Goal: Task Accomplishment & Management: Manage account settings

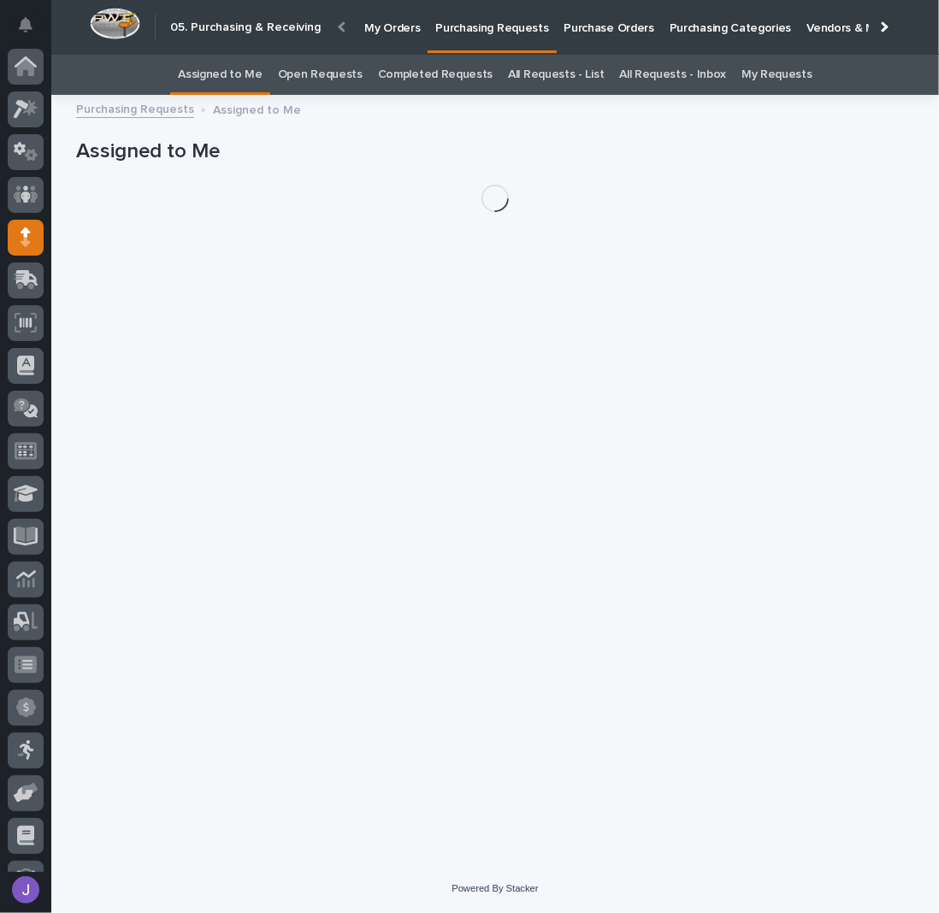
scroll to position [74, 0]
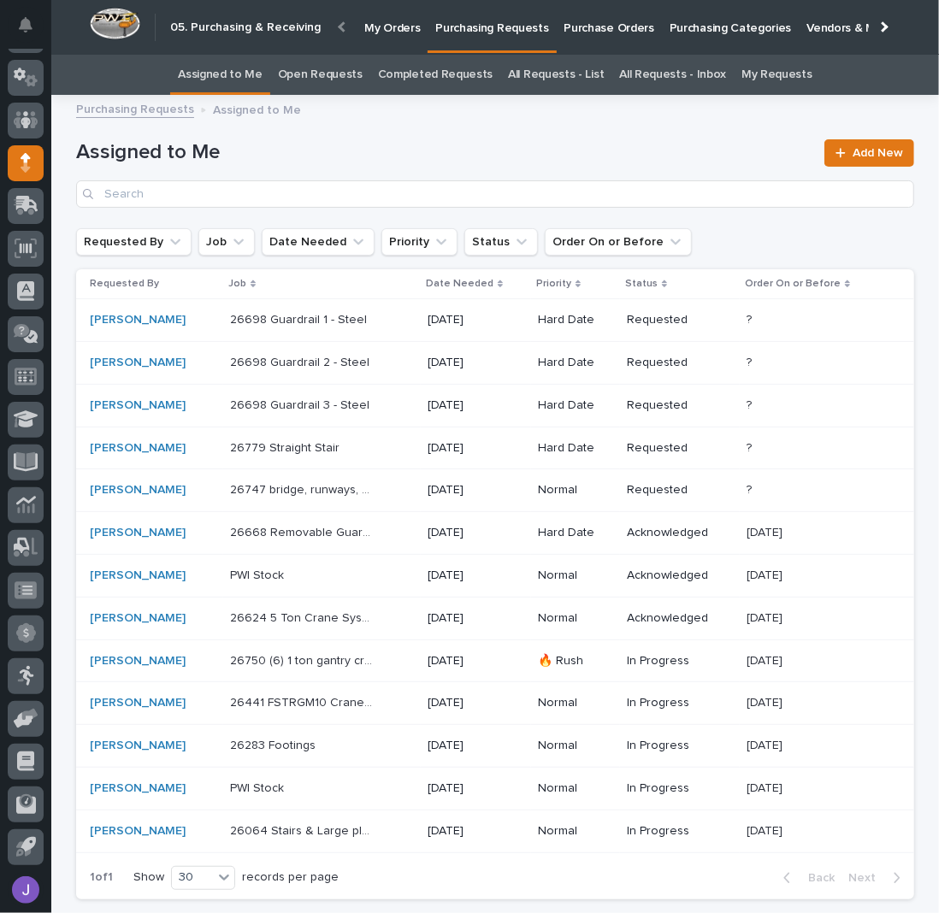
click at [591, 30] on p "Purchase Orders" at bounding box center [609, 18] width 90 height 36
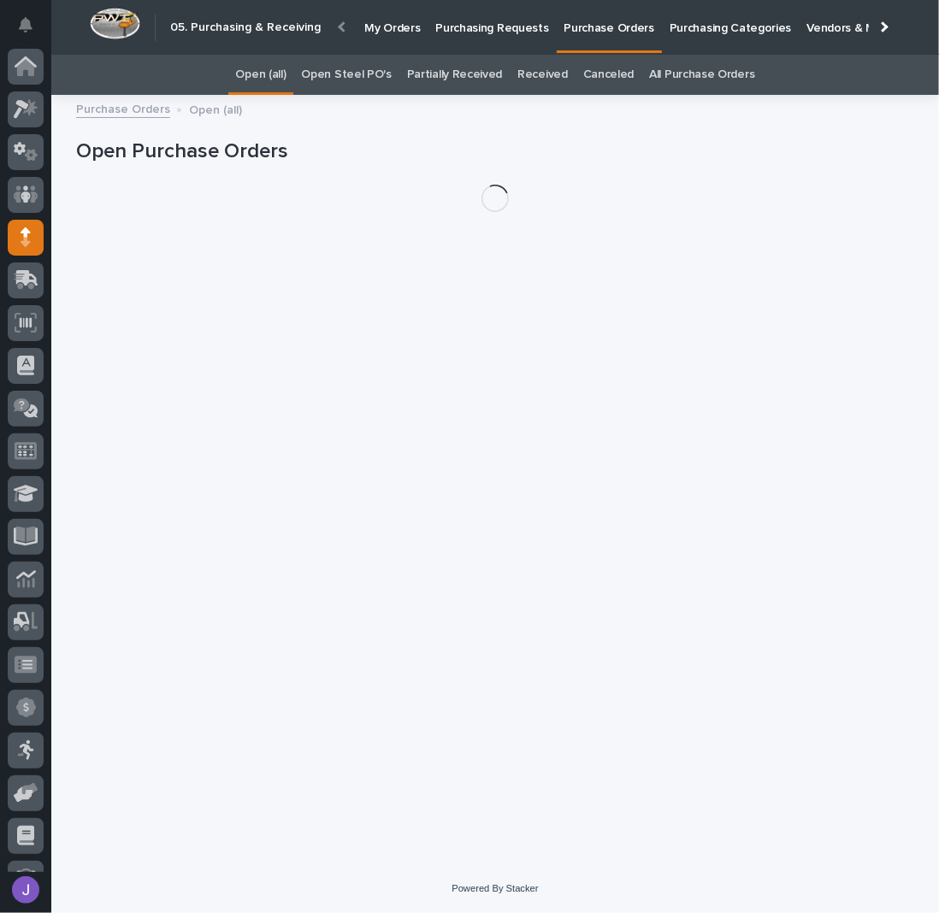
scroll to position [74, 0]
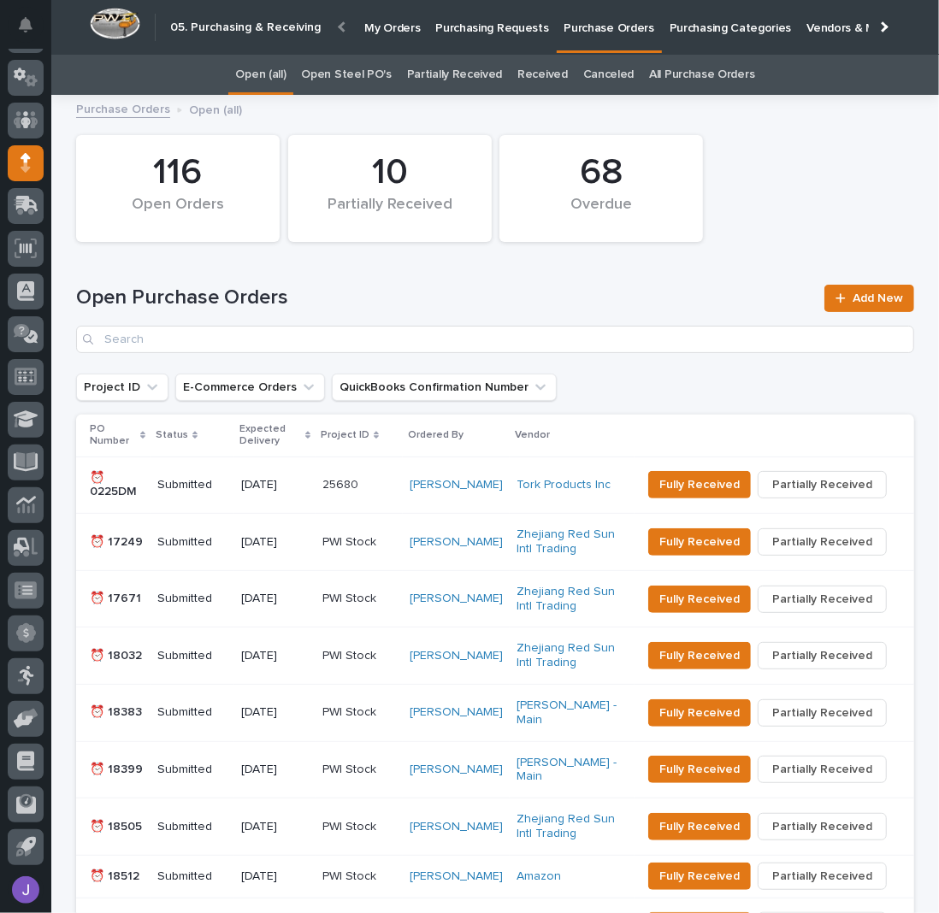
click at [380, 75] on link "Open Steel PO's" at bounding box center [346, 75] width 90 height 40
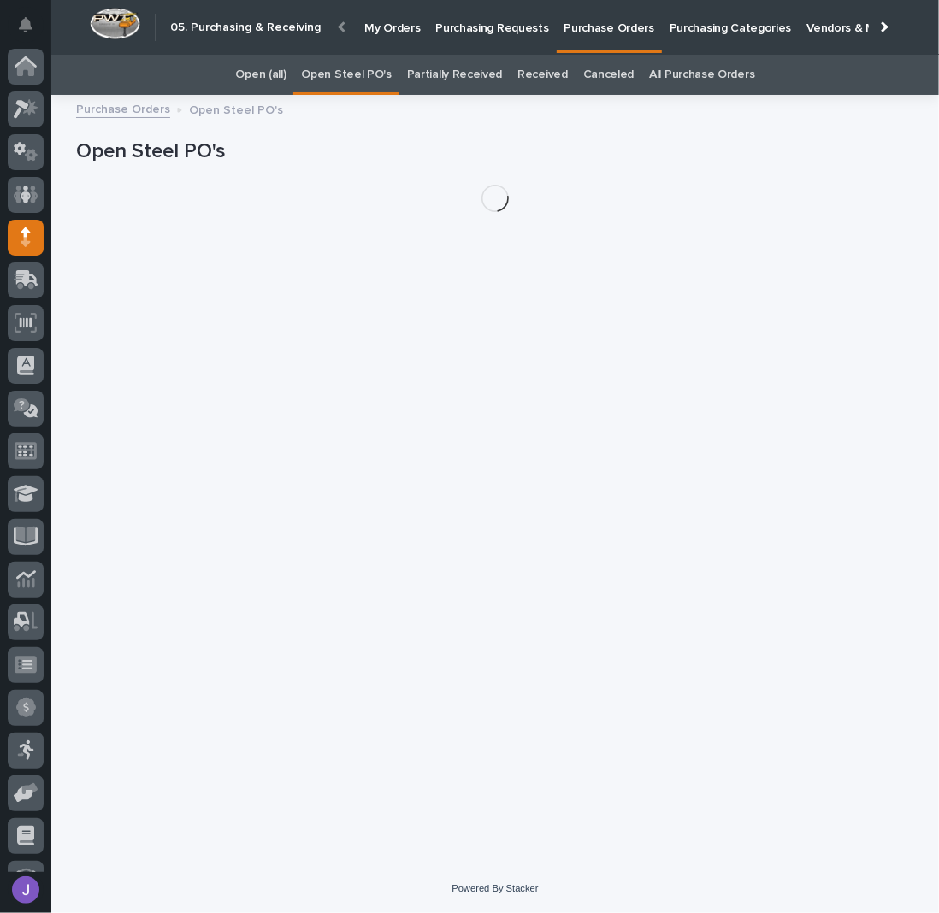
scroll to position [74, 0]
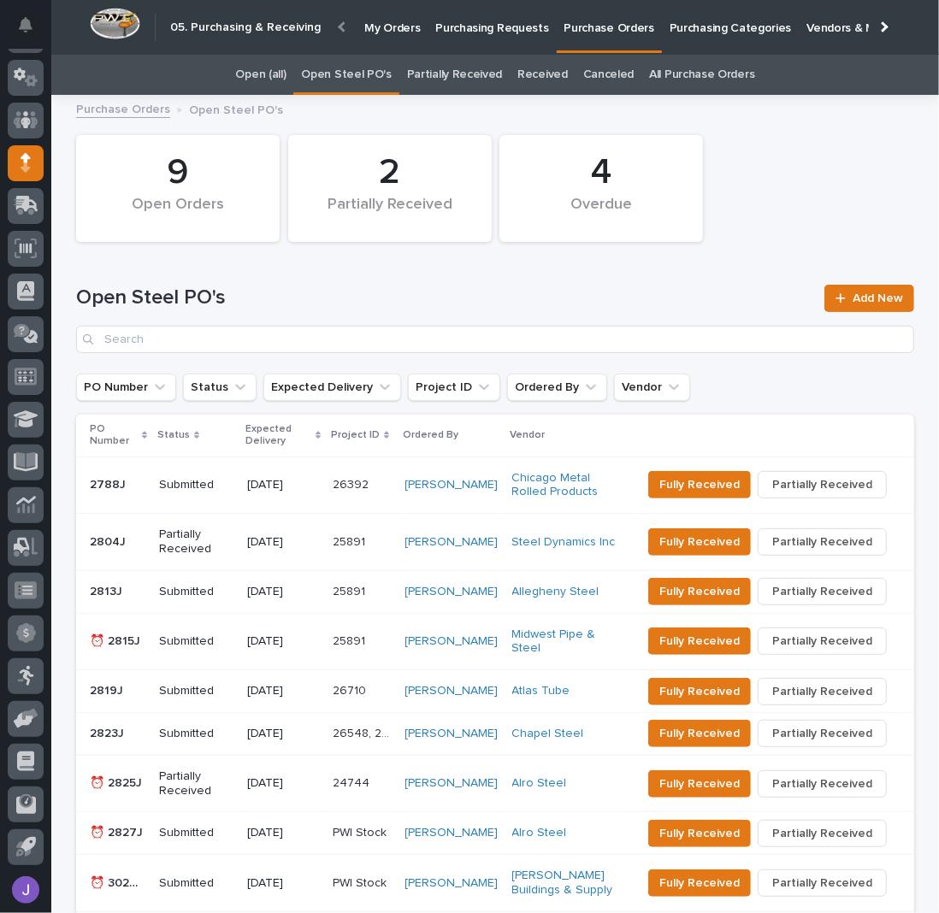
click at [214, 649] on p "Submitted" at bounding box center [196, 641] width 74 height 15
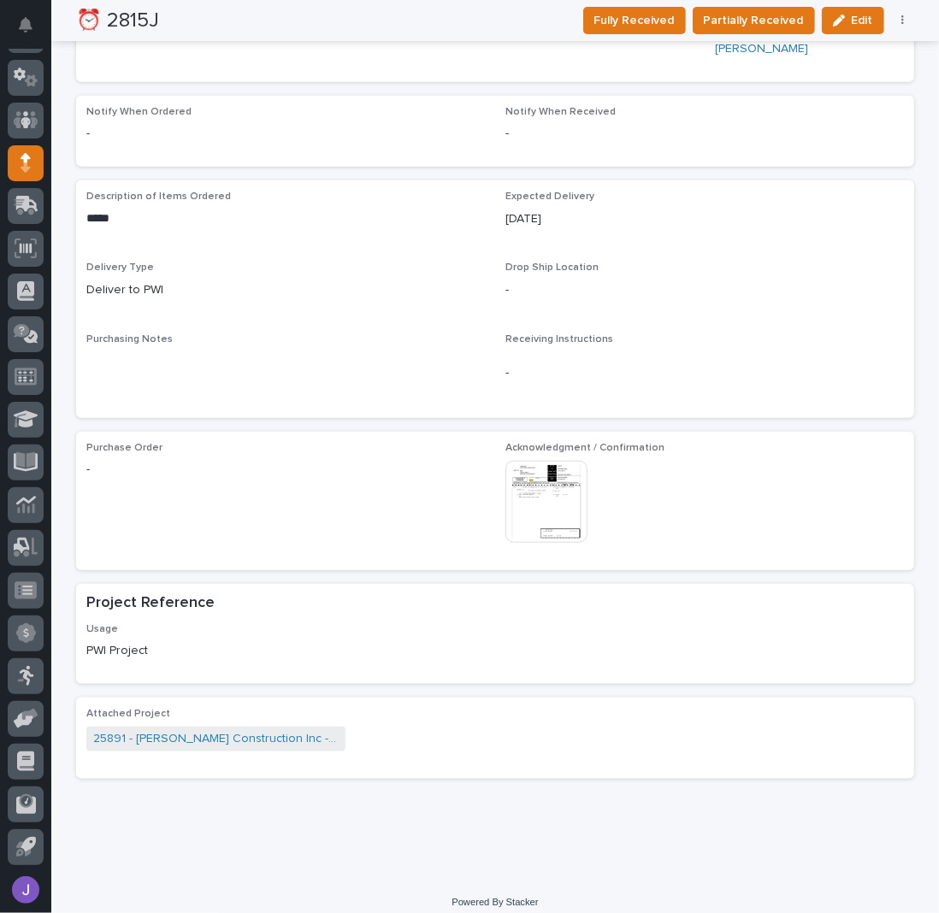
scroll to position [456, 0]
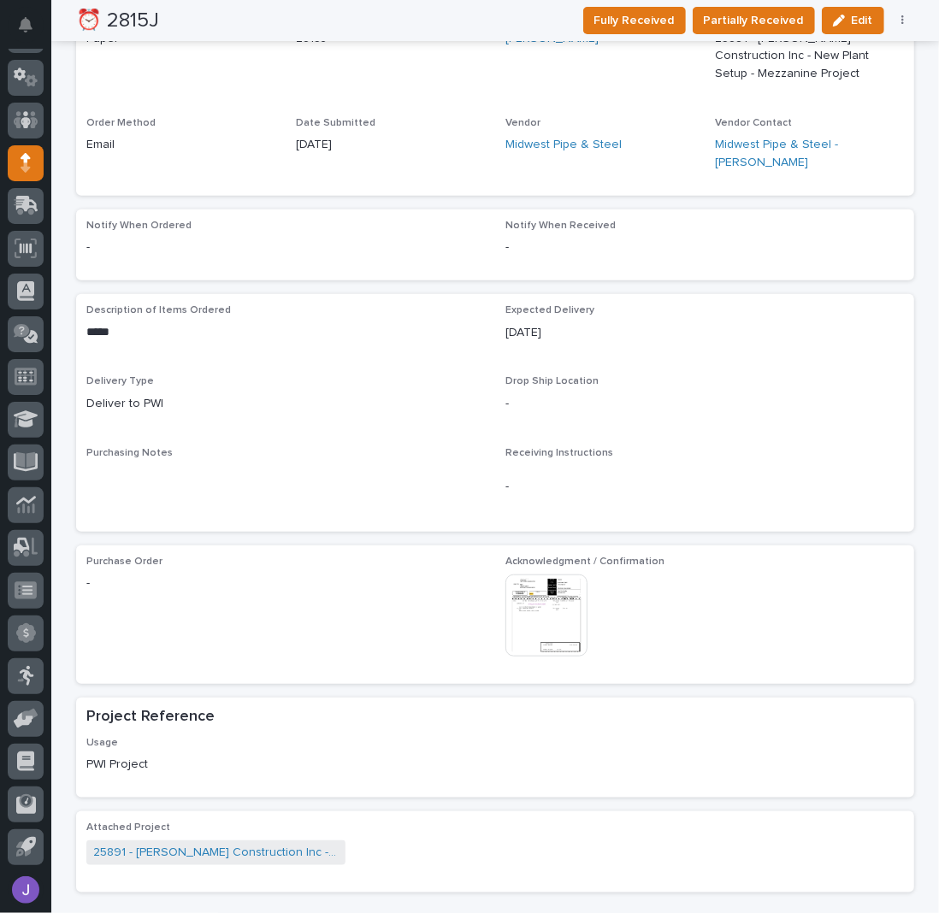
click at [557, 630] on img at bounding box center [546, 616] width 82 height 82
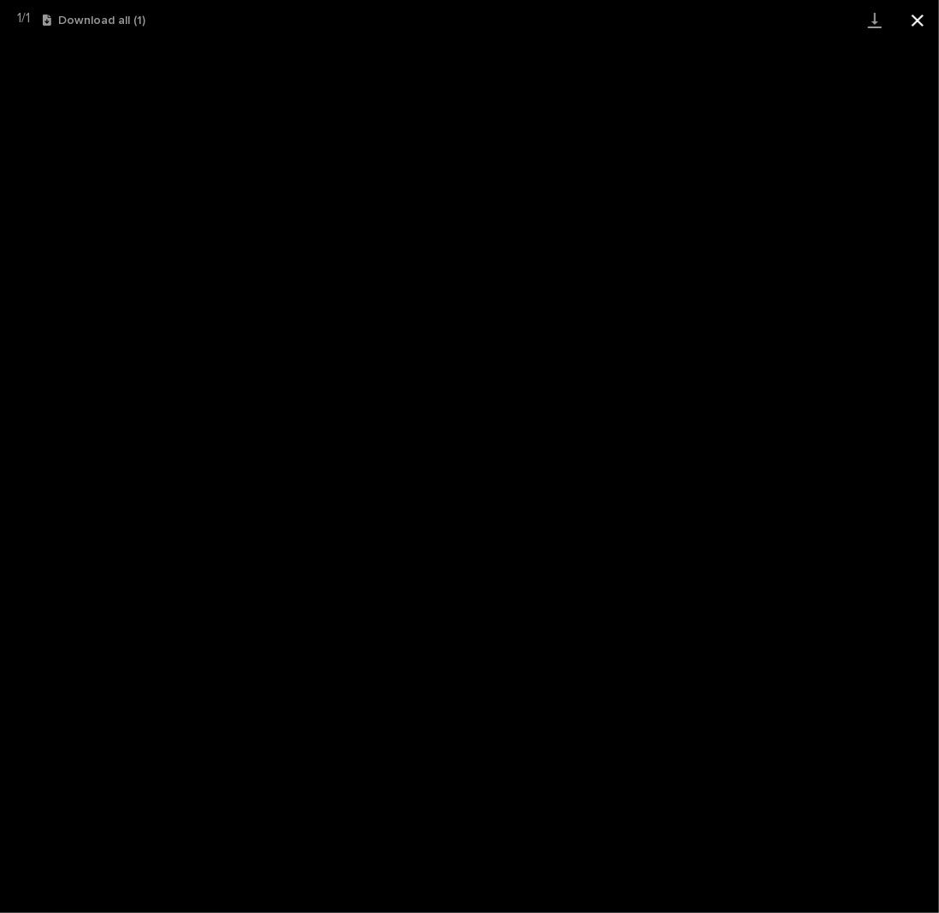
click at [922, 17] on button "Close gallery" at bounding box center [917, 20] width 43 height 40
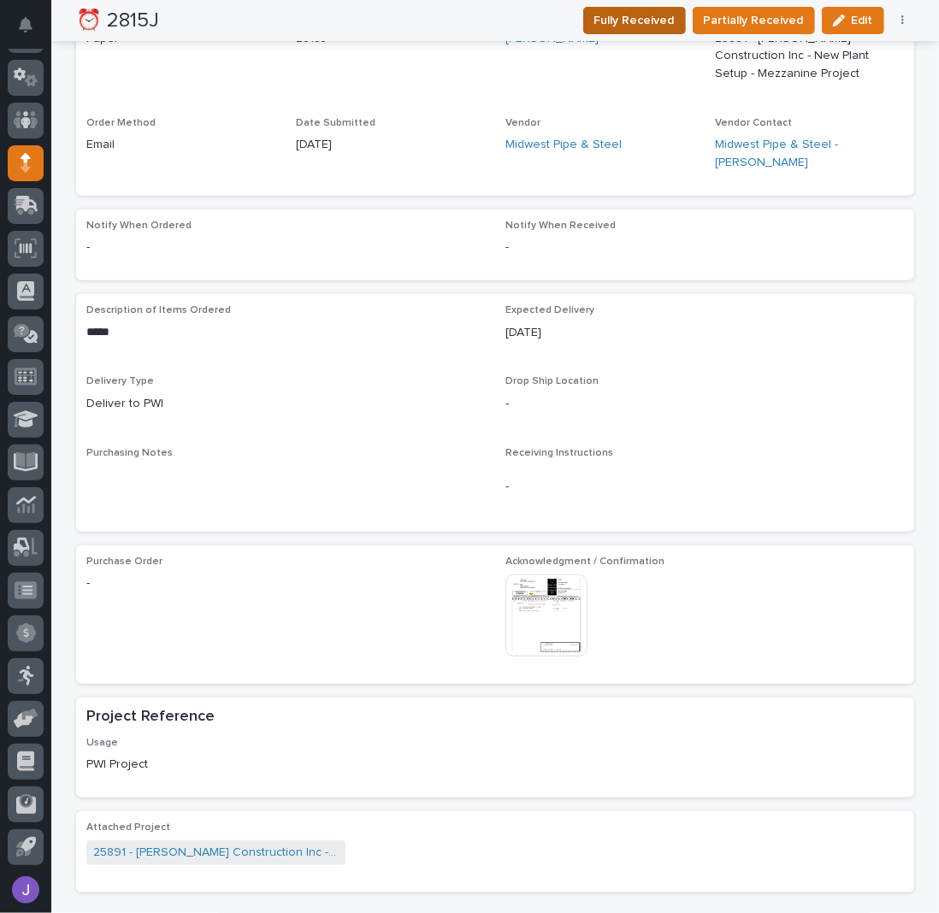
click at [660, 16] on span "Fully Received" at bounding box center [634, 20] width 80 height 17
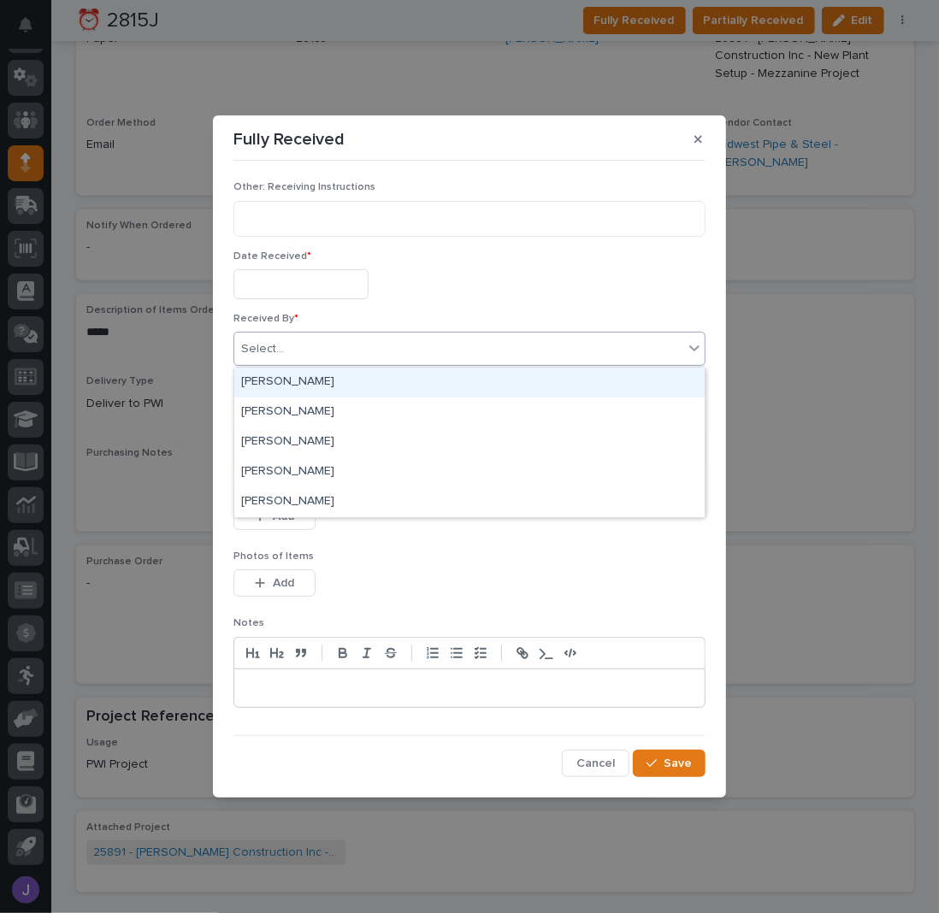
click at [310, 341] on div "Select..." at bounding box center [458, 349] width 449 height 28
click at [290, 379] on div "[PERSON_NAME]" at bounding box center [469, 383] width 470 height 30
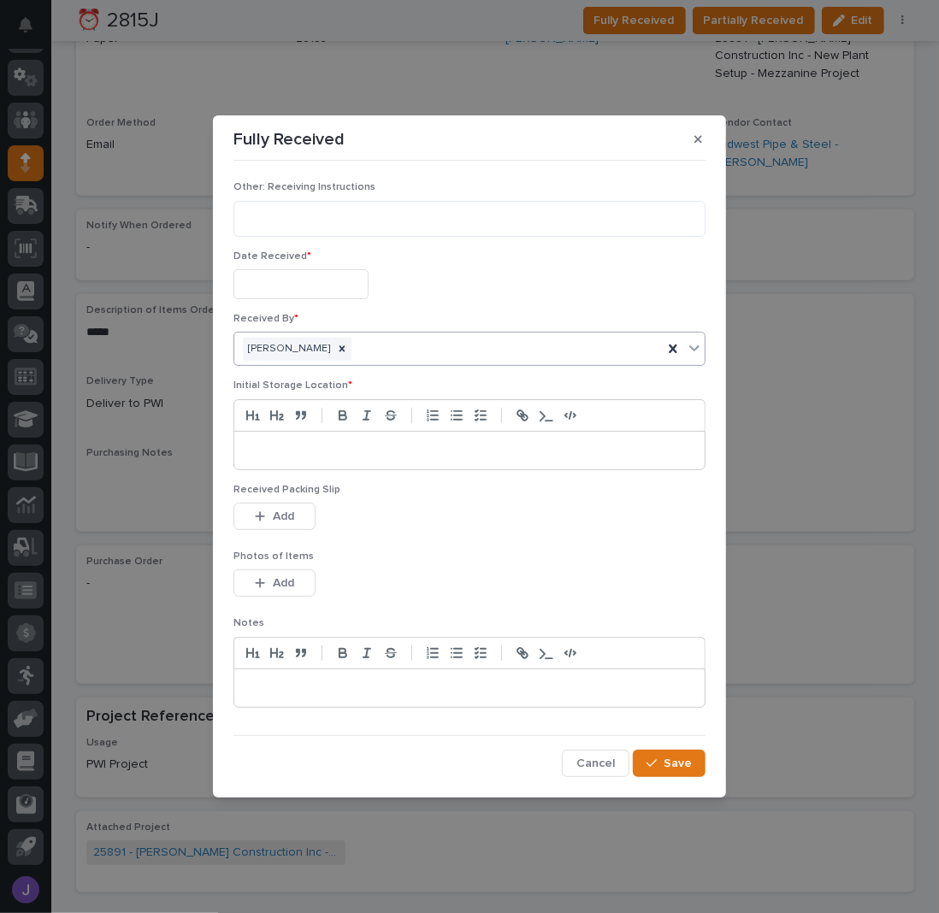
click at [301, 292] on input "text" at bounding box center [300, 284] width 135 height 30
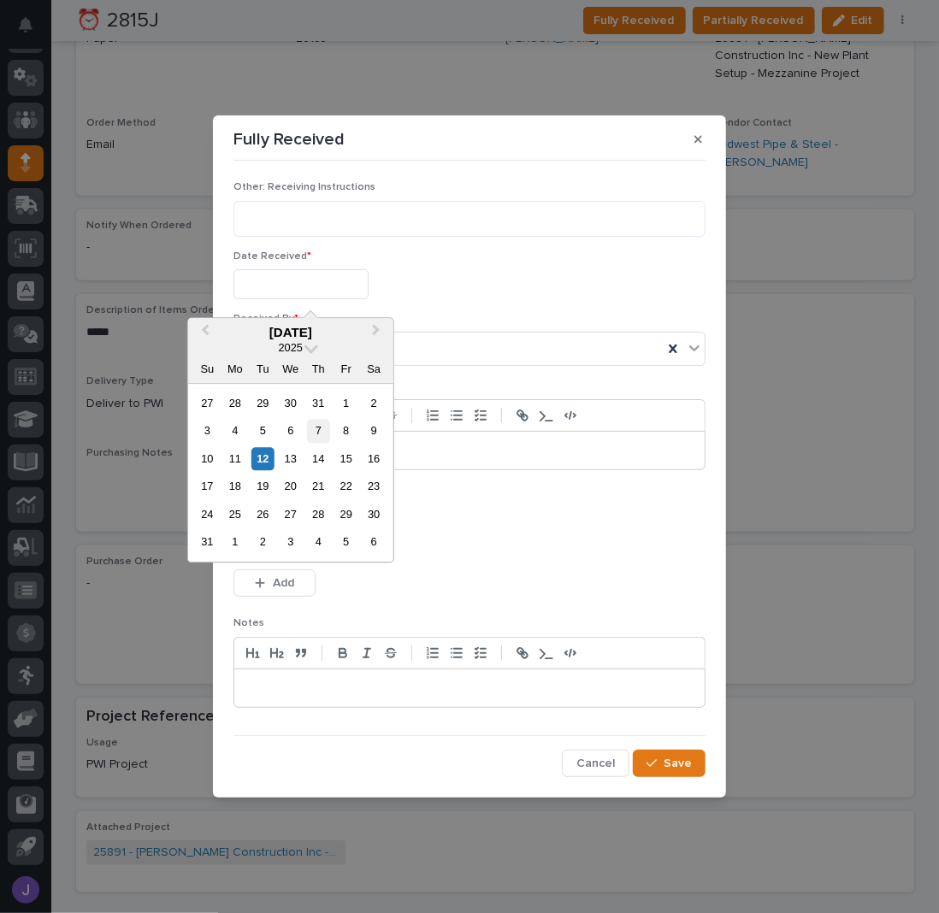
click at [312, 430] on div "7" at bounding box center [318, 431] width 23 height 23
type input "**********"
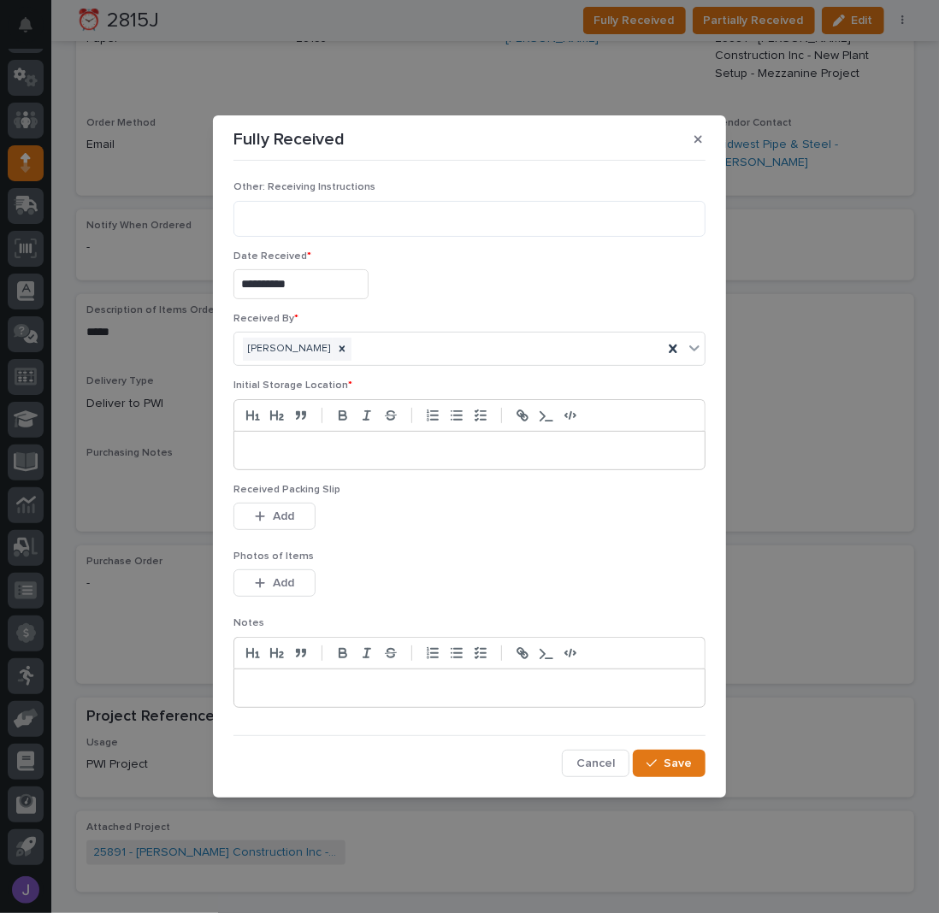
click at [349, 456] on p at bounding box center [469, 450] width 445 height 17
click at [675, 762] on span "Save" at bounding box center [677, 763] width 28 height 12
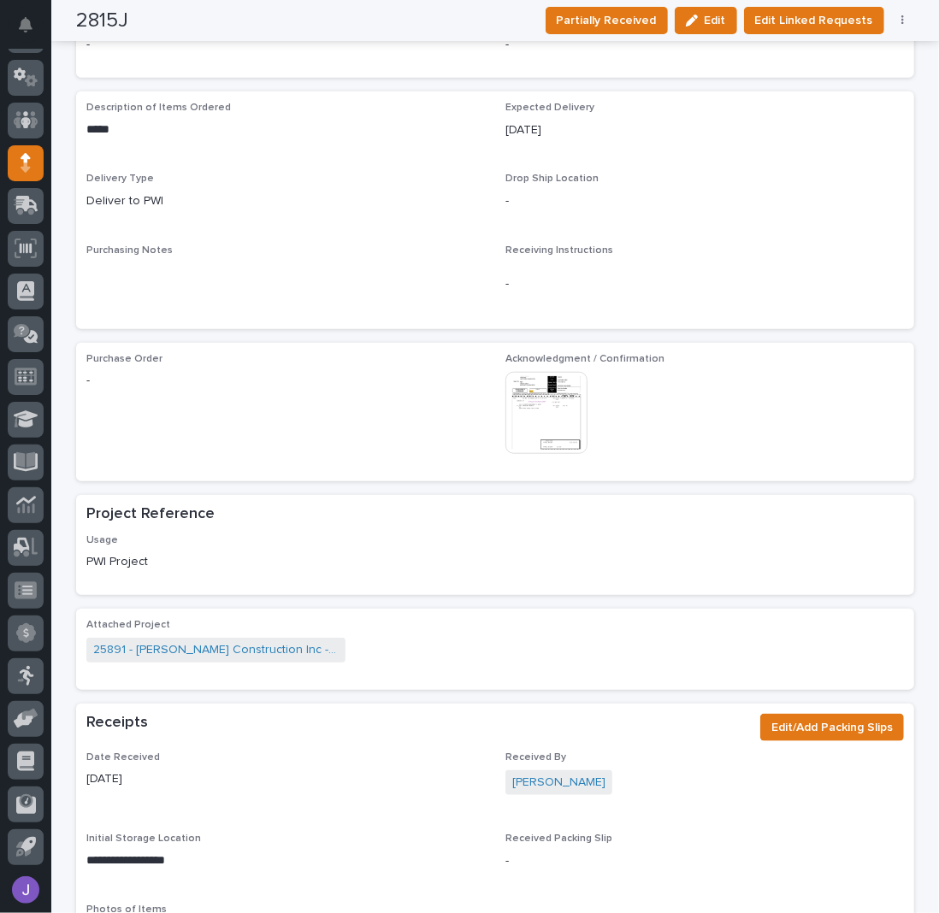
scroll to position [0, 0]
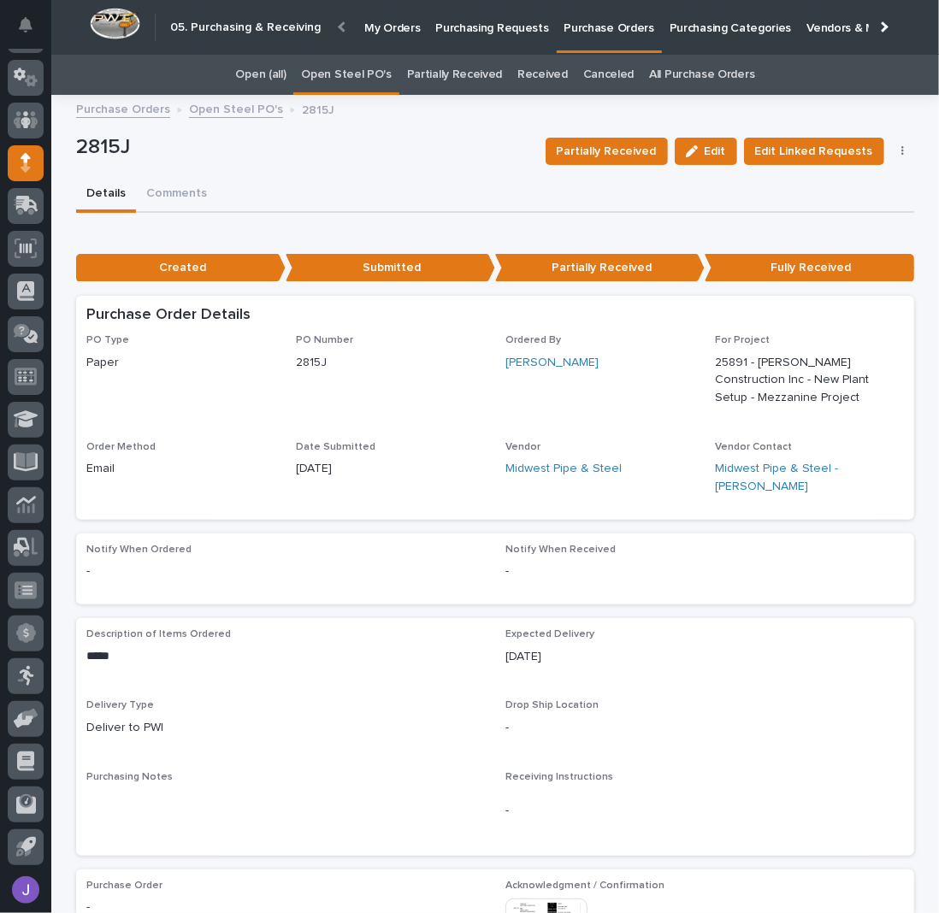
click at [345, 75] on link "Open Steel PO's" at bounding box center [346, 75] width 90 height 40
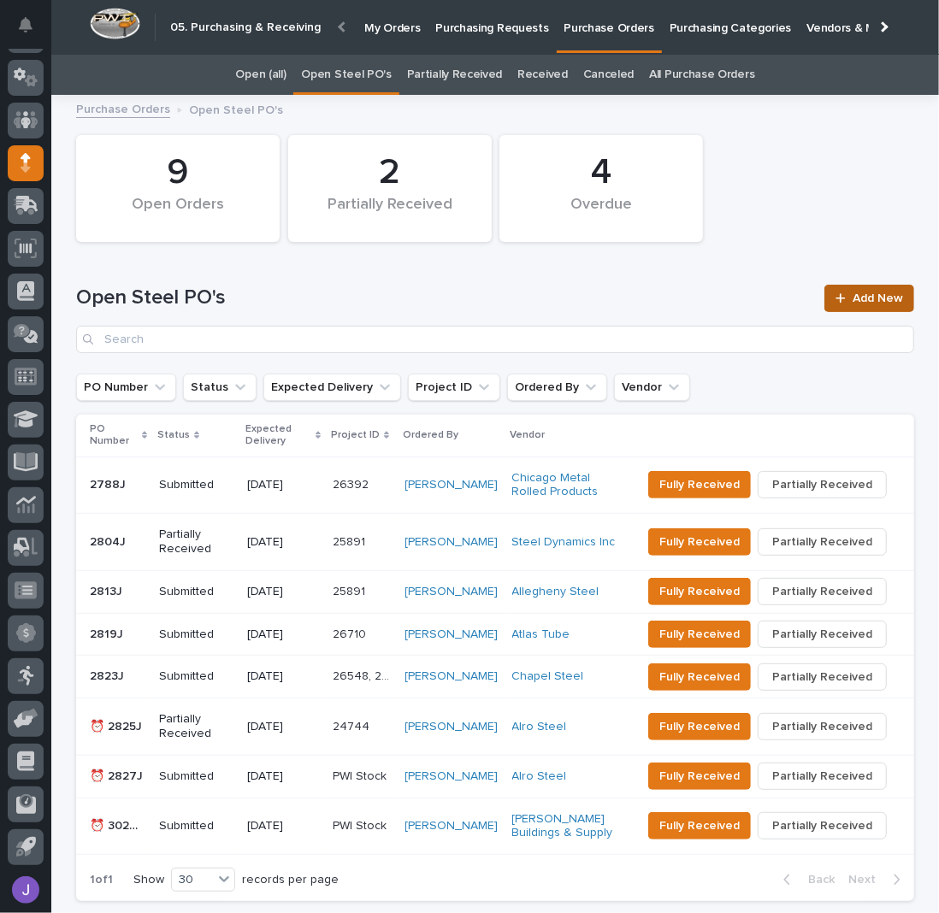
click at [857, 286] on link "Add New" at bounding box center [869, 298] width 90 height 27
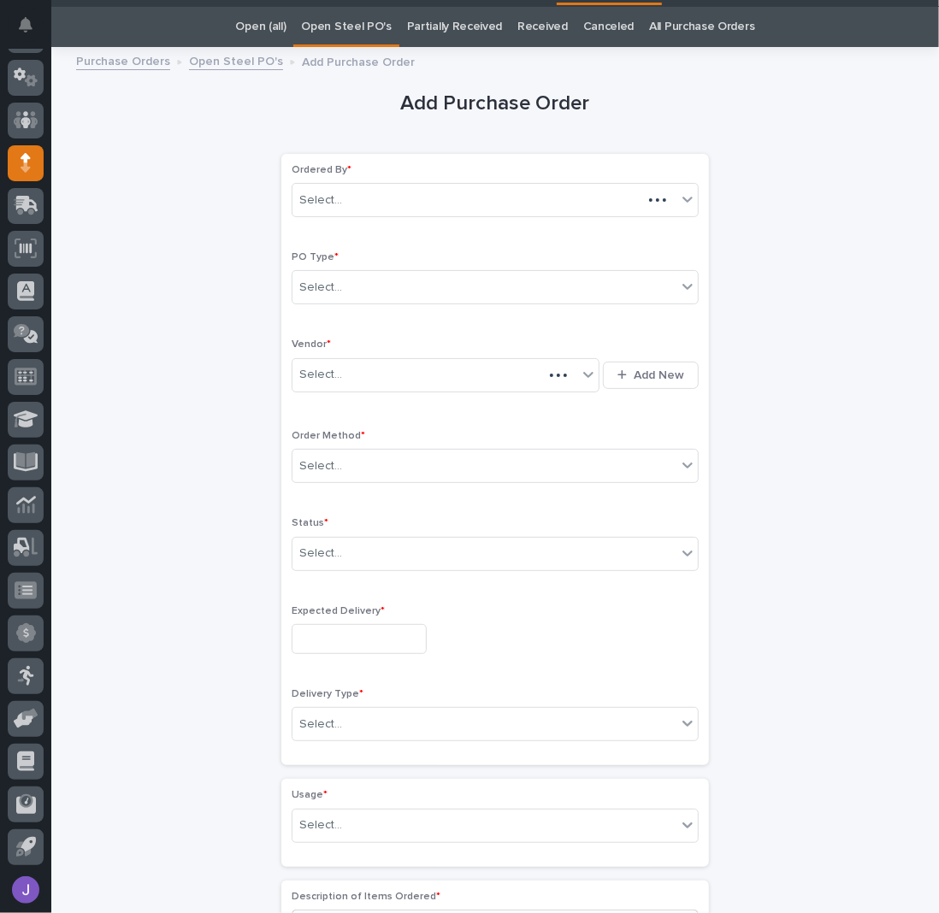
scroll to position [54, 0]
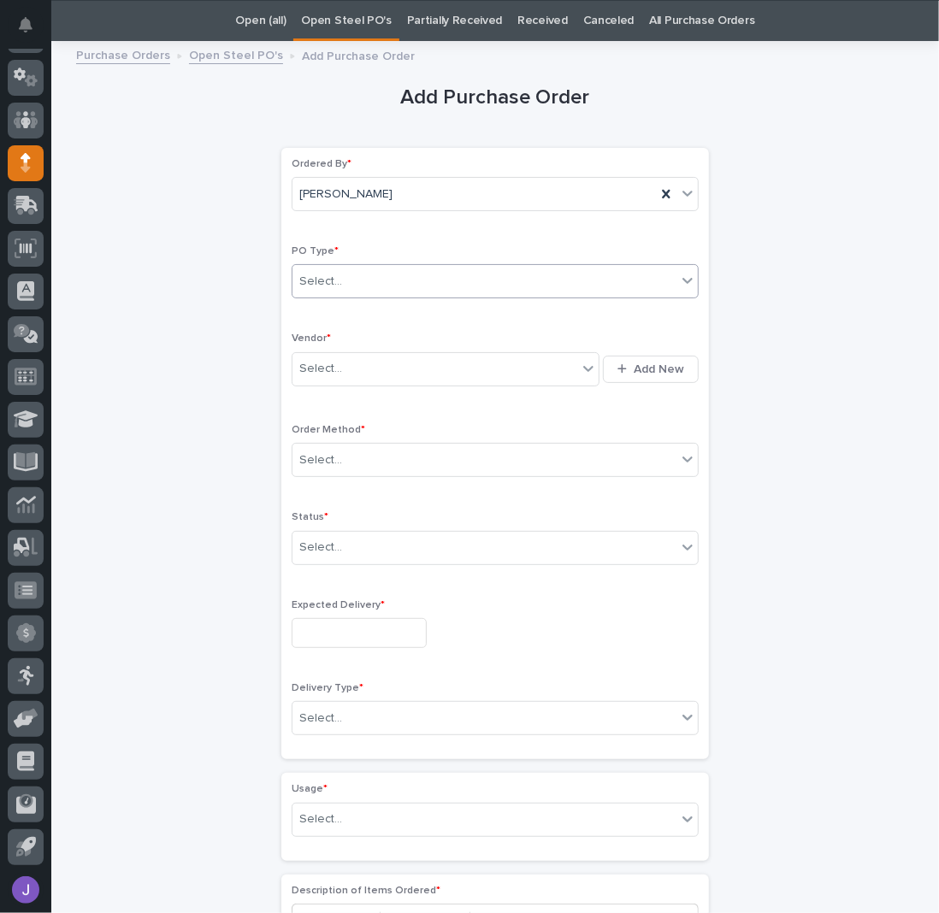
click at [369, 286] on div "Select..." at bounding box center [484, 282] width 384 height 28
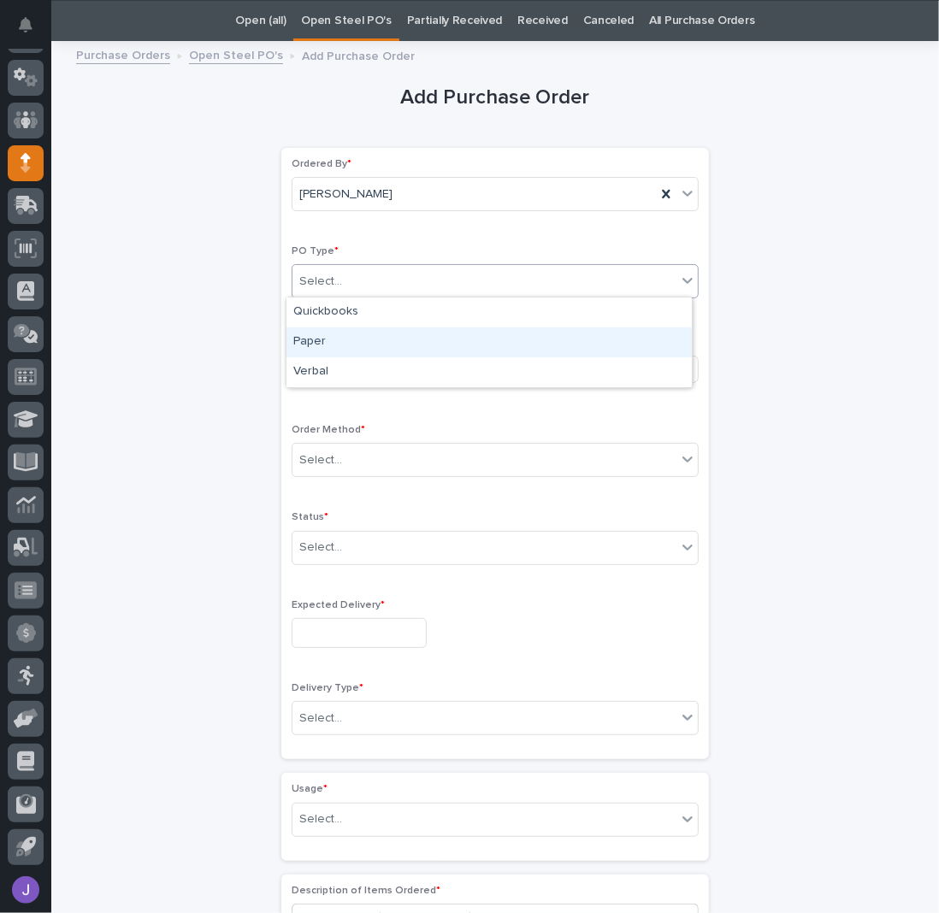
click at [339, 338] on div "Paper" at bounding box center [488, 342] width 405 height 30
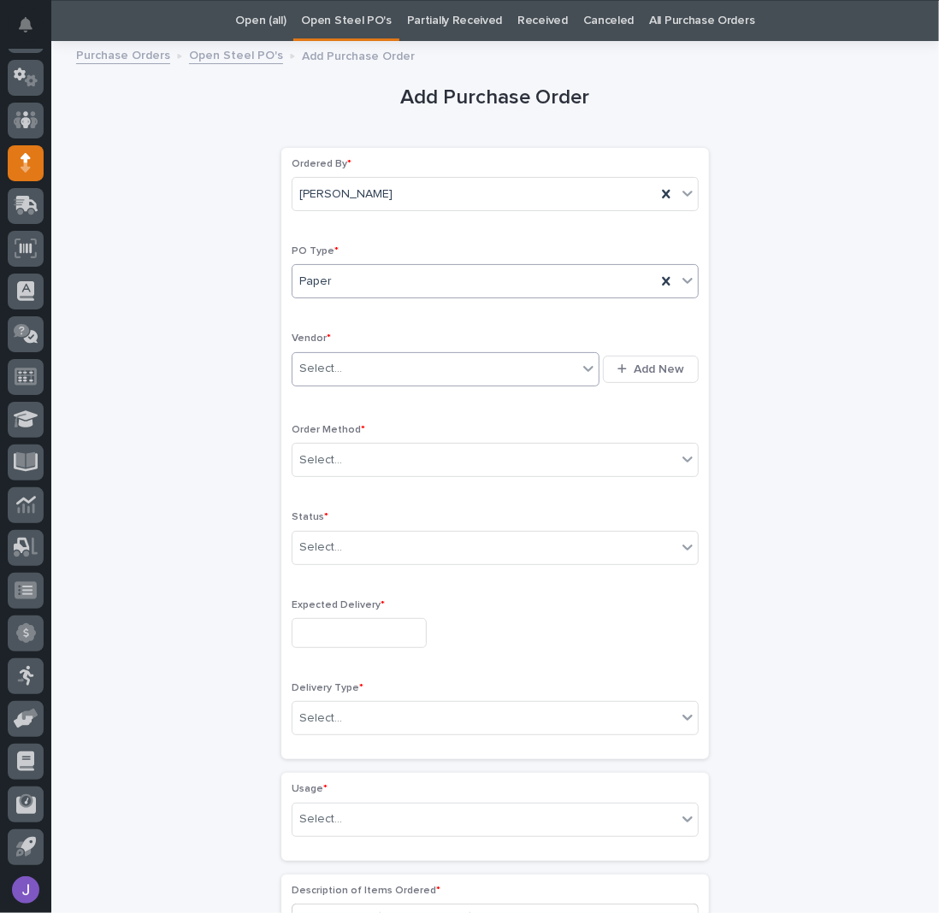
click at [344, 362] on input "text" at bounding box center [345, 369] width 2 height 15
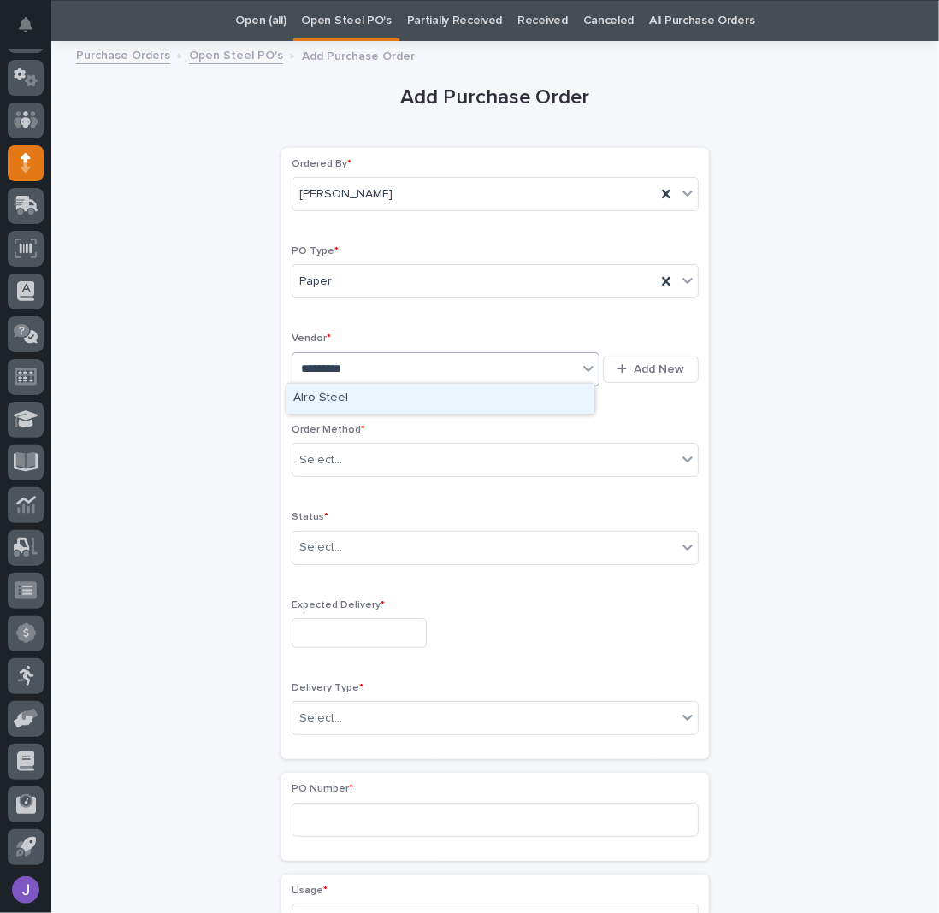
type input "**********"
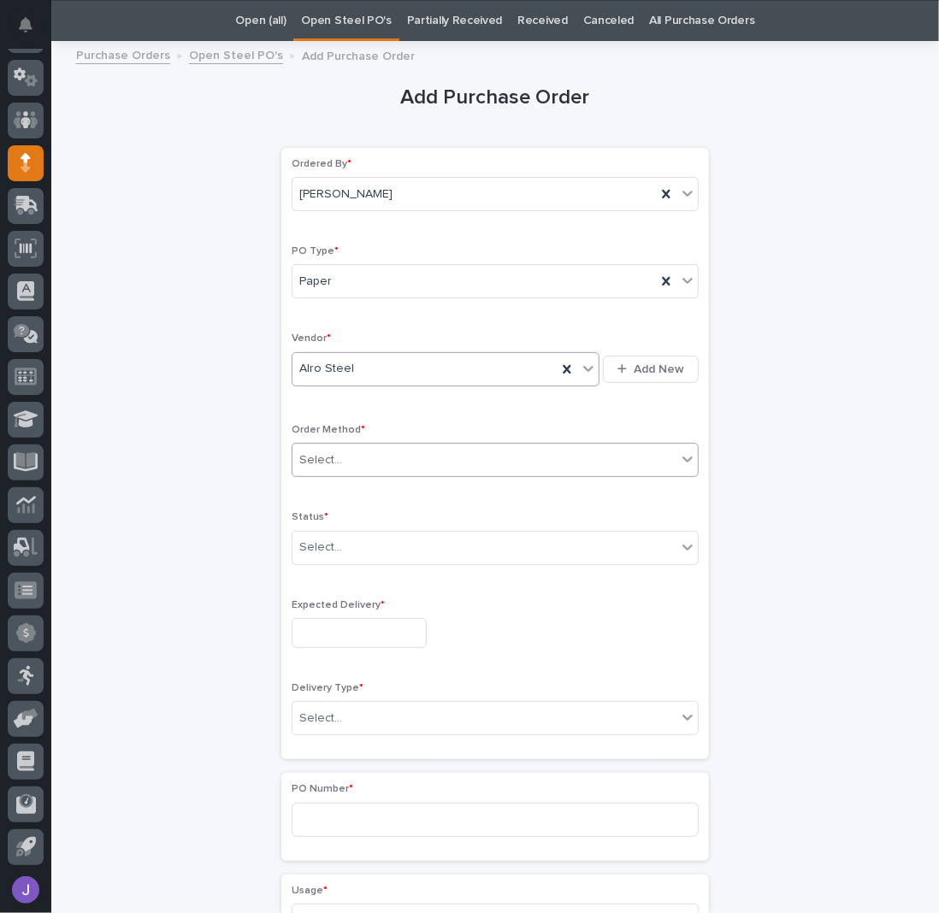
click at [311, 451] on div "Select..." at bounding box center [320, 460] width 43 height 18
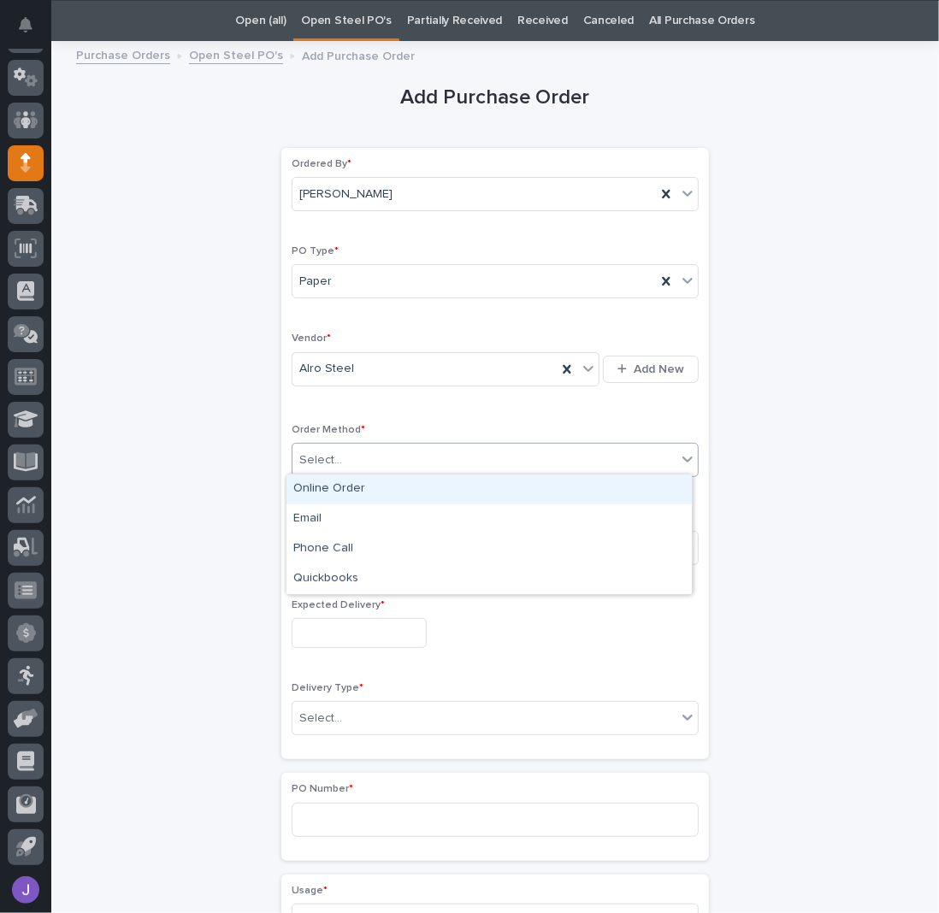
click at [326, 486] on div "Online Order" at bounding box center [488, 489] width 405 height 30
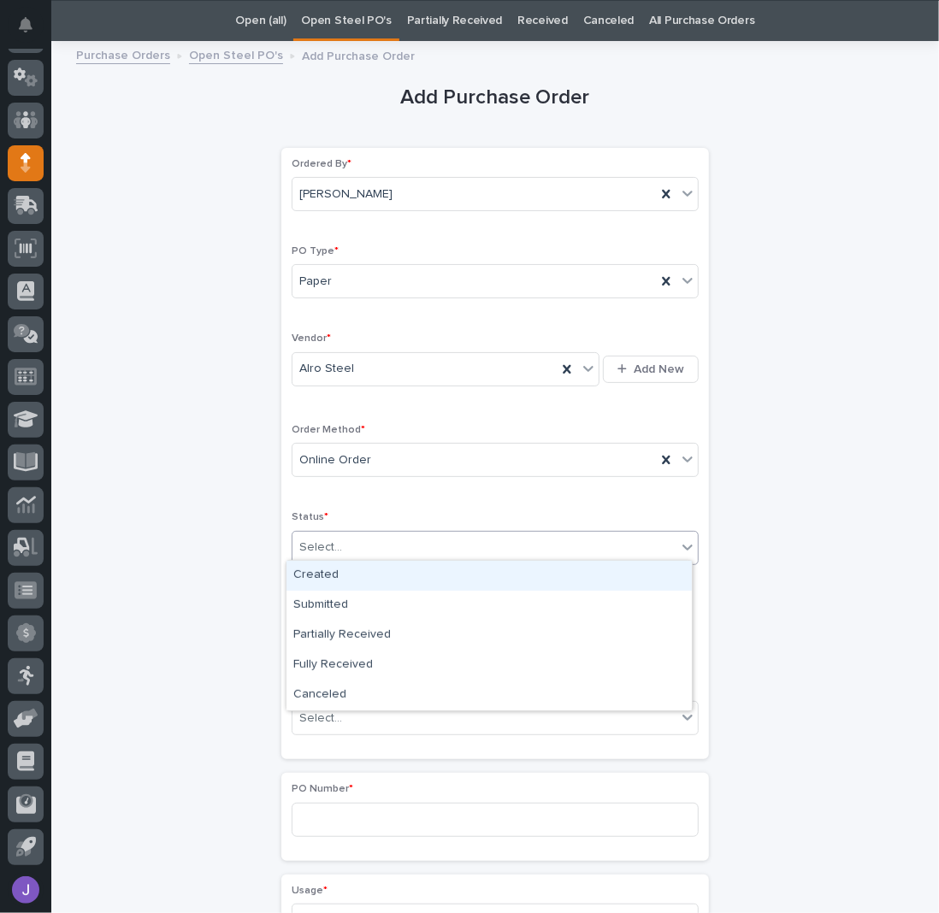
click at [344, 544] on input "text" at bounding box center [345, 547] width 2 height 15
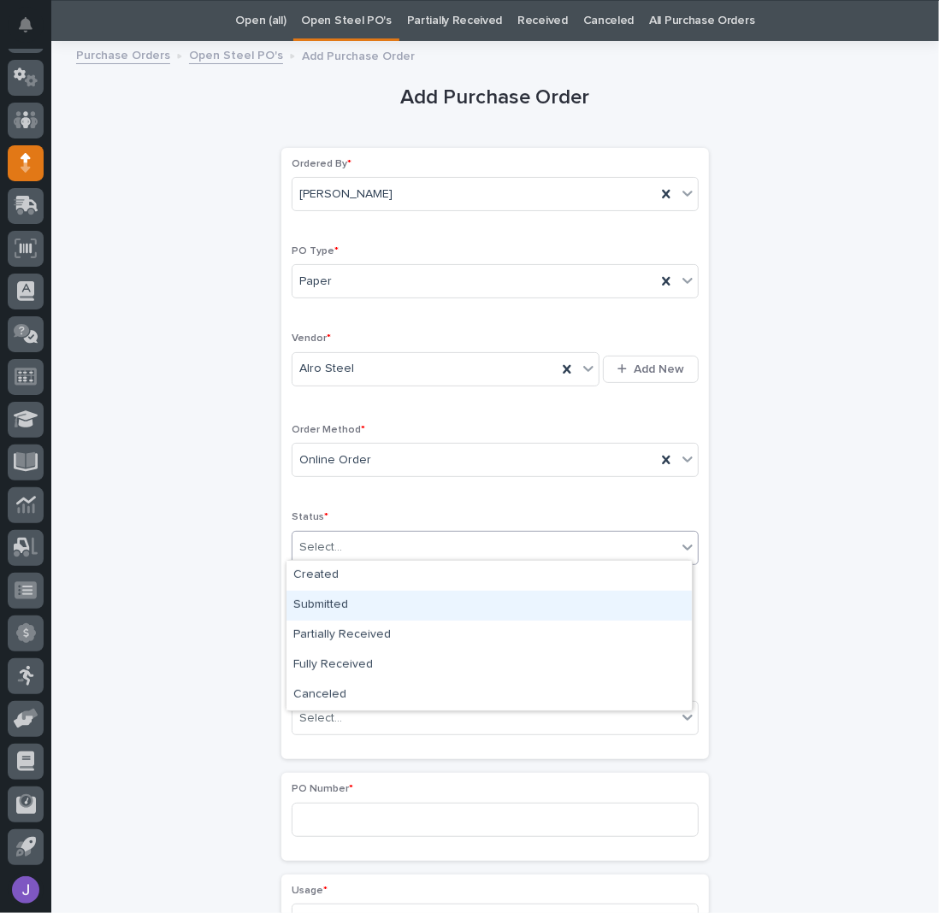
click at [337, 606] on div "Submitted" at bounding box center [488, 606] width 405 height 30
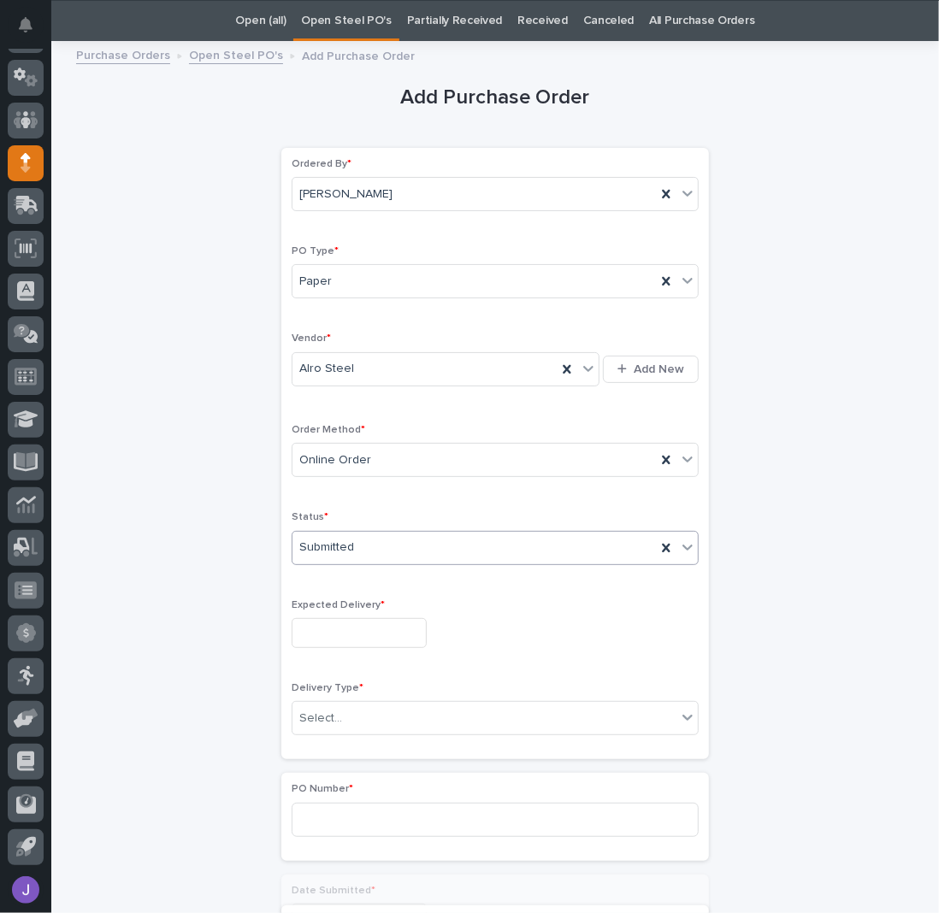
click at [346, 633] on input "text" at bounding box center [359, 633] width 135 height 30
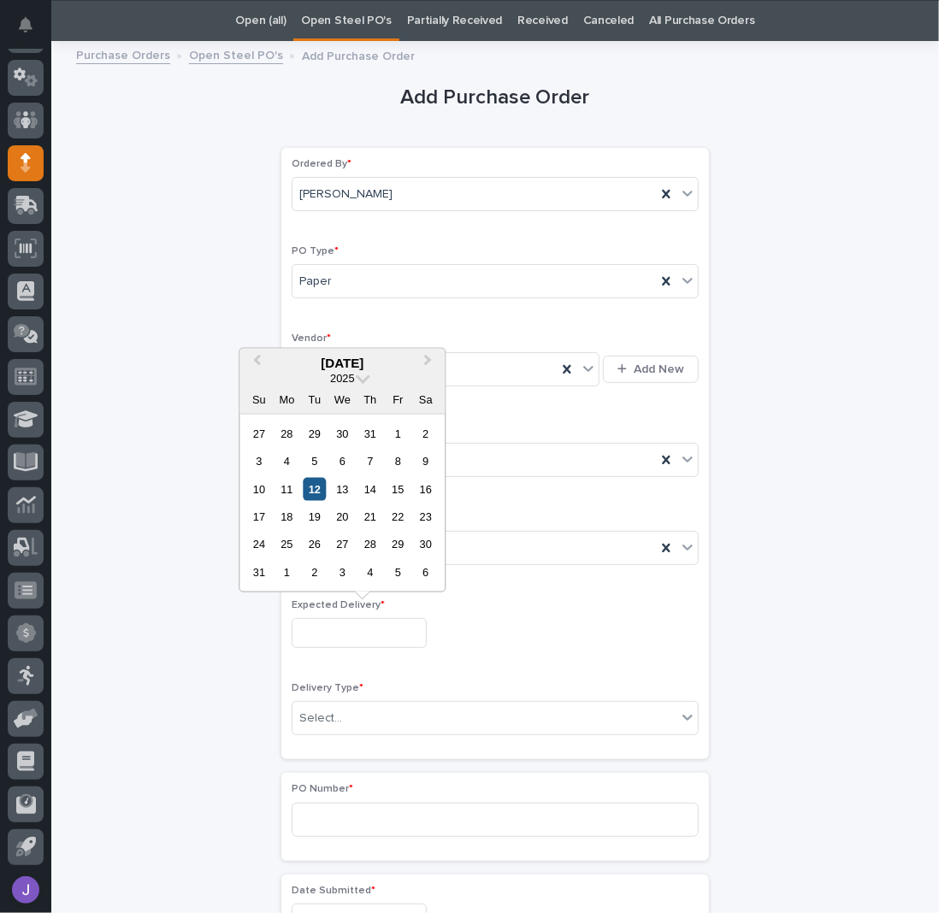
click at [317, 494] on div "12" at bounding box center [314, 488] width 23 height 23
type input "**********"
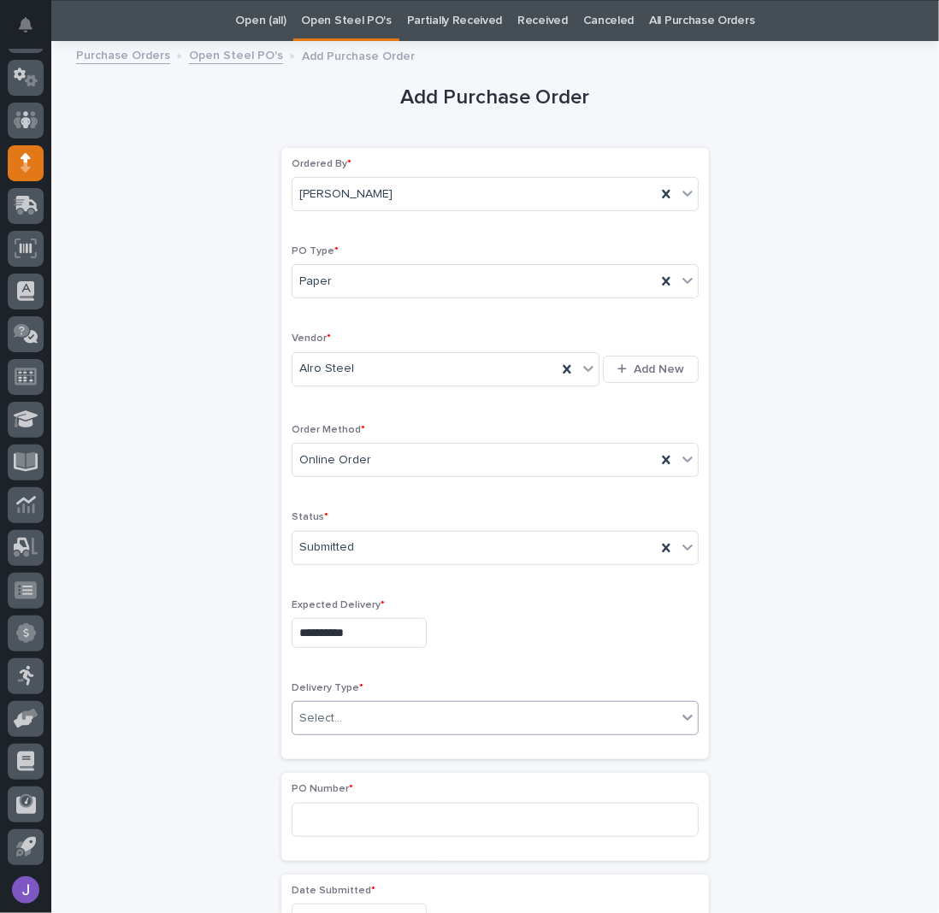
click at [326, 715] on div "Select..." at bounding box center [320, 719] width 43 height 18
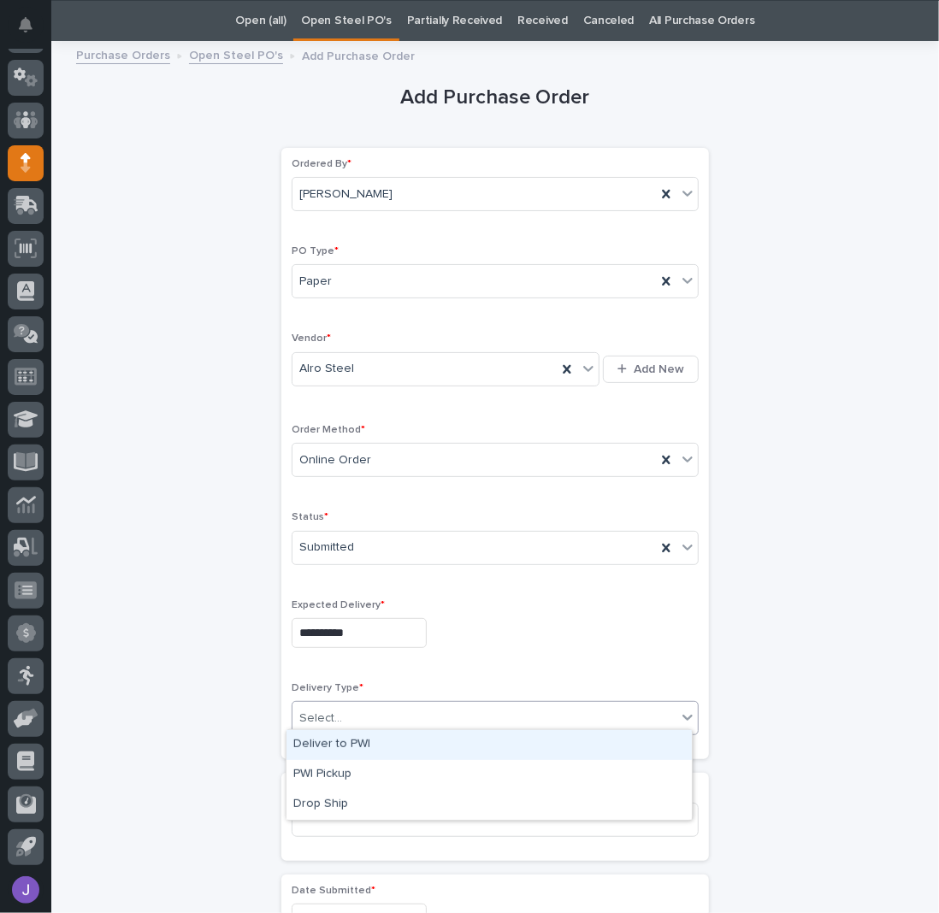
click at [322, 743] on div "Deliver to PWI" at bounding box center [488, 745] width 405 height 30
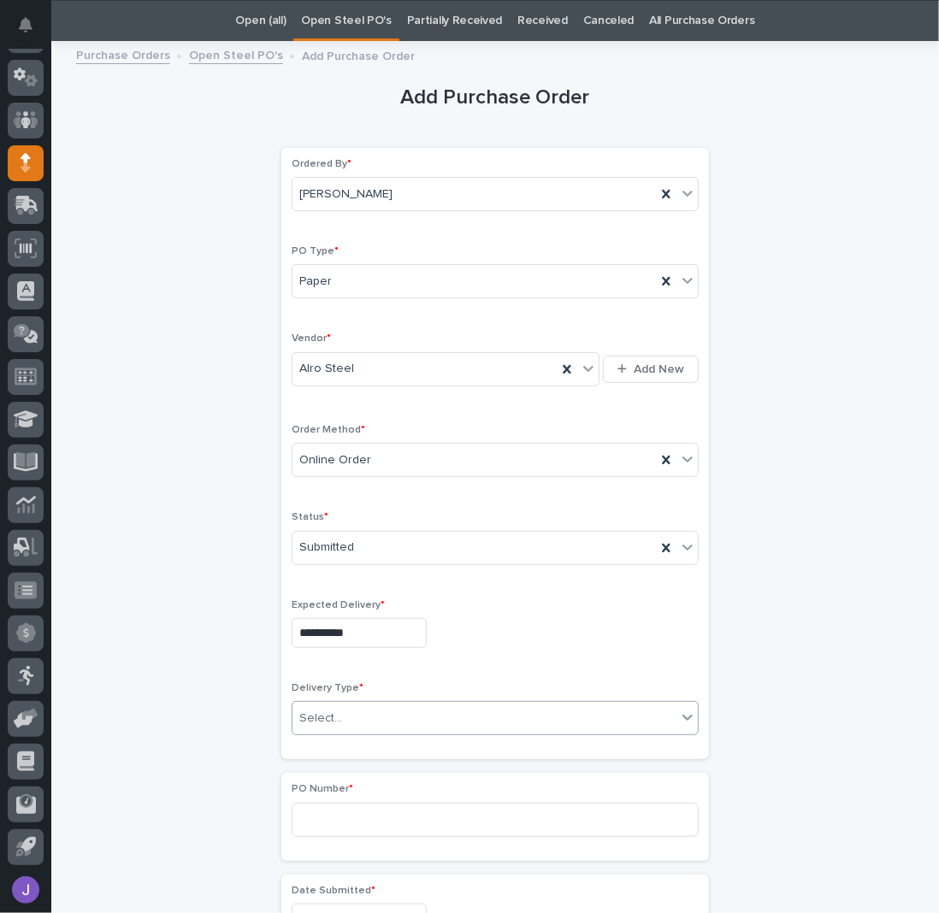
click at [168, 718] on div "**********" at bounding box center [495, 900] width 838 height 1699
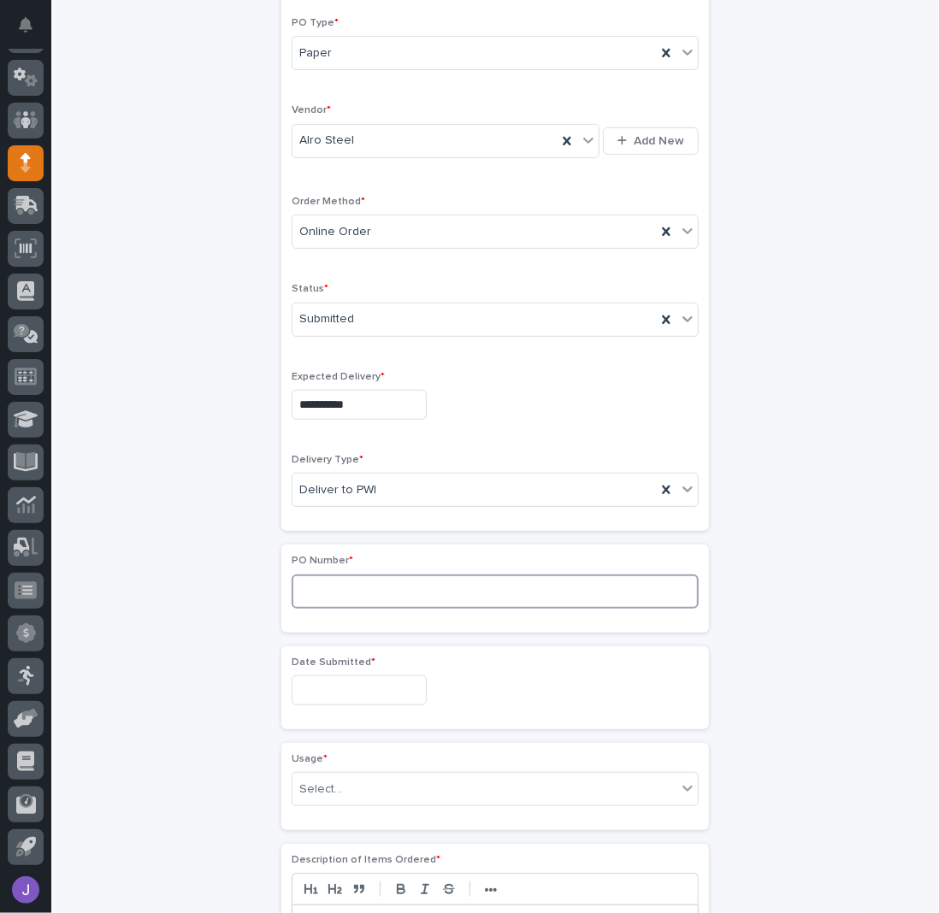
click at [308, 586] on input at bounding box center [495, 592] width 407 height 34
type input "2828J"
click at [329, 689] on input "text" at bounding box center [359, 690] width 135 height 30
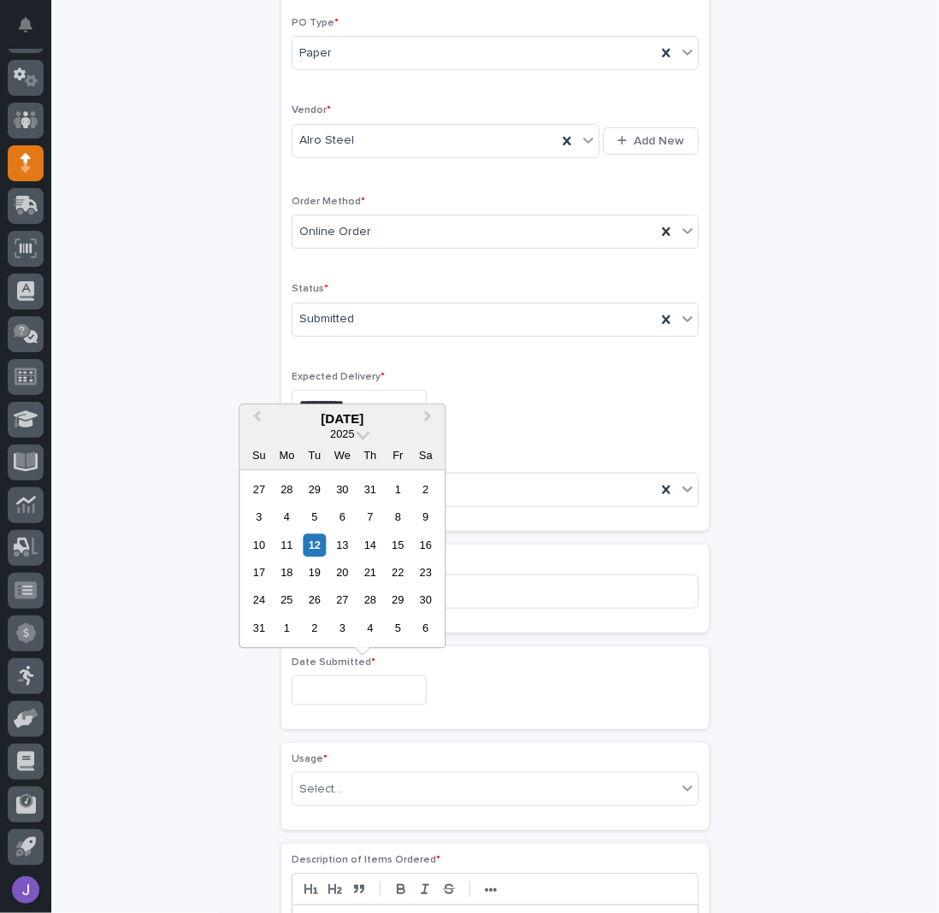
click at [285, 547] on div "11" at bounding box center [286, 544] width 23 height 23
type input "**********"
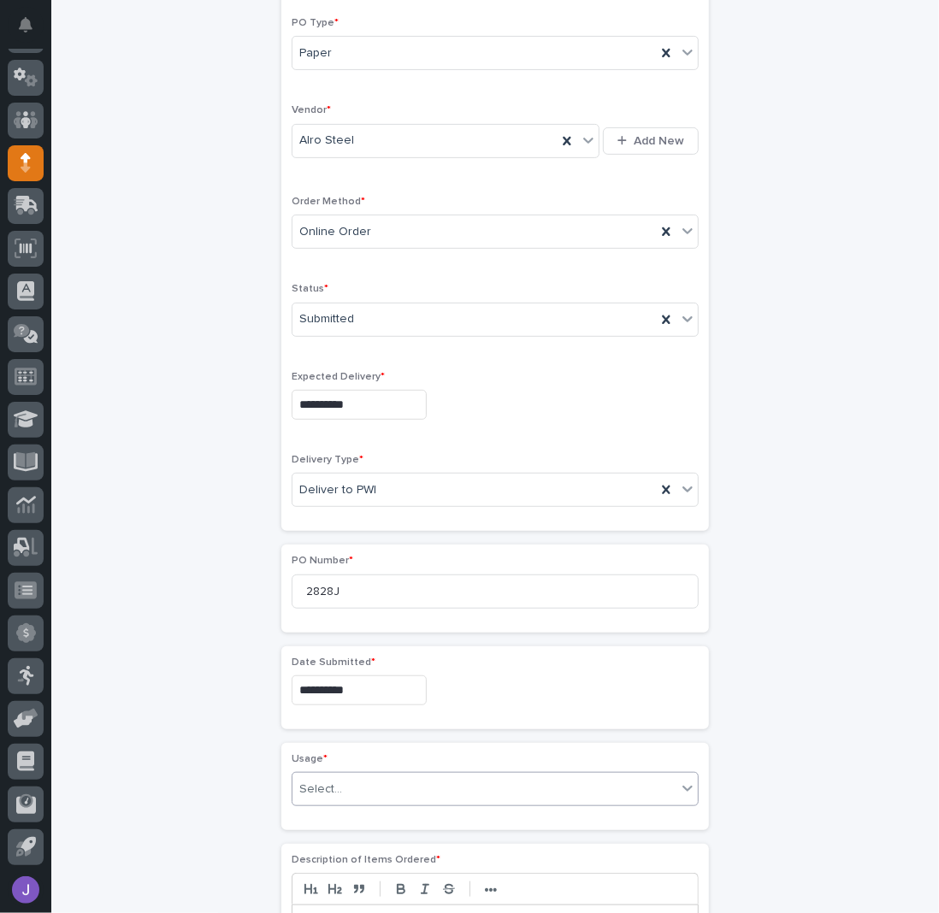
click at [347, 772] on div "Select..." at bounding box center [495, 789] width 407 height 34
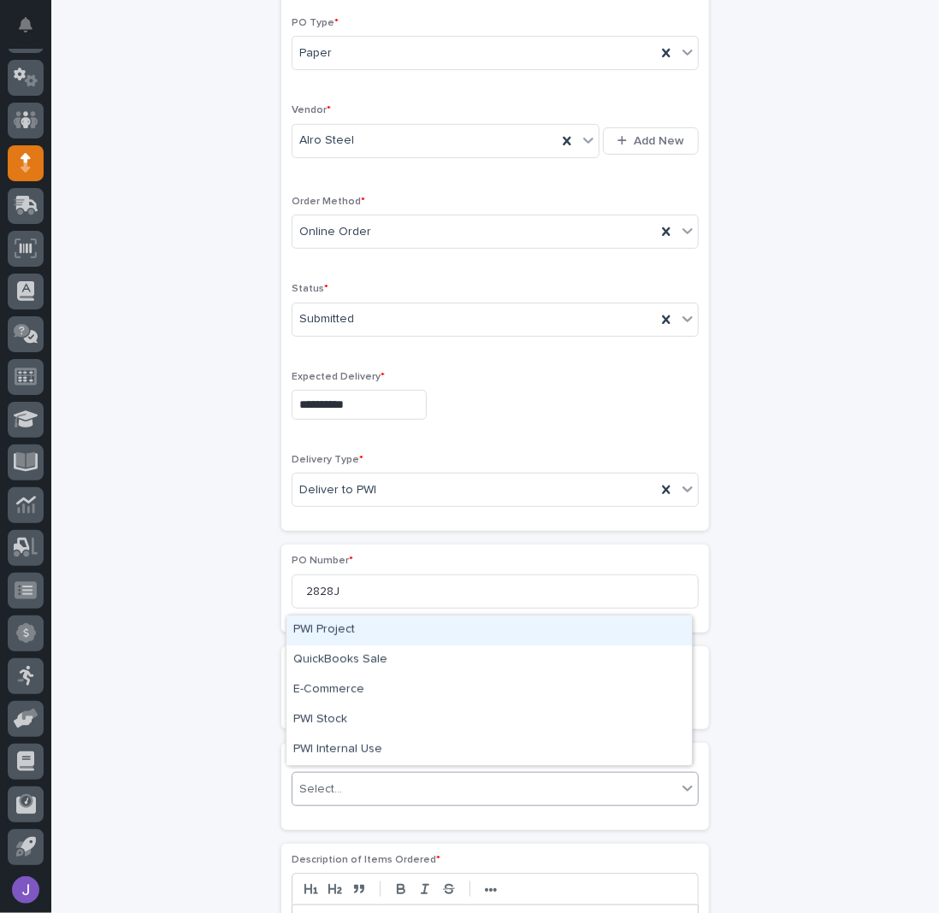
click at [339, 631] on div "PWI Project" at bounding box center [488, 631] width 405 height 30
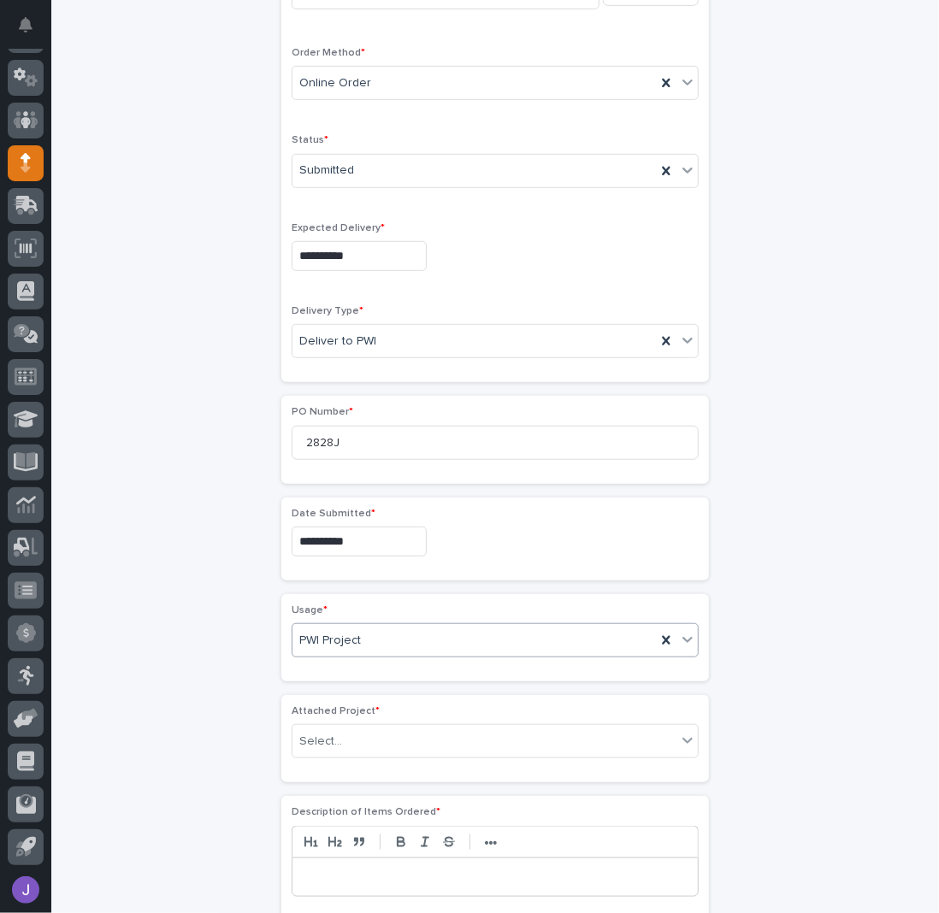
scroll to position [446, 0]
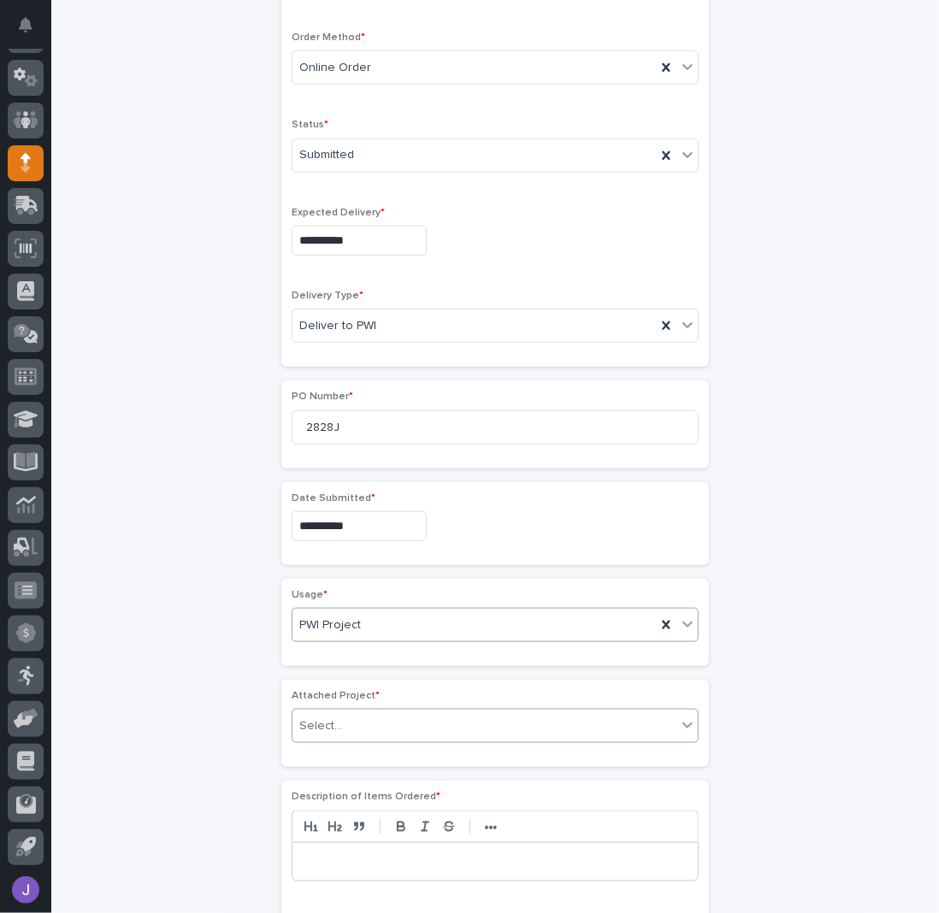
click at [350, 732] on div "Select..." at bounding box center [484, 726] width 384 height 28
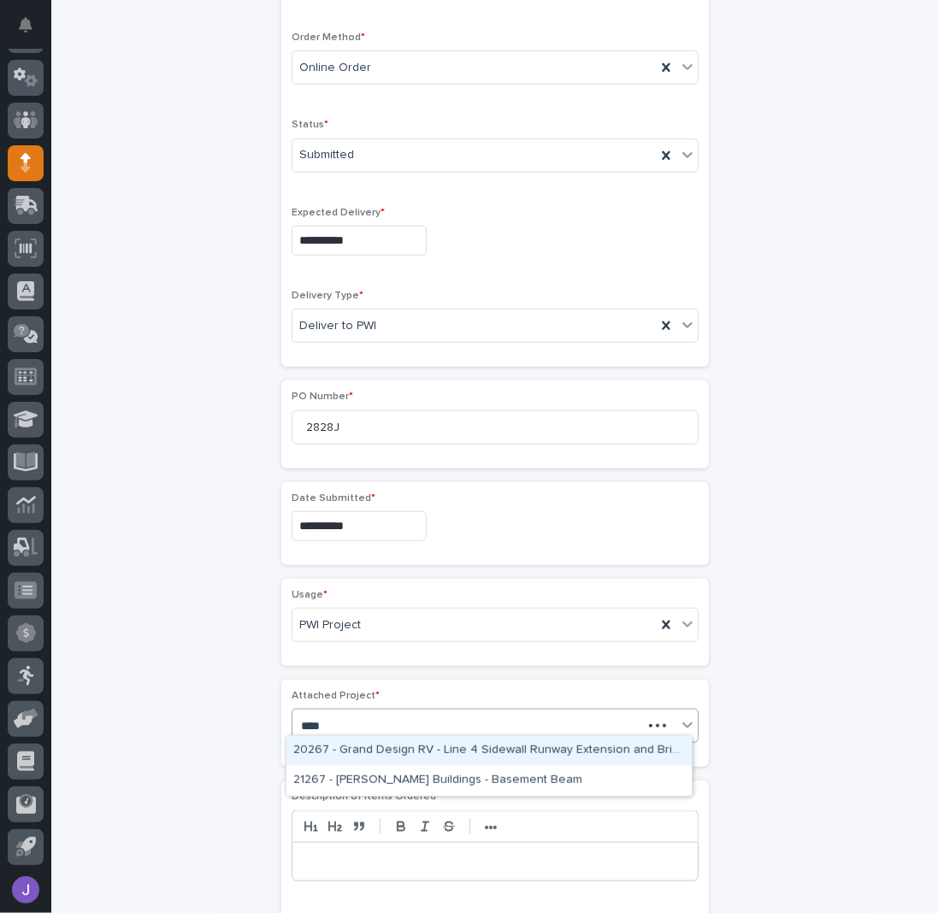
type input "*****"
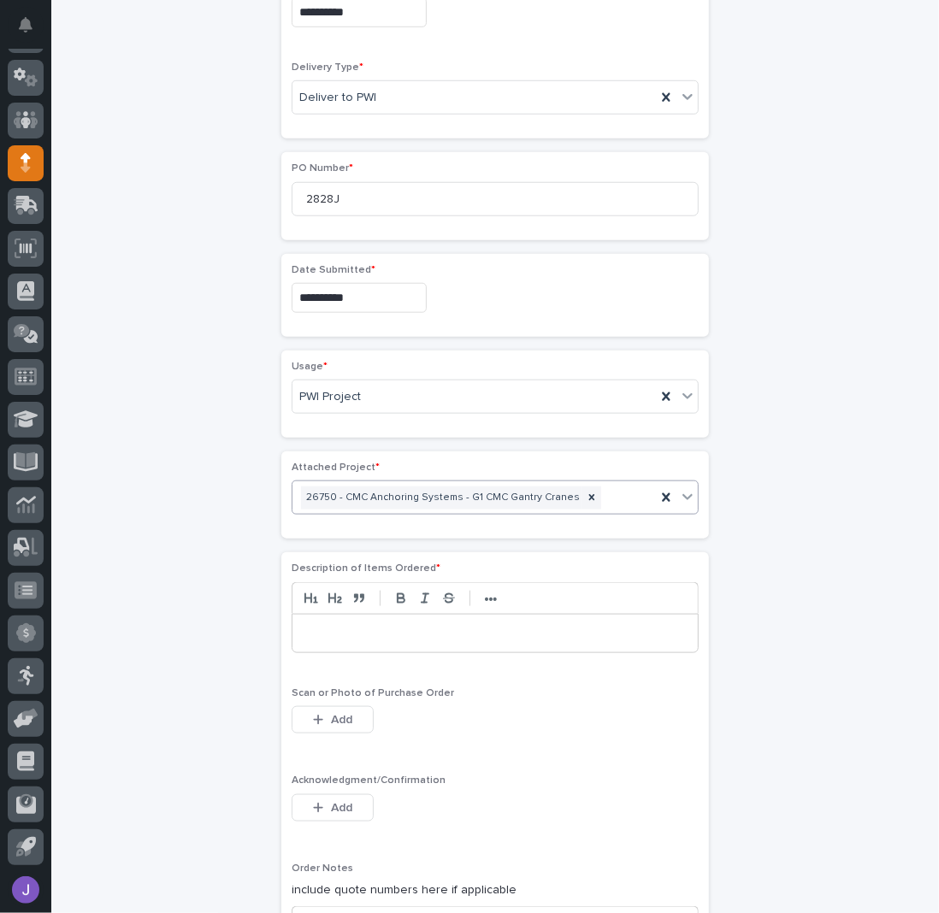
click at [368, 627] on p at bounding box center [495, 633] width 380 height 17
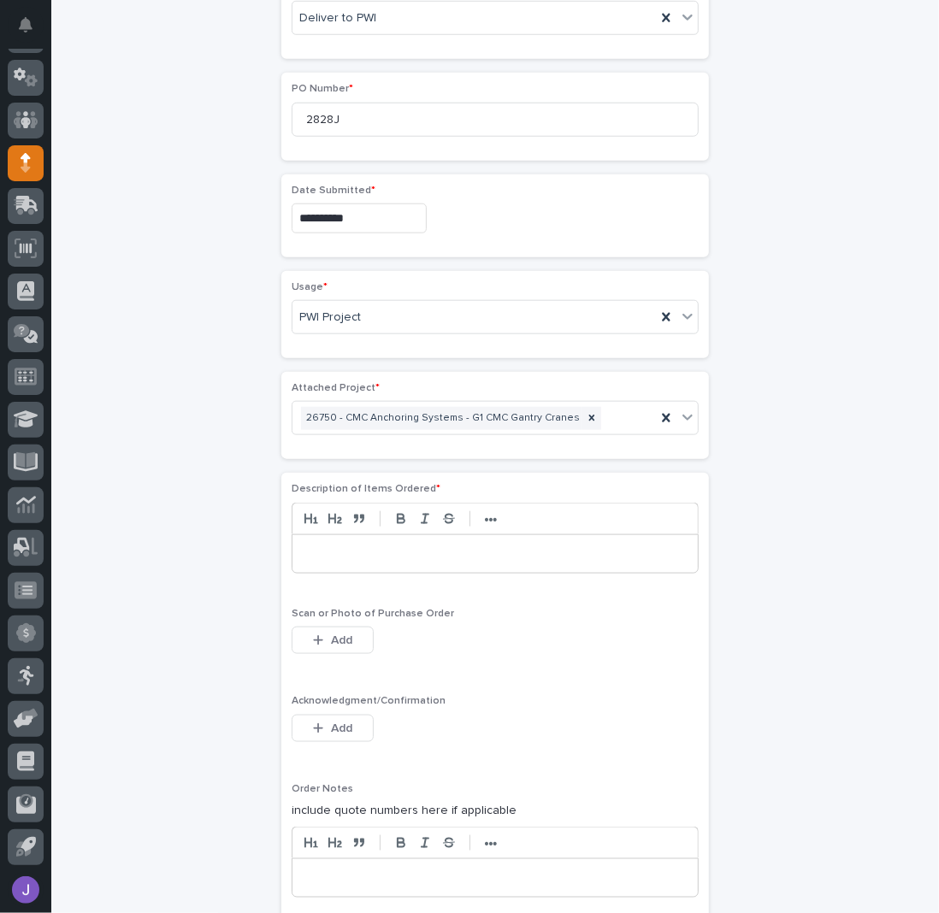
scroll to position [788, 0]
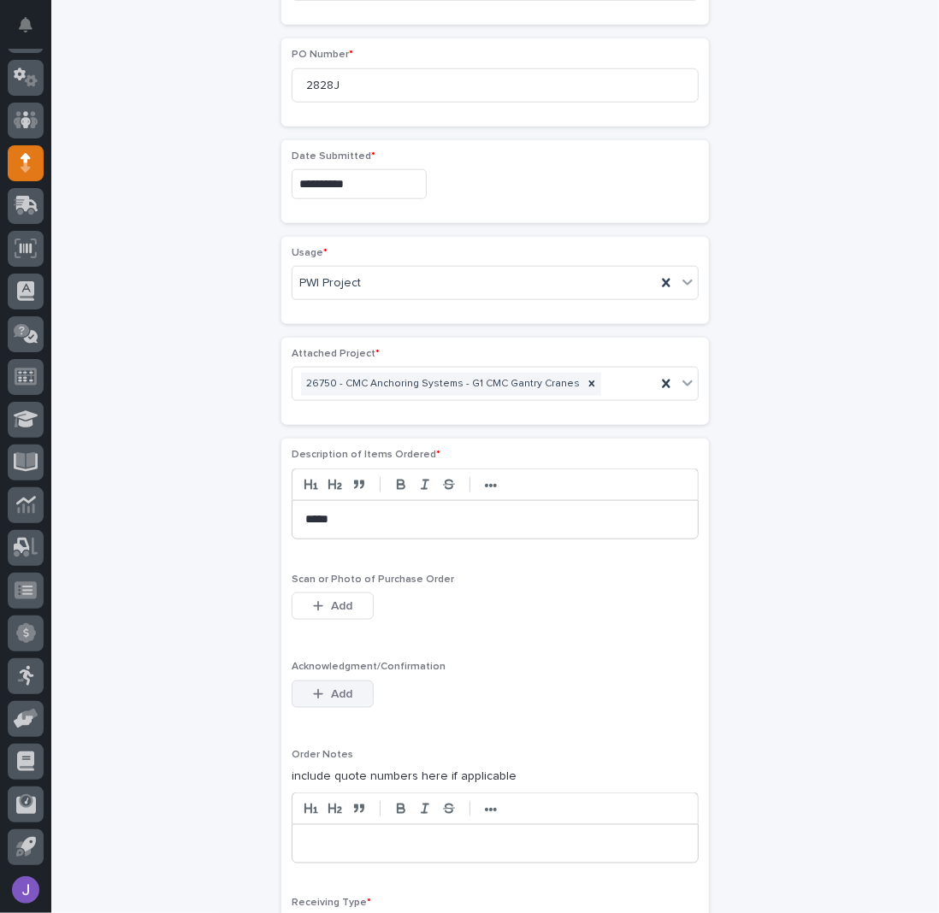
click at [331, 688] on span "Add" at bounding box center [341, 694] width 21 height 12
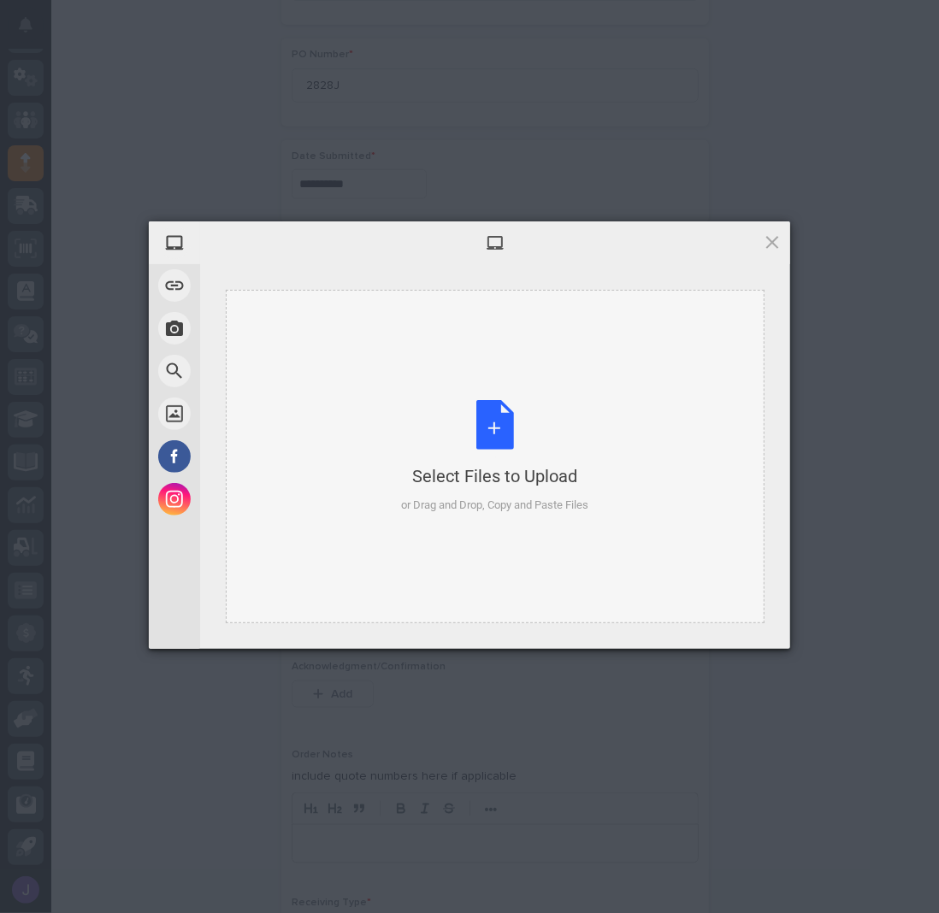
click at [498, 445] on div "Select Files to Upload or Drag and Drop, Copy and Paste Files" at bounding box center [495, 457] width 187 height 114
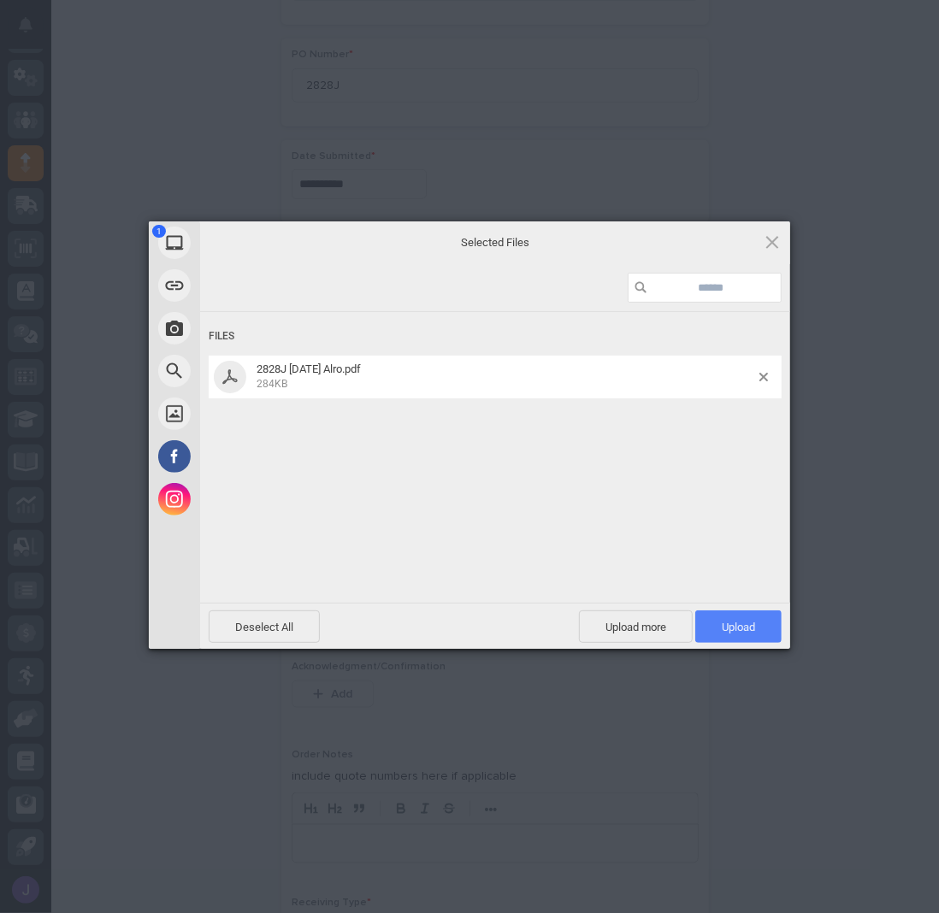
click at [718, 620] on span "Upload 1" at bounding box center [738, 626] width 86 height 32
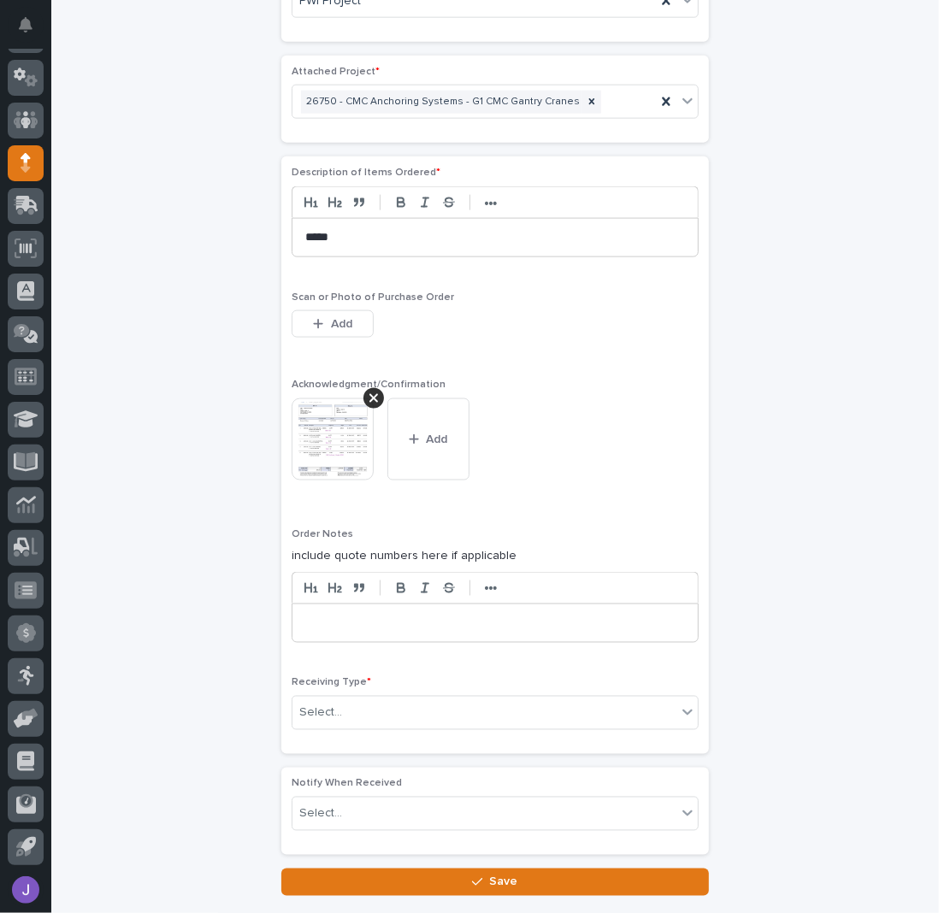
scroll to position [1161, 0]
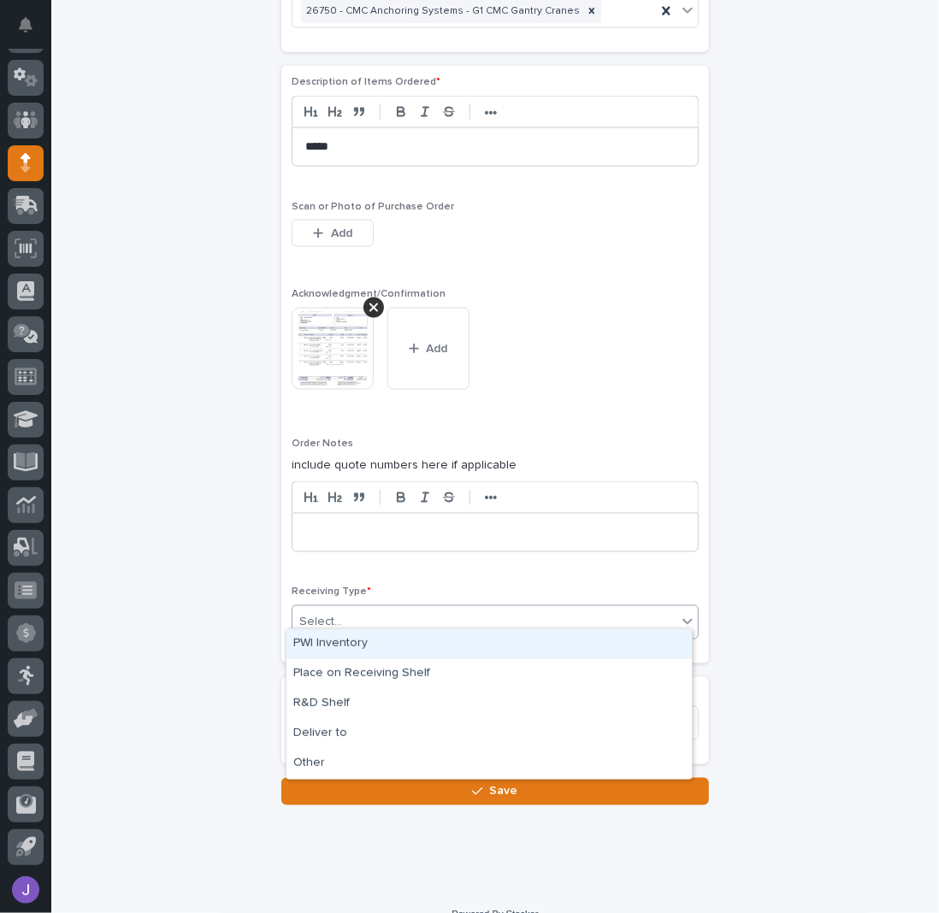
click at [344, 619] on div at bounding box center [345, 623] width 2 height 18
click at [333, 646] on div "PWI Inventory" at bounding box center [488, 644] width 405 height 30
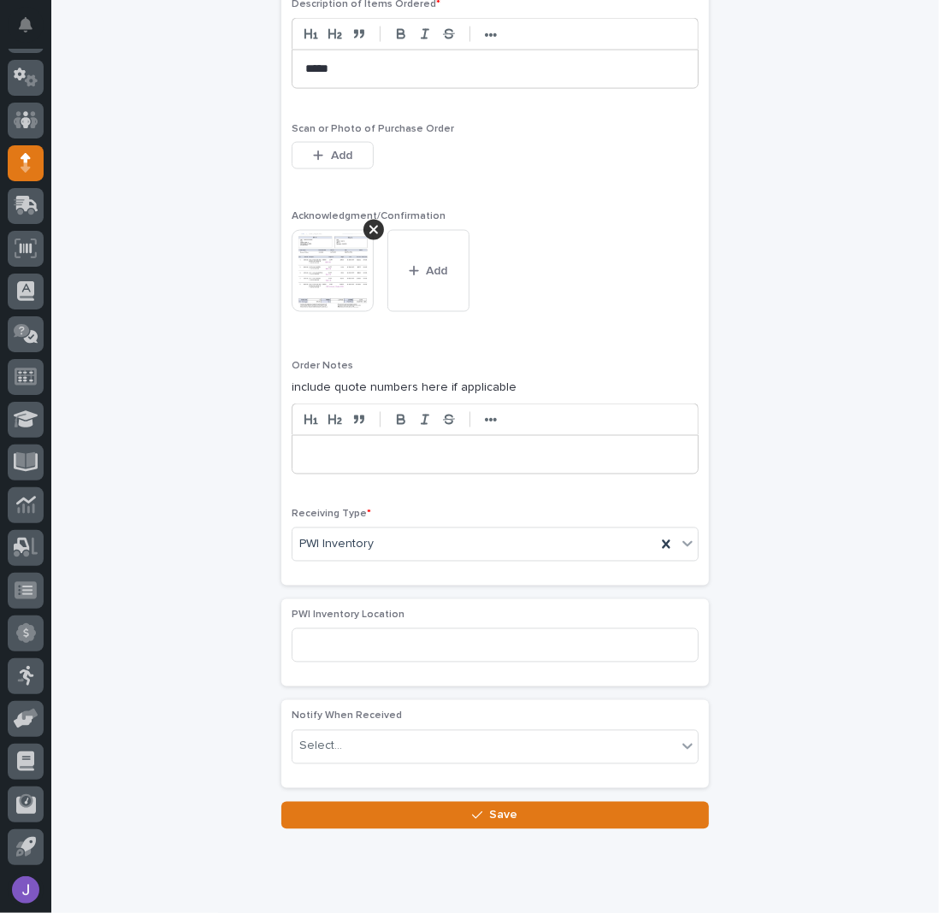
scroll to position [1277, 0]
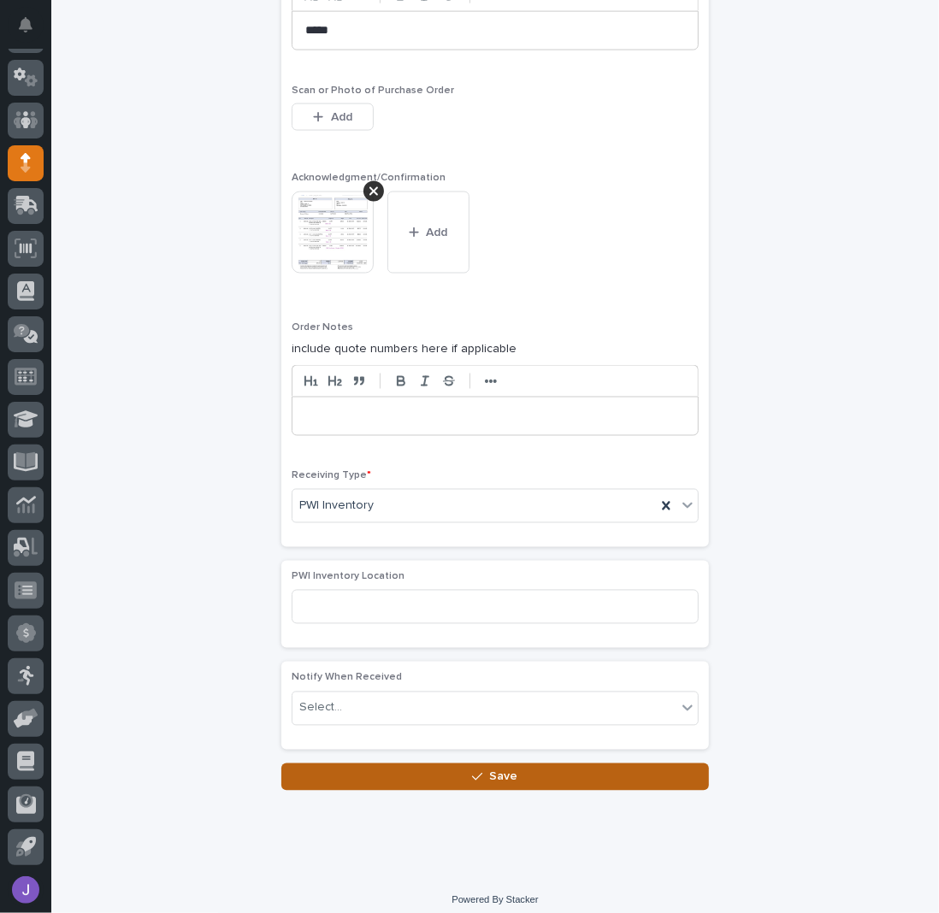
click at [427, 769] on button "Save" at bounding box center [494, 776] width 427 height 27
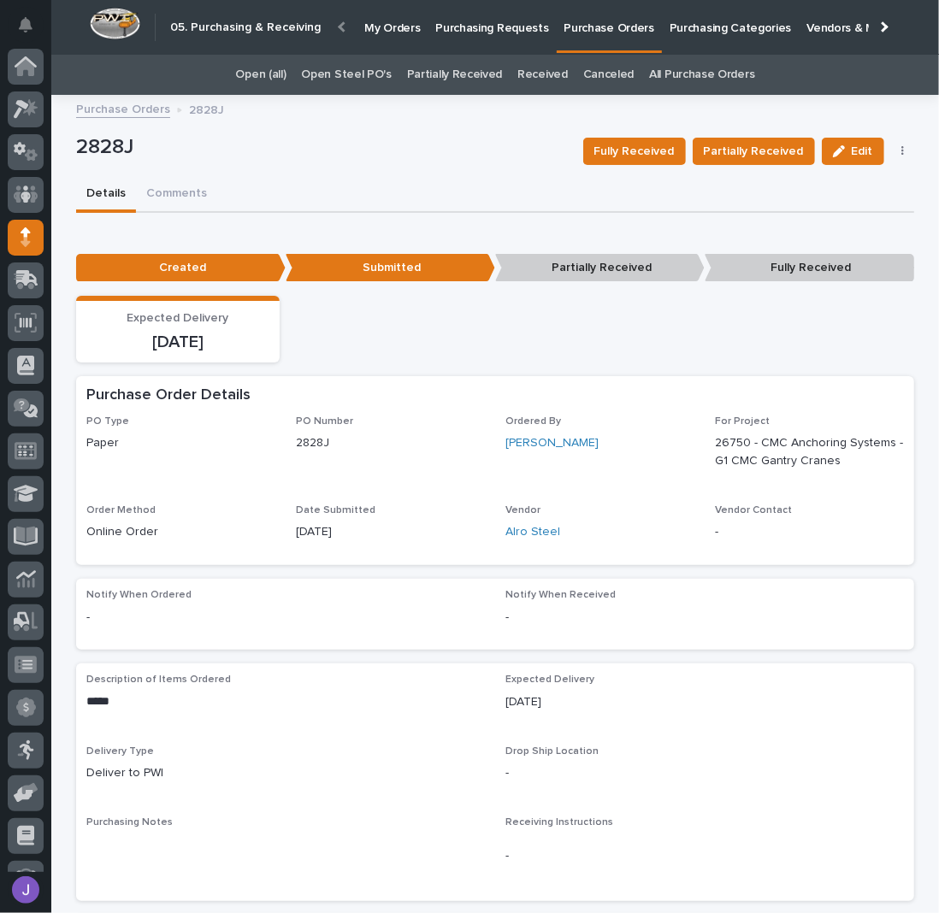
scroll to position [74, 0]
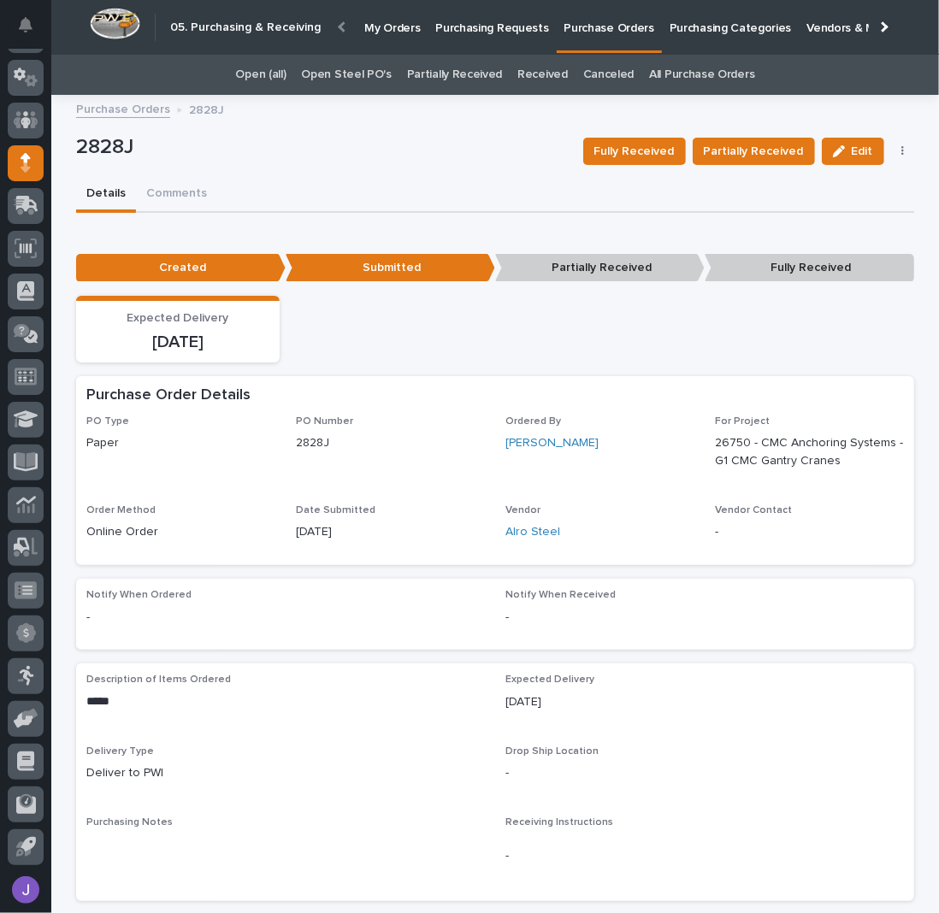
click at [504, 28] on p "Purchasing Requests" at bounding box center [491, 18] width 113 height 36
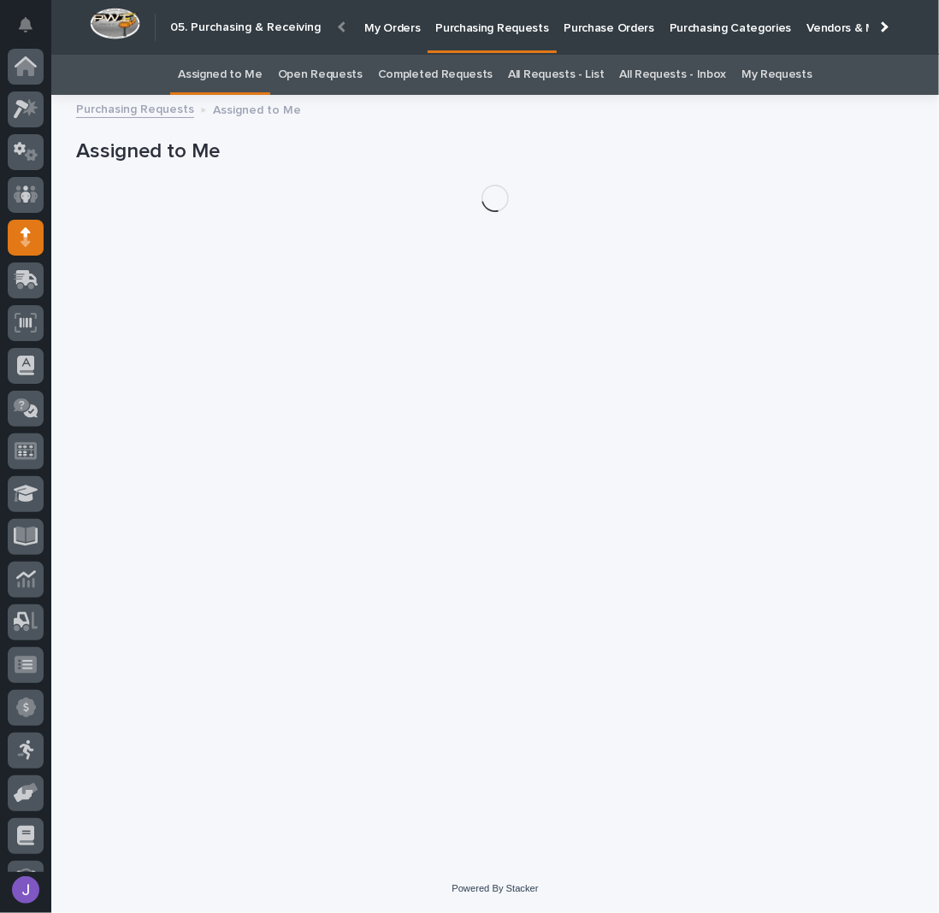
scroll to position [74, 0]
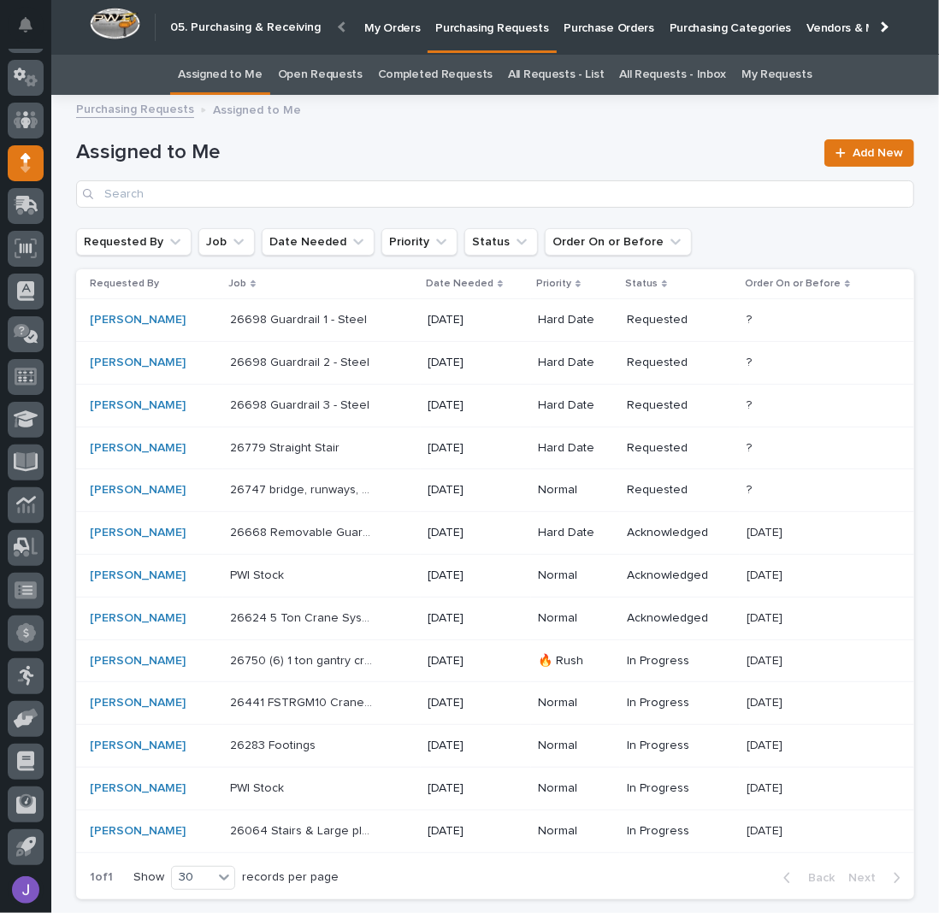
click at [371, 461] on td "26779 Straight Stair 26779 Straight Stair" at bounding box center [321, 448] width 197 height 43
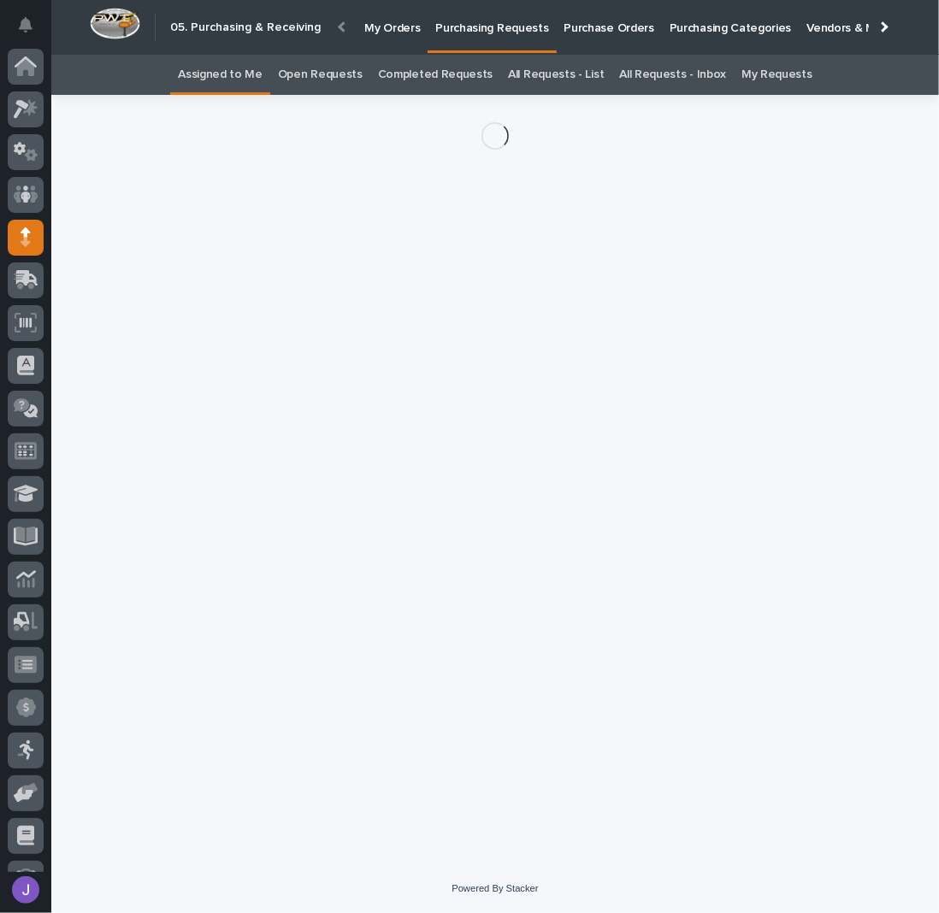
scroll to position [74, 0]
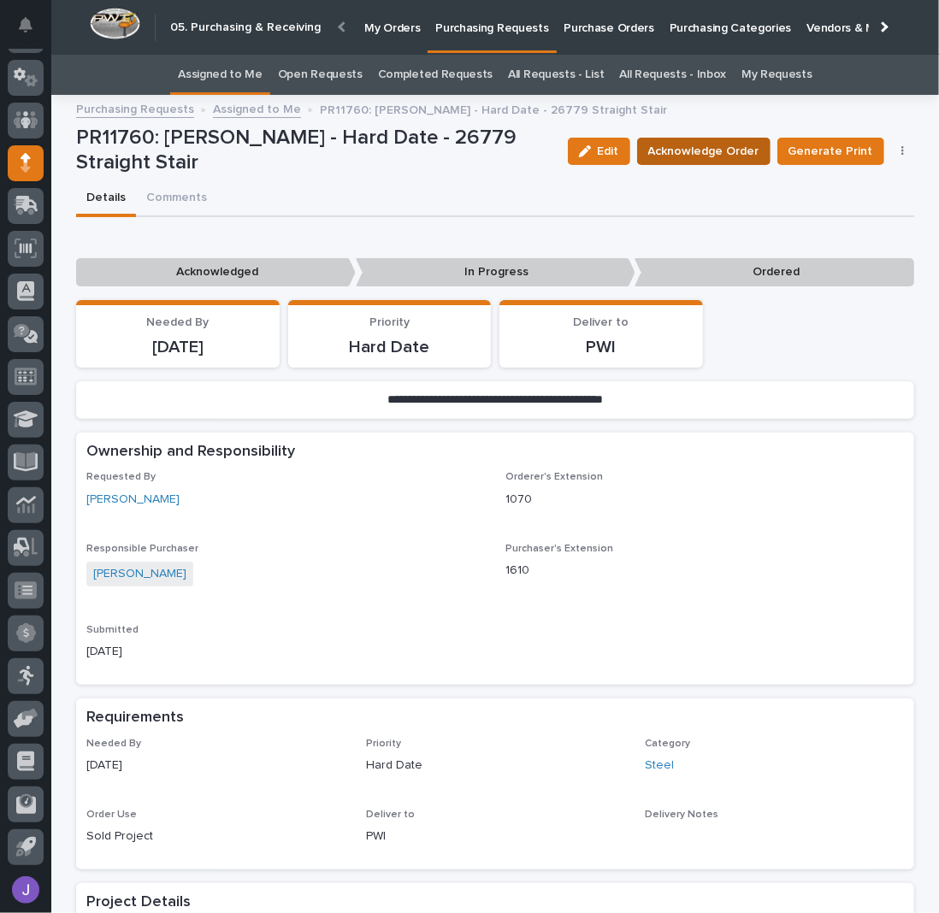
click at [674, 146] on span "Acknowledge Order" at bounding box center [703, 151] width 111 height 17
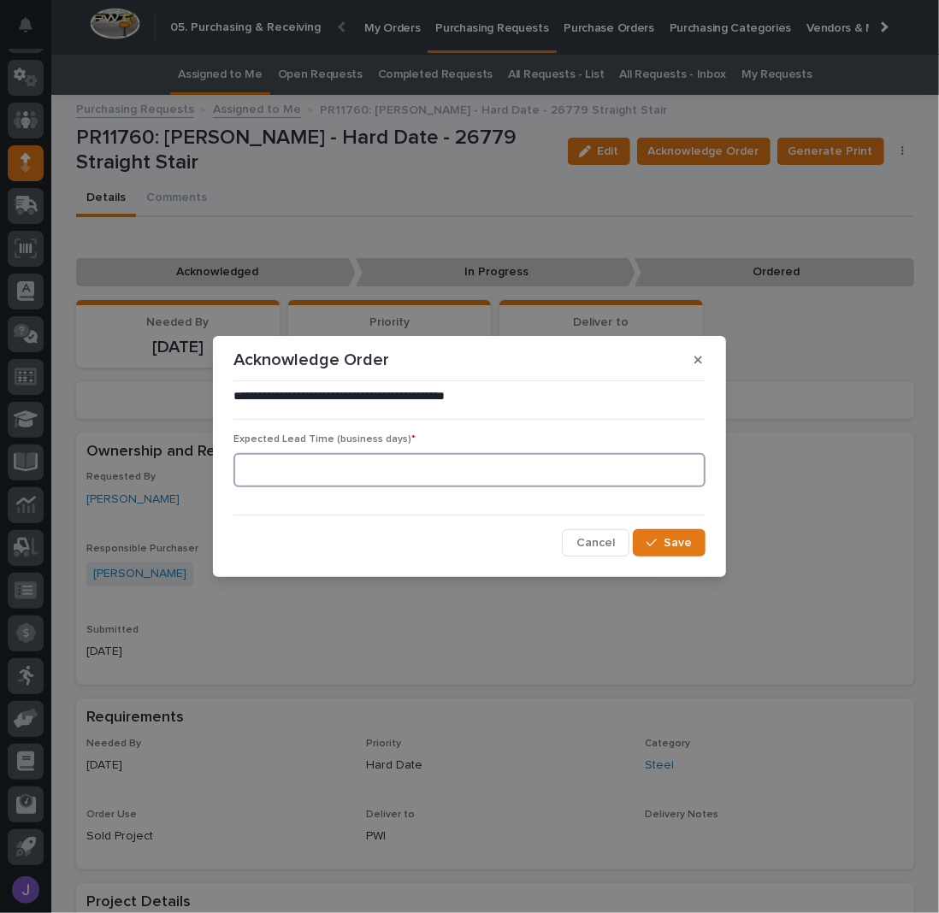
click at [414, 479] on input at bounding box center [469, 470] width 472 height 34
type input "0"
click at [658, 539] on div "button" at bounding box center [654, 543] width 17 height 12
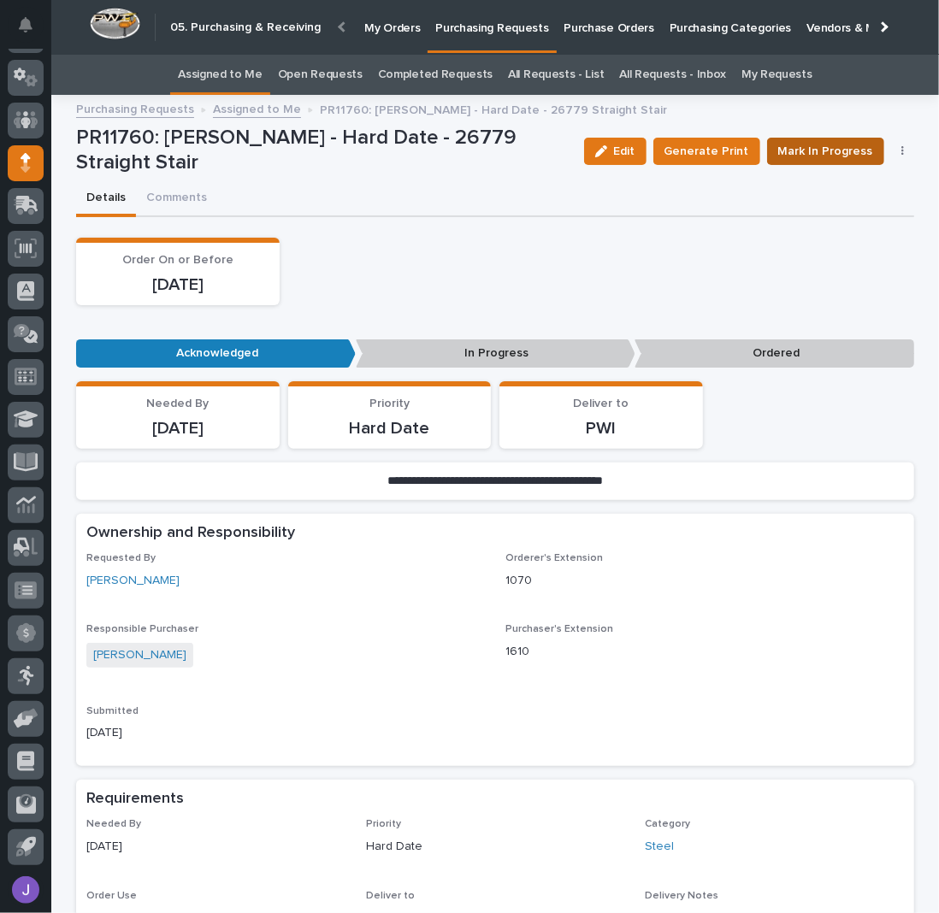
click at [839, 143] on span "Mark In Progress" at bounding box center [825, 151] width 95 height 17
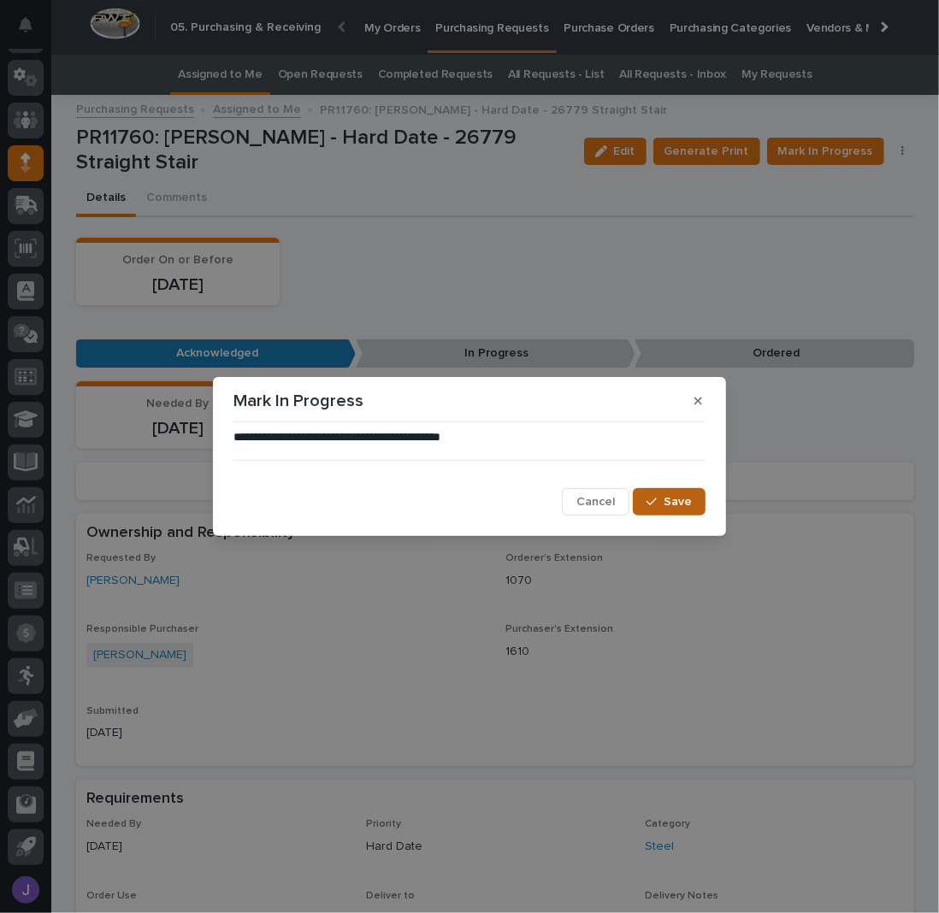
click at [645, 502] on button "Save" at bounding box center [669, 501] width 73 height 27
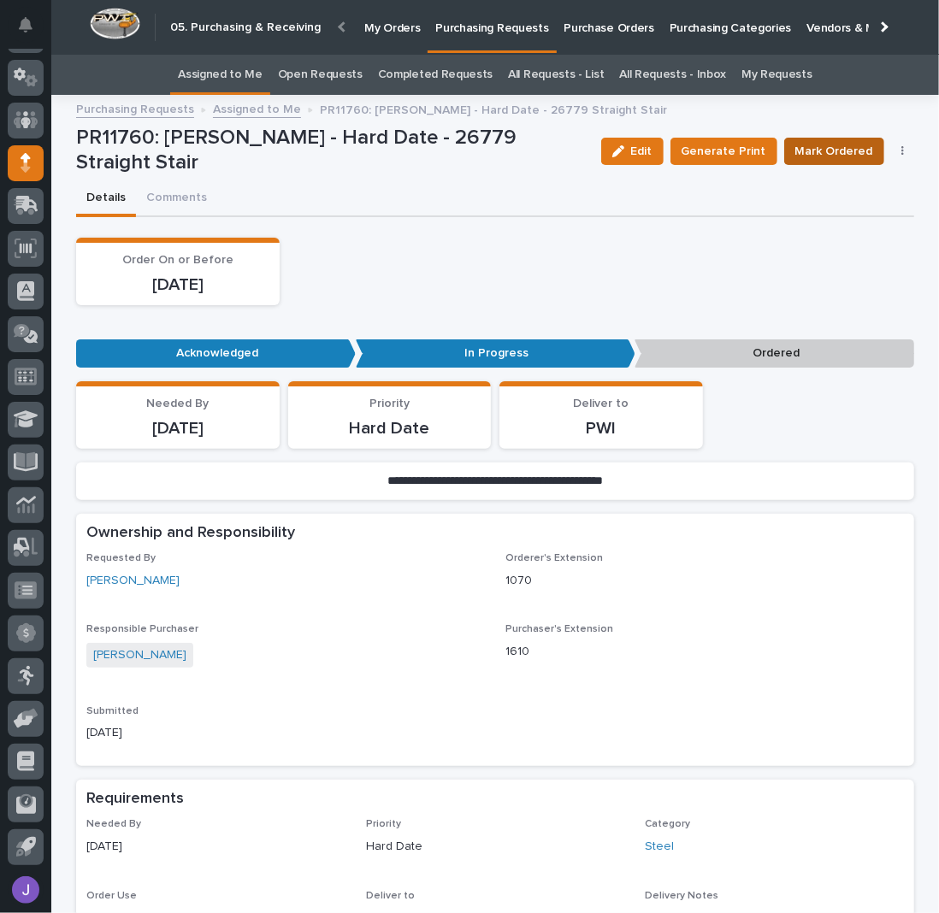
click at [865, 150] on button "Mark Ordered" at bounding box center [834, 151] width 100 height 27
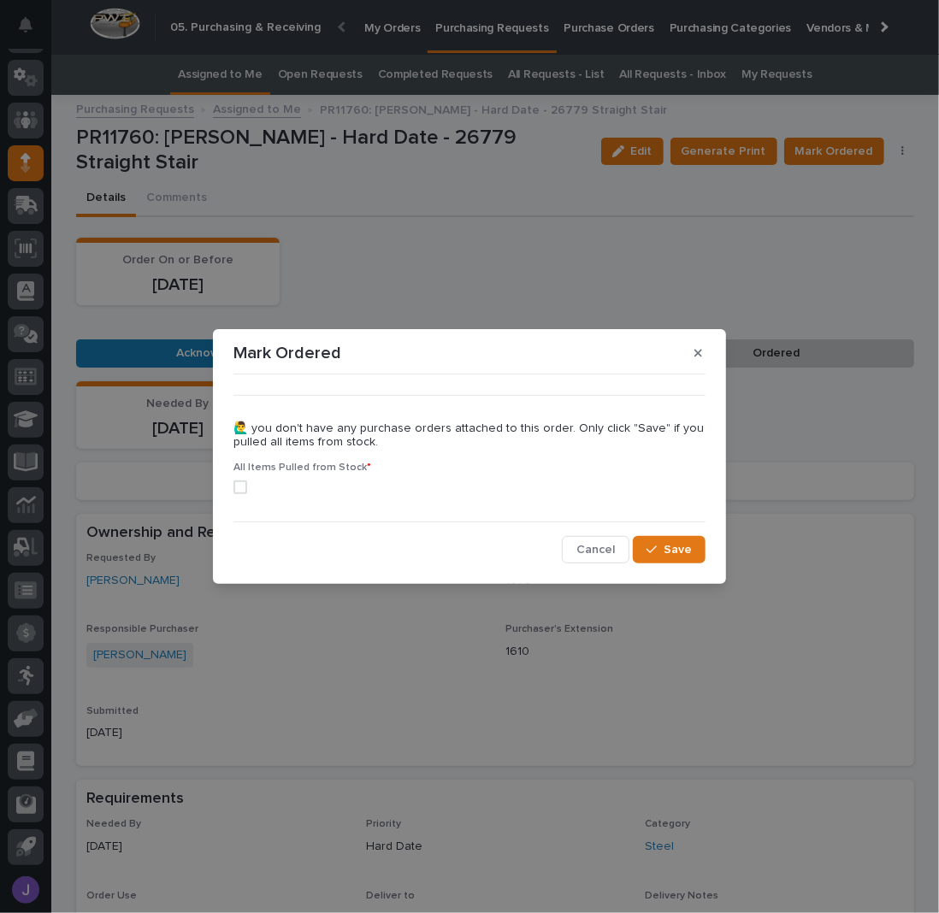
click at [239, 490] on span at bounding box center [240, 487] width 14 height 14
click at [665, 540] on button "Save" at bounding box center [669, 549] width 73 height 27
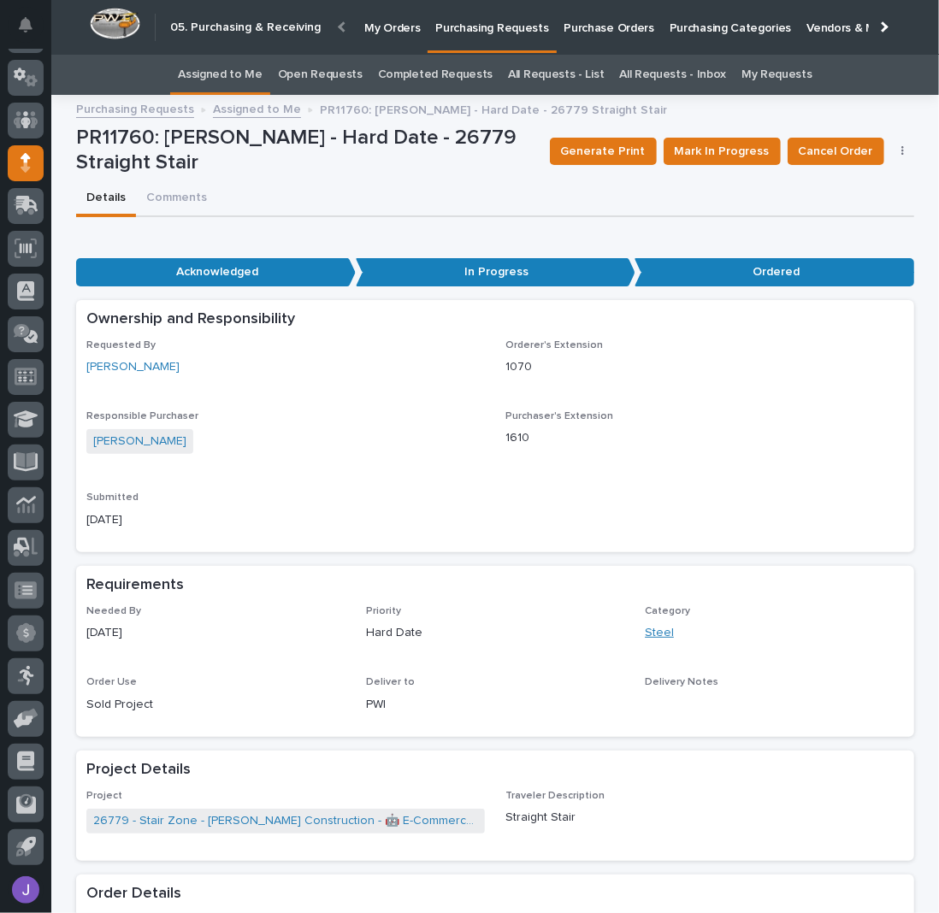
scroll to position [342, 0]
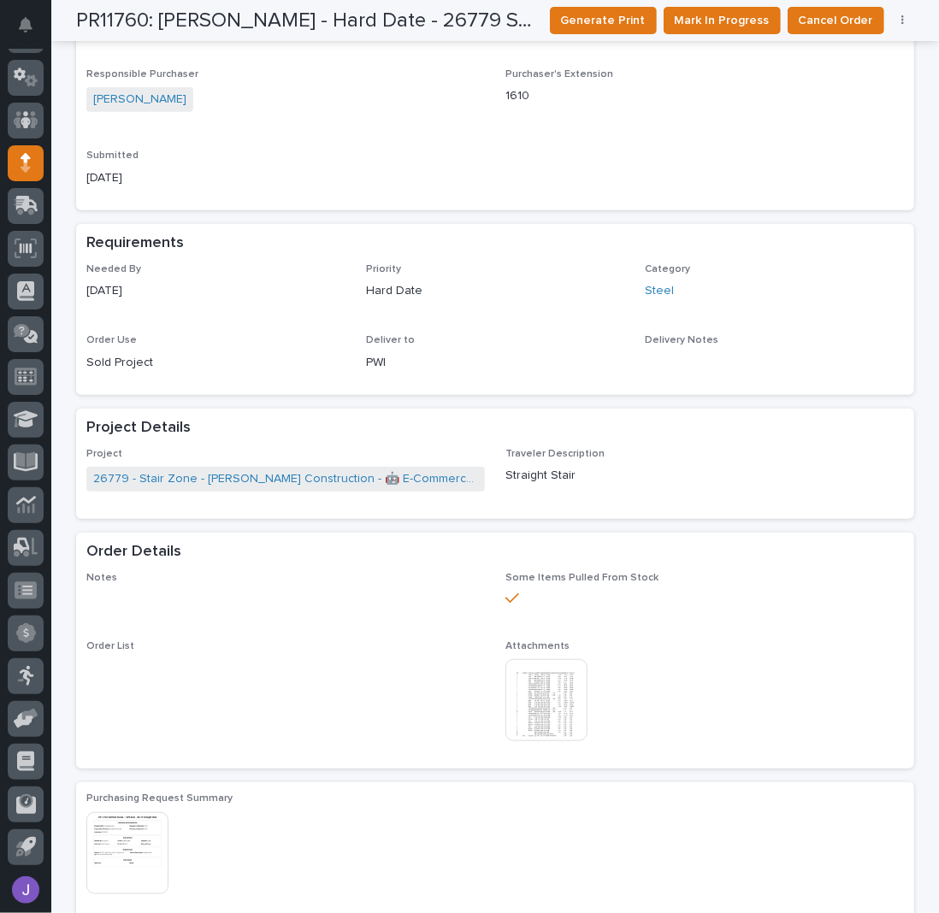
click at [563, 697] on img at bounding box center [546, 700] width 82 height 82
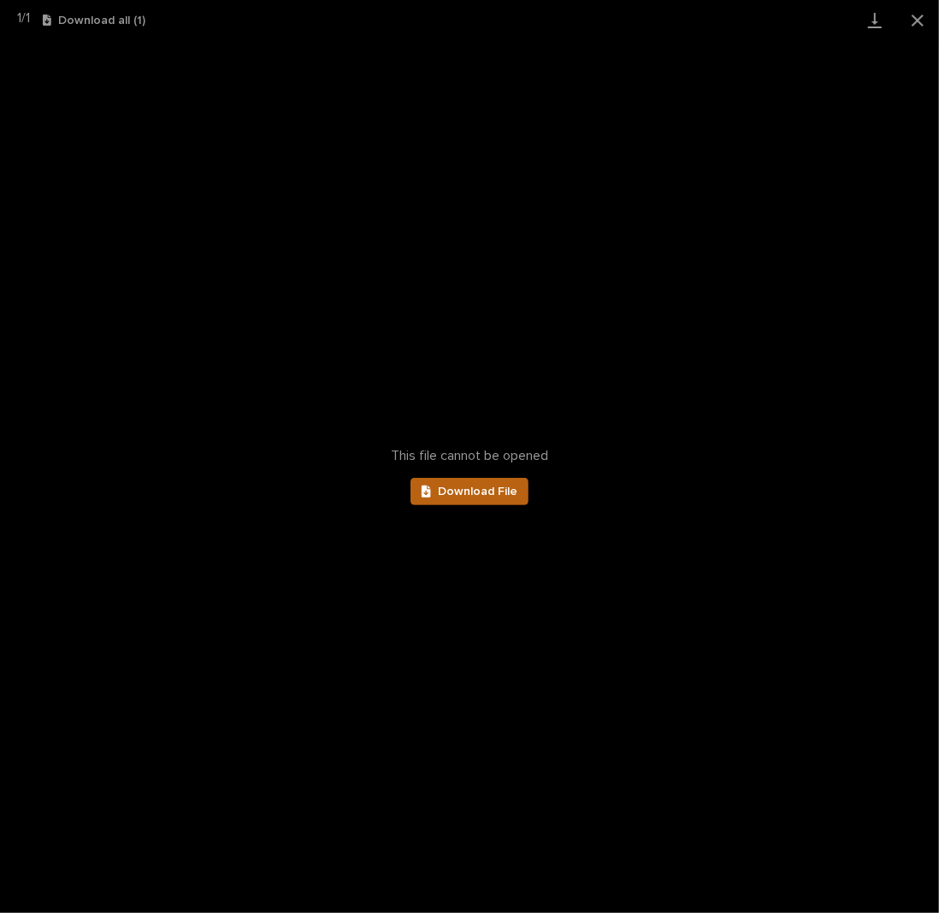
click at [470, 481] on link "Download File" at bounding box center [469, 491] width 118 height 27
click at [911, 19] on button "Close gallery" at bounding box center [917, 20] width 43 height 40
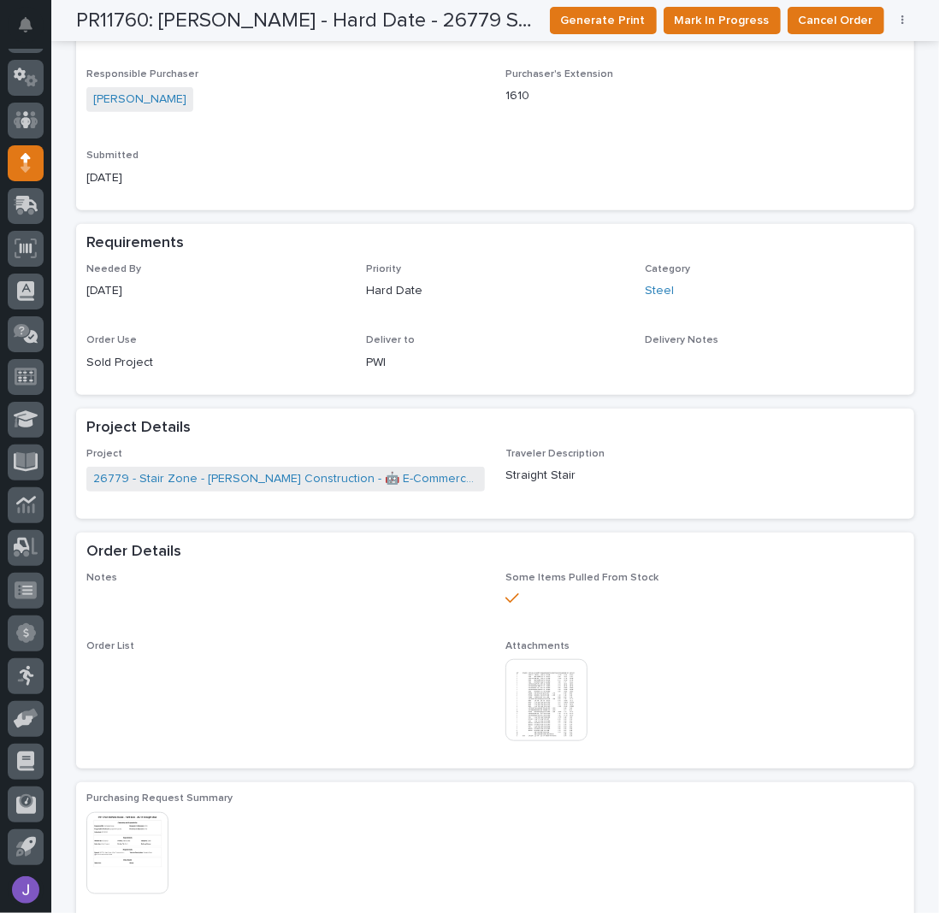
scroll to position [0, 0]
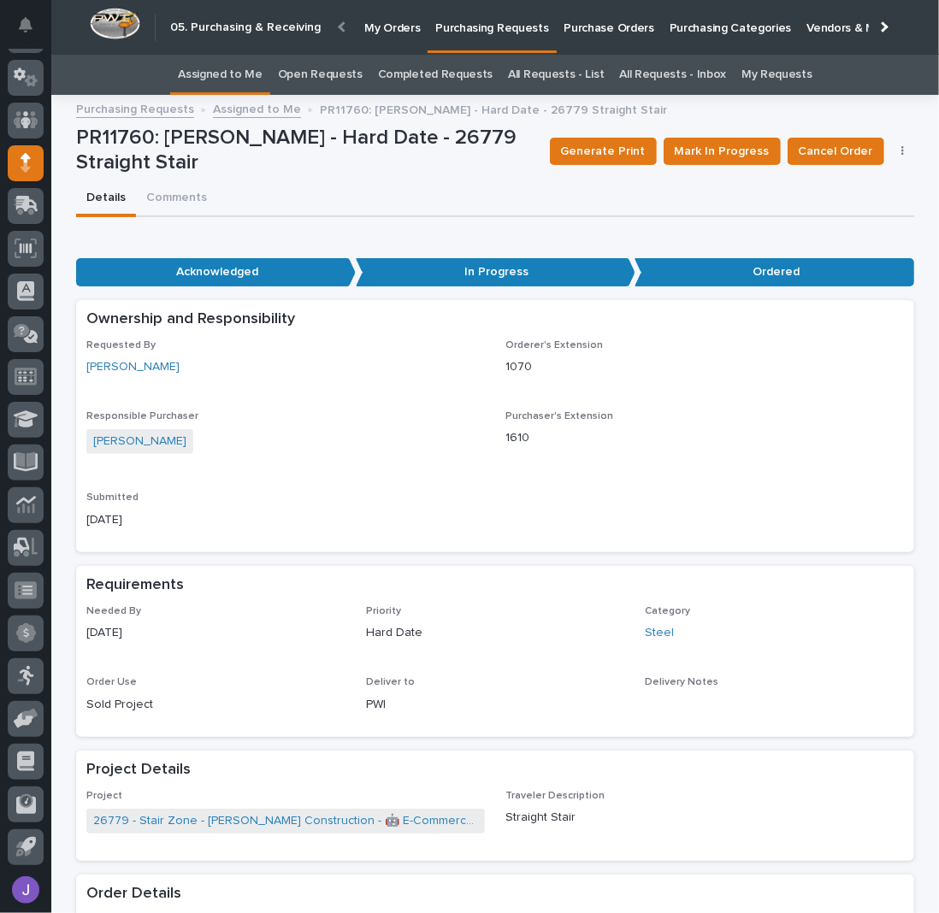
click at [241, 82] on link "Assigned to Me" at bounding box center [220, 75] width 85 height 40
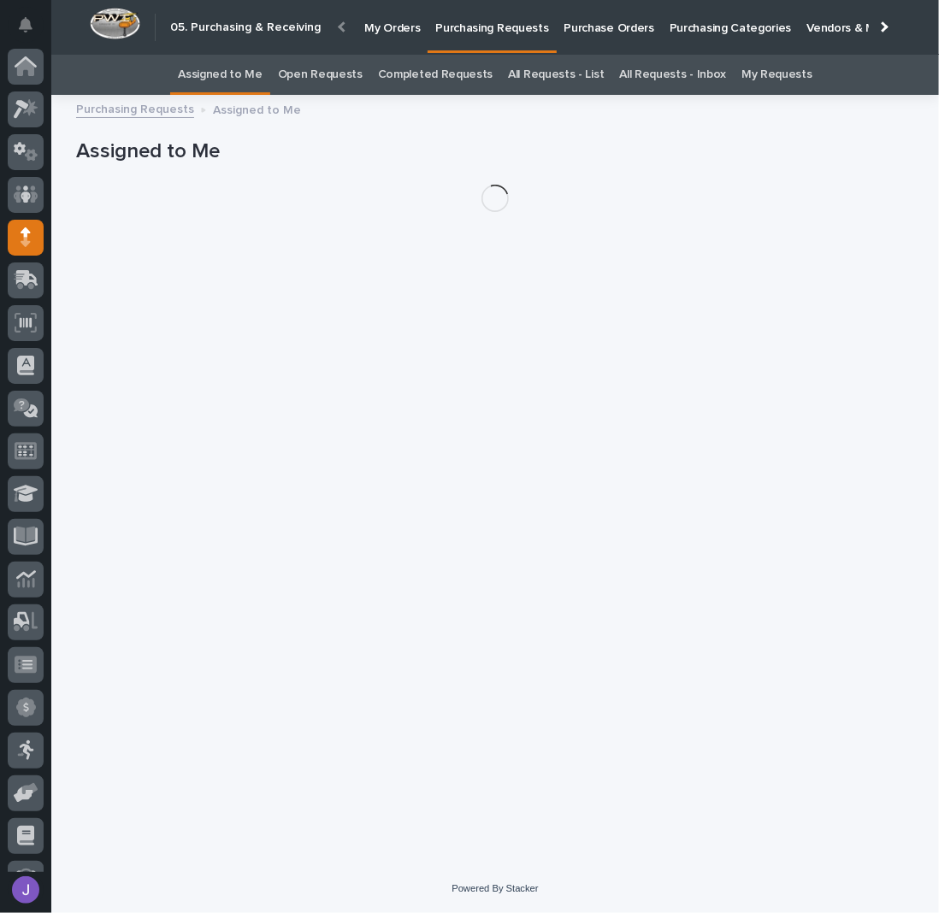
scroll to position [74, 0]
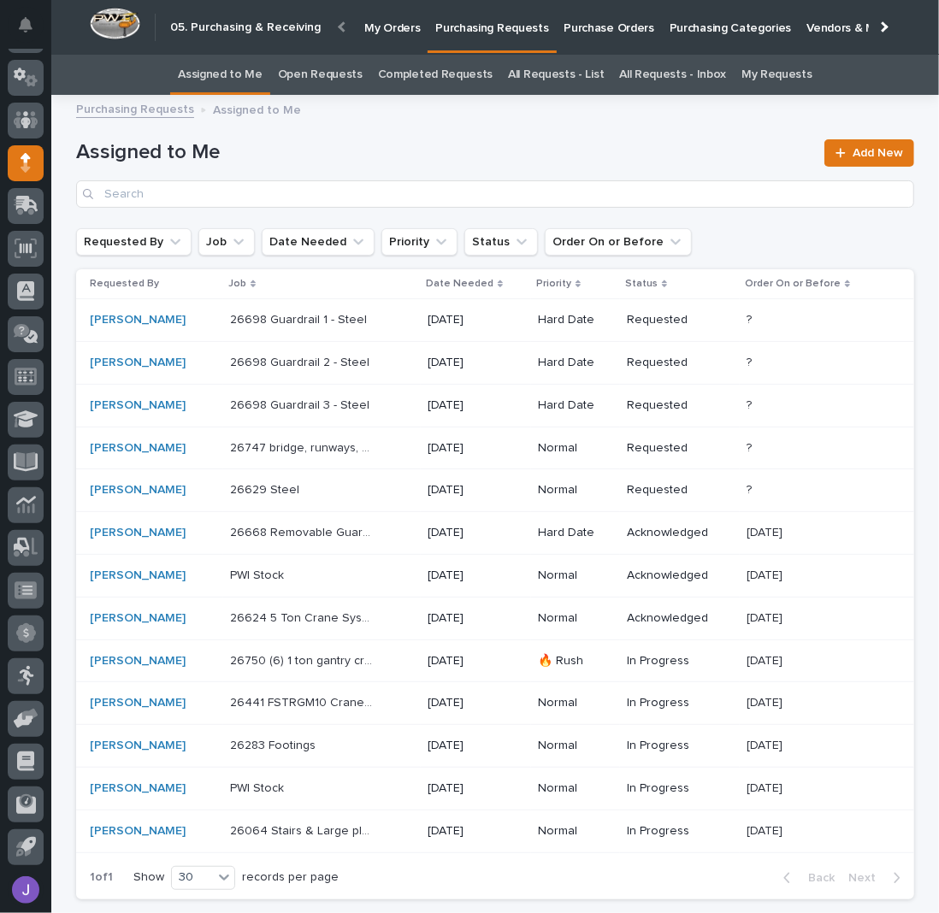
click at [335, 642] on td "26750 (6) 1 ton gantry cranes 26750 (6) 1 ton gantry cranes" at bounding box center [321, 661] width 197 height 43
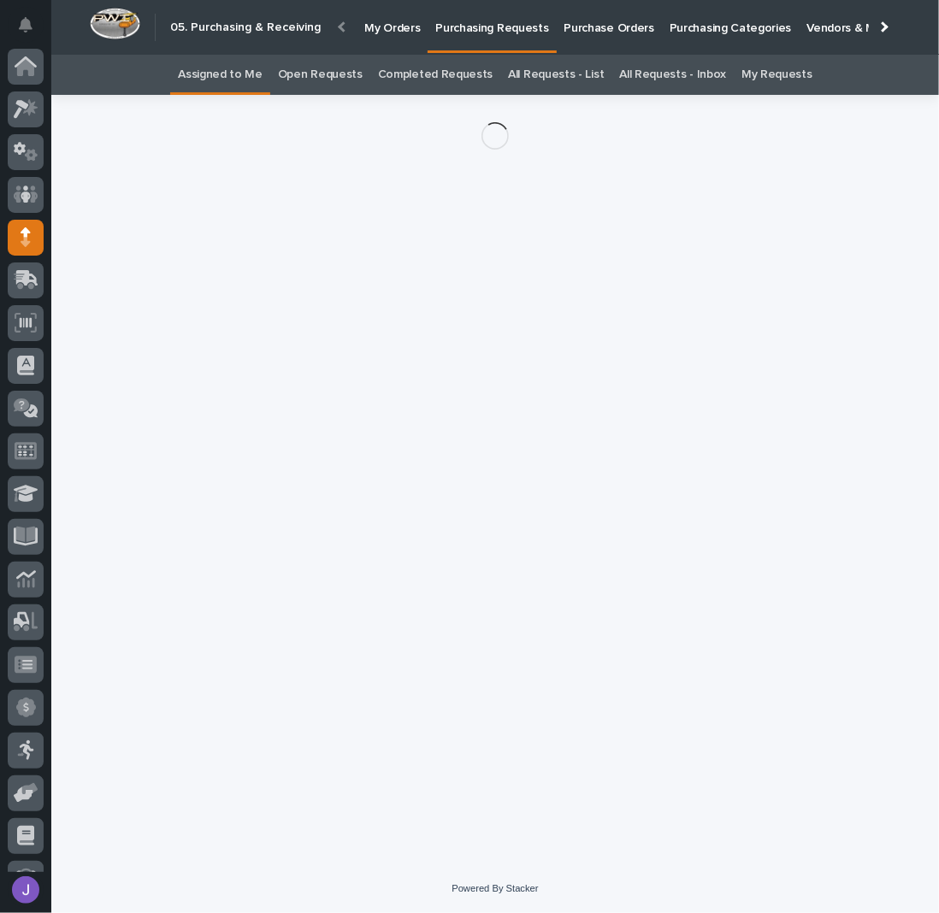
scroll to position [74, 0]
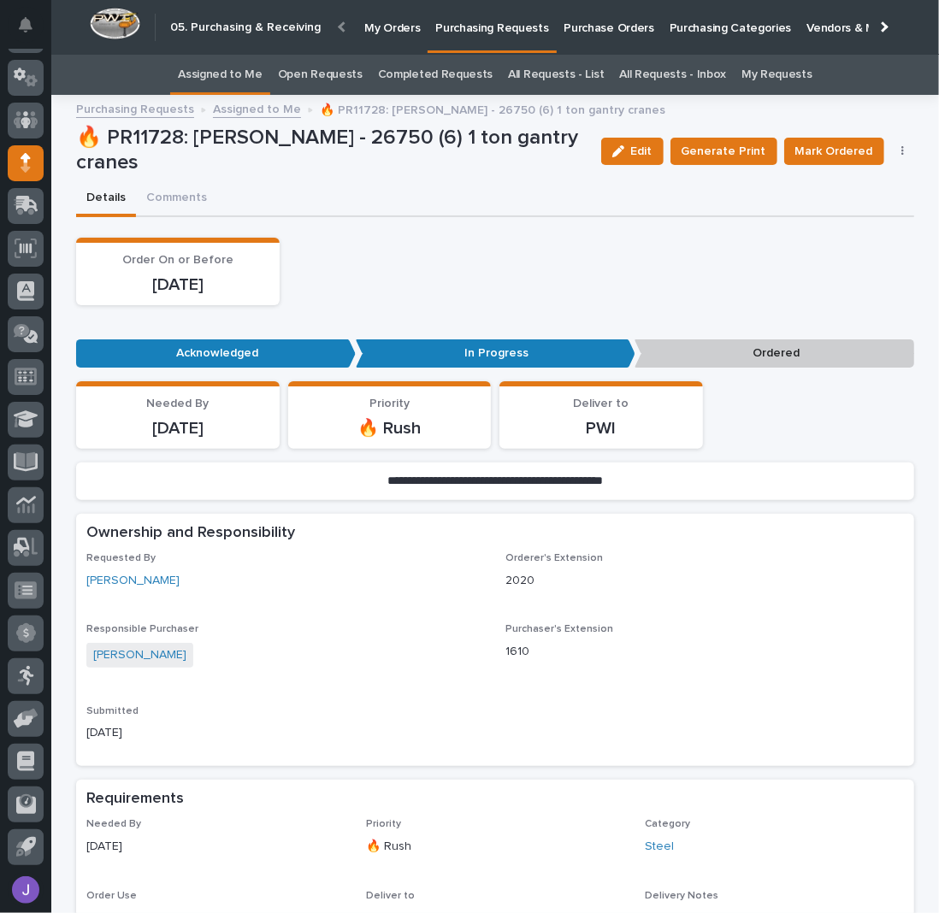
click at [899, 153] on button "button" at bounding box center [903, 151] width 24 height 12
click at [864, 212] on span "Edit Linked PO's" at bounding box center [847, 212] width 87 height 17
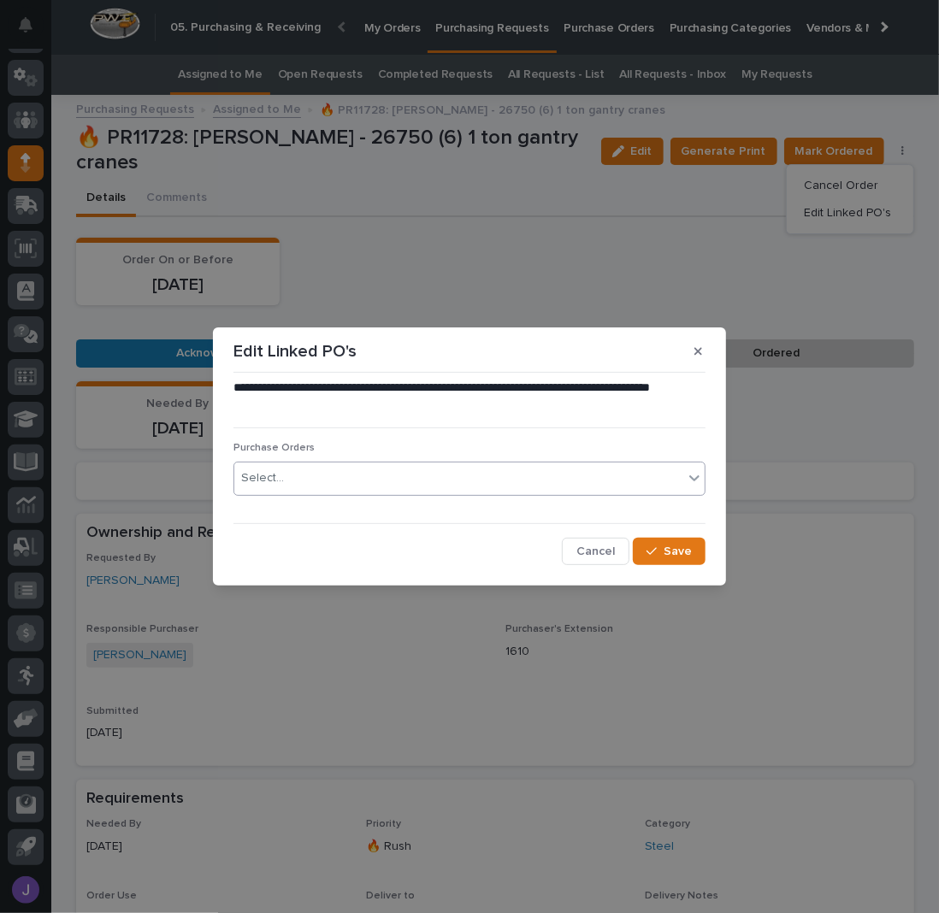
click at [348, 502] on body "**********" at bounding box center [469, 456] width 939 height 913
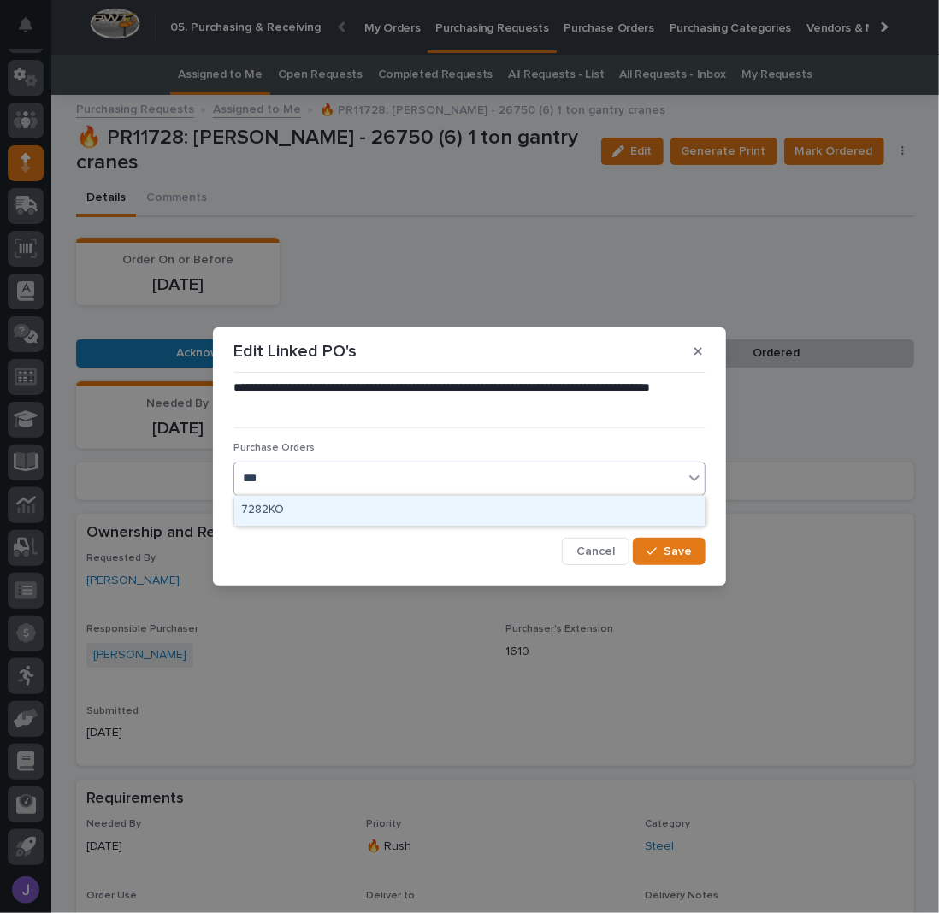
type input "****"
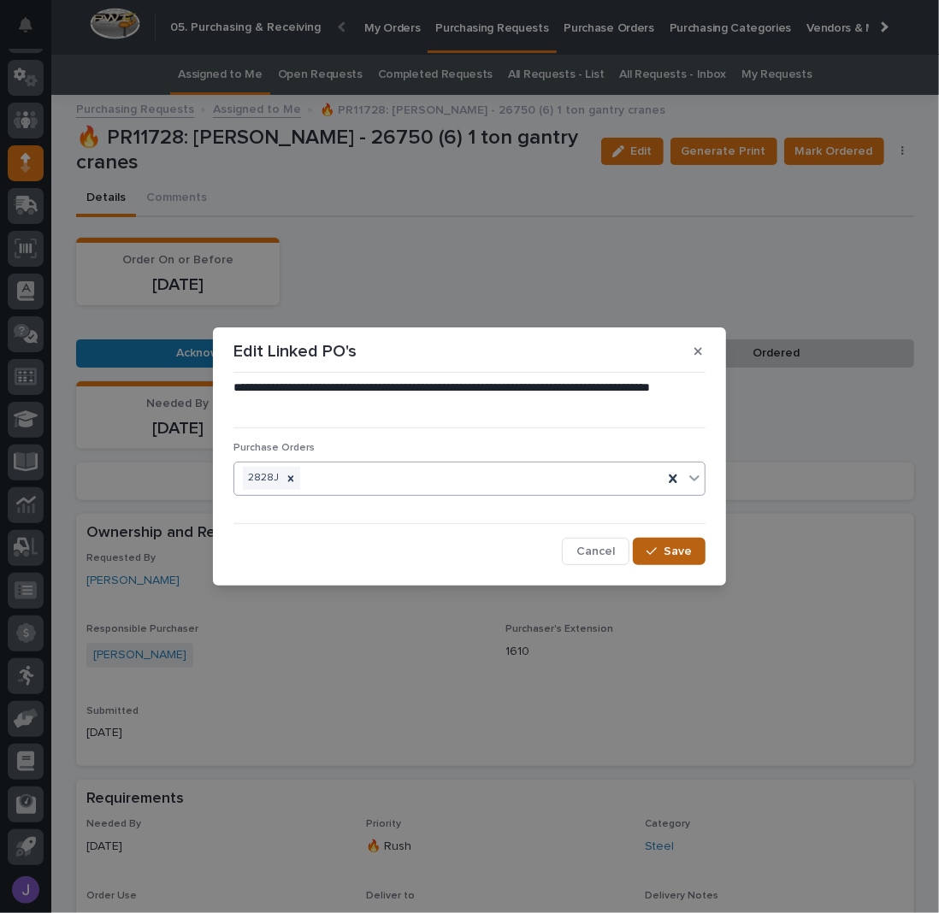
click at [653, 539] on button "Save" at bounding box center [669, 551] width 73 height 27
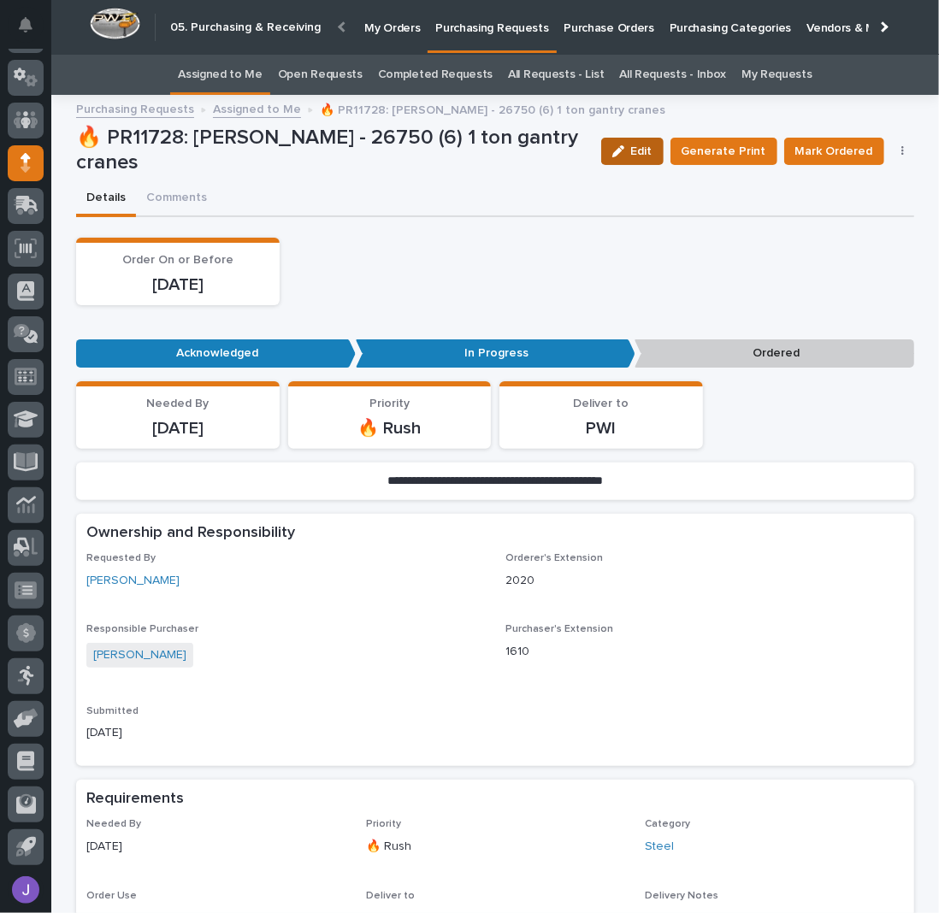
click at [652, 154] on span "Edit" at bounding box center [641, 151] width 21 height 12
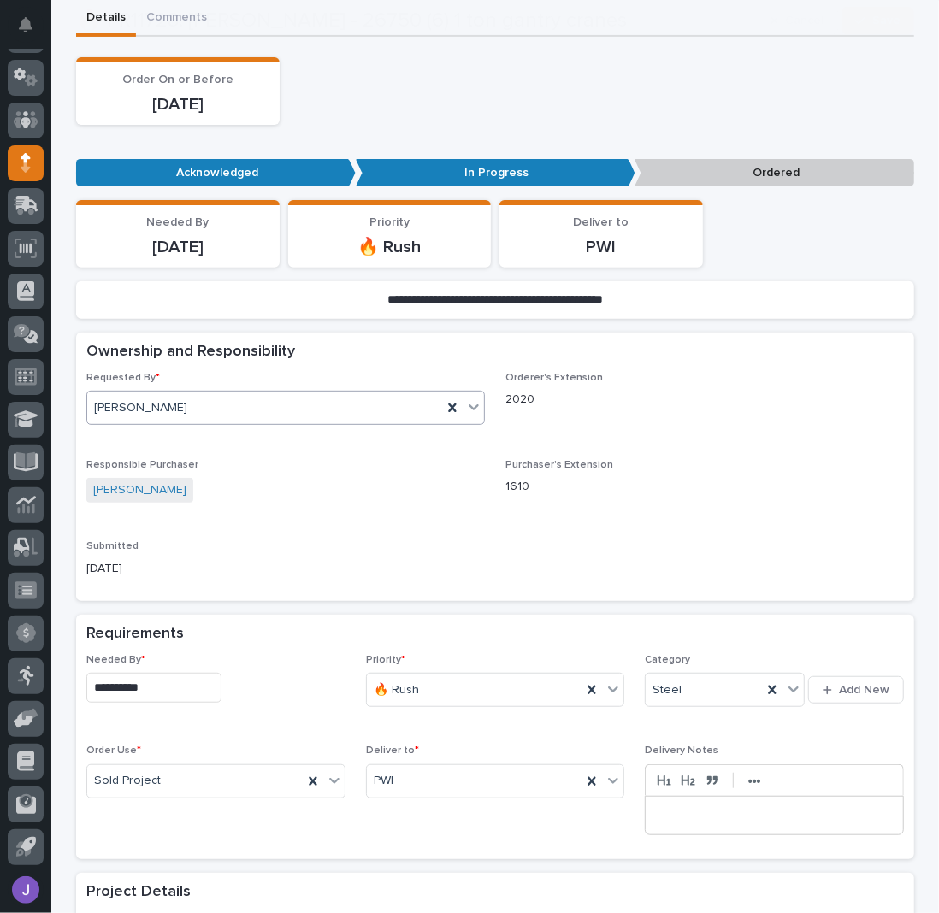
scroll to position [227, 0]
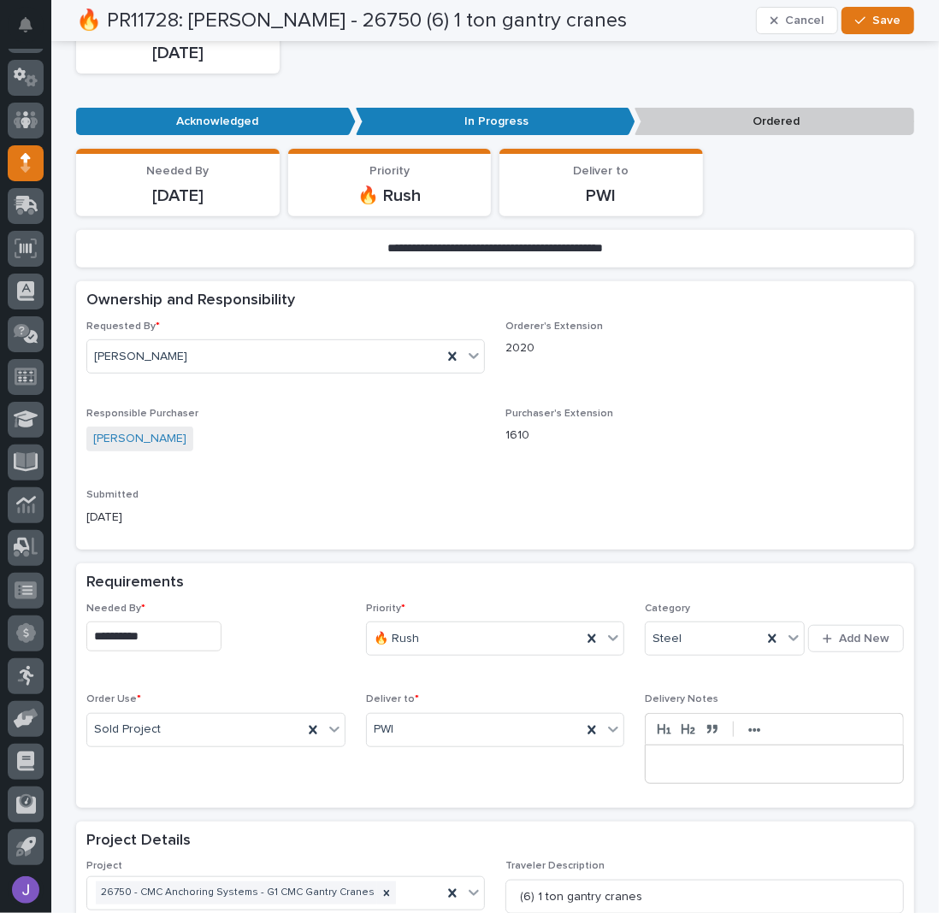
click at [169, 636] on input "**********" at bounding box center [153, 637] width 135 height 30
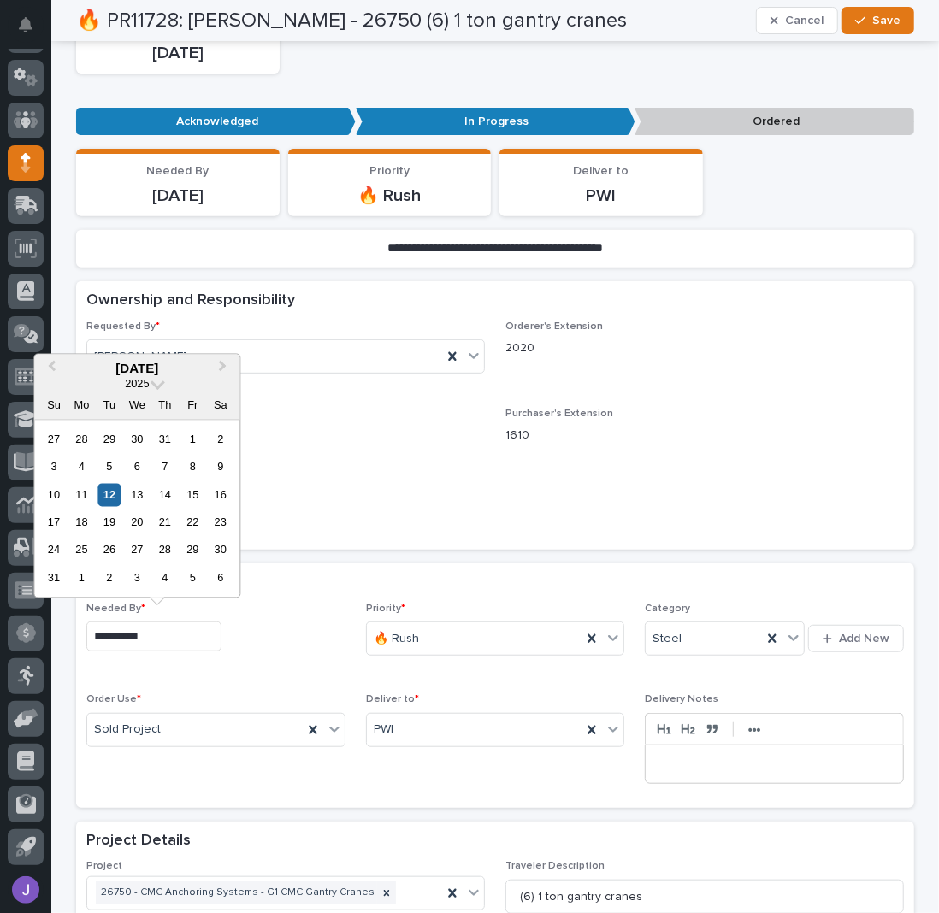
click at [147, 497] on div "13" at bounding box center [137, 494] width 23 height 23
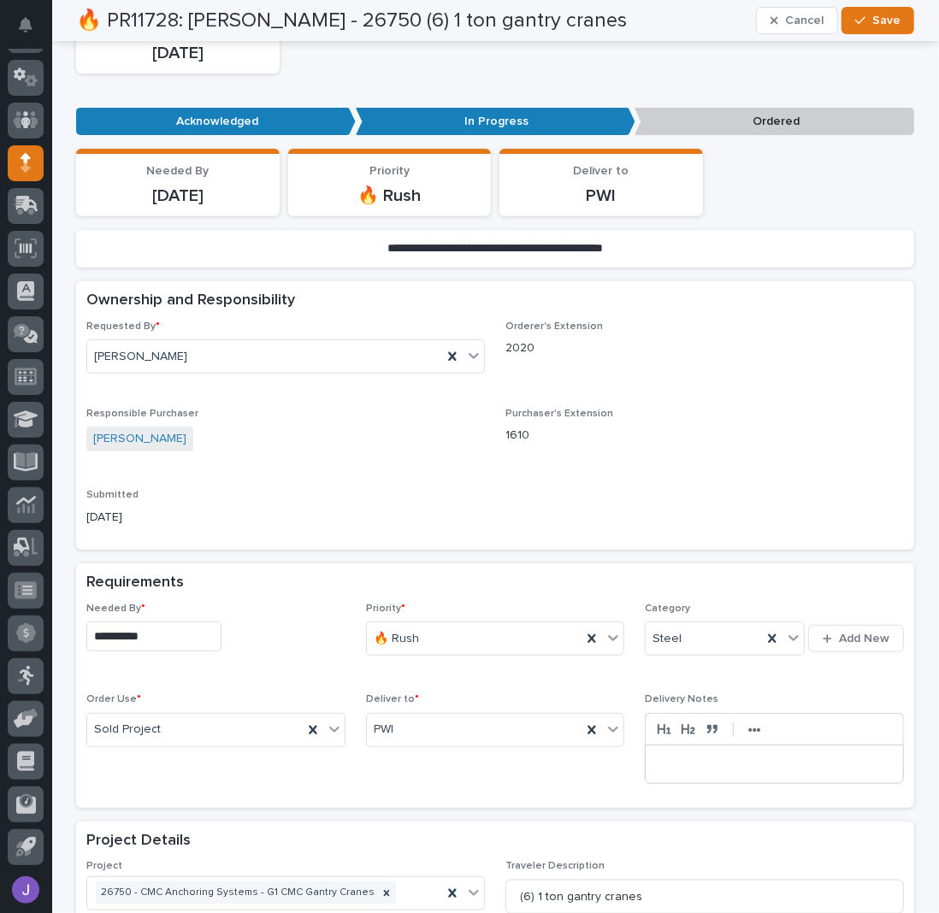
type input "**********"
click at [883, 12] on button "Save" at bounding box center [877, 20] width 73 height 27
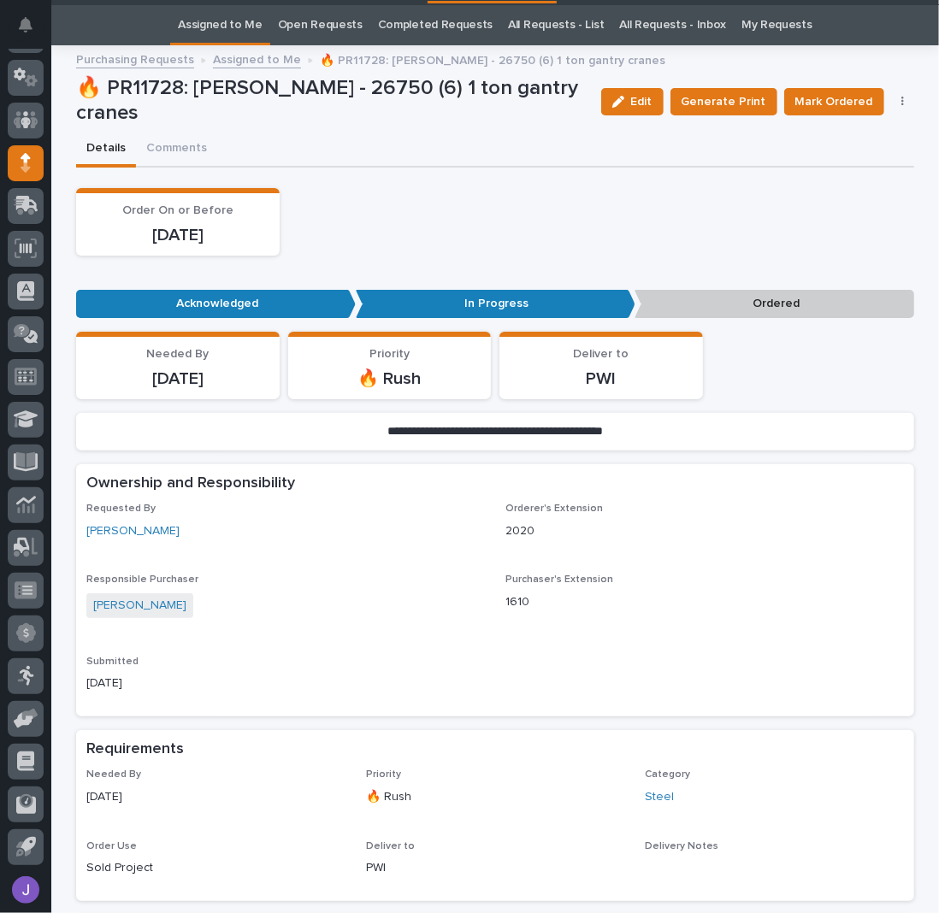
scroll to position [0, 0]
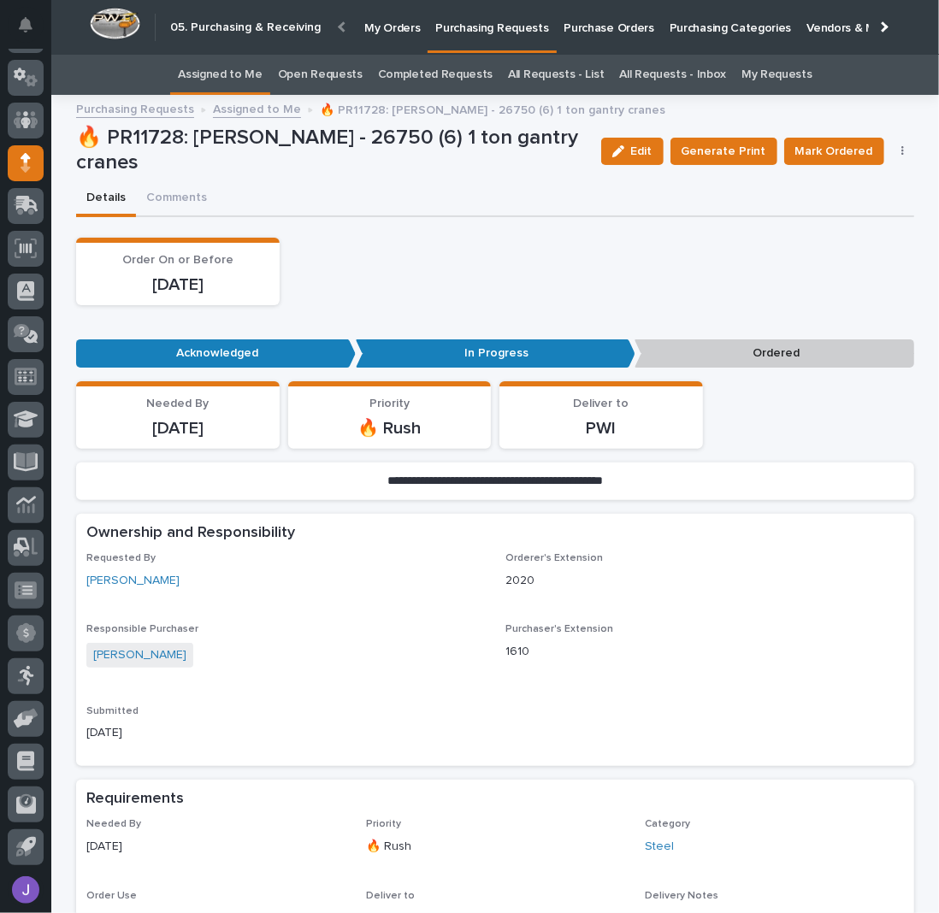
click at [564, 35] on p "Purchase Orders" at bounding box center [609, 18] width 90 height 36
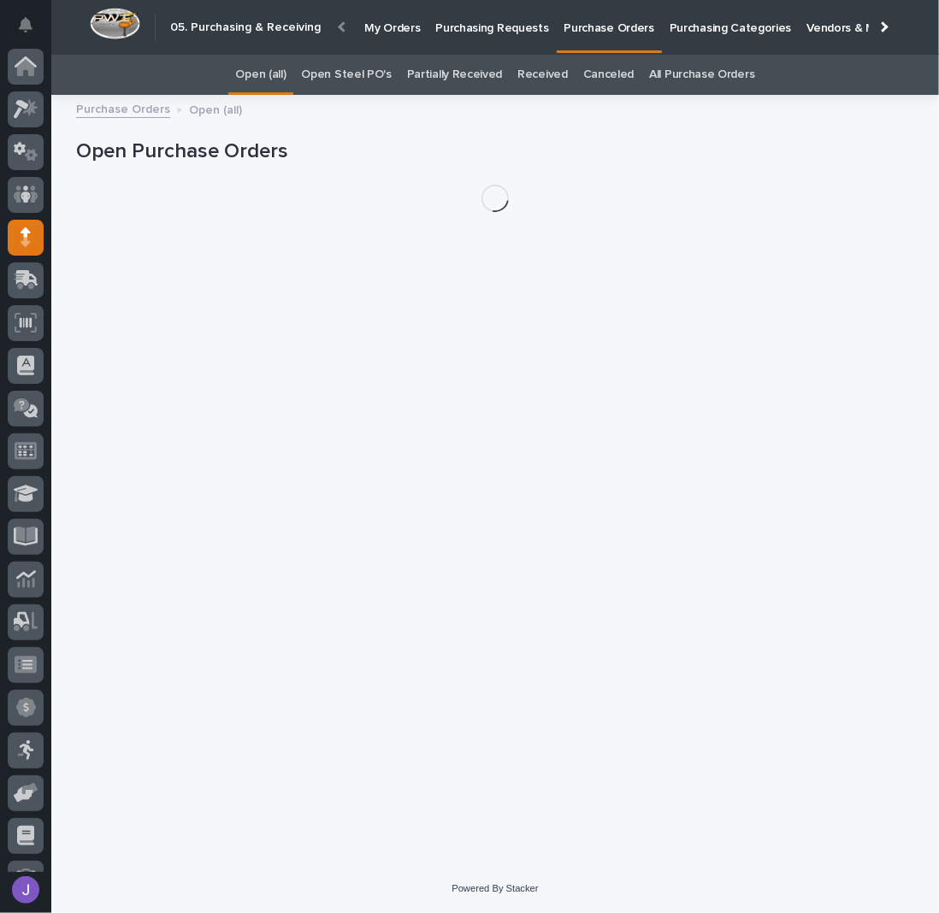
scroll to position [74, 0]
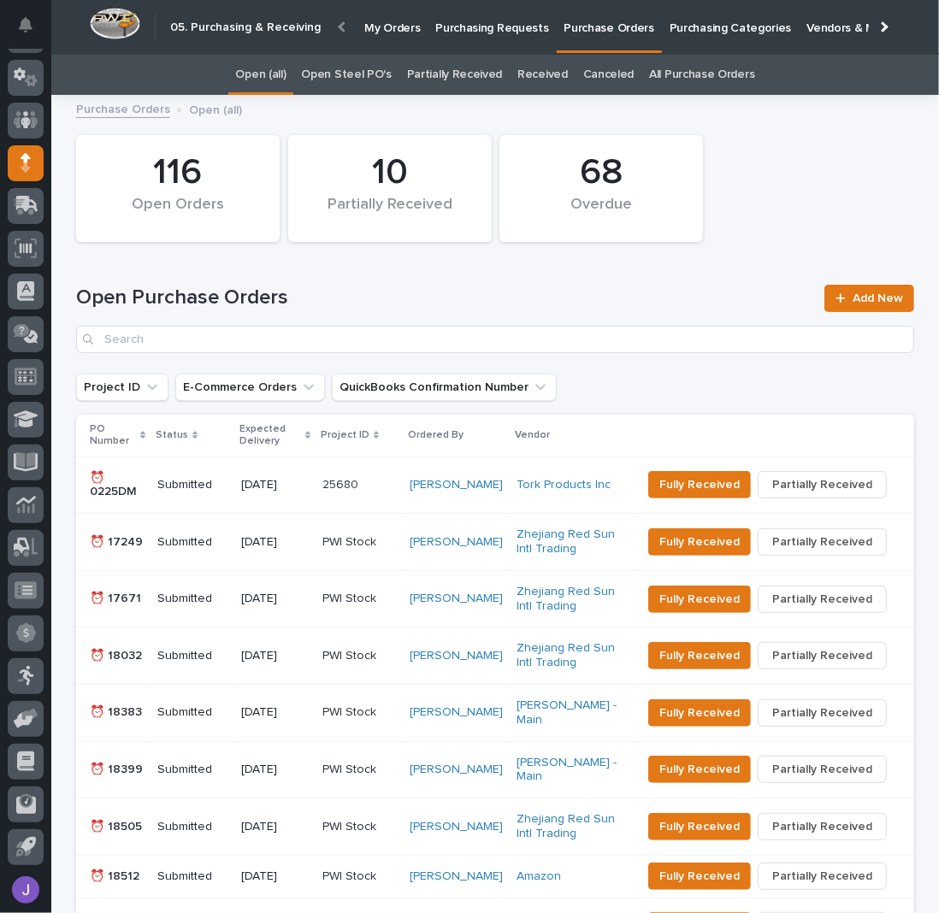
click at [389, 75] on div "Open Steel PO's" at bounding box center [345, 75] width 105 height 40
click at [374, 77] on link "Open Steel PO's" at bounding box center [346, 75] width 90 height 40
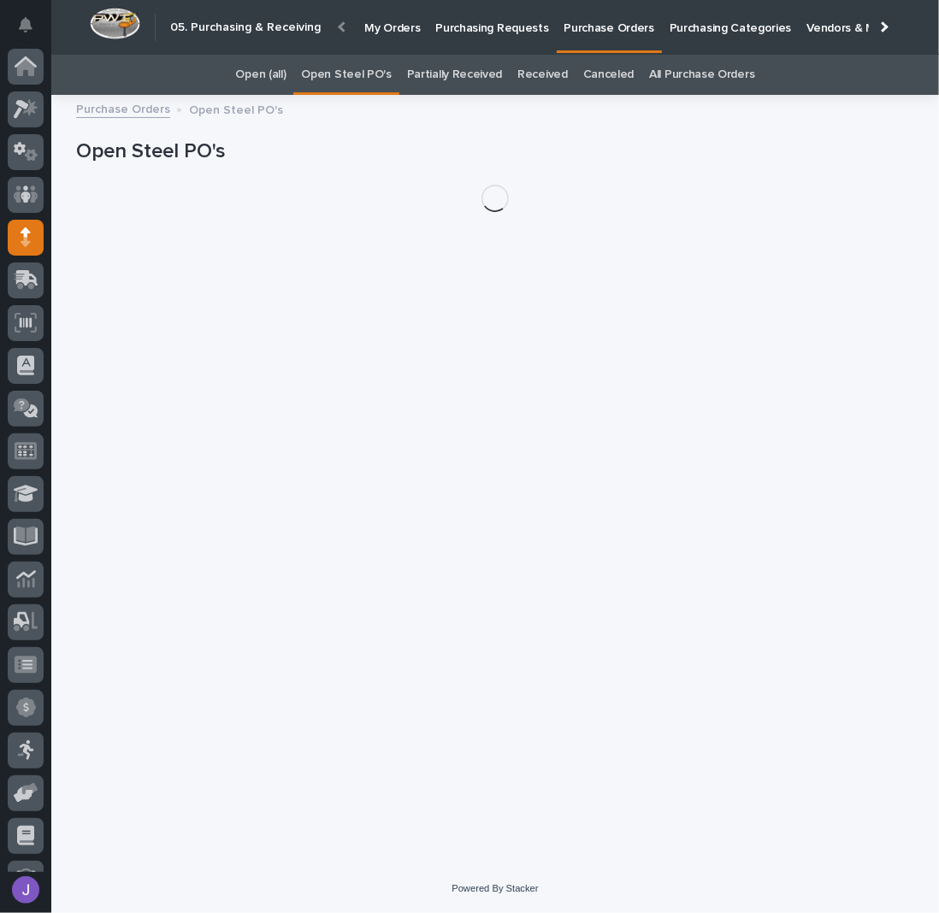
scroll to position [74, 0]
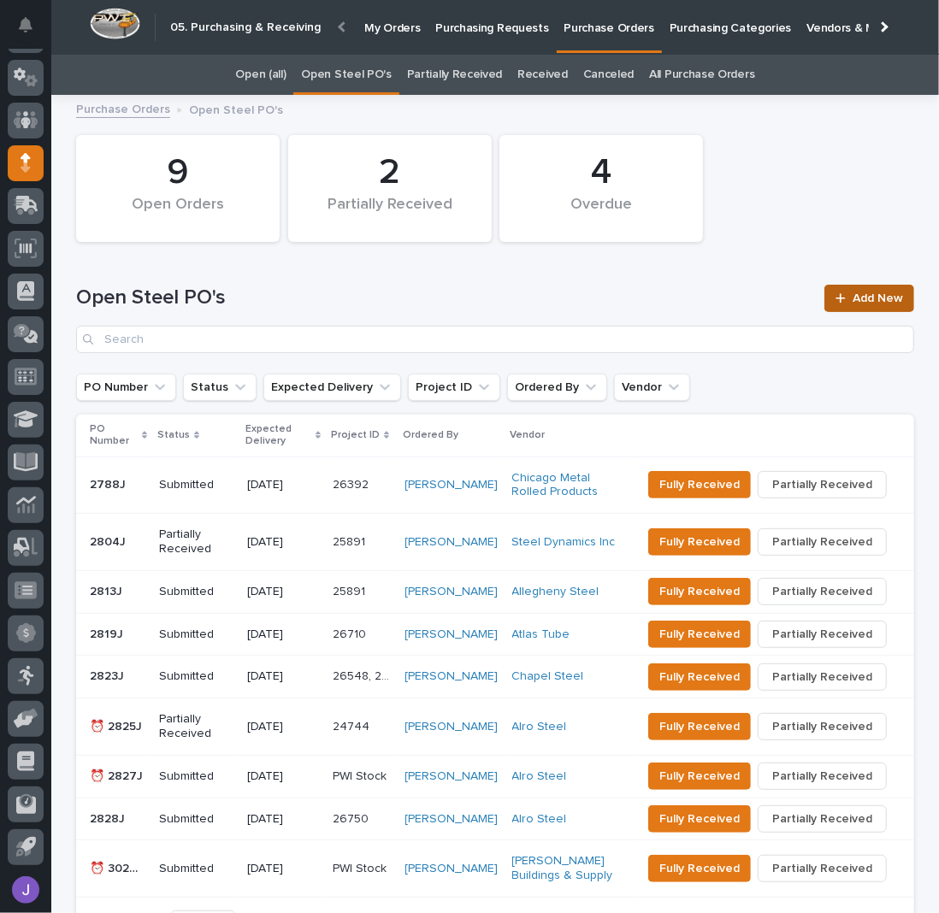
click at [869, 297] on span "Add New" at bounding box center [877, 298] width 50 height 12
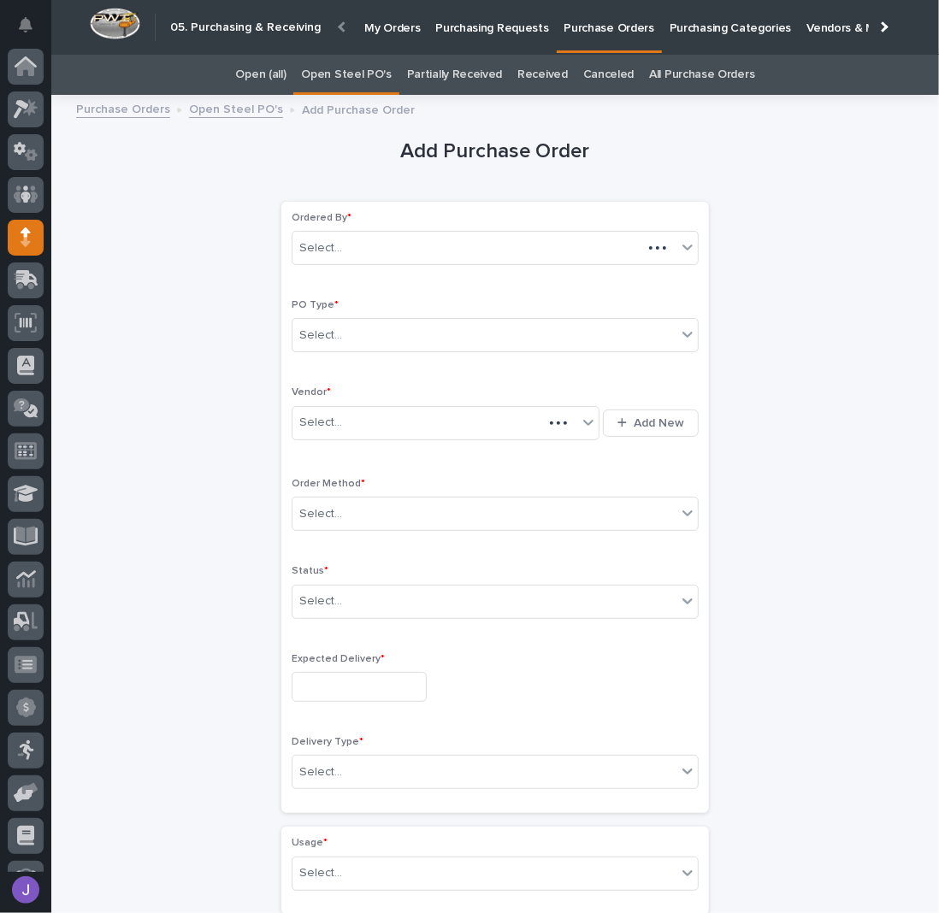
scroll to position [74, 0]
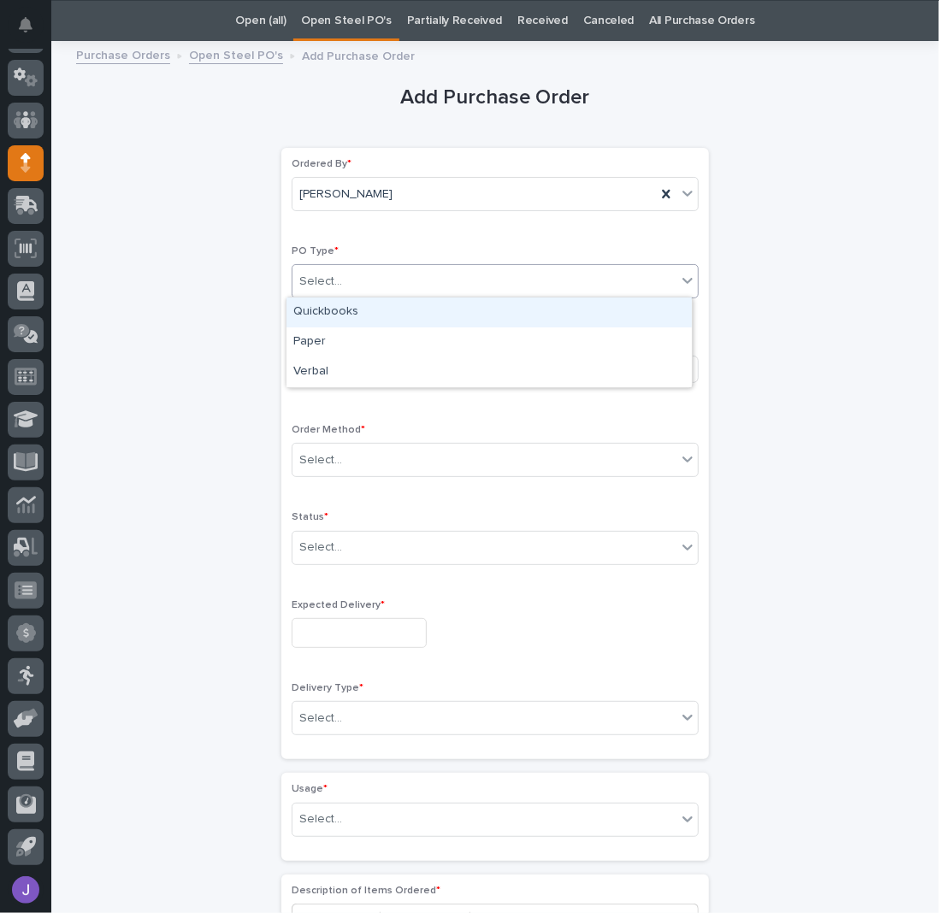
click at [327, 285] on div "Select..." at bounding box center [320, 282] width 43 height 18
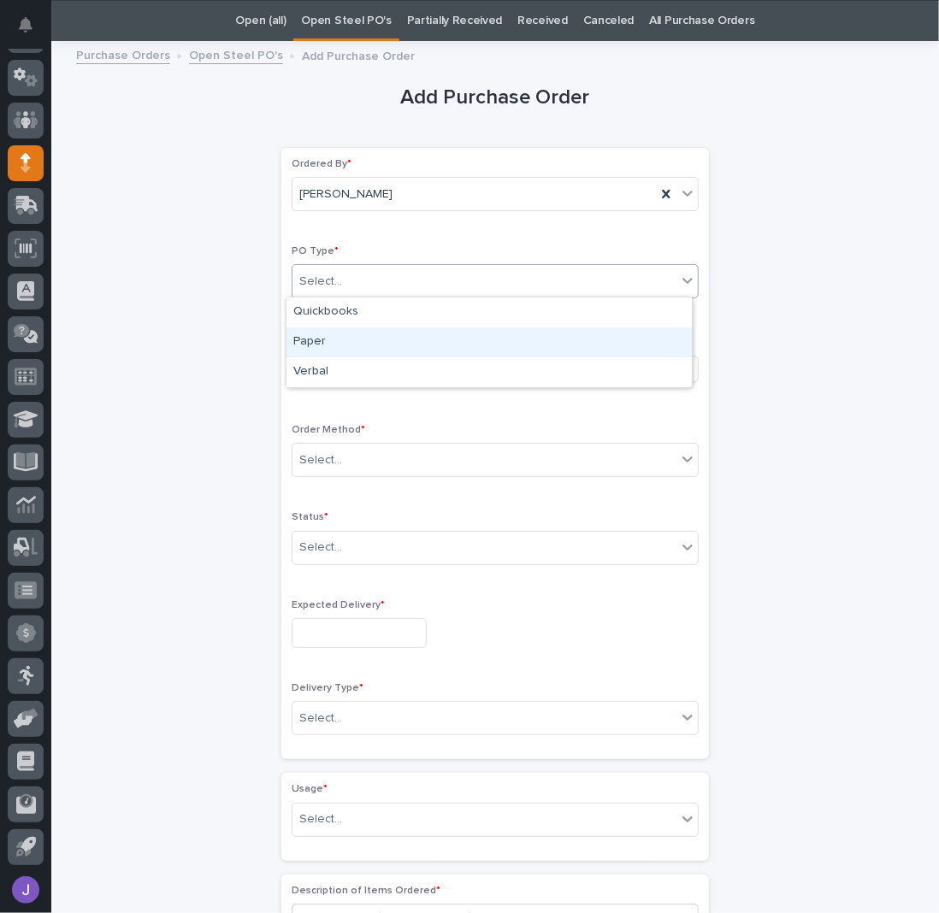
click at [333, 333] on div "Paper" at bounding box center [488, 342] width 405 height 30
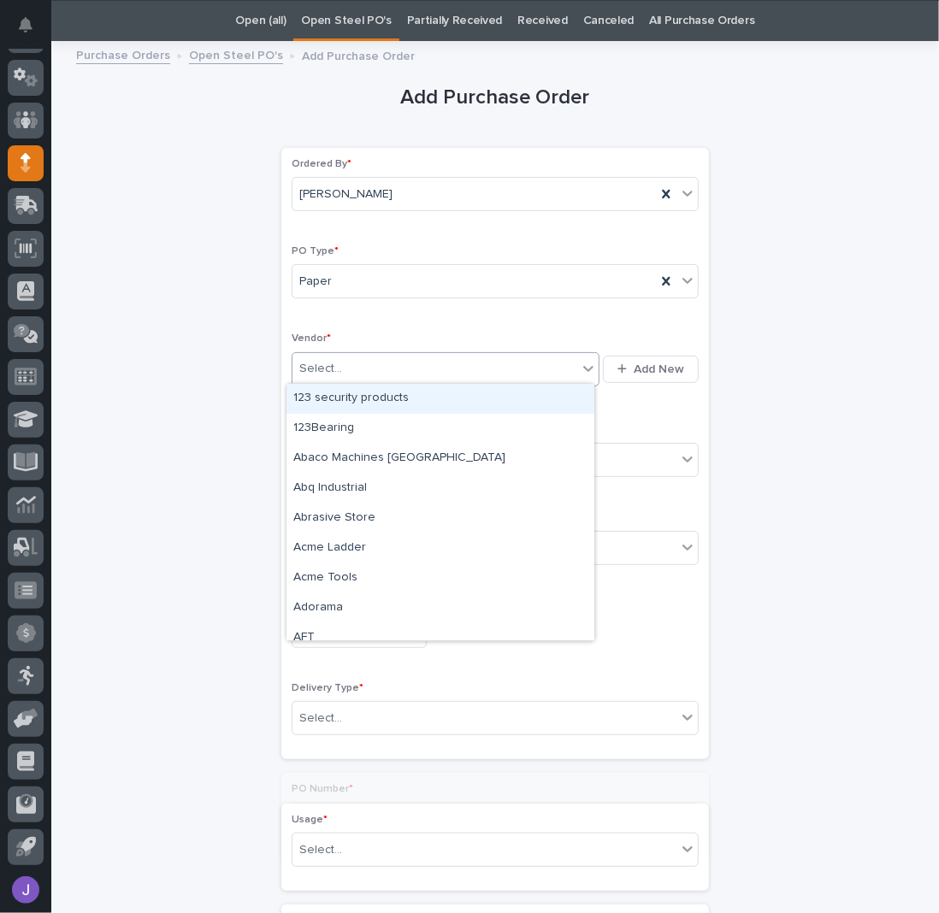
click at [338, 365] on div "Select..." at bounding box center [434, 369] width 285 height 28
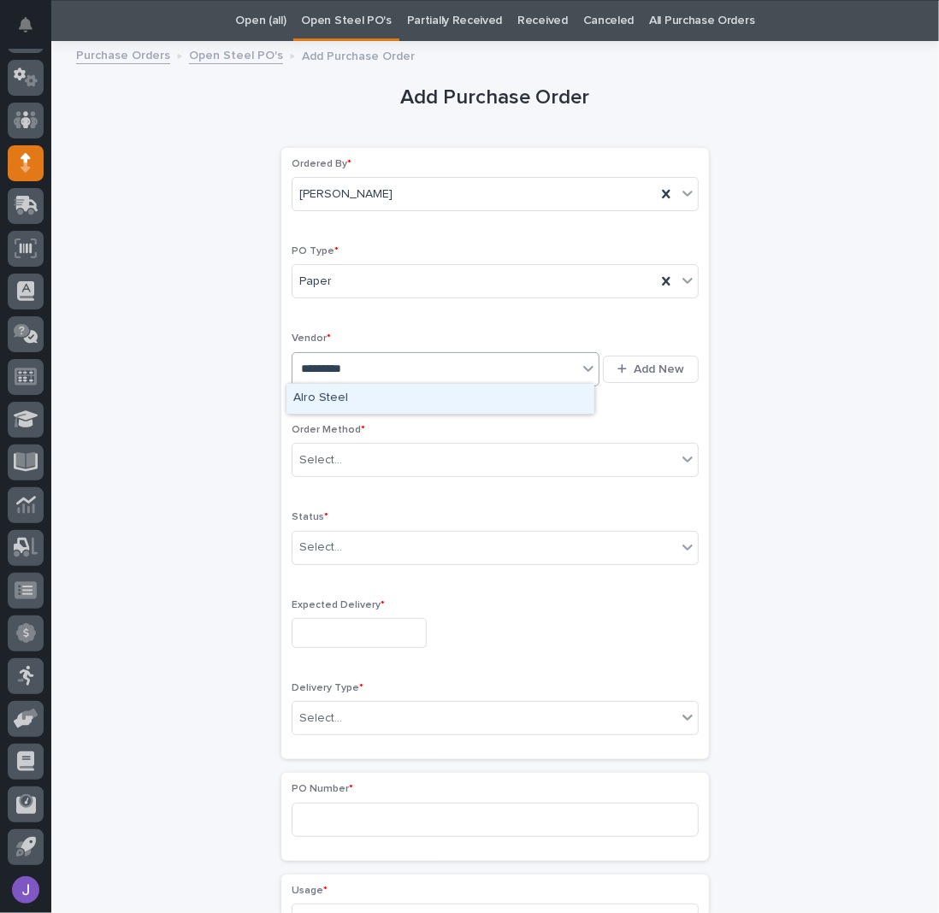
type input "**********"
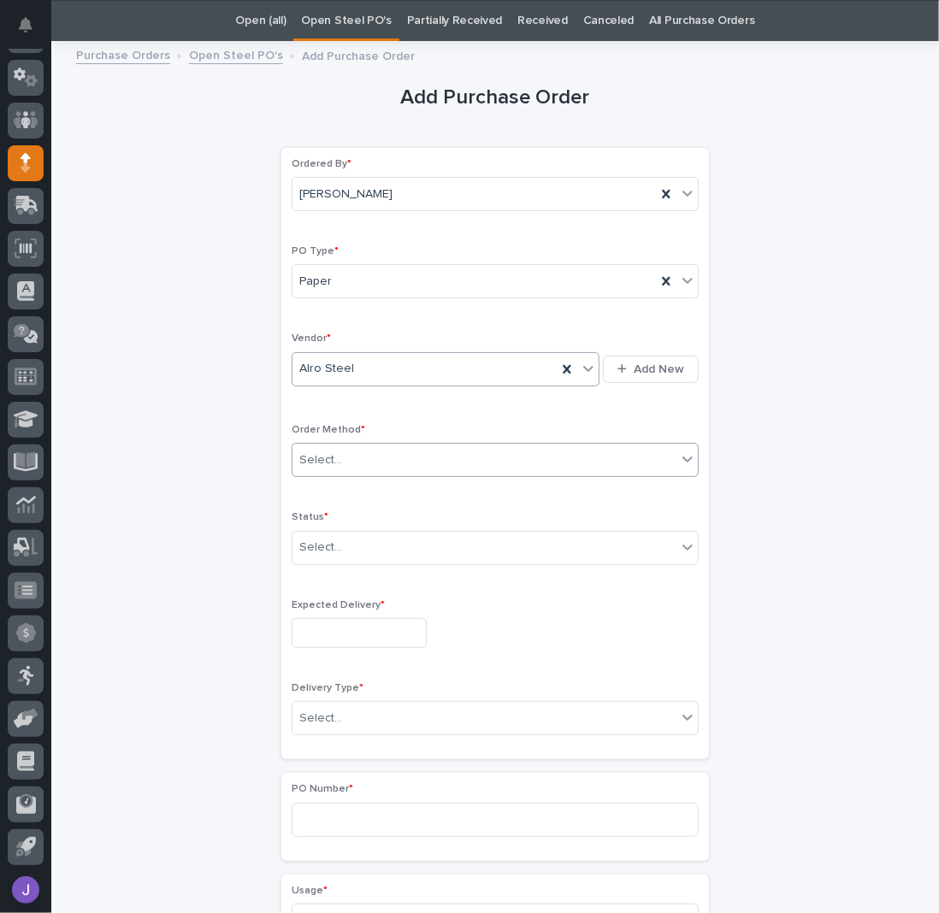
click at [322, 456] on div "Select..." at bounding box center [320, 460] width 43 height 18
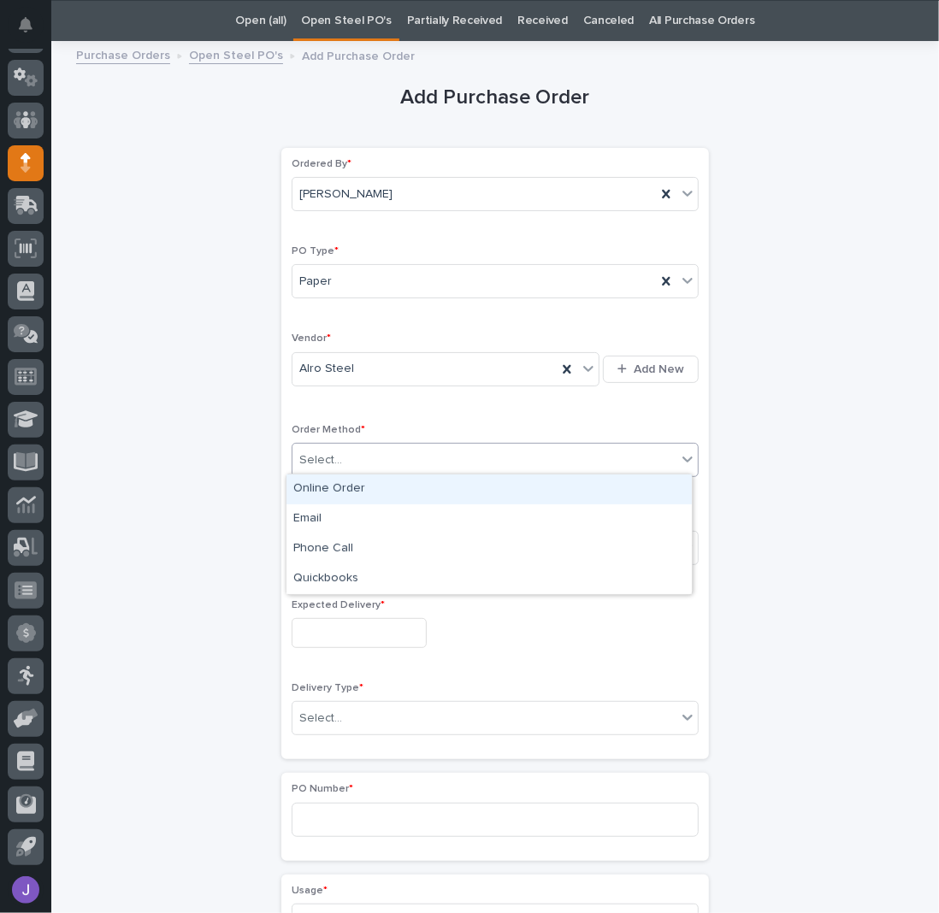
click at [318, 490] on div "Online Order" at bounding box center [488, 489] width 405 height 30
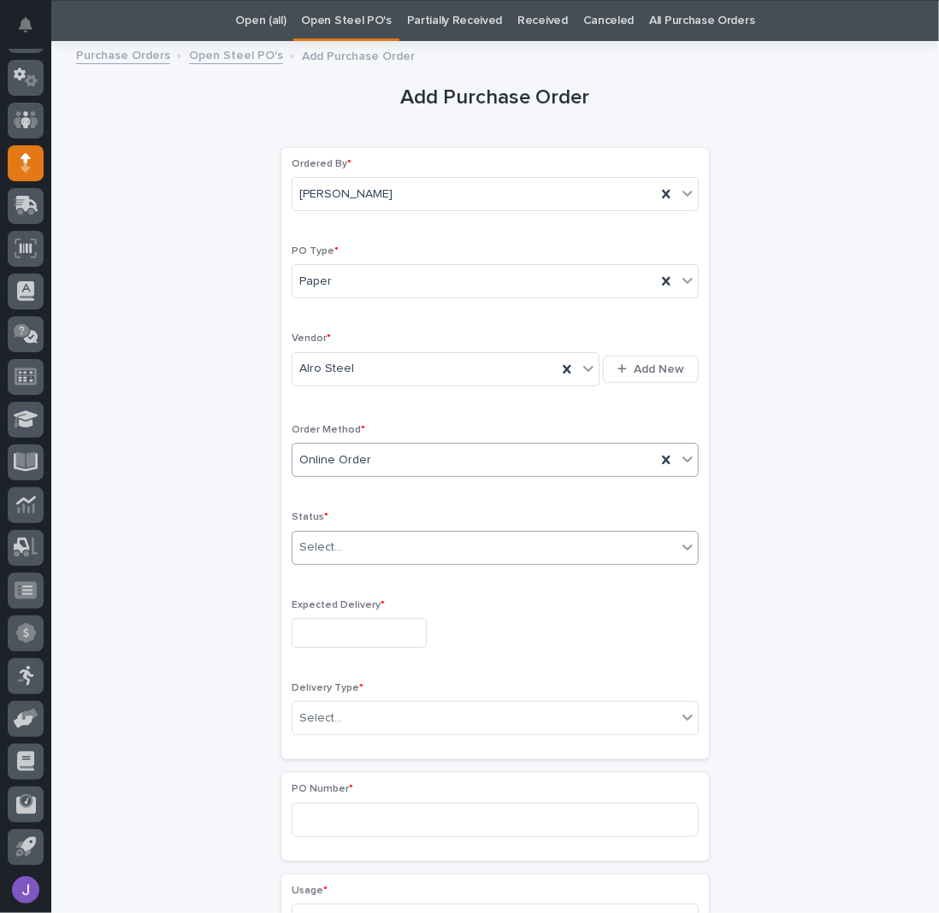
click at [323, 544] on div "Select..." at bounding box center [320, 548] width 43 height 18
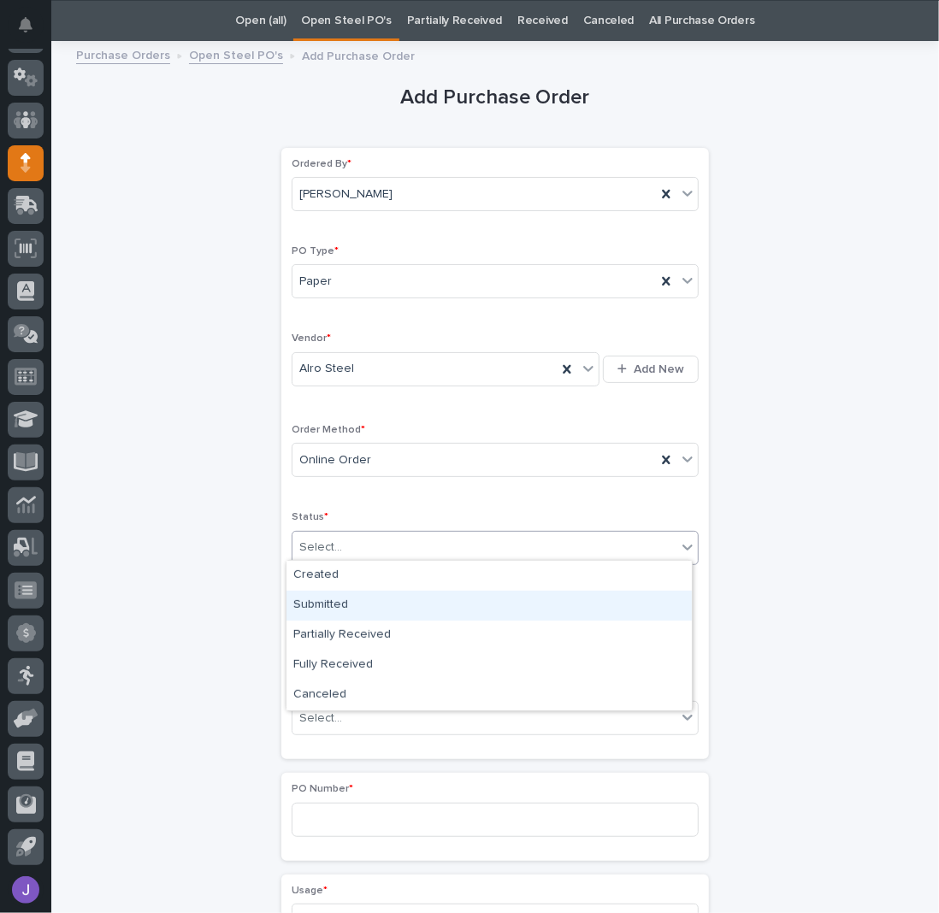
click at [321, 608] on div "Submitted" at bounding box center [488, 606] width 405 height 30
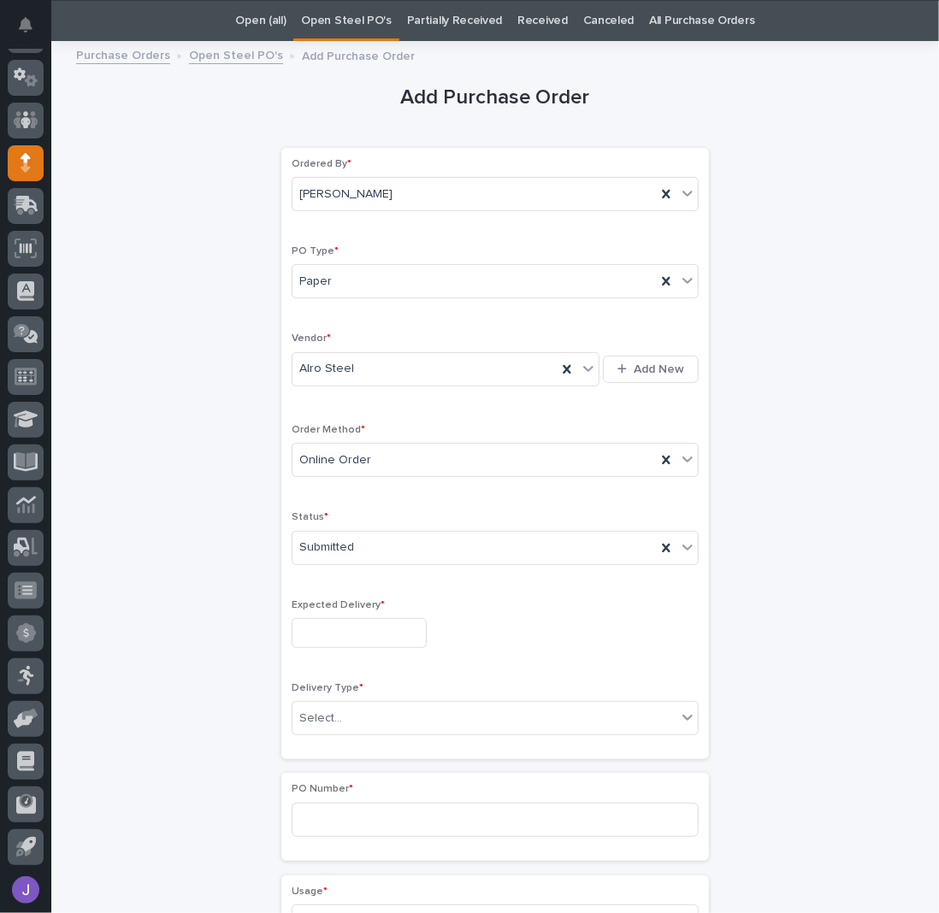
drag, startPoint x: 213, startPoint y: 605, endPoint x: 286, endPoint y: 619, distance: 74.8
click at [213, 606] on div "Add Purchase Order Loading... Saving… Loading... Saving… Loading... Saving… Ord…" at bounding box center [495, 802] width 838 height 1503
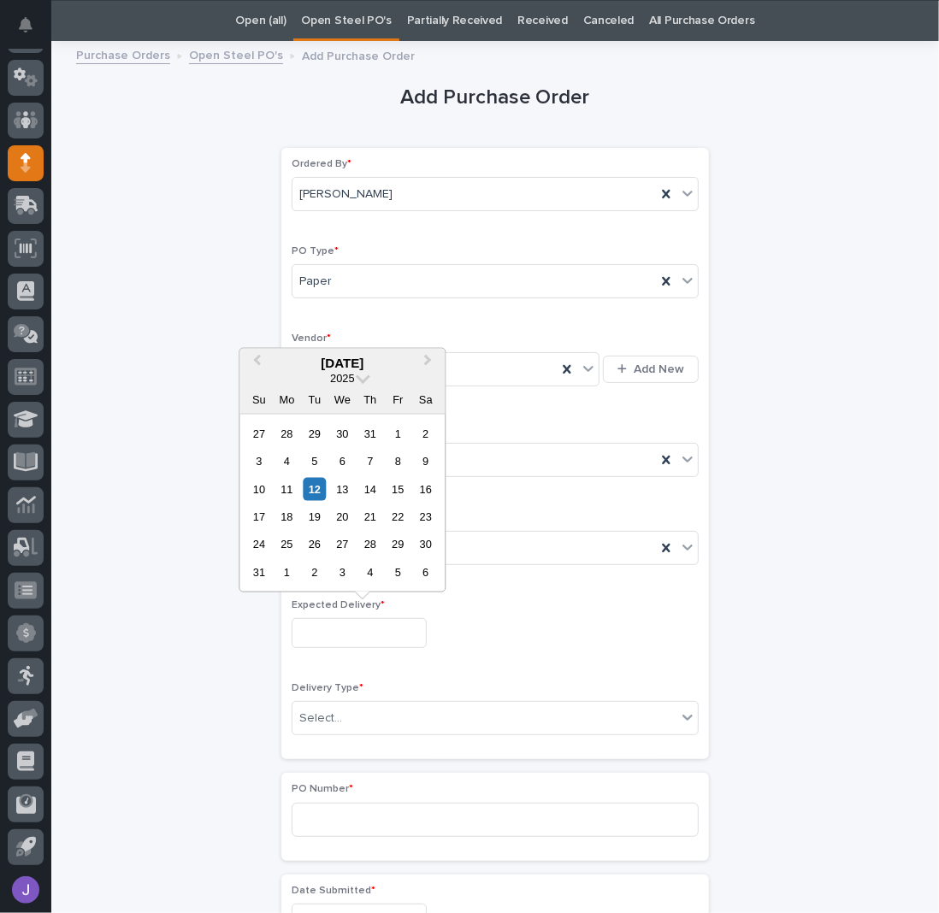
click at [318, 620] on input "text" at bounding box center [359, 633] width 135 height 30
click at [312, 485] on div "12" at bounding box center [314, 488] width 23 height 23
type input "**********"
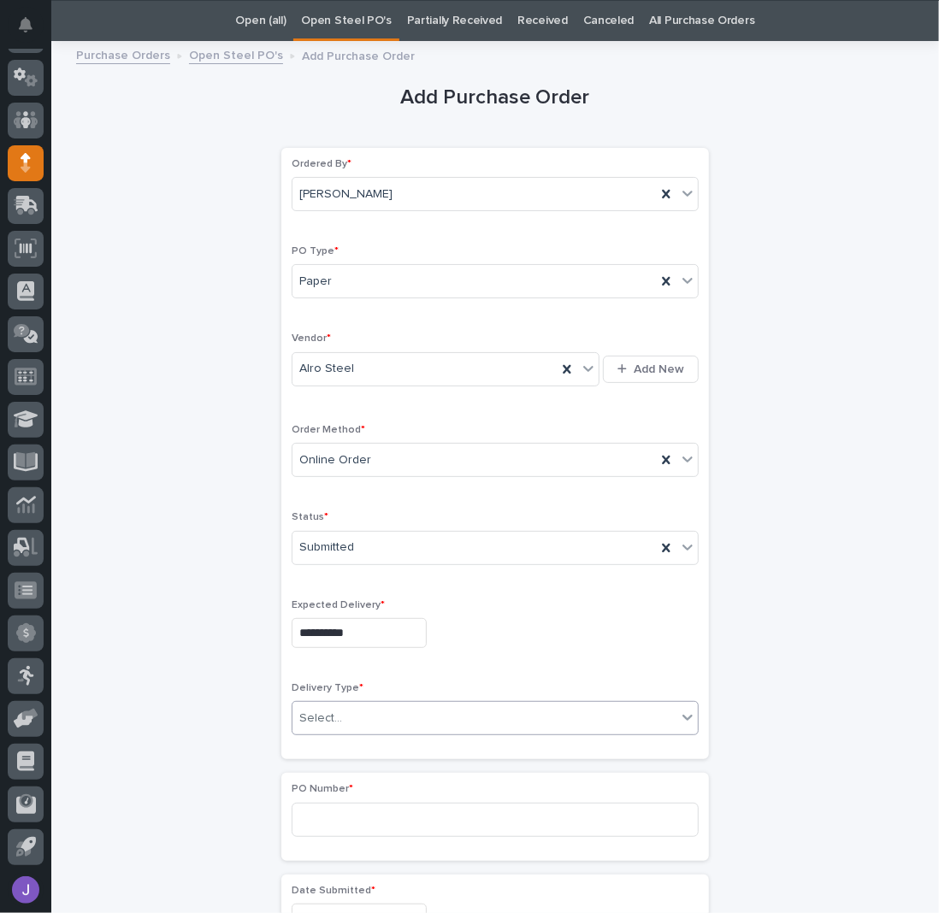
click at [344, 719] on div at bounding box center [345, 719] width 2 height 18
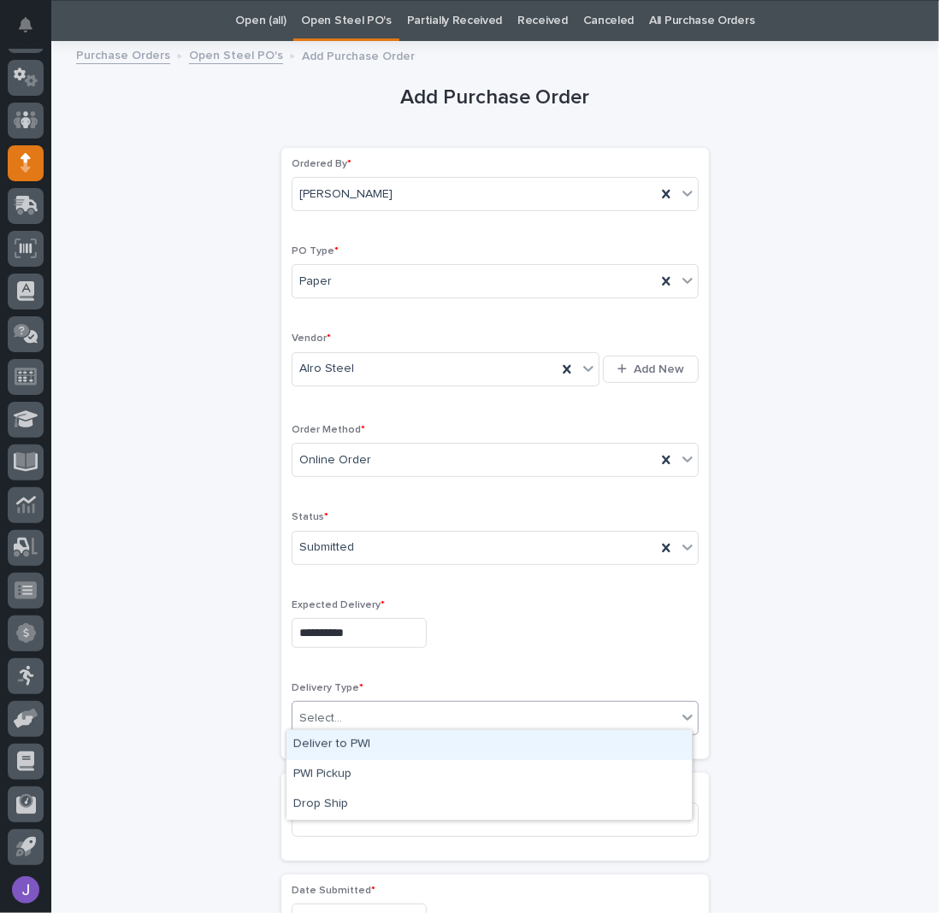
click at [331, 746] on div "Deliver to PWI" at bounding box center [488, 745] width 405 height 30
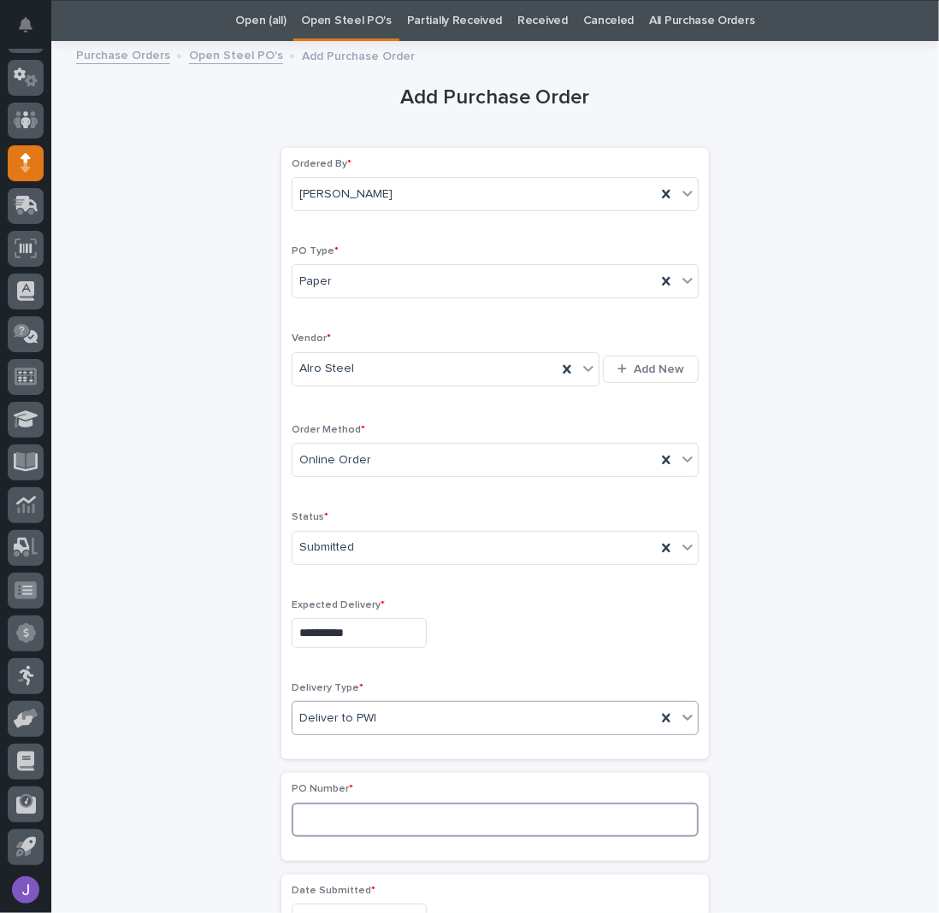
click at [343, 804] on input at bounding box center [495, 820] width 407 height 34
type input "2829J"
click at [192, 772] on div "**********" at bounding box center [495, 900] width 838 height 1699
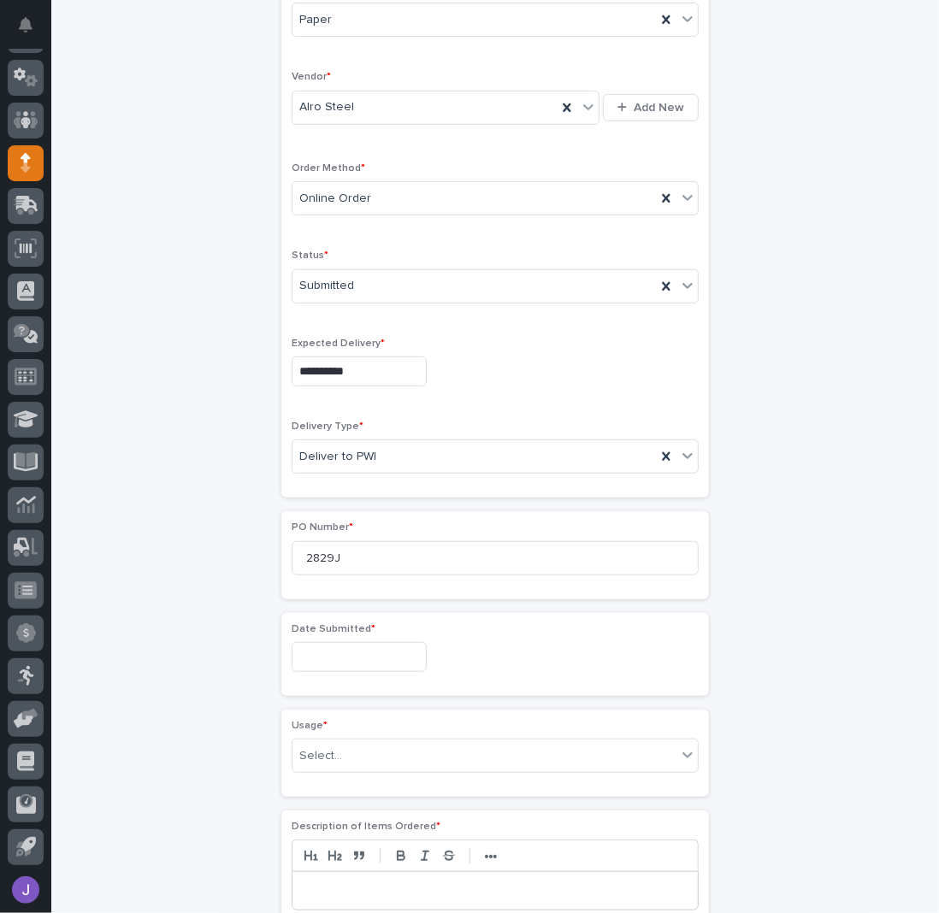
scroll to position [396, 0]
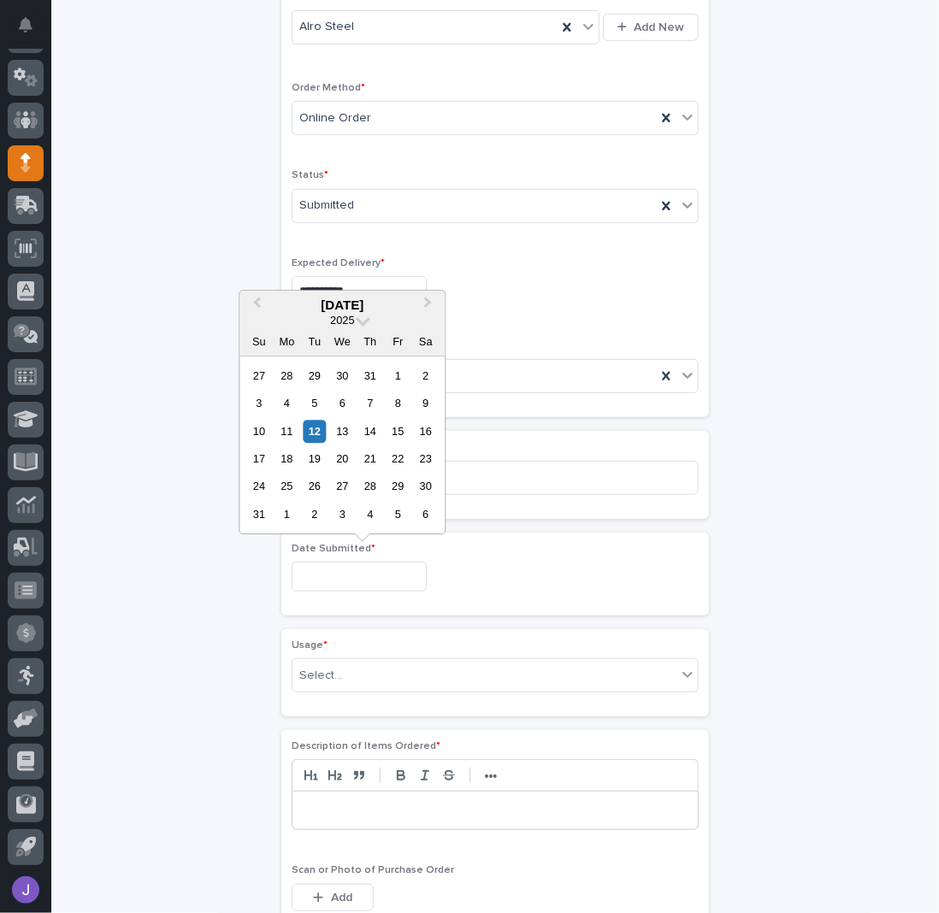
click at [304, 565] on input "text" at bounding box center [359, 577] width 135 height 30
click at [292, 427] on div "11" at bounding box center [286, 431] width 23 height 23
type input "**********"
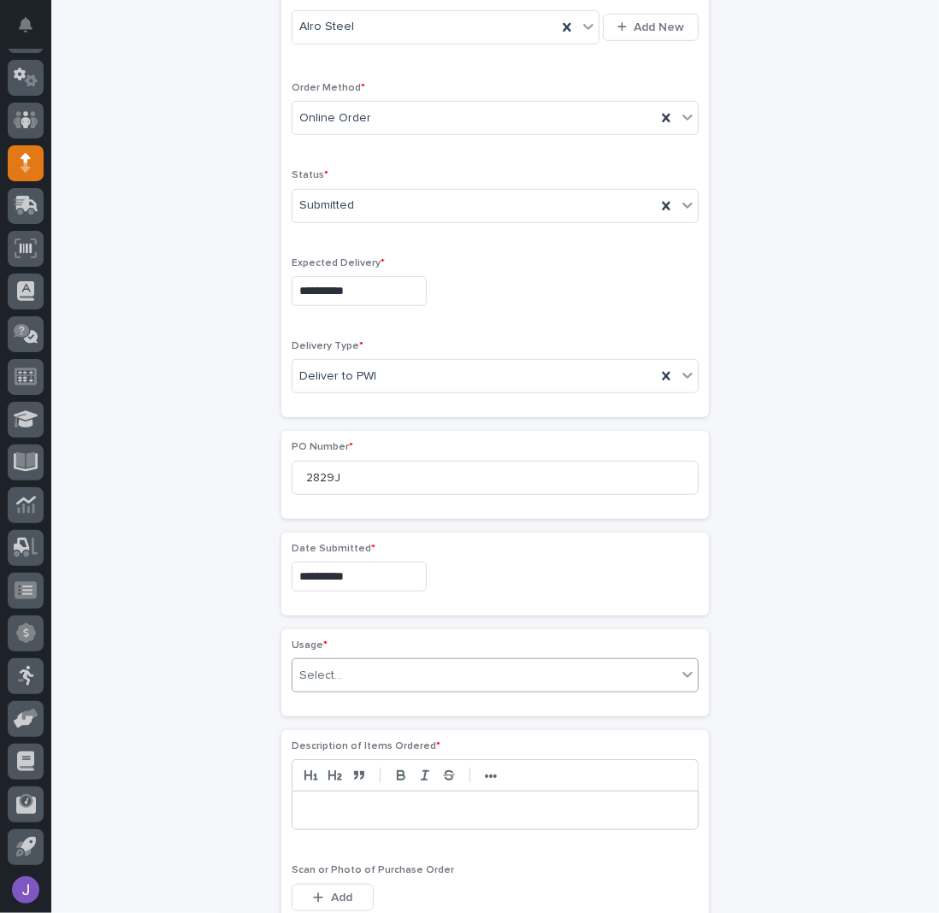
click at [351, 667] on div "Select..." at bounding box center [484, 676] width 384 height 28
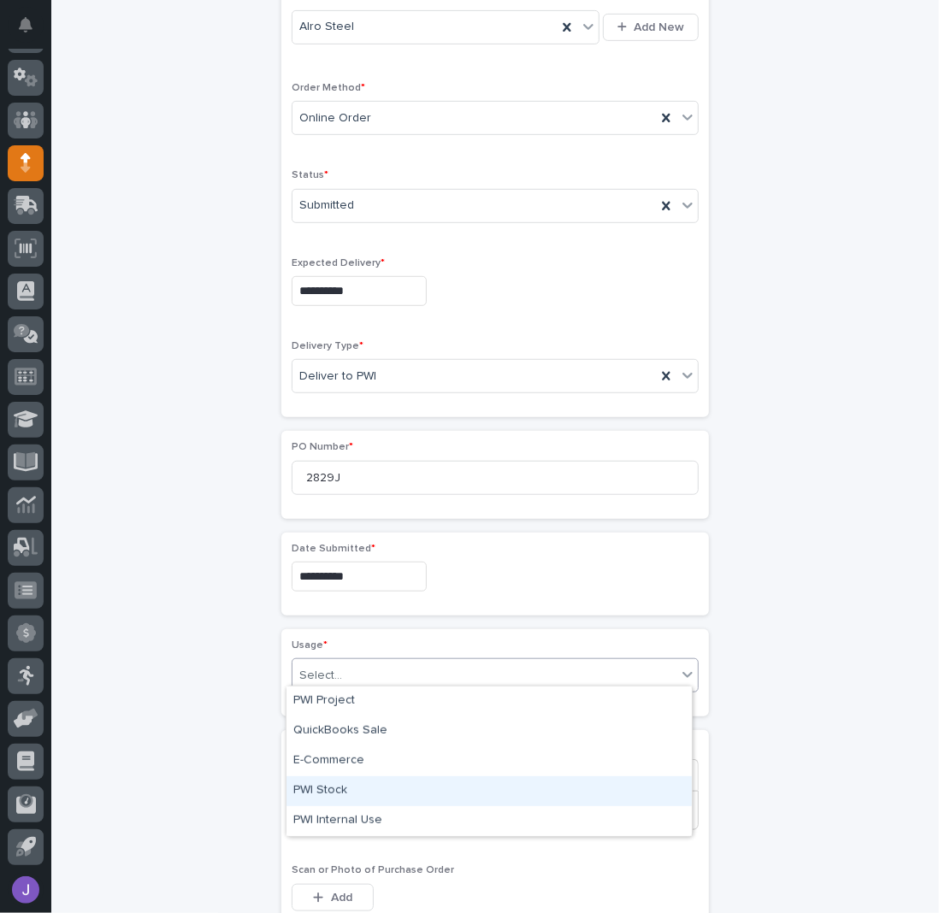
click at [318, 791] on div "PWI Stock" at bounding box center [488, 791] width 405 height 30
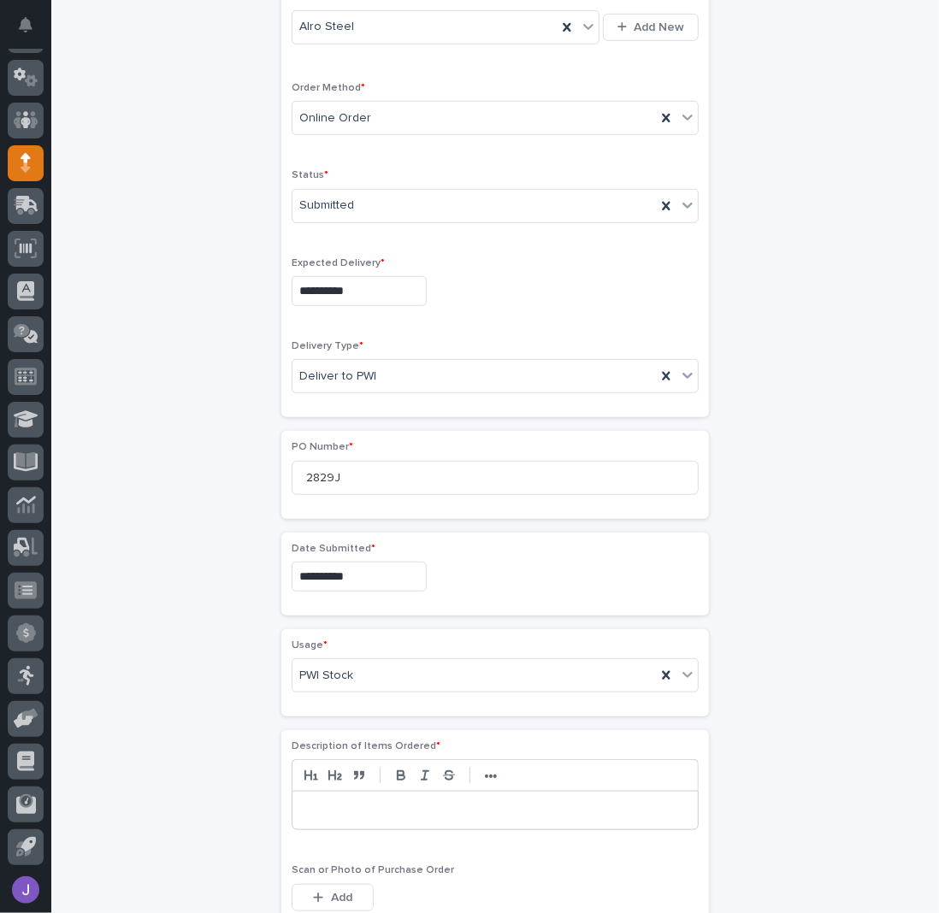
click at [223, 763] on div "**********" at bounding box center [495, 558] width 838 height 1699
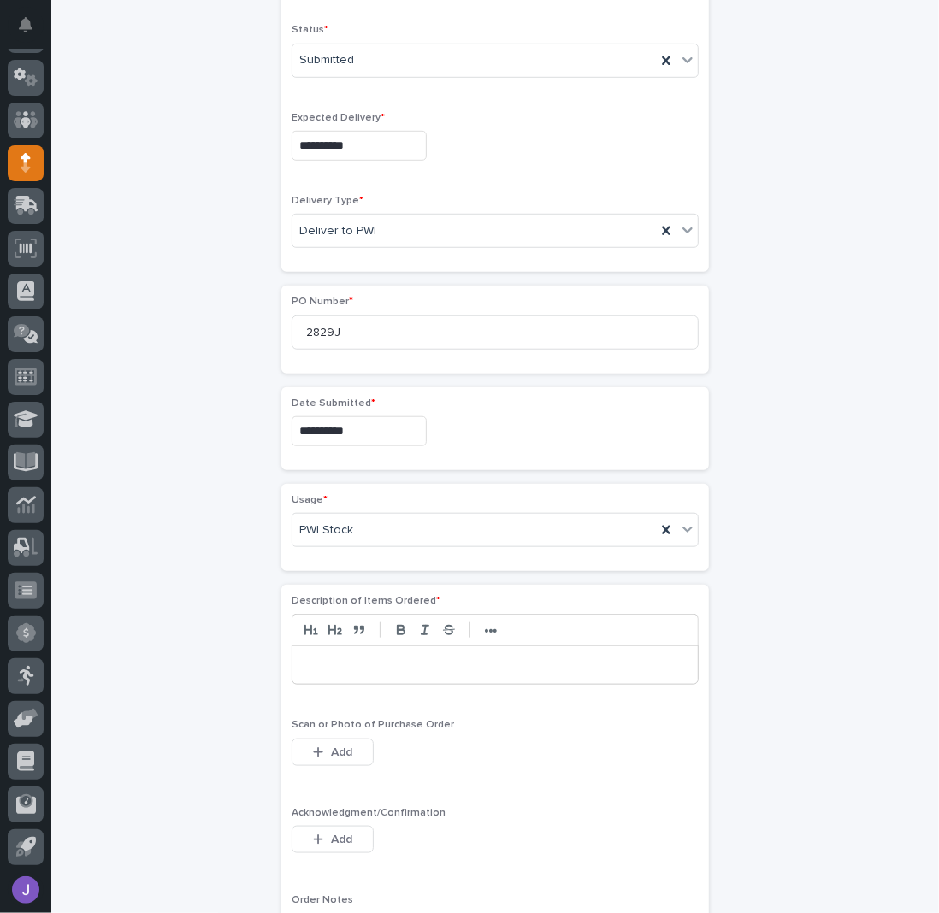
scroll to position [624, 0]
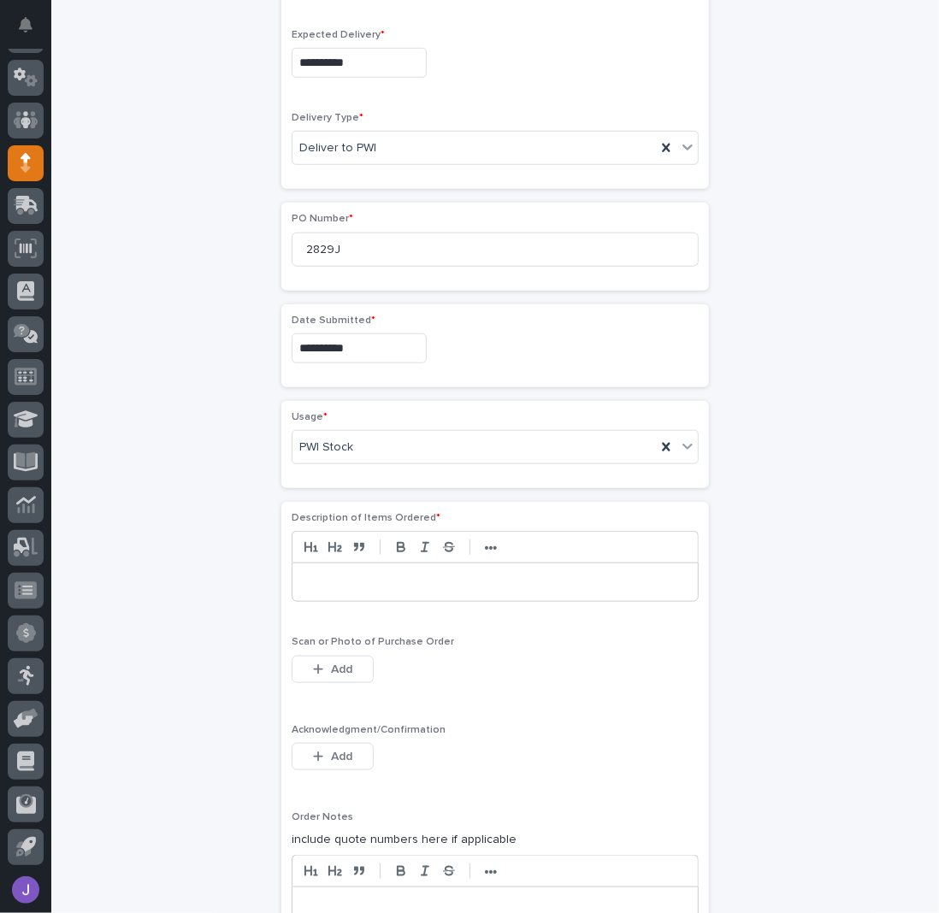
click at [332, 574] on p at bounding box center [495, 582] width 380 height 17
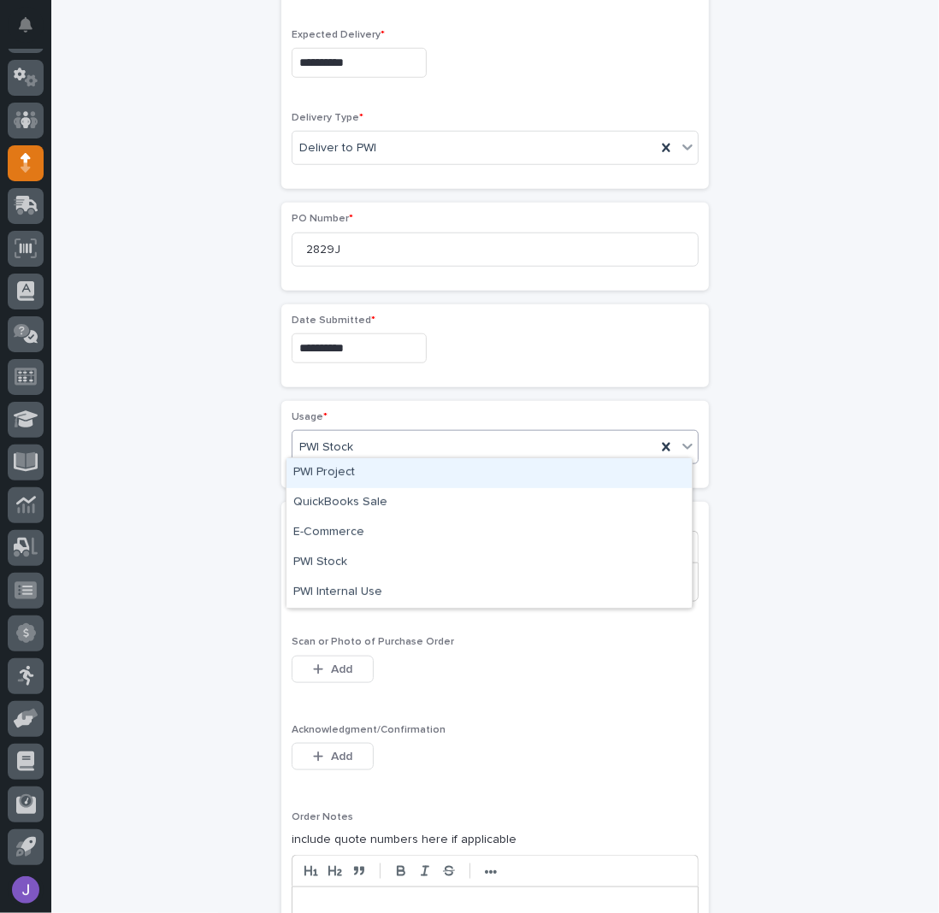
click at [374, 433] on div "PWI Stock" at bounding box center [473, 447] width 363 height 28
click at [351, 473] on div "PWI Project" at bounding box center [488, 473] width 405 height 30
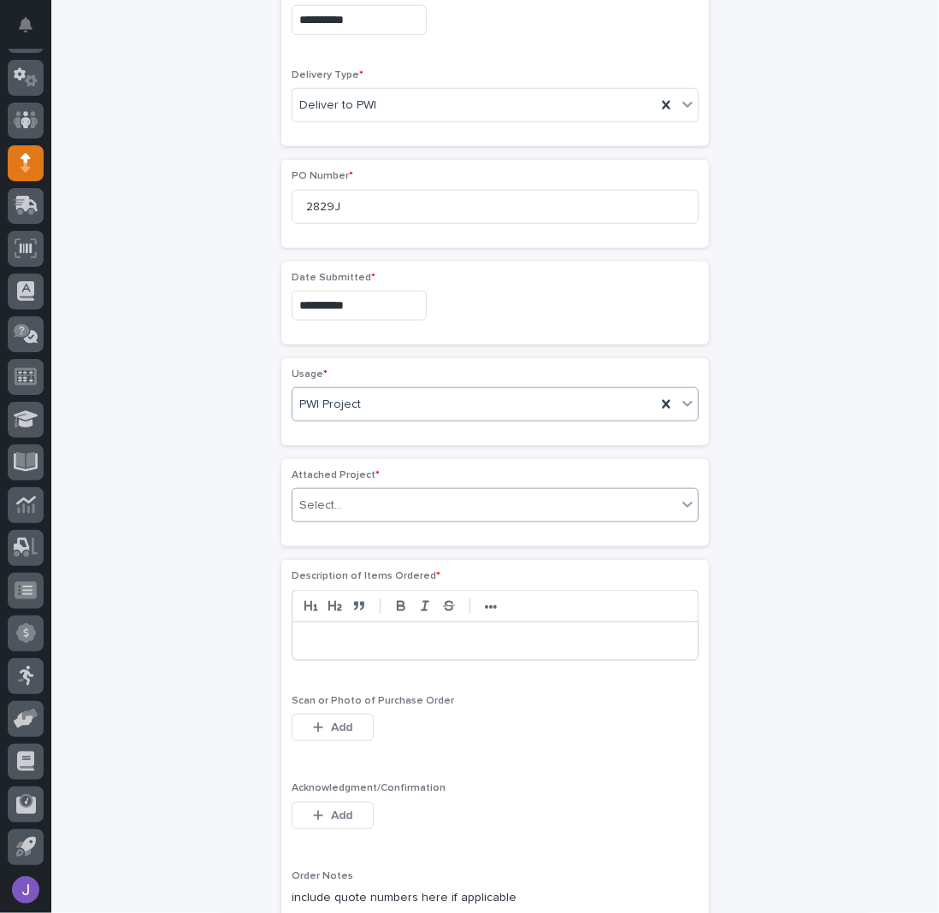
scroll to position [675, 0]
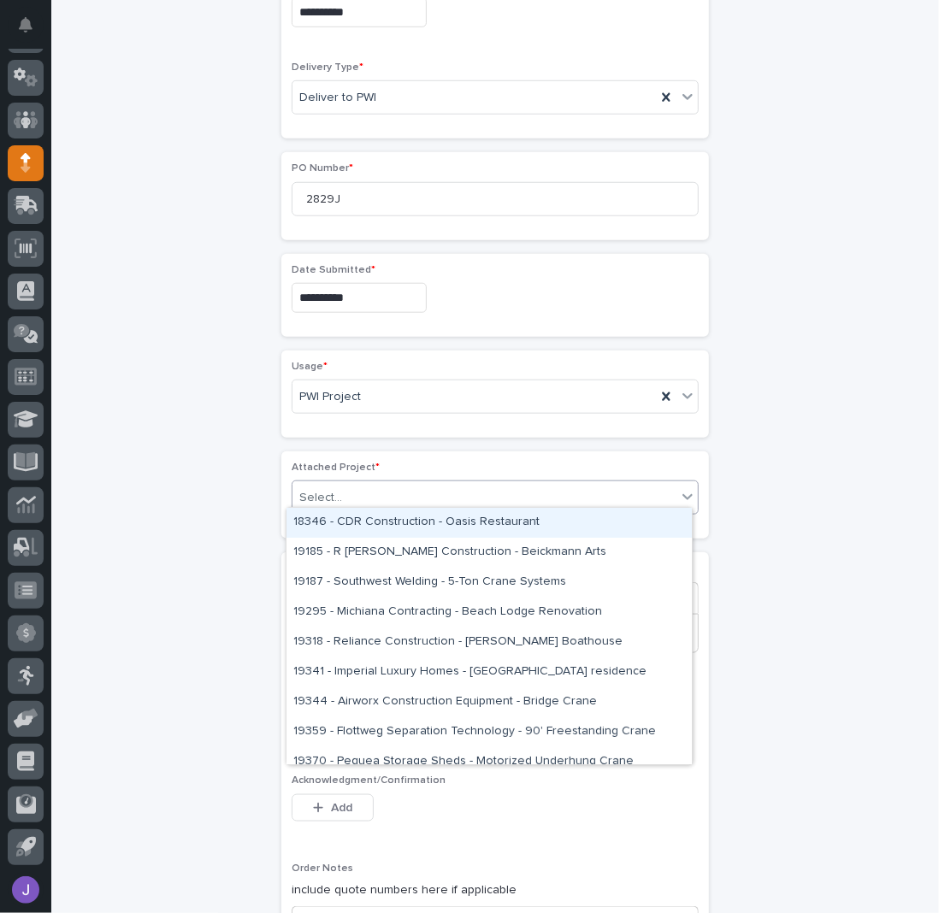
click at [351, 496] on div "Select..." at bounding box center [484, 498] width 384 height 28
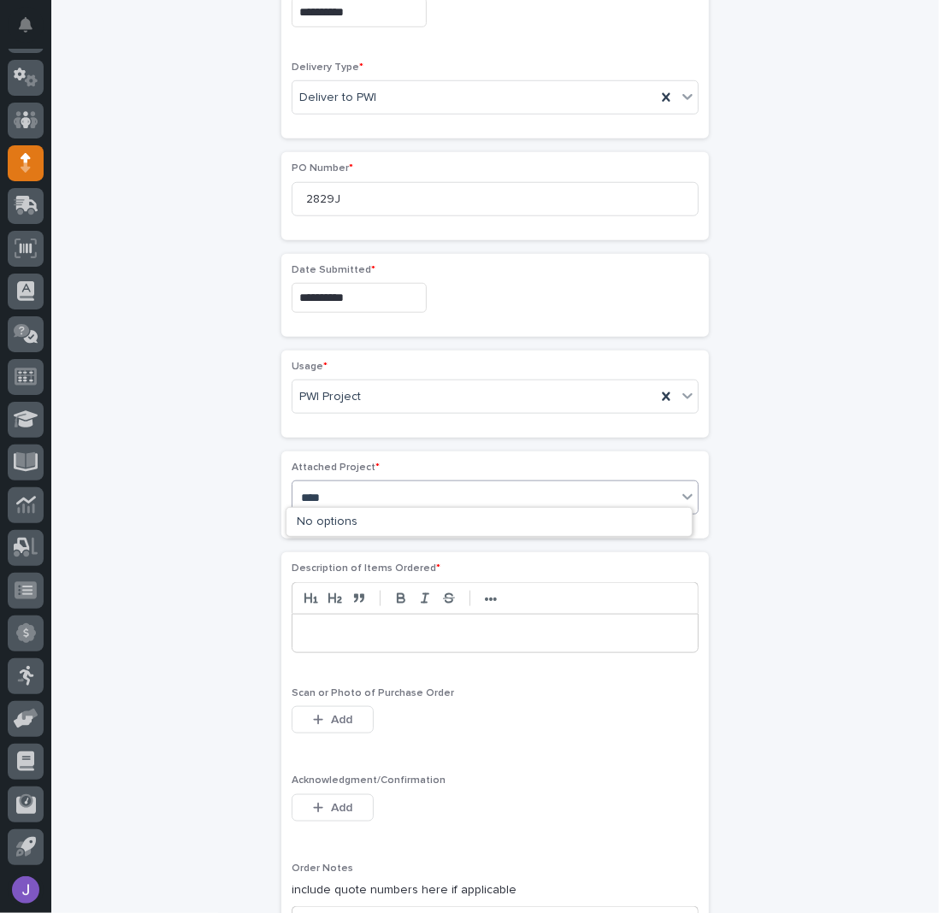
type input "*****"
click at [357, 625] on p at bounding box center [495, 633] width 380 height 17
click at [339, 794] on button "Add" at bounding box center [333, 807] width 82 height 27
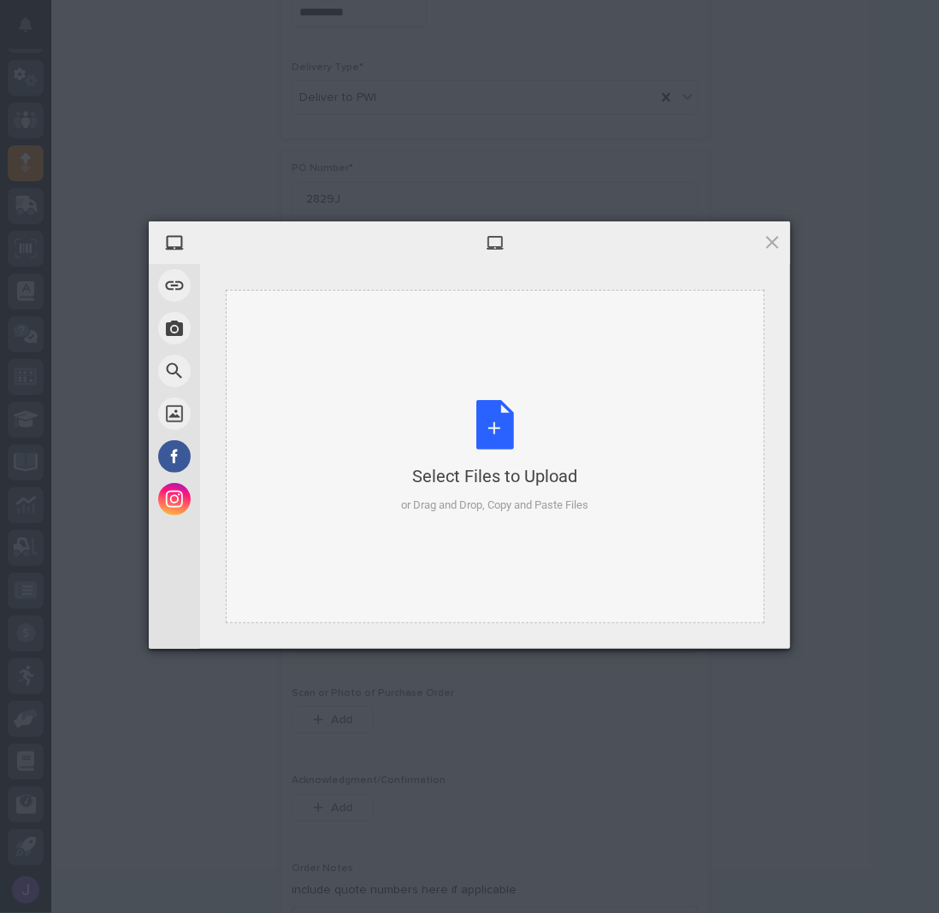
click at [503, 437] on div "Select Files to Upload or Drag and Drop, Copy and Paste Files" at bounding box center [495, 457] width 187 height 114
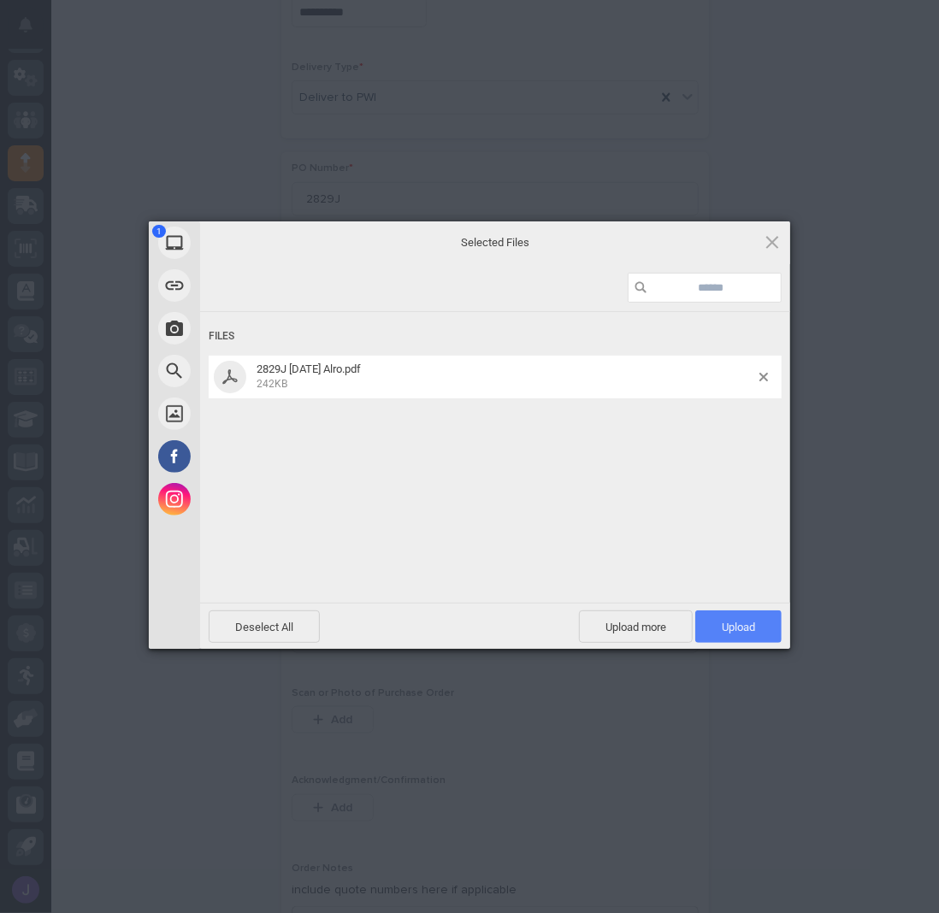
click at [744, 629] on span "Upload 1" at bounding box center [738, 627] width 33 height 13
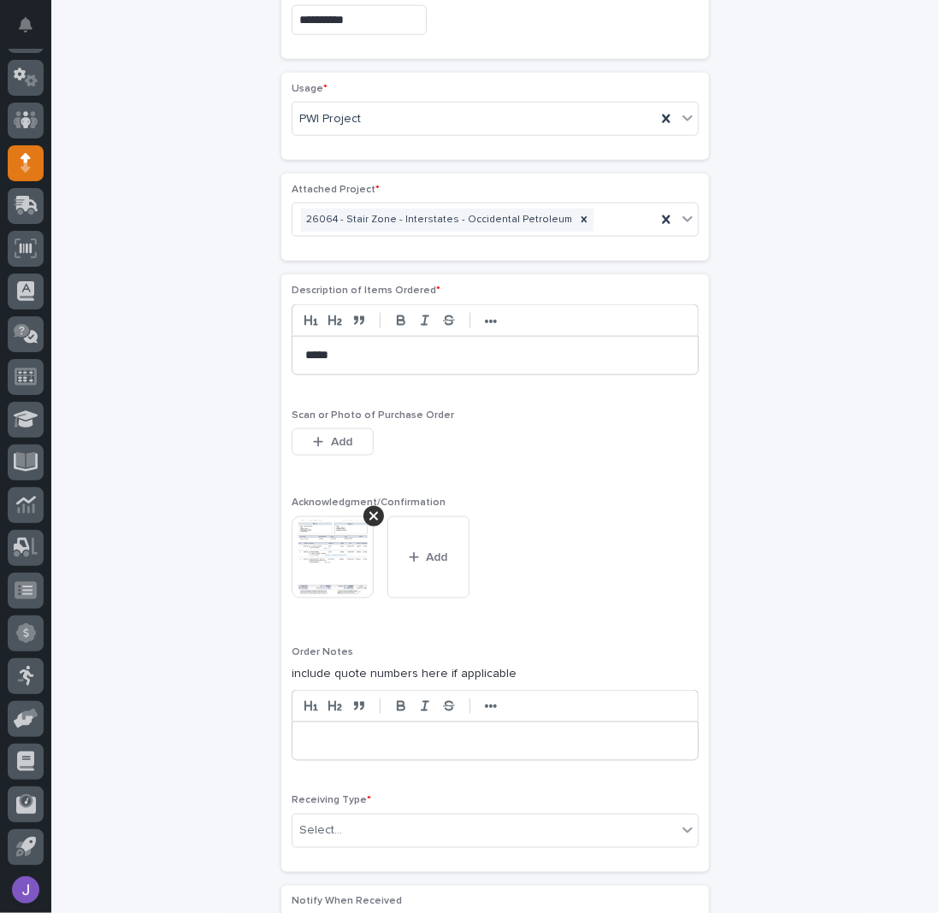
scroll to position [1047, 0]
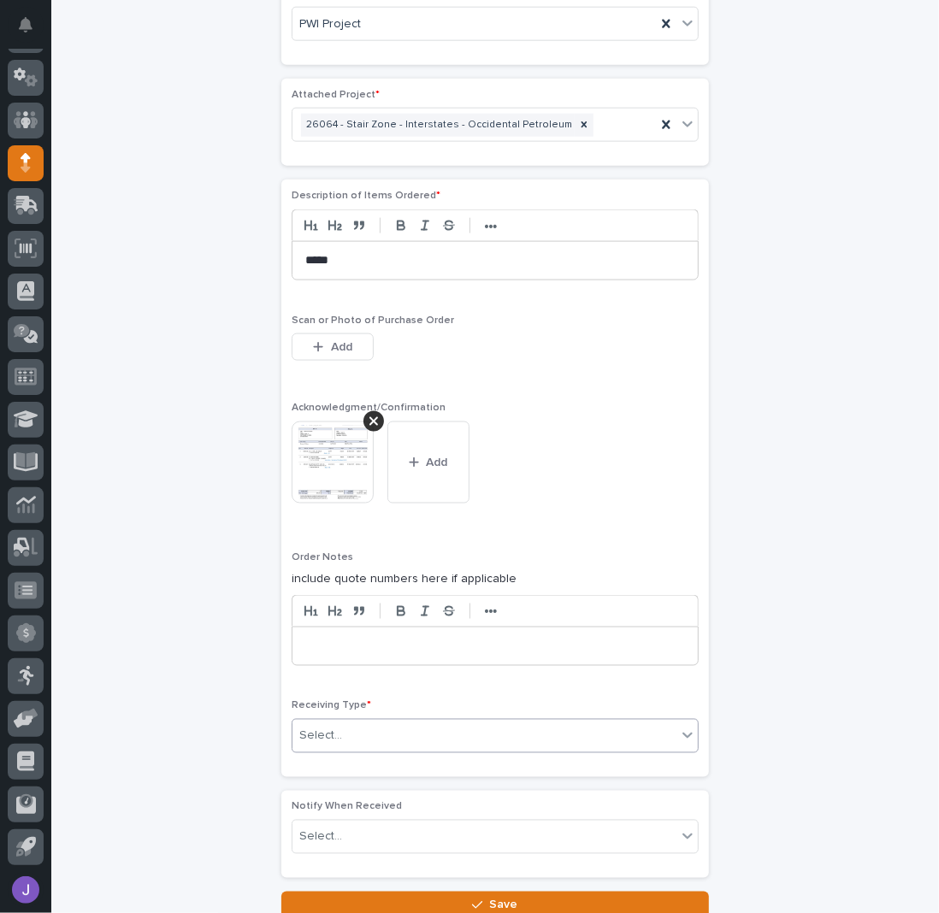
click at [366, 722] on div "Select..." at bounding box center [484, 736] width 384 height 28
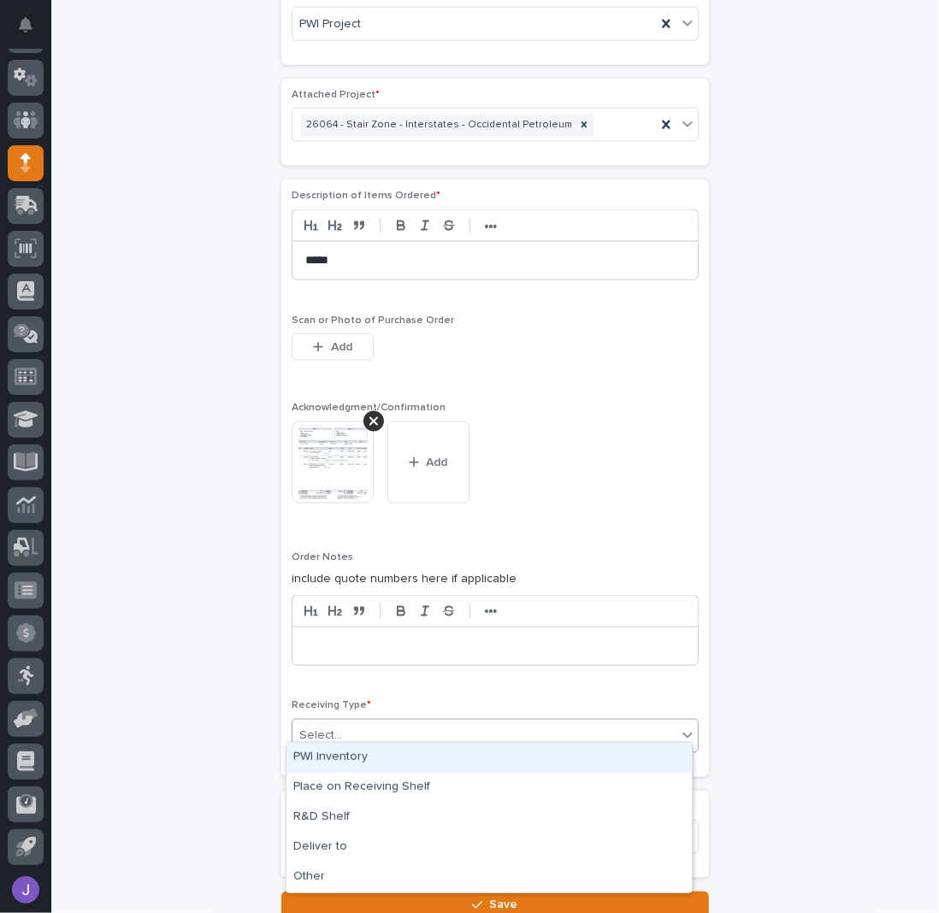
drag, startPoint x: 347, startPoint y: 752, endPoint x: 307, endPoint y: 769, distance: 43.3
click at [347, 753] on div "PWI Inventory" at bounding box center [488, 758] width 405 height 30
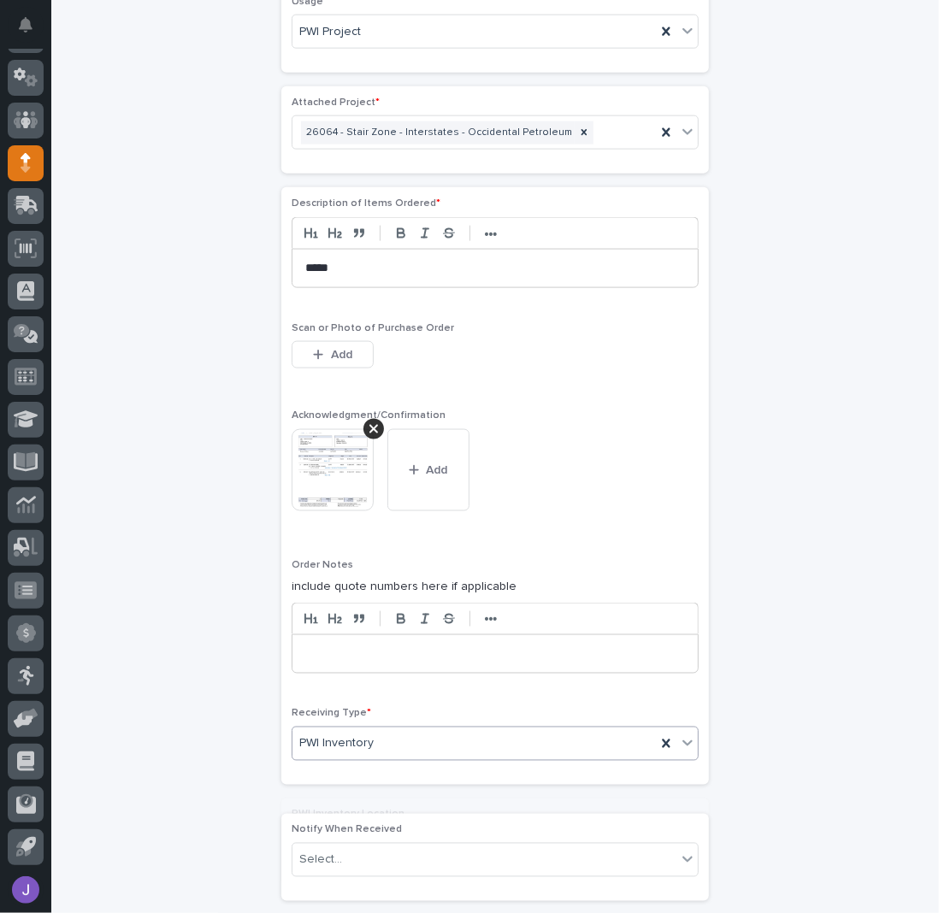
click at [250, 763] on div "**********" at bounding box center [495, 4] width 838 height 1877
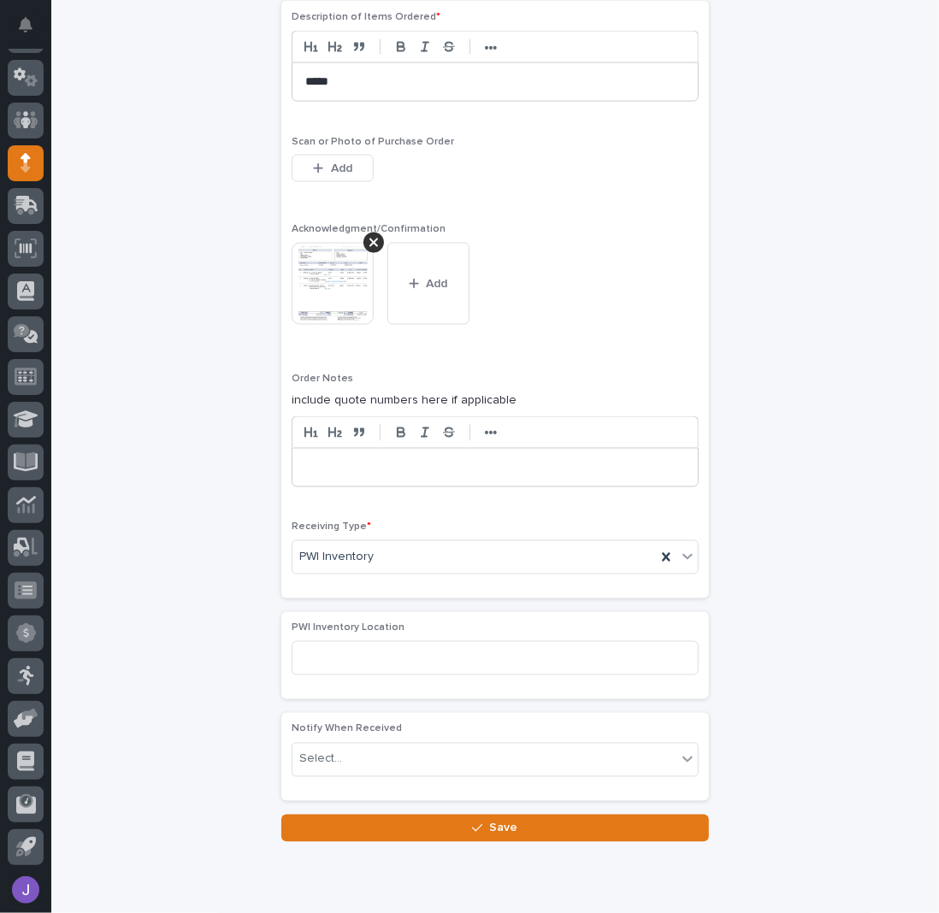
scroll to position [1277, 0]
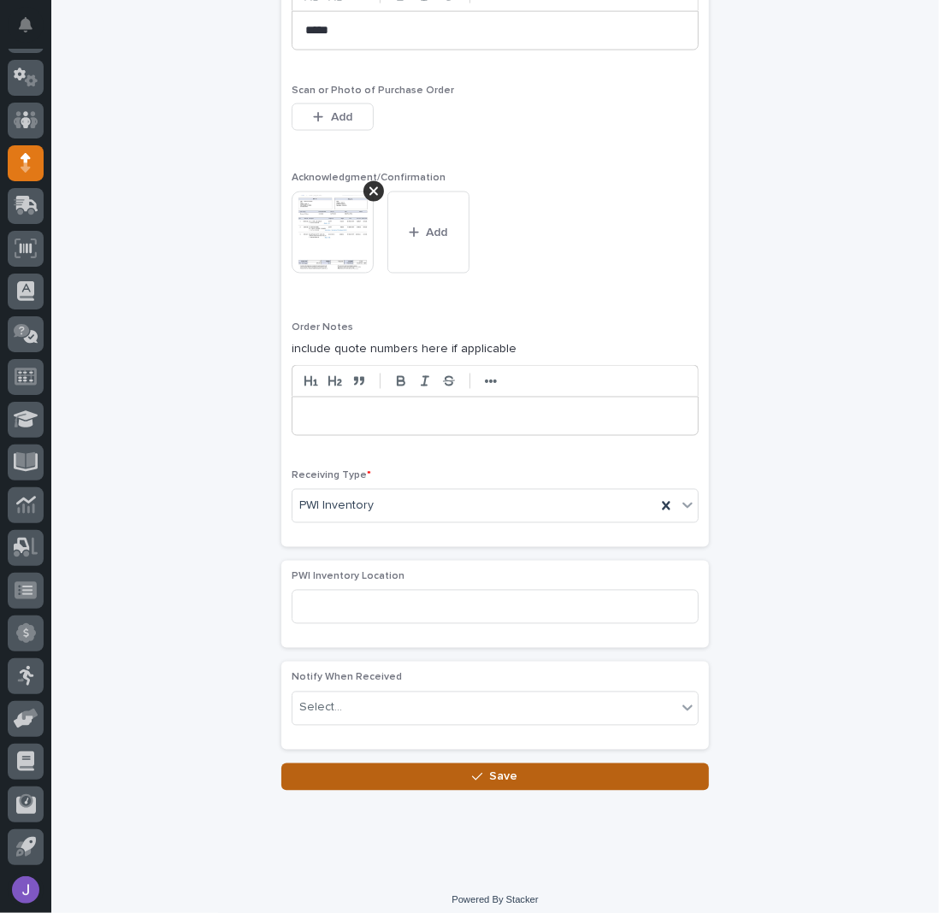
click at [362, 774] on button "Save" at bounding box center [494, 776] width 427 height 27
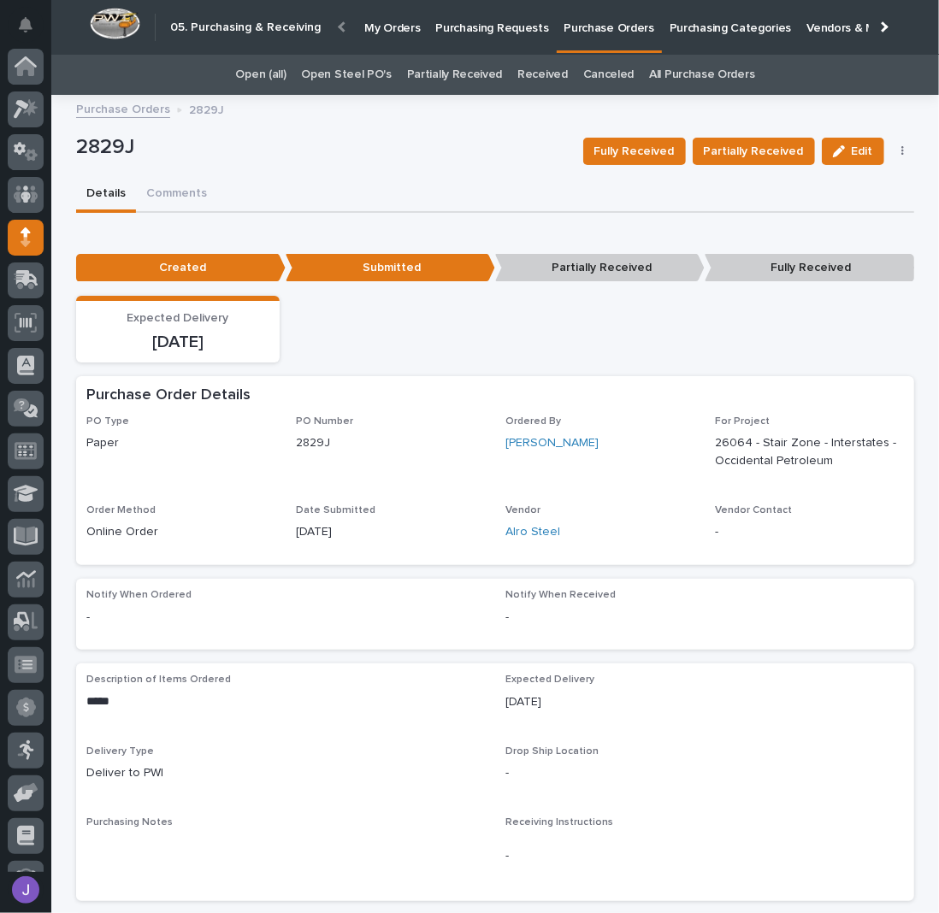
scroll to position [74, 0]
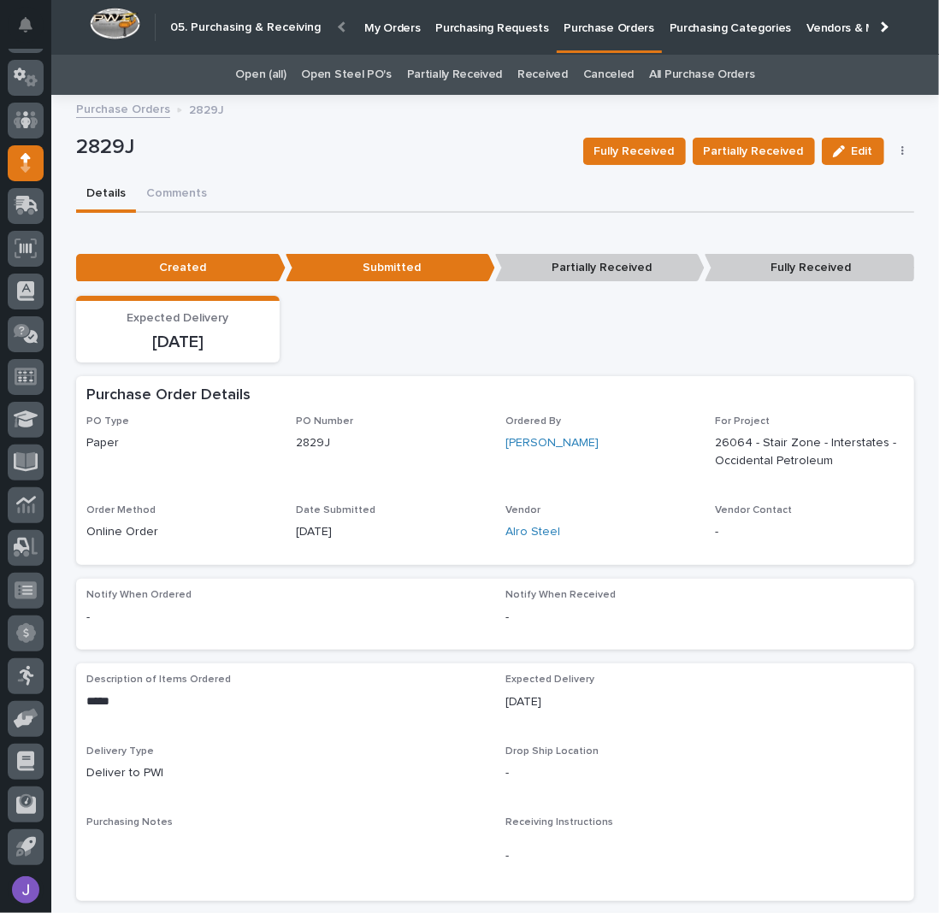
click at [521, 23] on p "Purchasing Requests" at bounding box center [491, 18] width 113 height 36
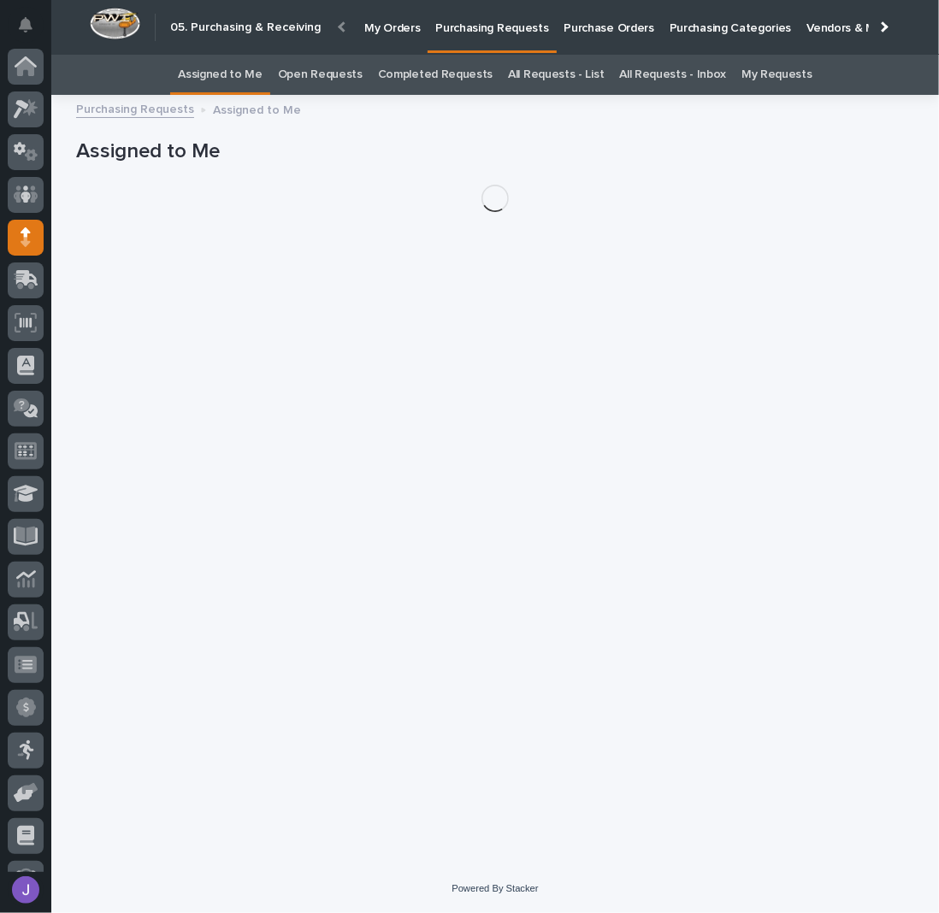
scroll to position [74, 0]
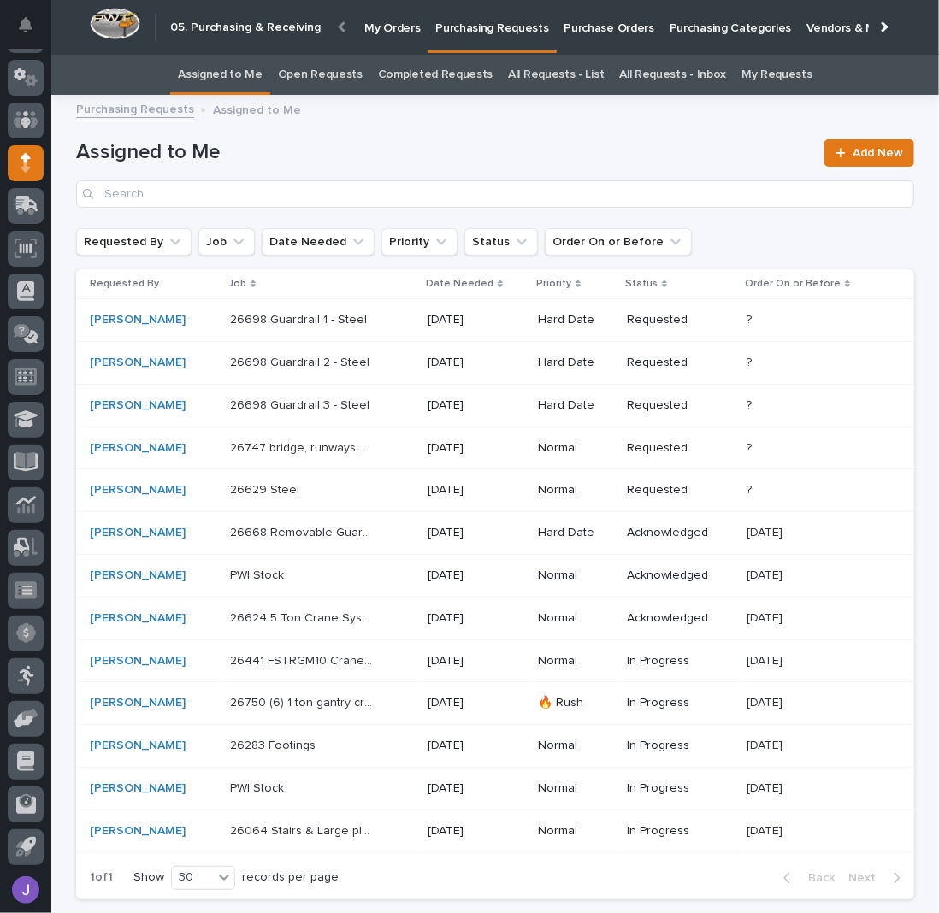
click at [321, 790] on p at bounding box center [301, 788] width 143 height 15
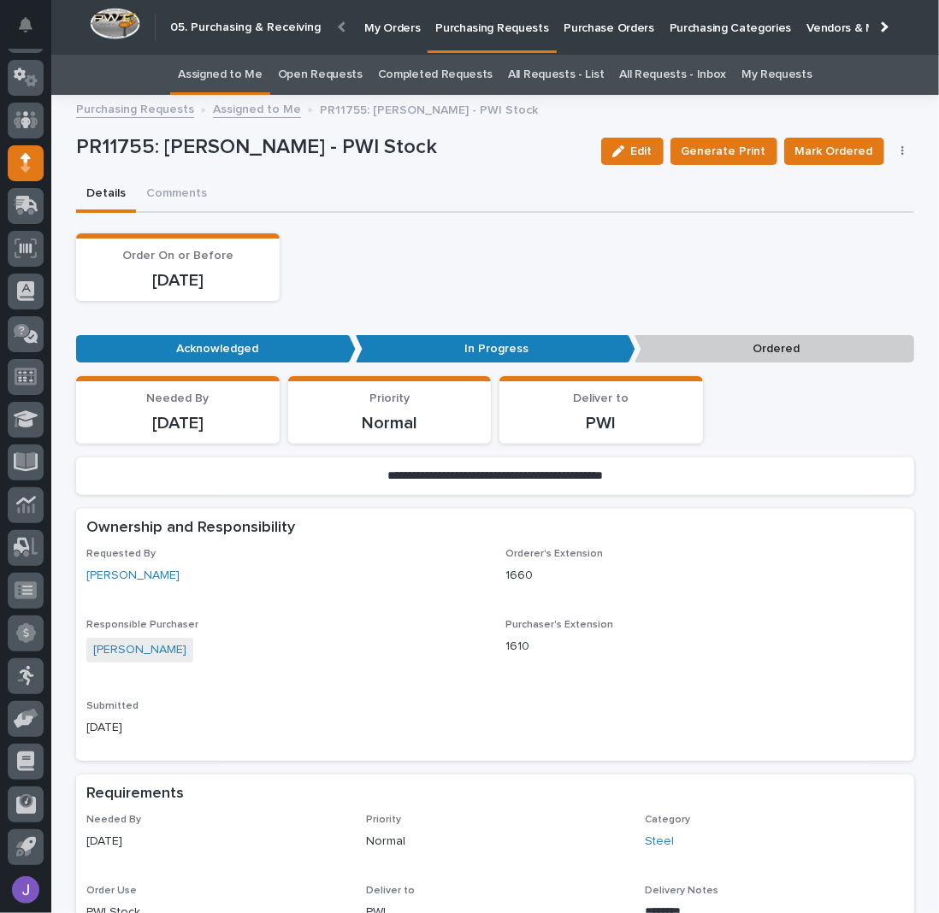
click at [897, 148] on button "button" at bounding box center [903, 151] width 24 height 12
click at [862, 208] on span "Edit Linked PO's" at bounding box center [847, 212] width 87 height 17
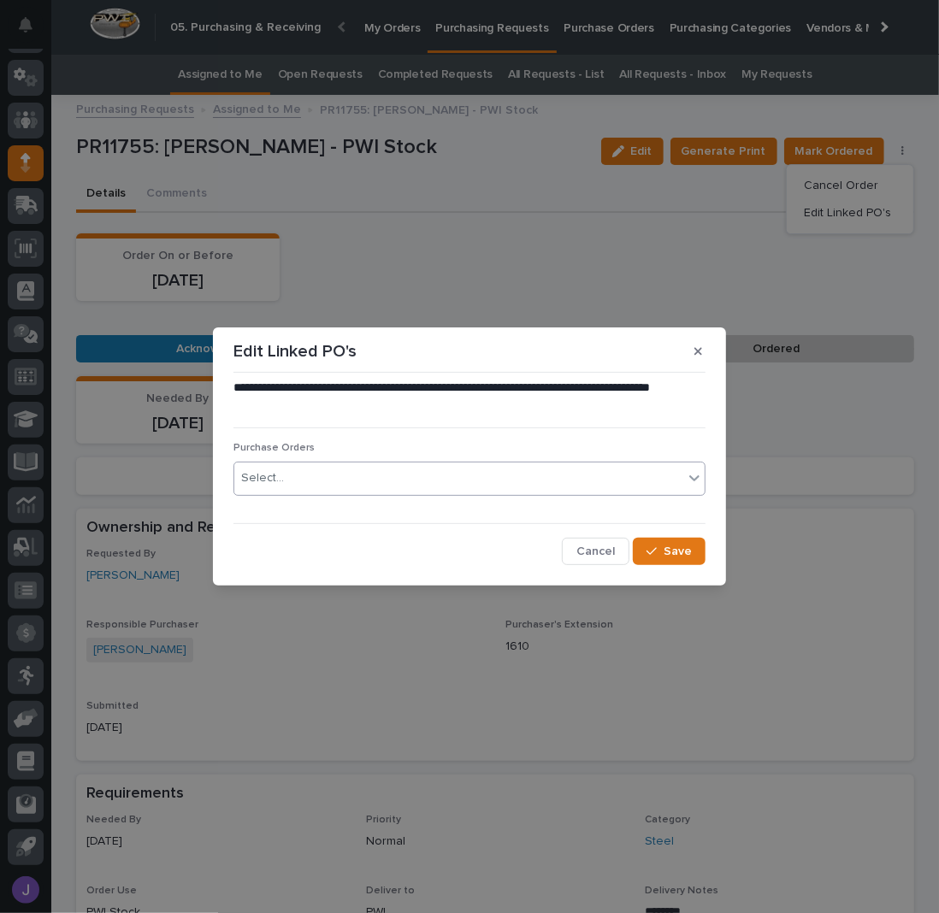
click at [360, 481] on div "Select..." at bounding box center [458, 478] width 449 height 28
type input "****"
click at [687, 545] on span "Save" at bounding box center [677, 551] width 28 height 12
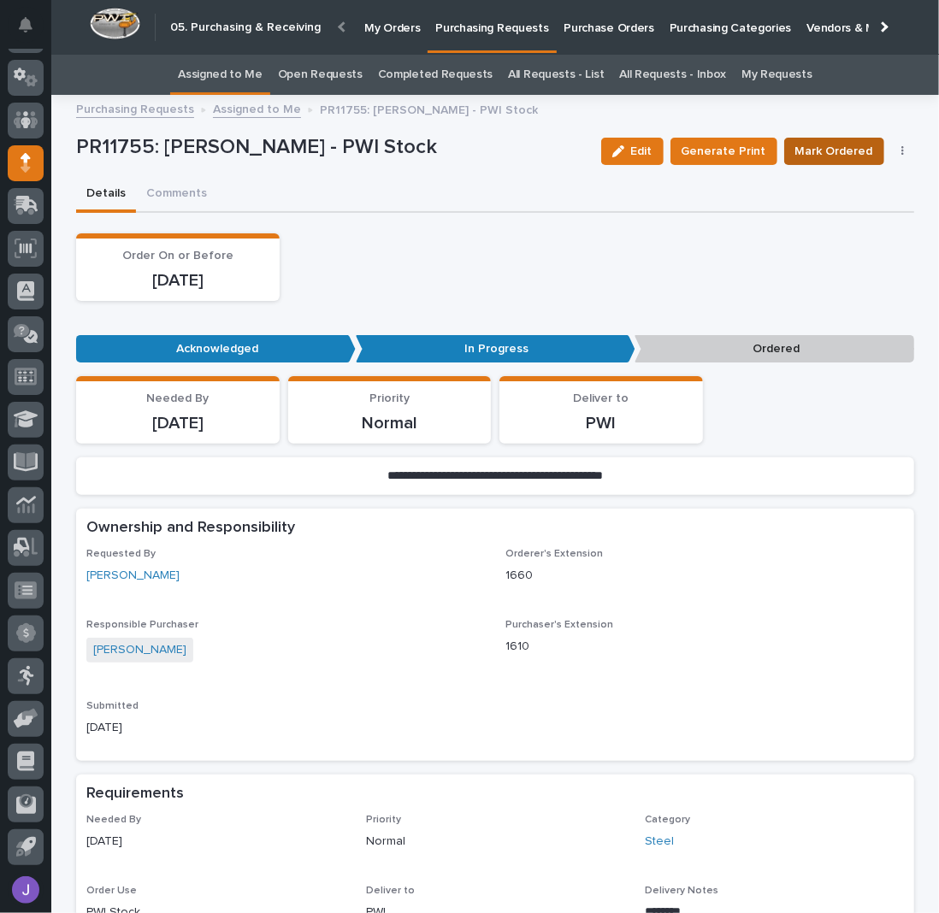
click at [835, 153] on span "Mark Ordered" at bounding box center [834, 151] width 78 height 17
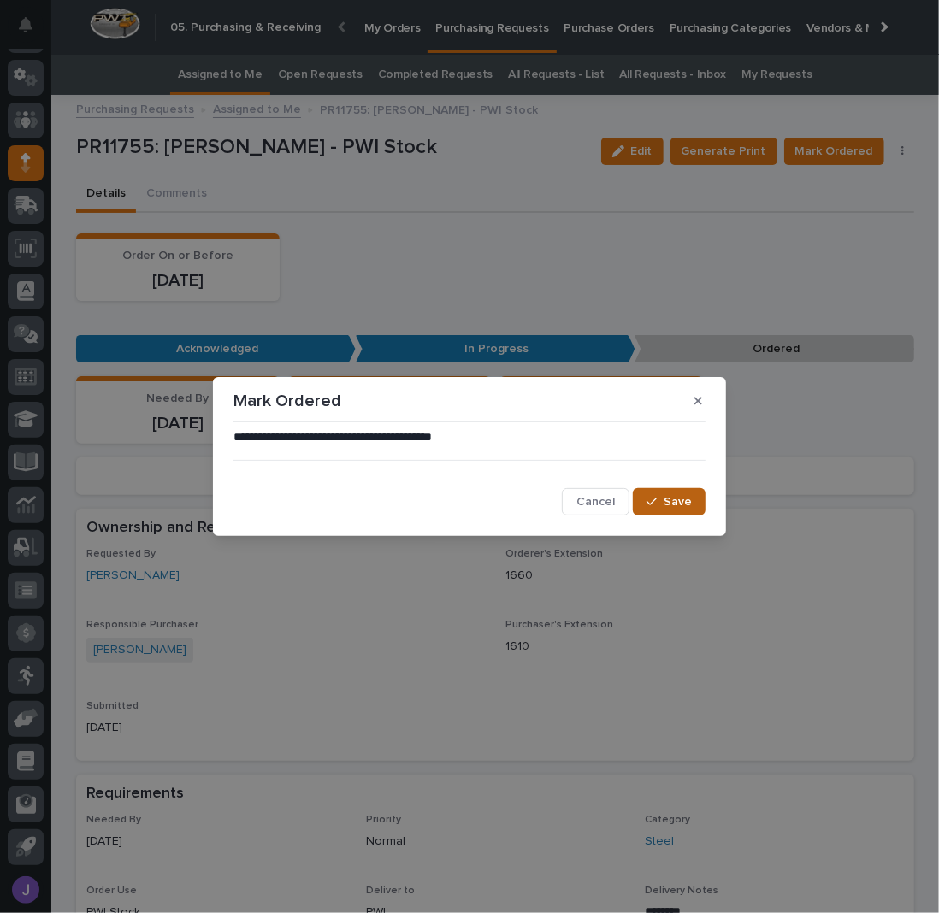
click at [680, 498] on span "Save" at bounding box center [677, 502] width 28 height 12
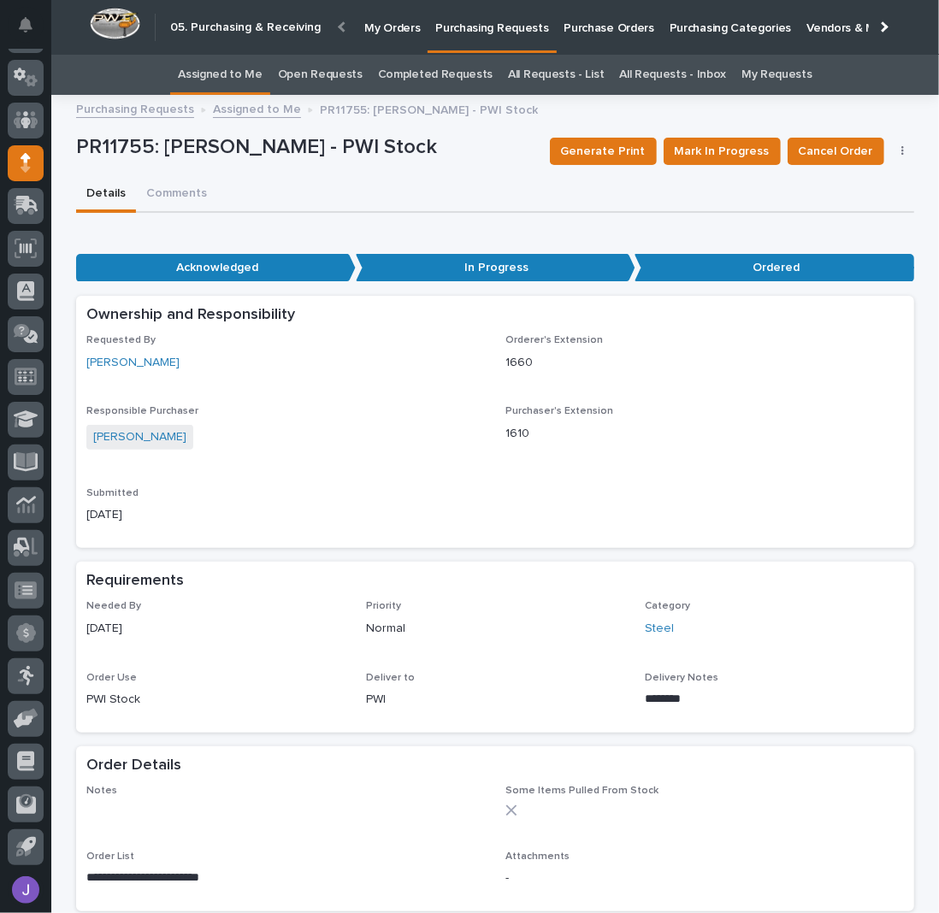
click at [250, 77] on link "Assigned to Me" at bounding box center [220, 75] width 85 height 40
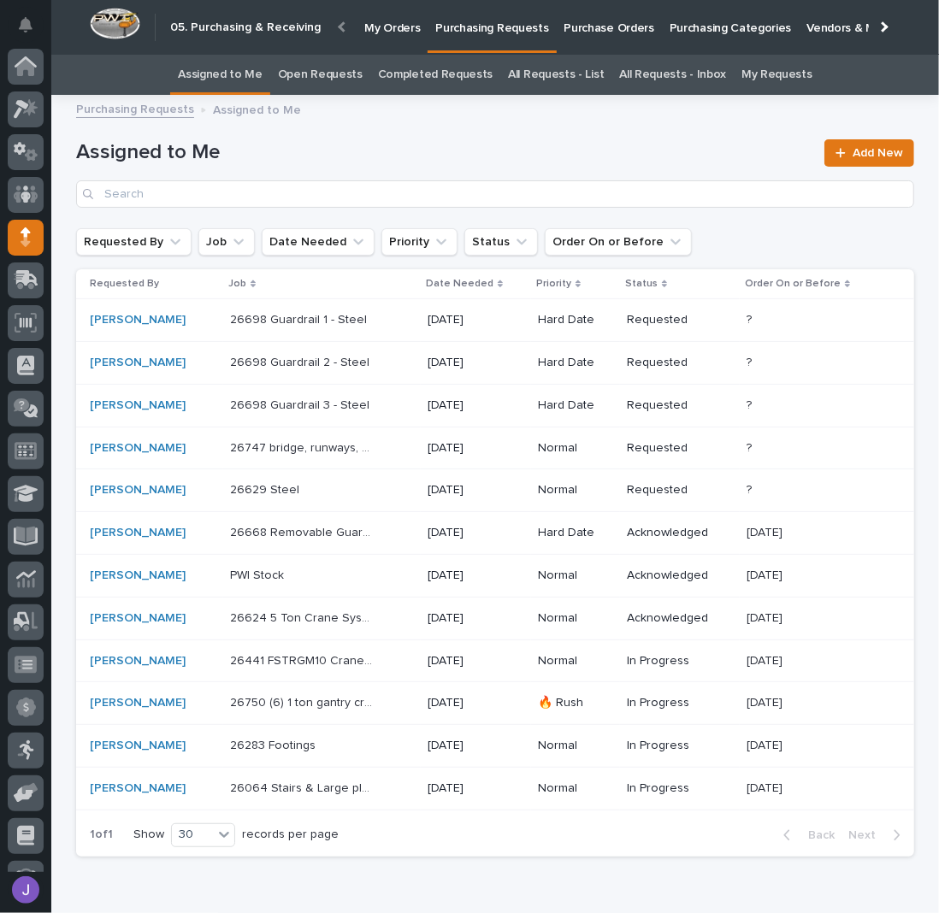
scroll to position [74, 0]
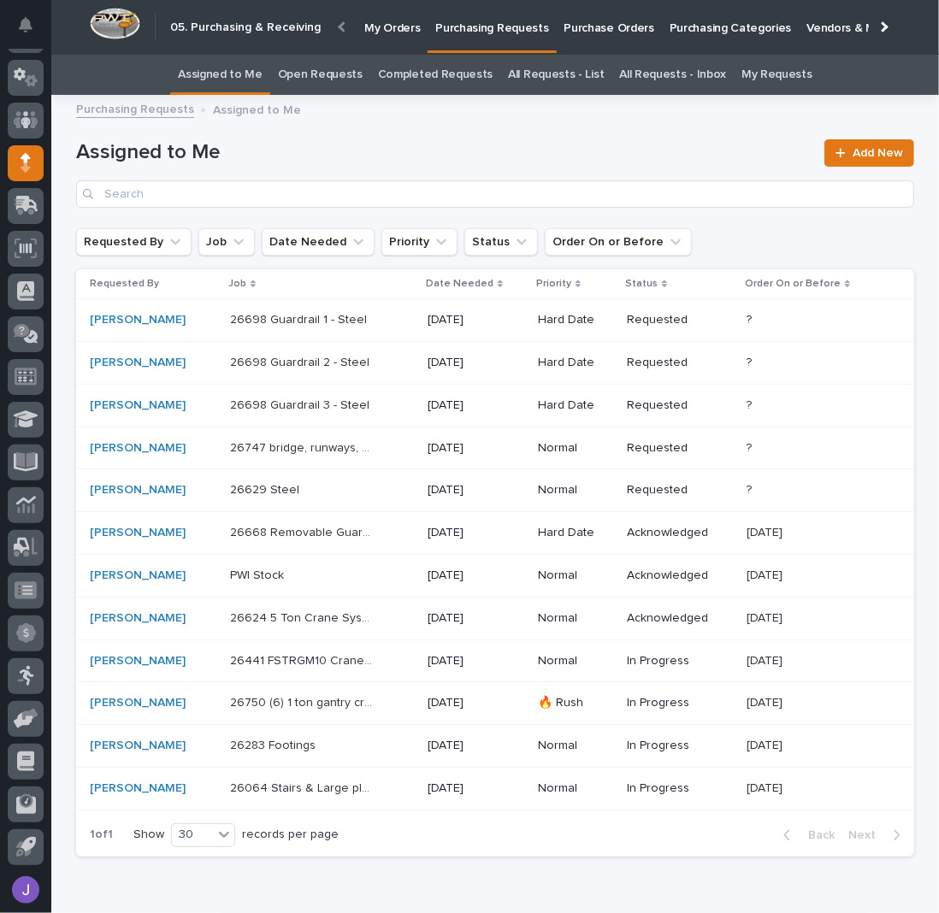
click at [332, 781] on p "26064 Stairs & Large platform" at bounding box center [303, 787] width 146 height 18
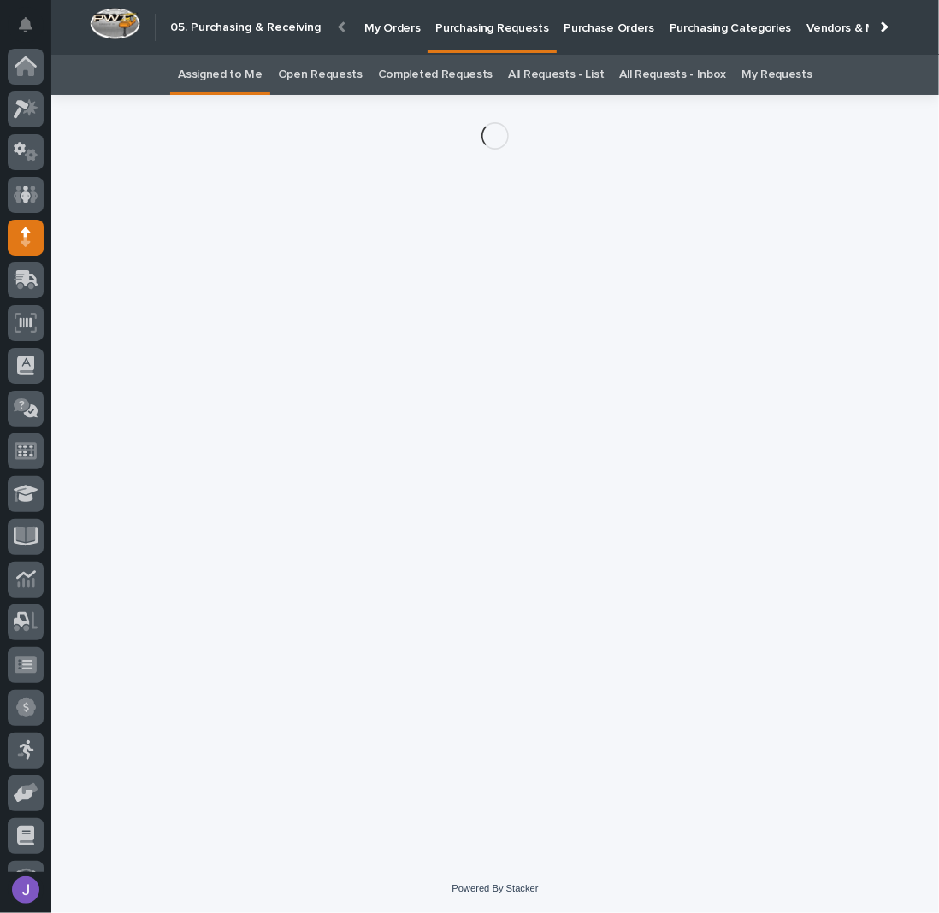
scroll to position [74, 0]
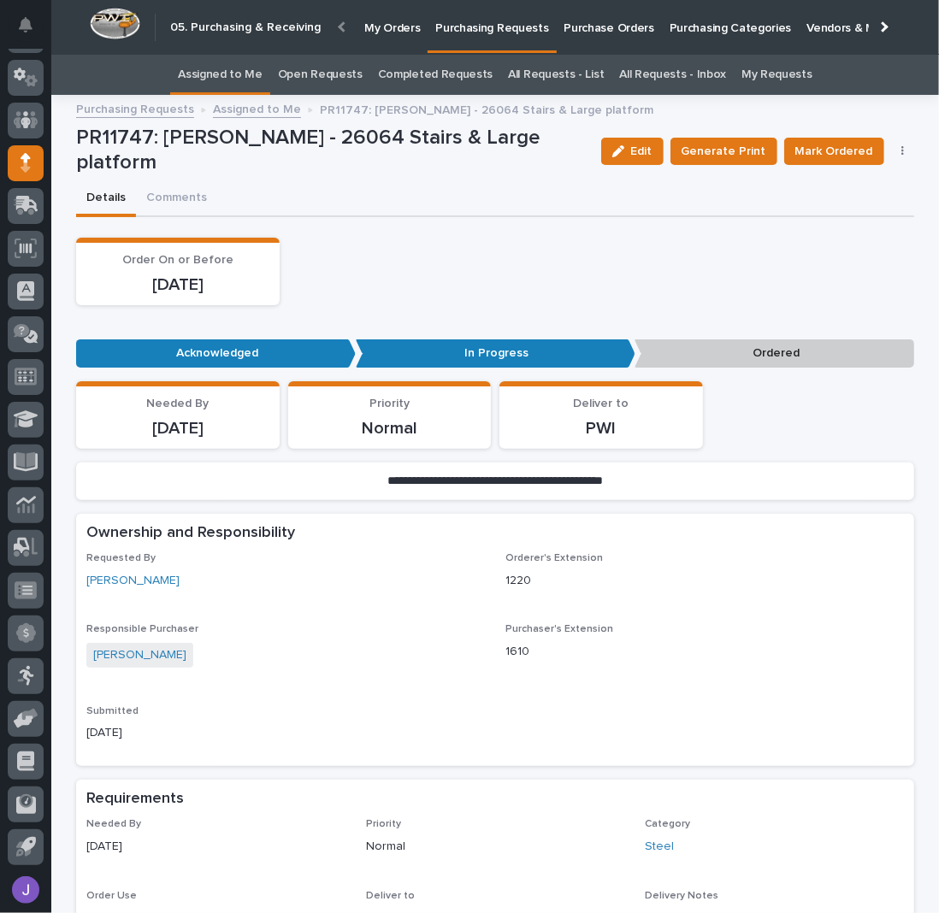
click at [891, 153] on button "button" at bounding box center [903, 151] width 24 height 12
click at [856, 220] on span "Edit Linked PO's" at bounding box center [847, 212] width 87 height 17
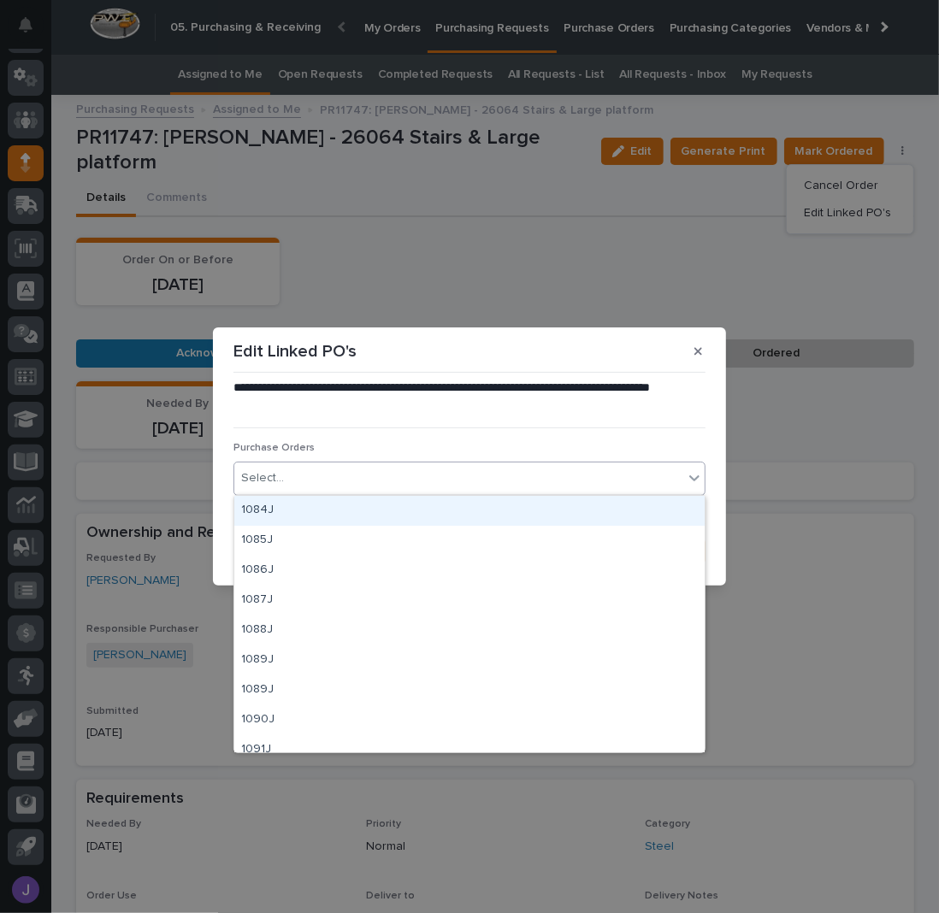
click at [337, 486] on div "Select..." at bounding box center [458, 478] width 449 height 28
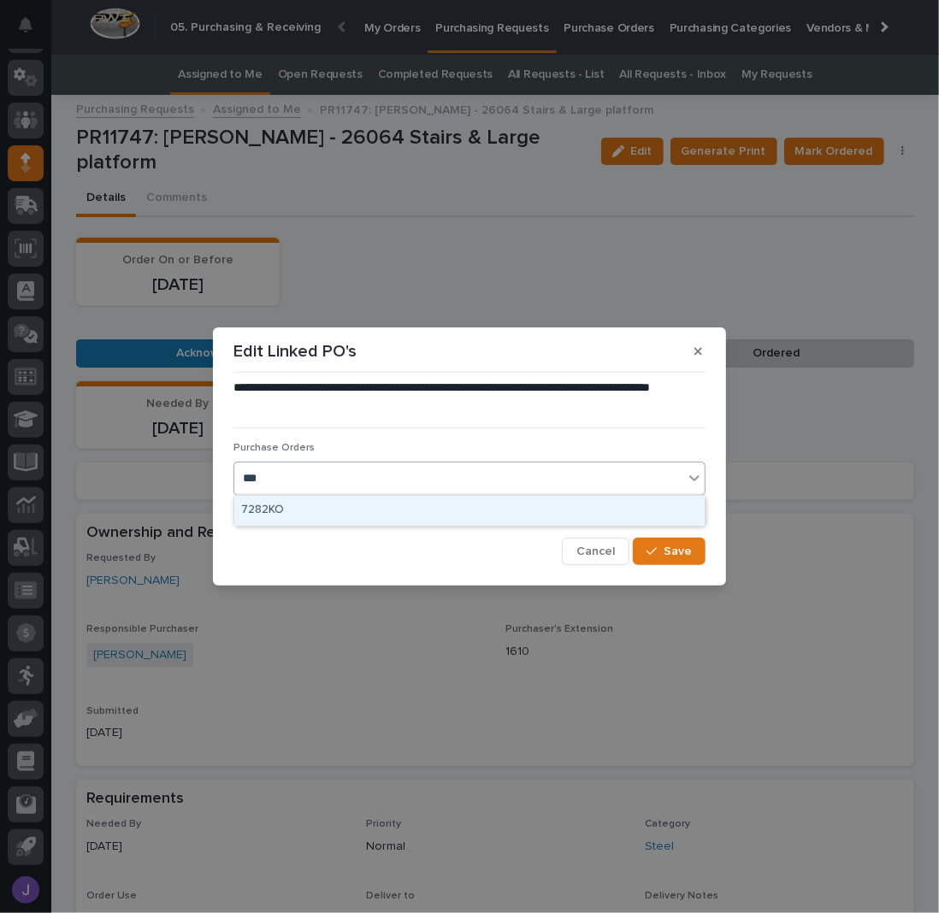
type input "****"
drag, startPoint x: 320, startPoint y: 509, endPoint x: 326, endPoint y: 521, distance: 13.4
click at [320, 510] on div "2829J" at bounding box center [469, 511] width 470 height 30
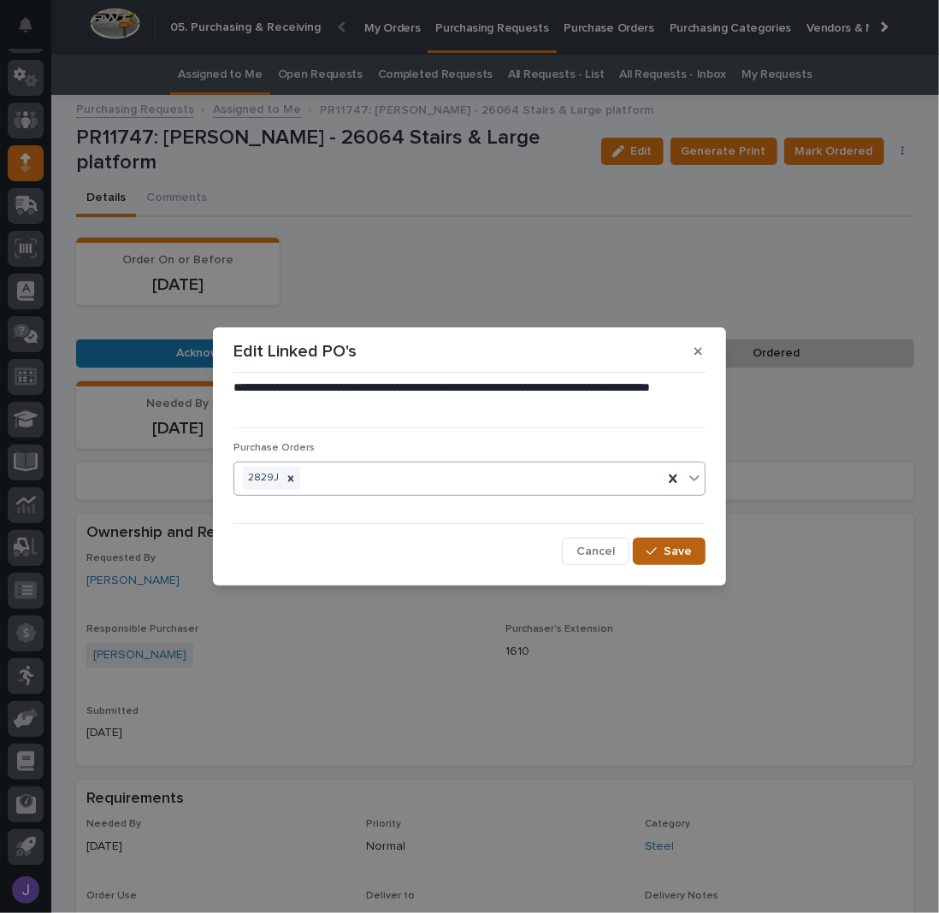
click at [650, 542] on button "Save" at bounding box center [669, 551] width 73 height 27
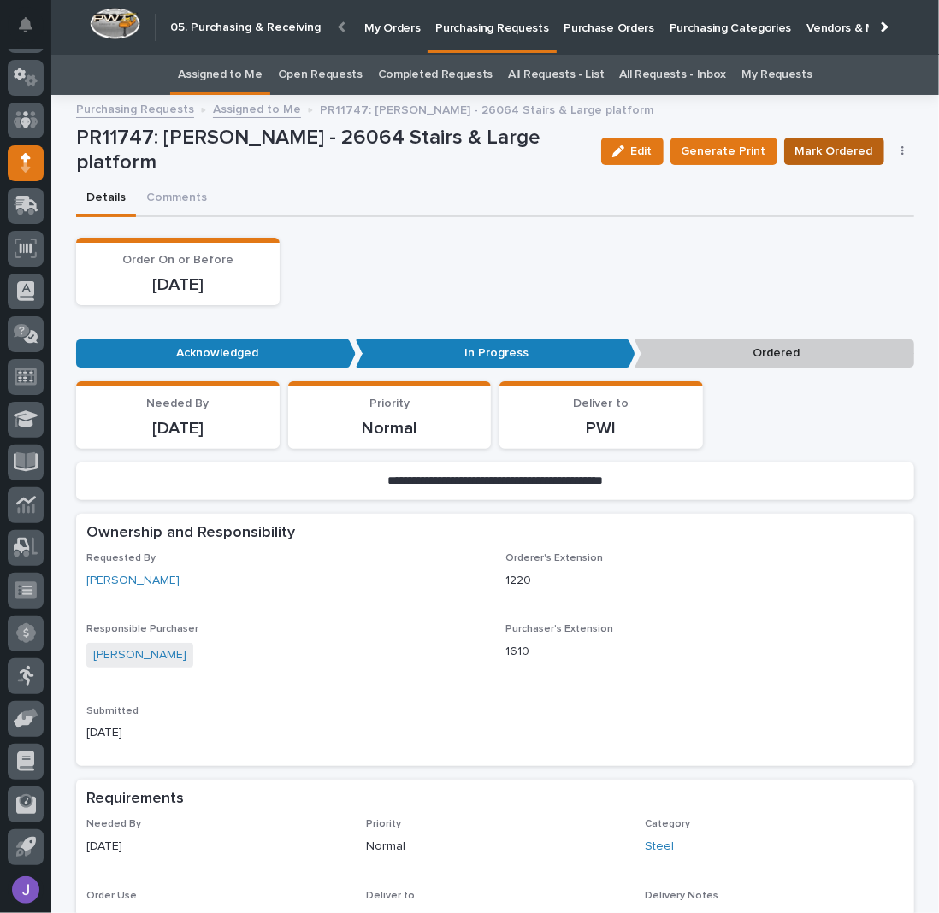
click at [827, 149] on span "Mark Ordered" at bounding box center [834, 151] width 78 height 17
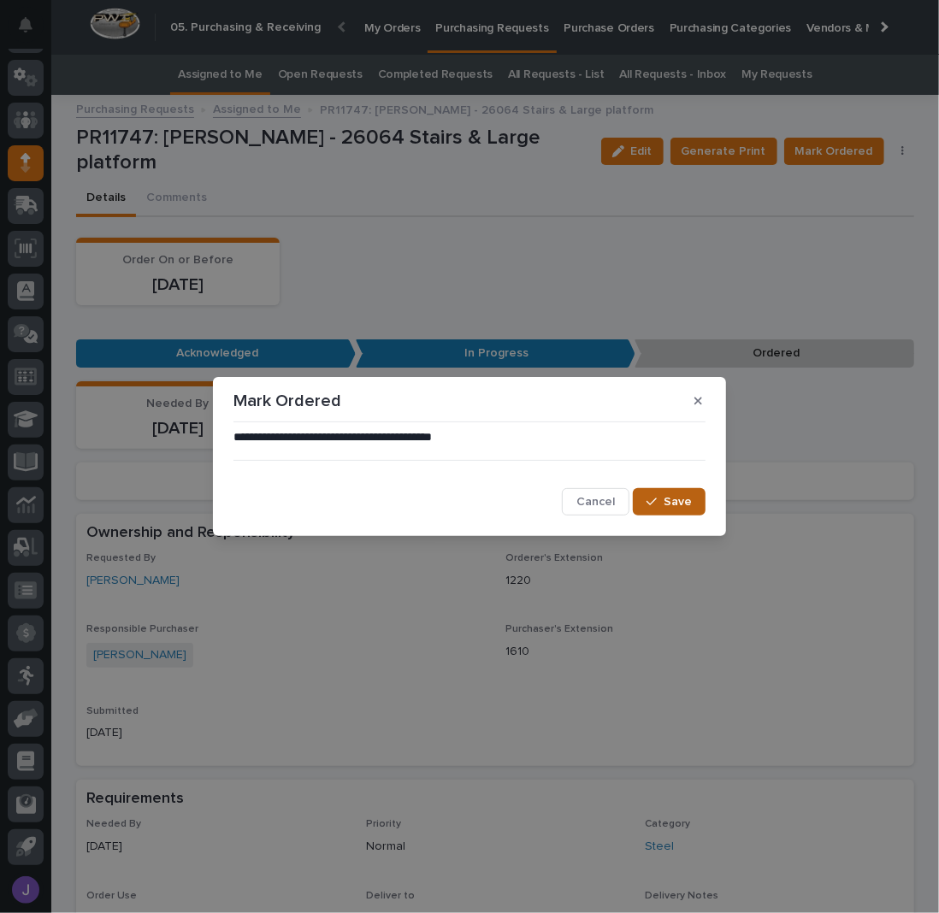
click at [665, 499] on span "Save" at bounding box center [677, 502] width 28 height 12
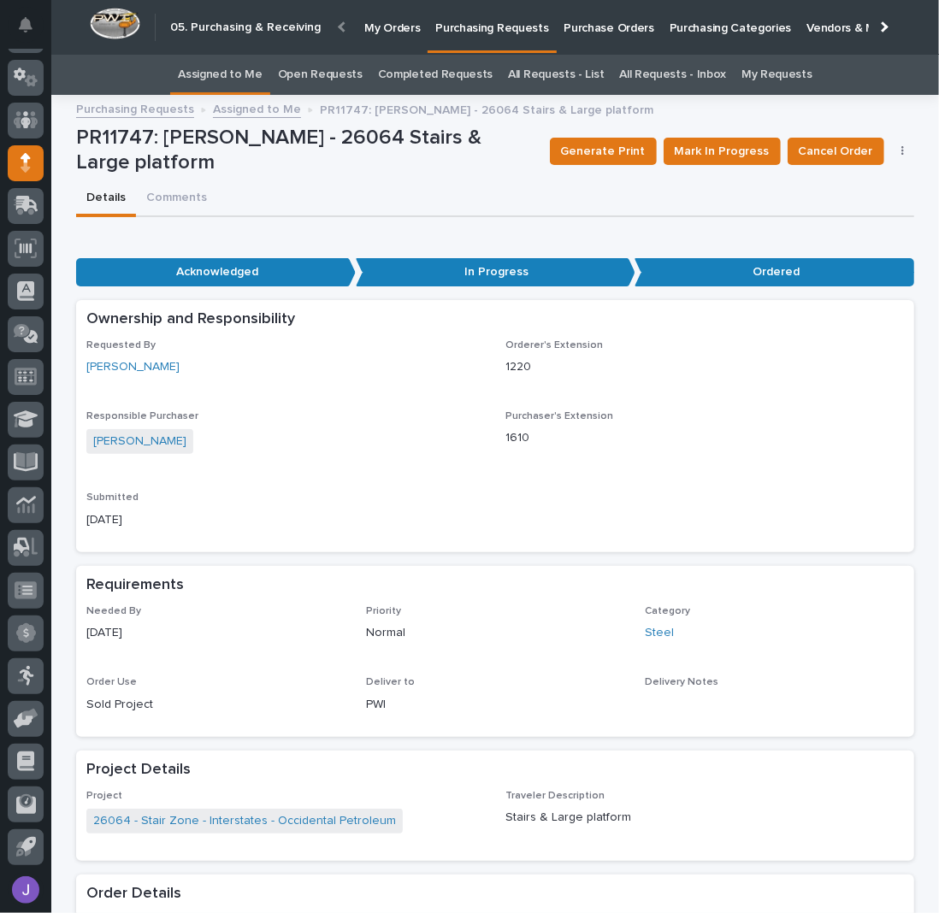
click at [257, 85] on link "Assigned to Me" at bounding box center [220, 75] width 85 height 40
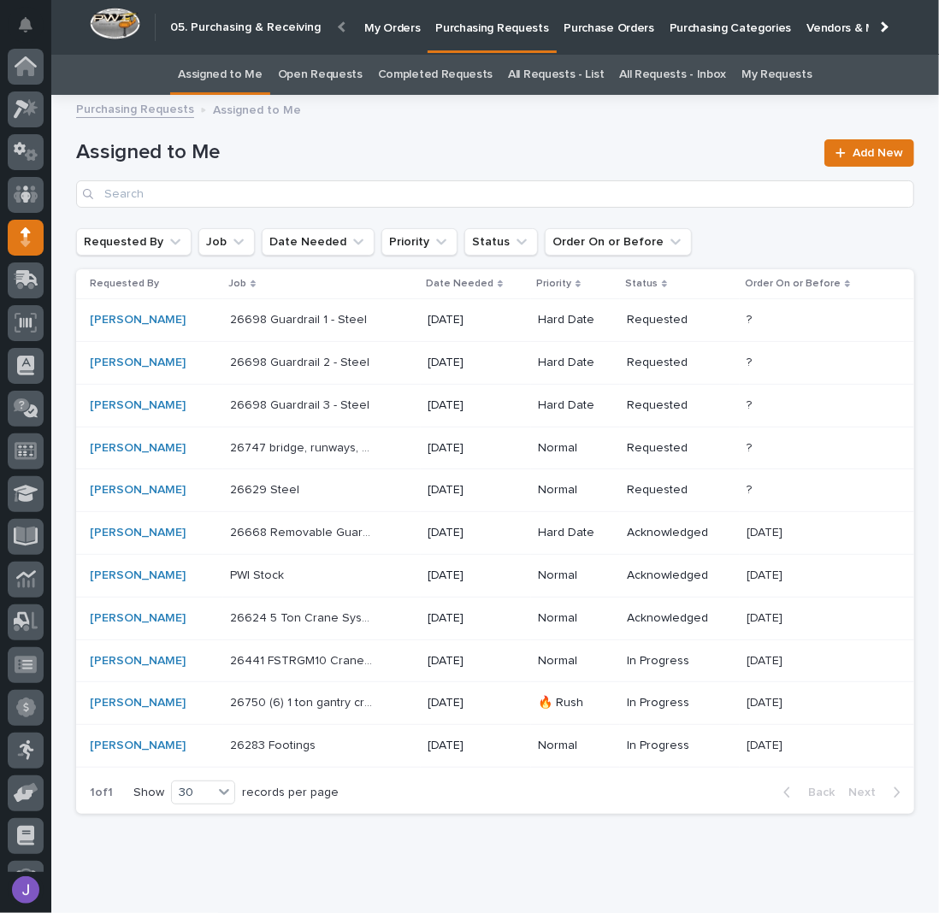
scroll to position [74, 0]
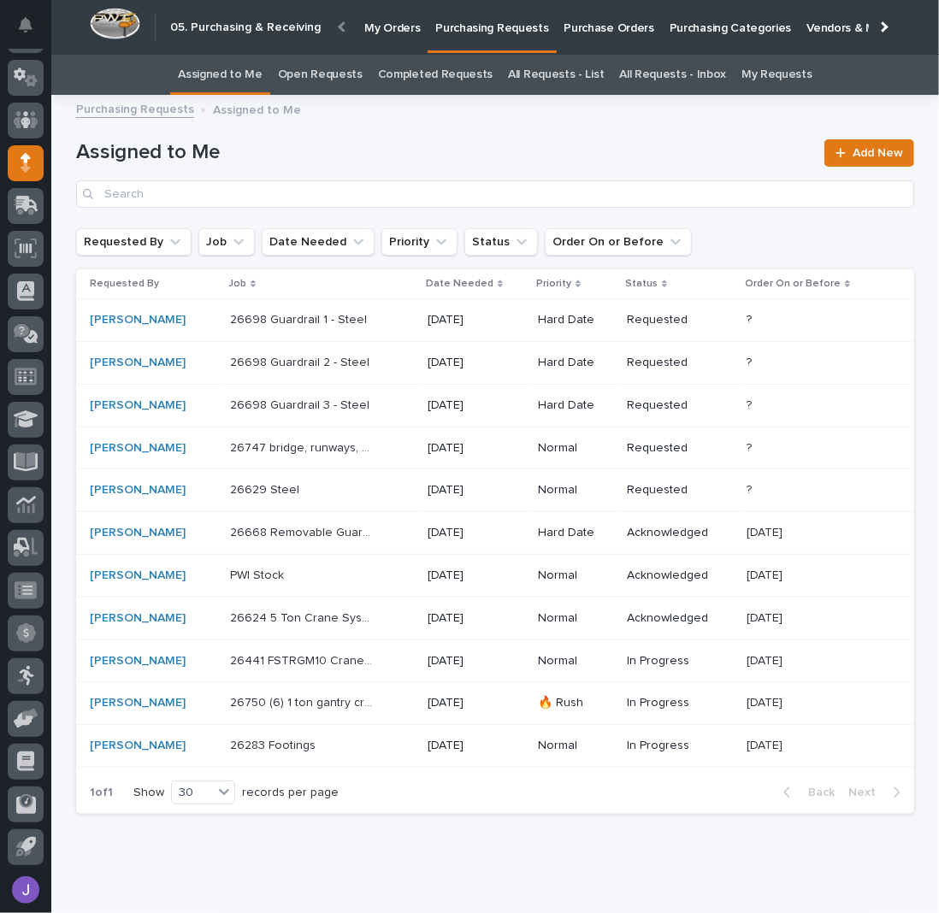
click at [271, 574] on p "PWI Stock" at bounding box center [258, 574] width 57 height 18
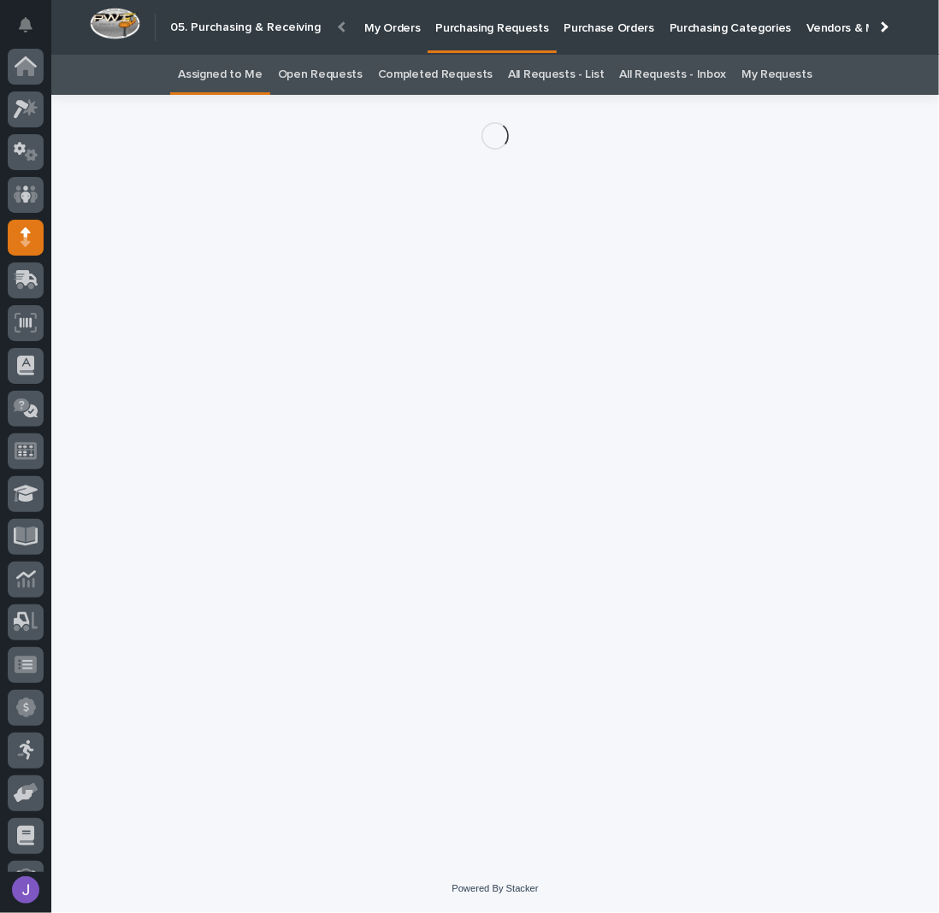
scroll to position [74, 0]
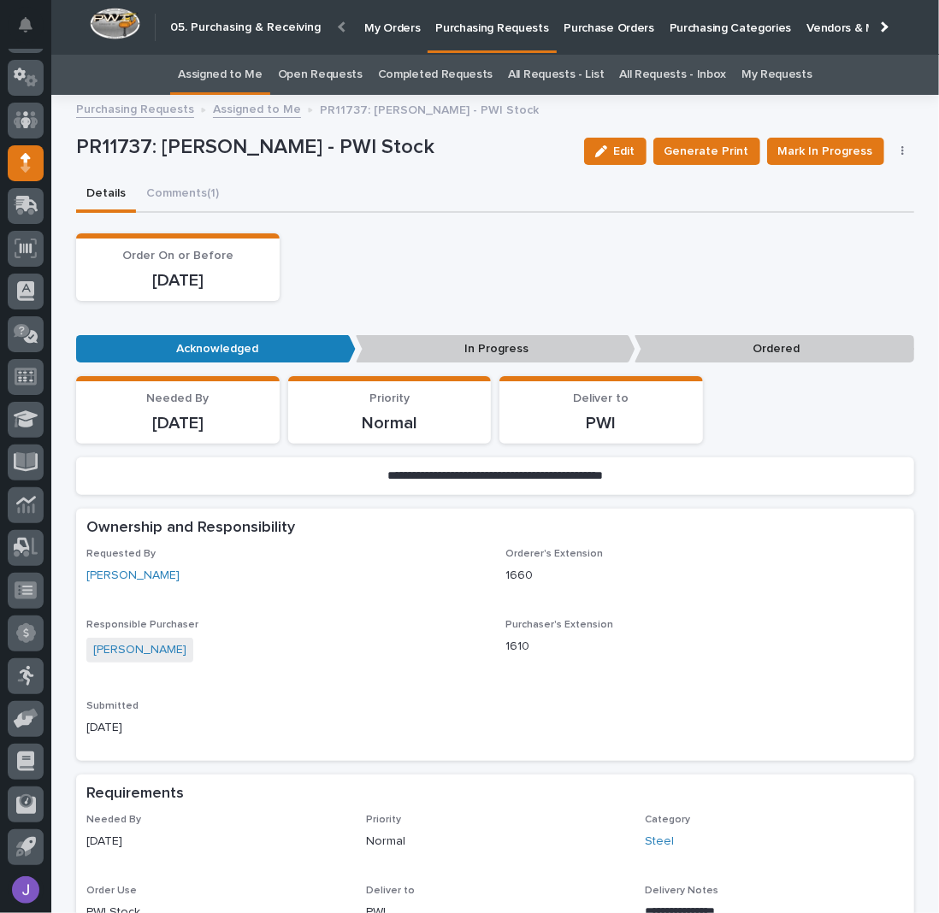
click at [901, 149] on icon "button" at bounding box center [902, 151] width 3 height 12
click at [829, 215] on span "Edit Linked PO's" at bounding box center [847, 212] width 87 height 17
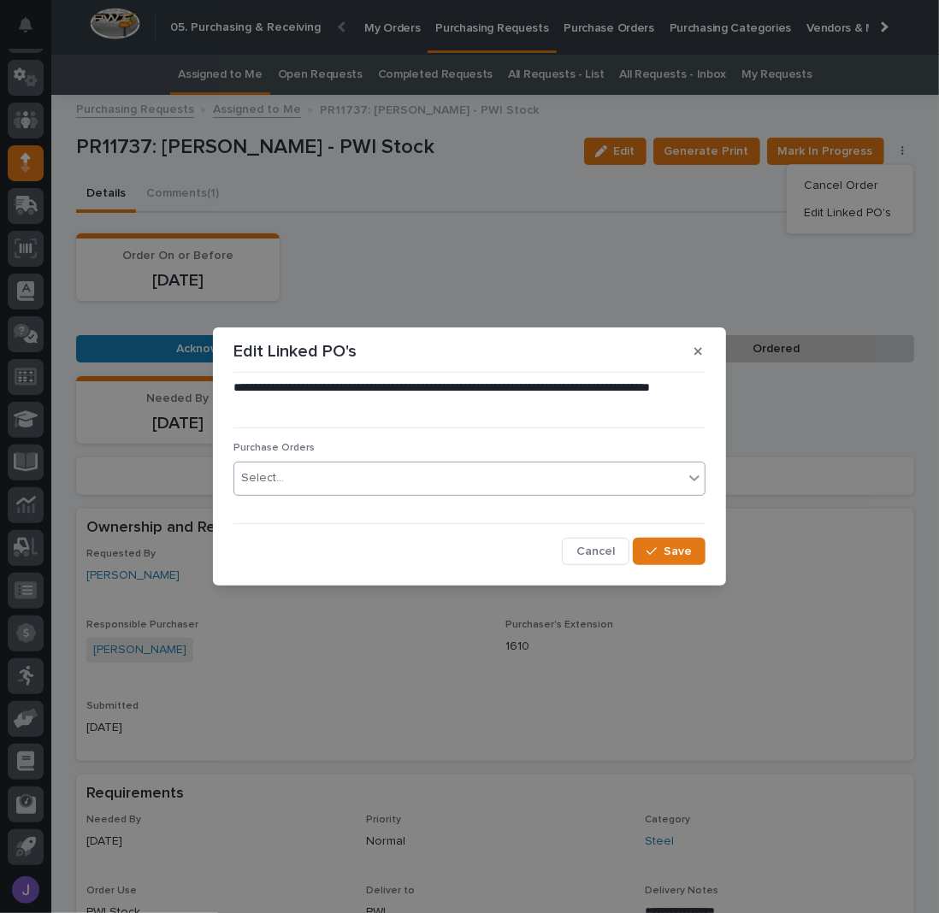
click at [378, 483] on div "Select..." at bounding box center [458, 478] width 449 height 28
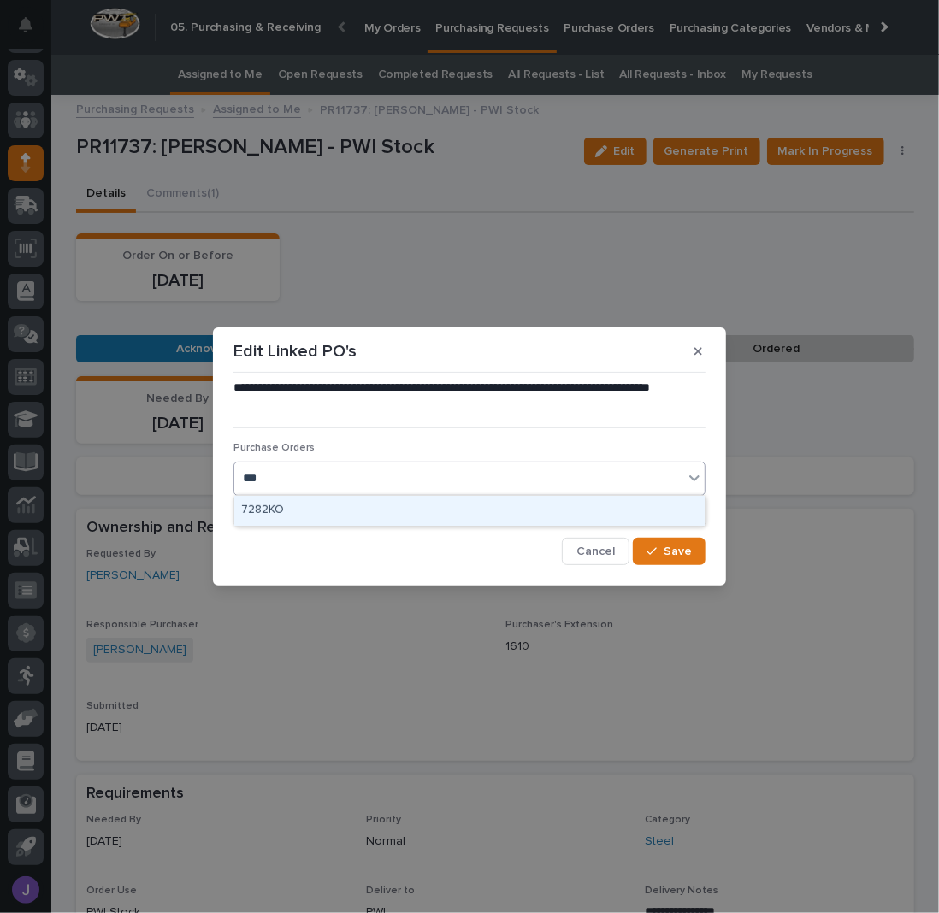
type input "****"
click at [327, 510] on div "2829J" at bounding box center [469, 511] width 470 height 30
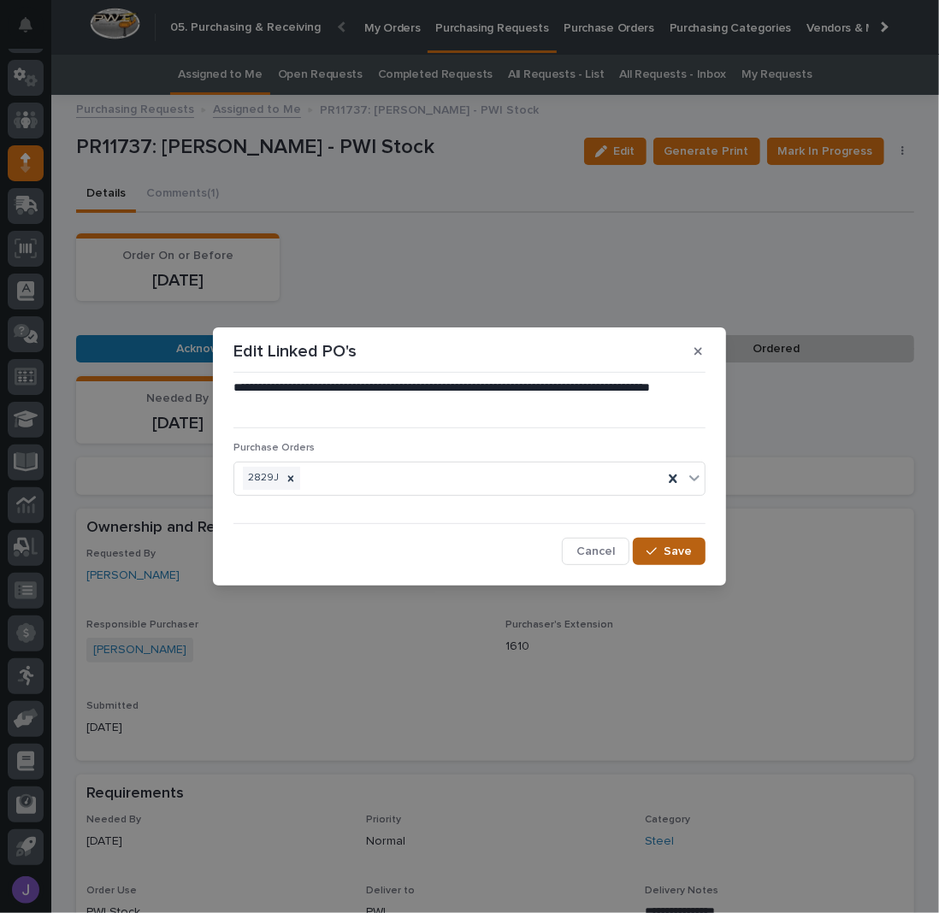
click at [657, 544] on button "Save" at bounding box center [669, 551] width 73 height 27
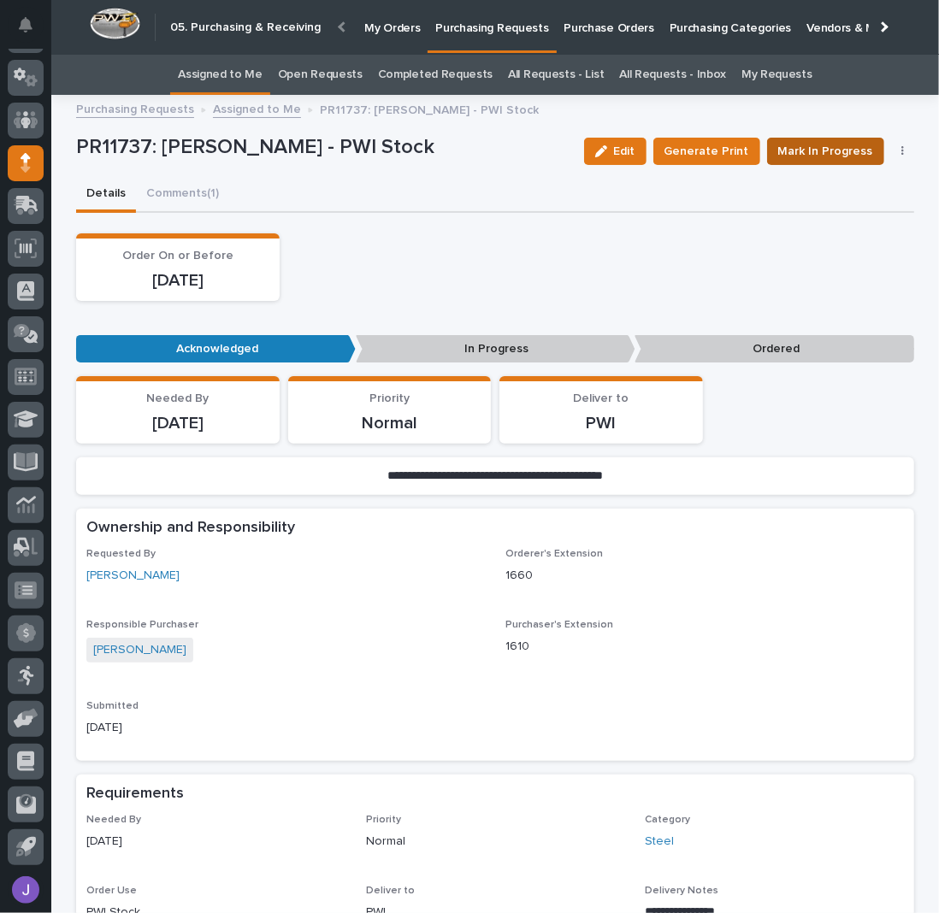
click at [835, 150] on span "Mark In Progress" at bounding box center [825, 151] width 95 height 17
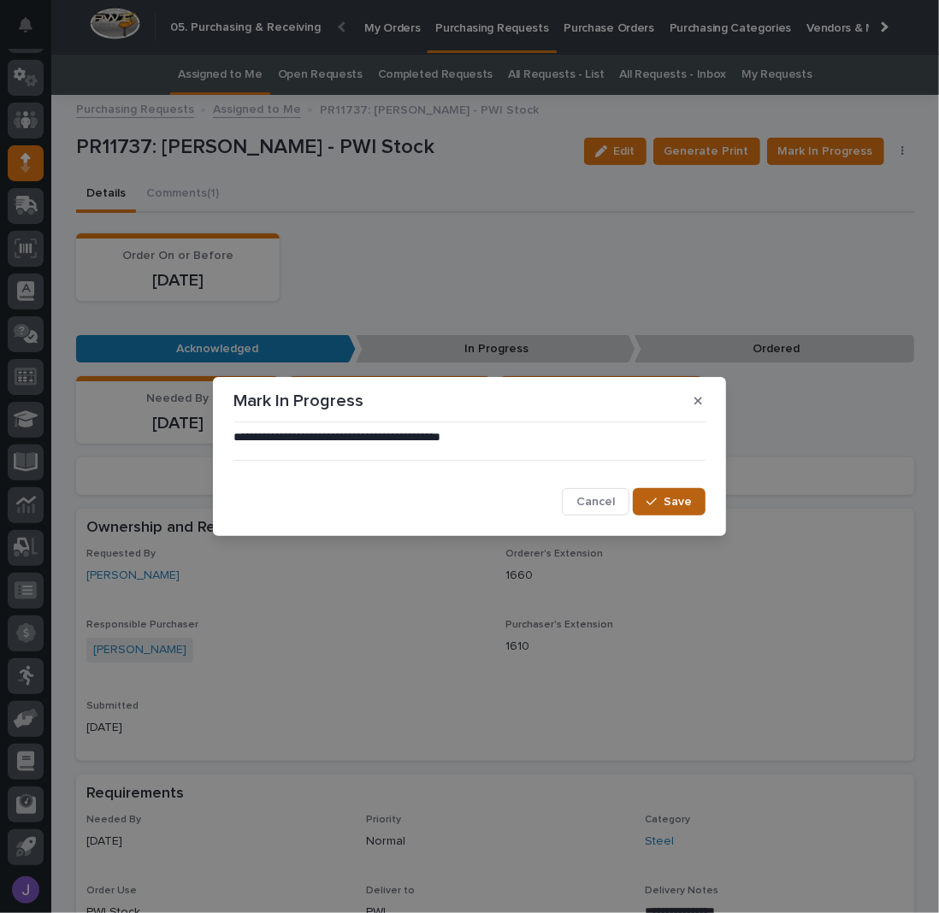
click at [672, 504] on span "Save" at bounding box center [677, 502] width 28 height 12
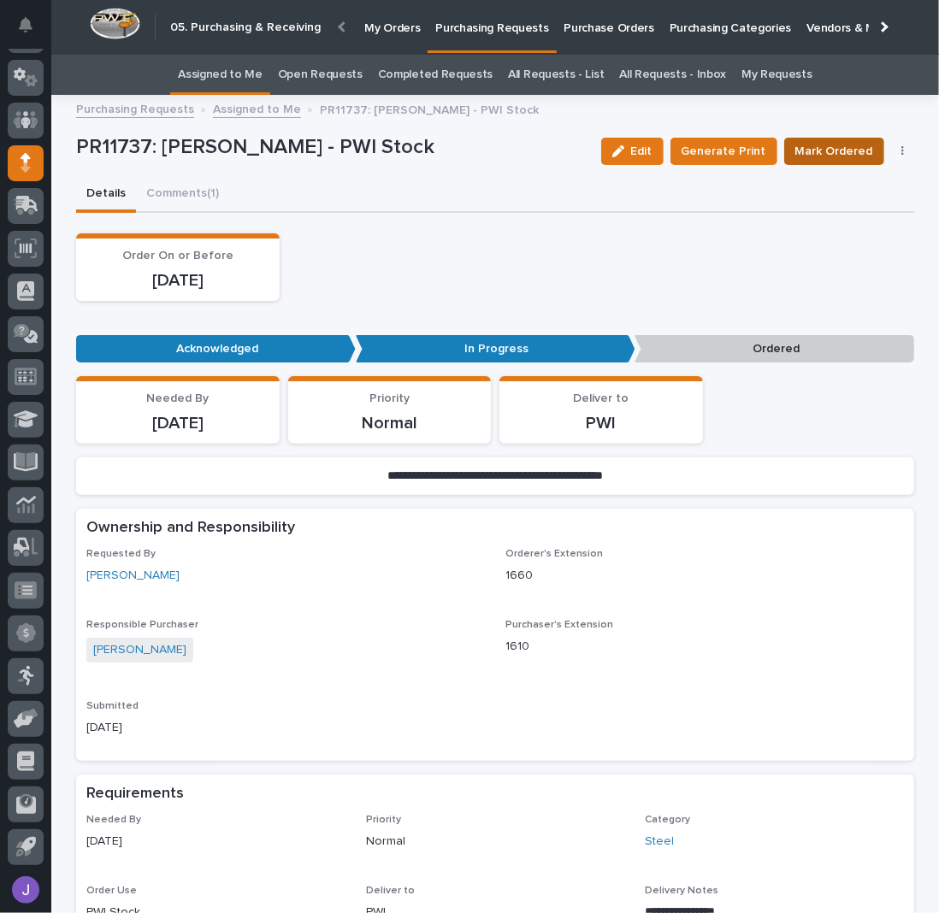
click at [821, 146] on span "Mark Ordered" at bounding box center [834, 151] width 78 height 17
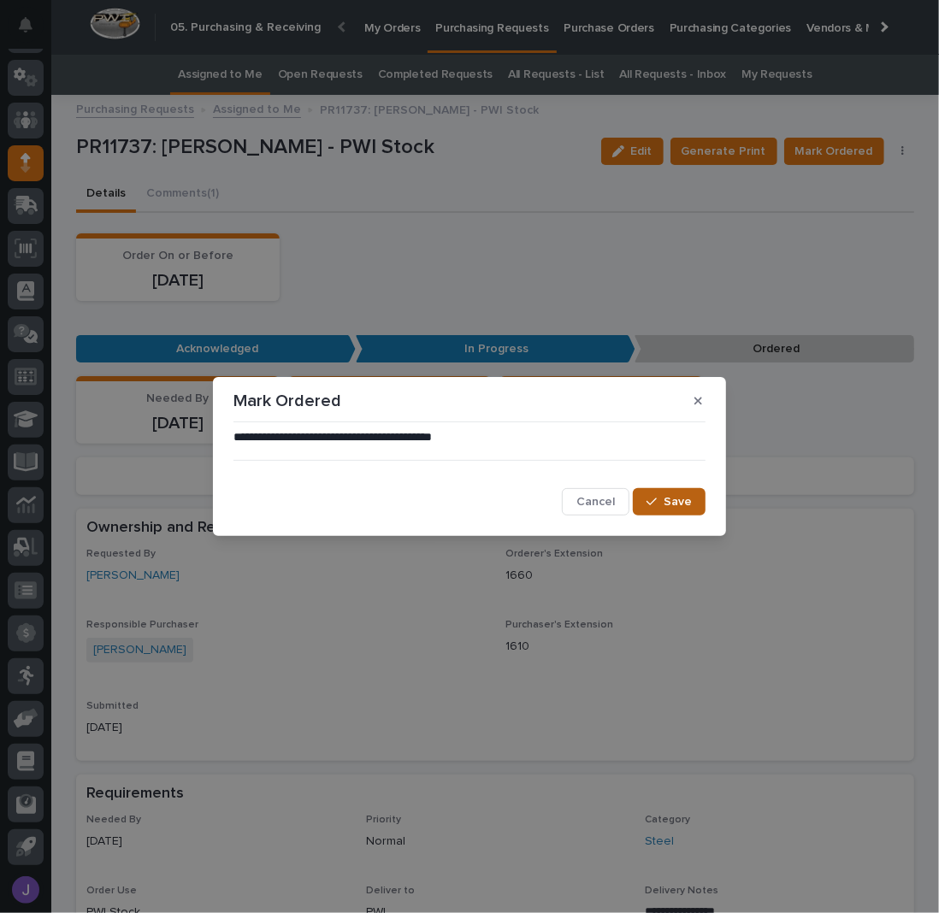
click at [675, 497] on span "Save" at bounding box center [677, 502] width 28 height 12
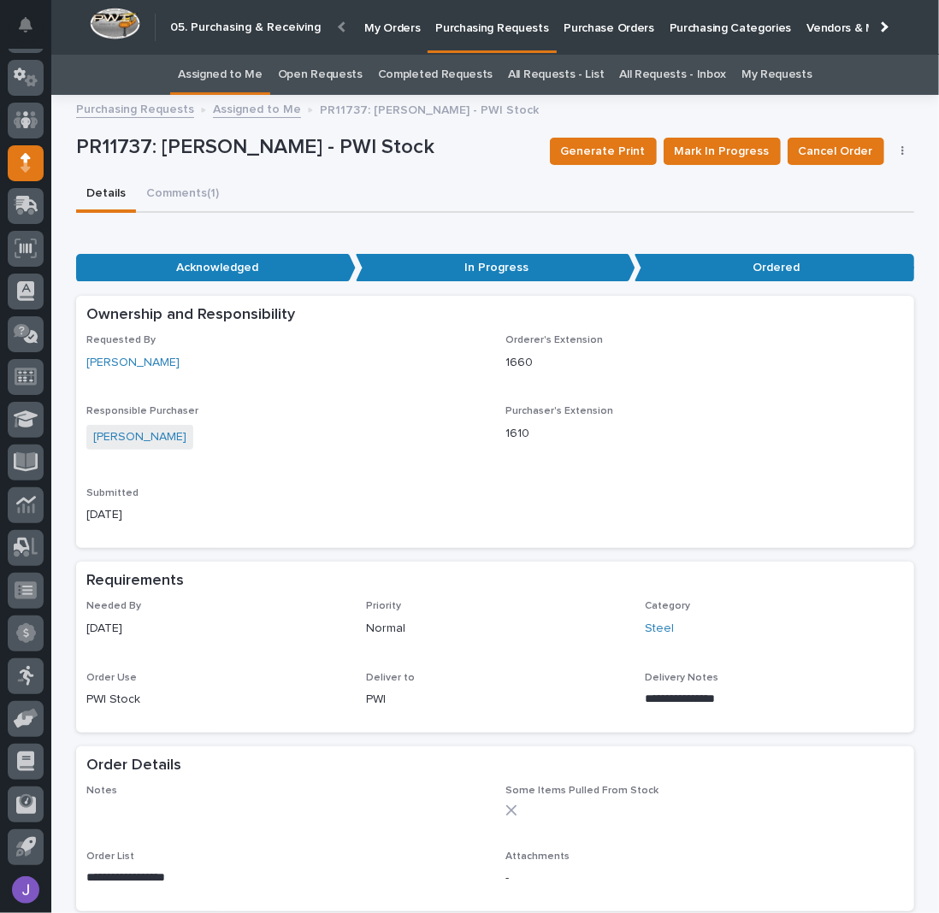
click at [241, 81] on link "Assigned to Me" at bounding box center [220, 75] width 85 height 40
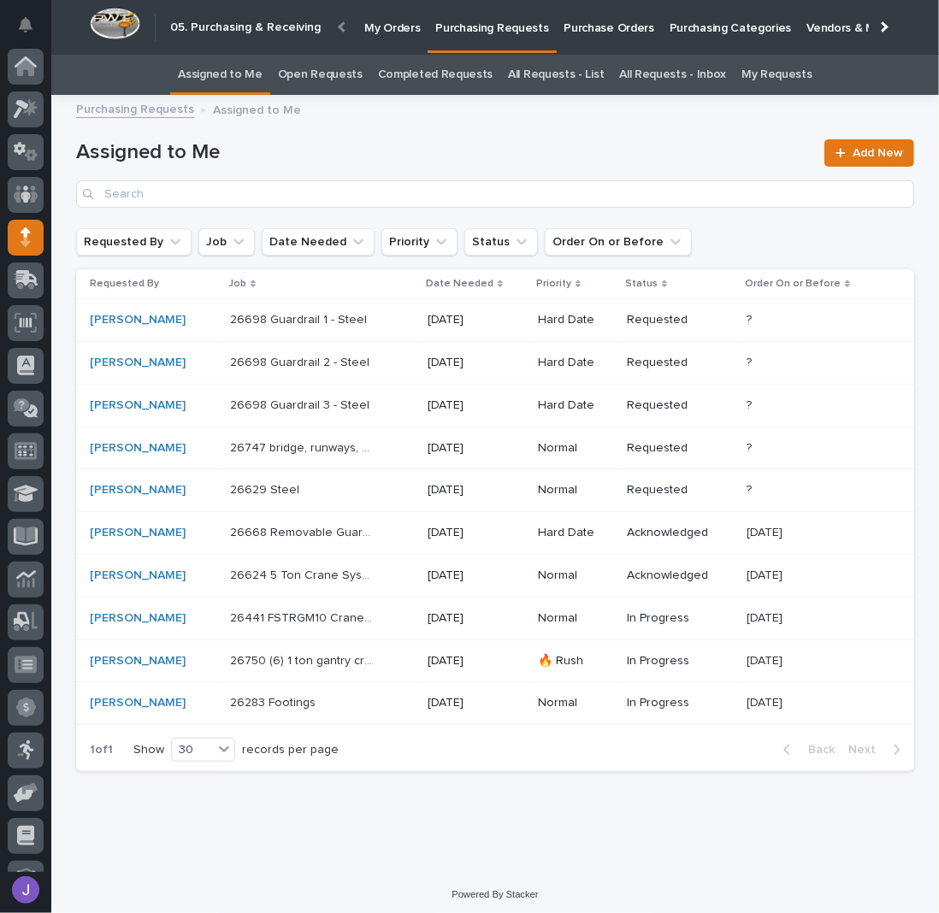
scroll to position [74, 0]
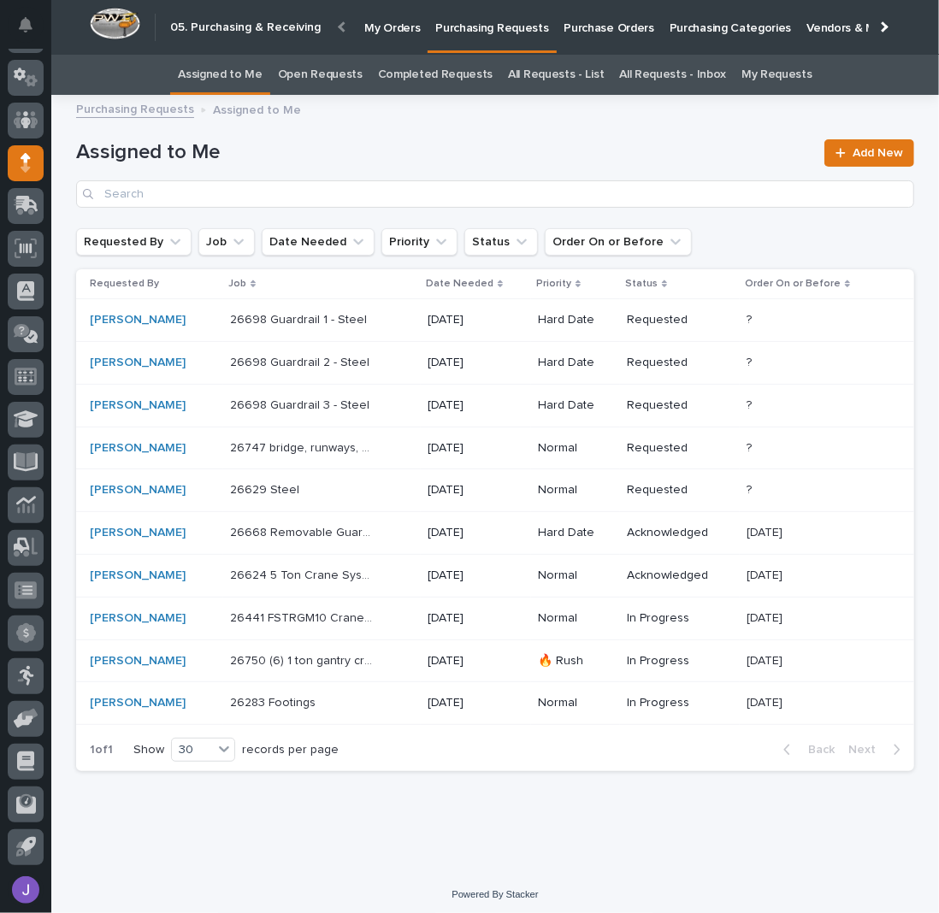
click at [592, 20] on p "Purchase Orders" at bounding box center [609, 18] width 90 height 36
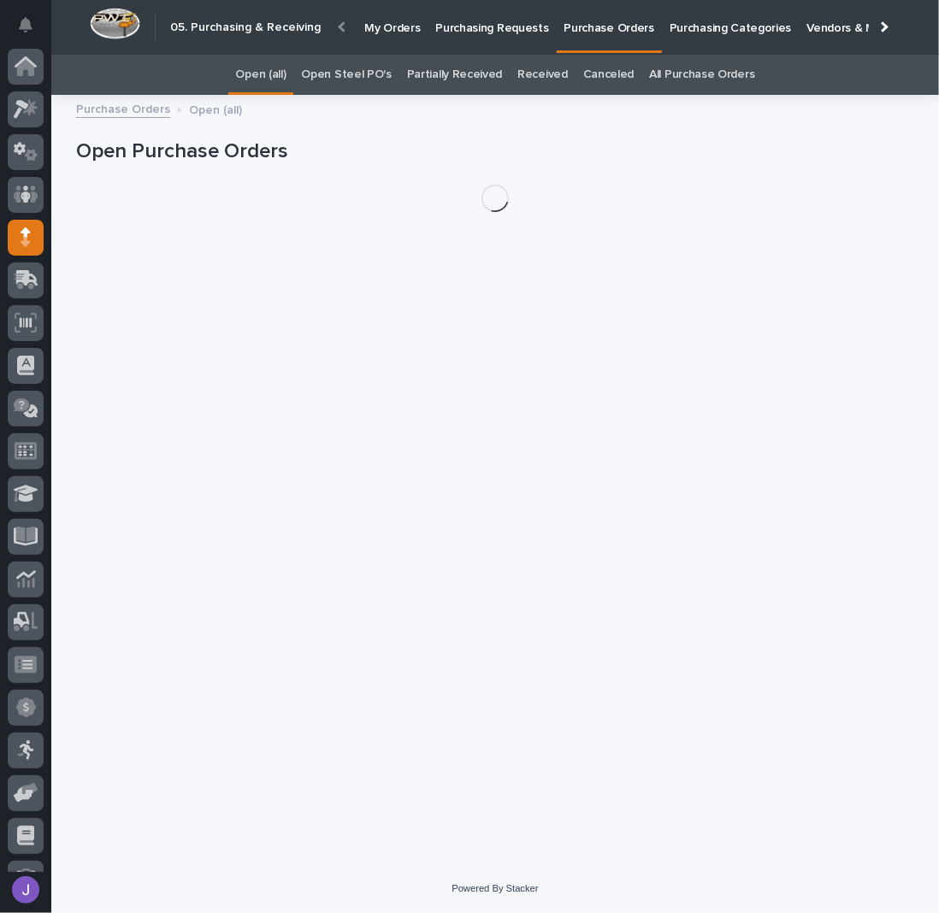
scroll to position [74, 0]
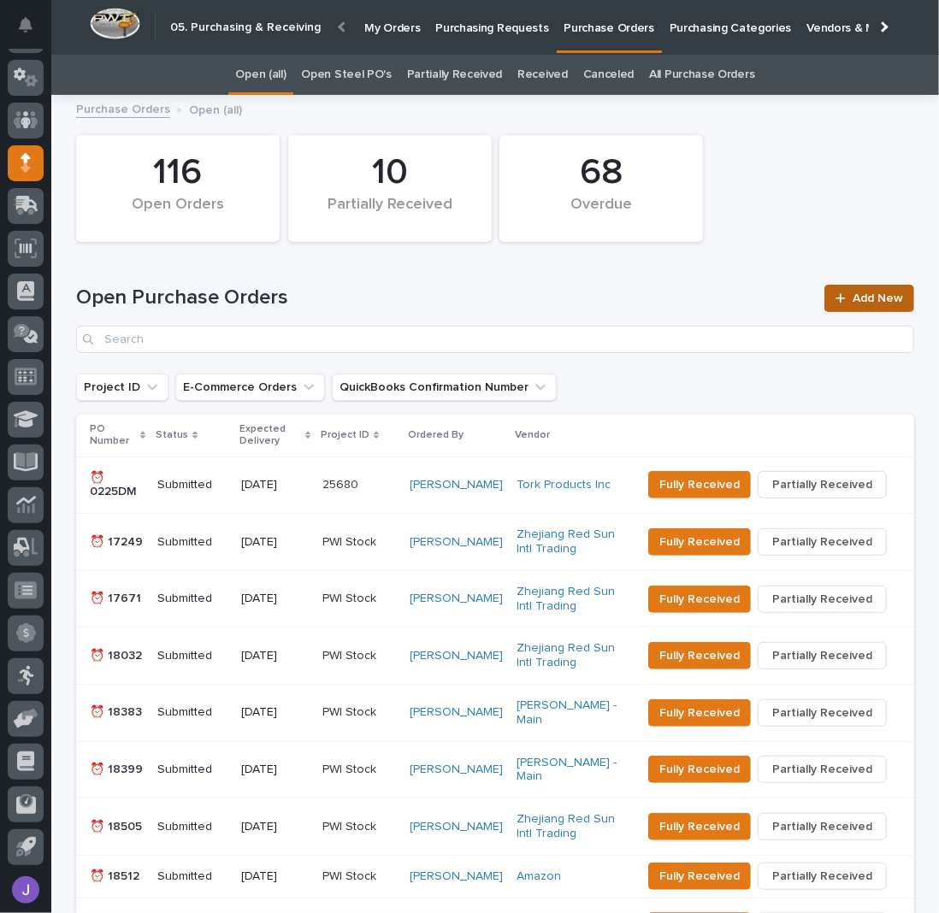
click at [873, 291] on link "Add New" at bounding box center [869, 298] width 90 height 27
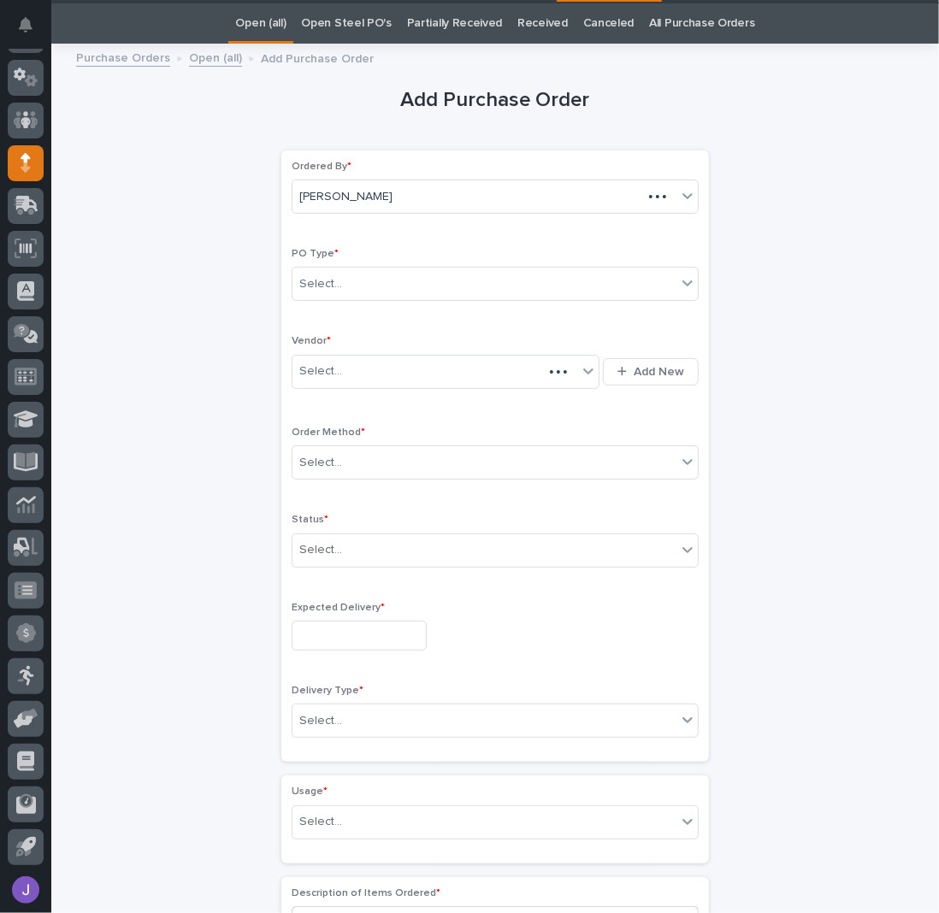
scroll to position [54, 0]
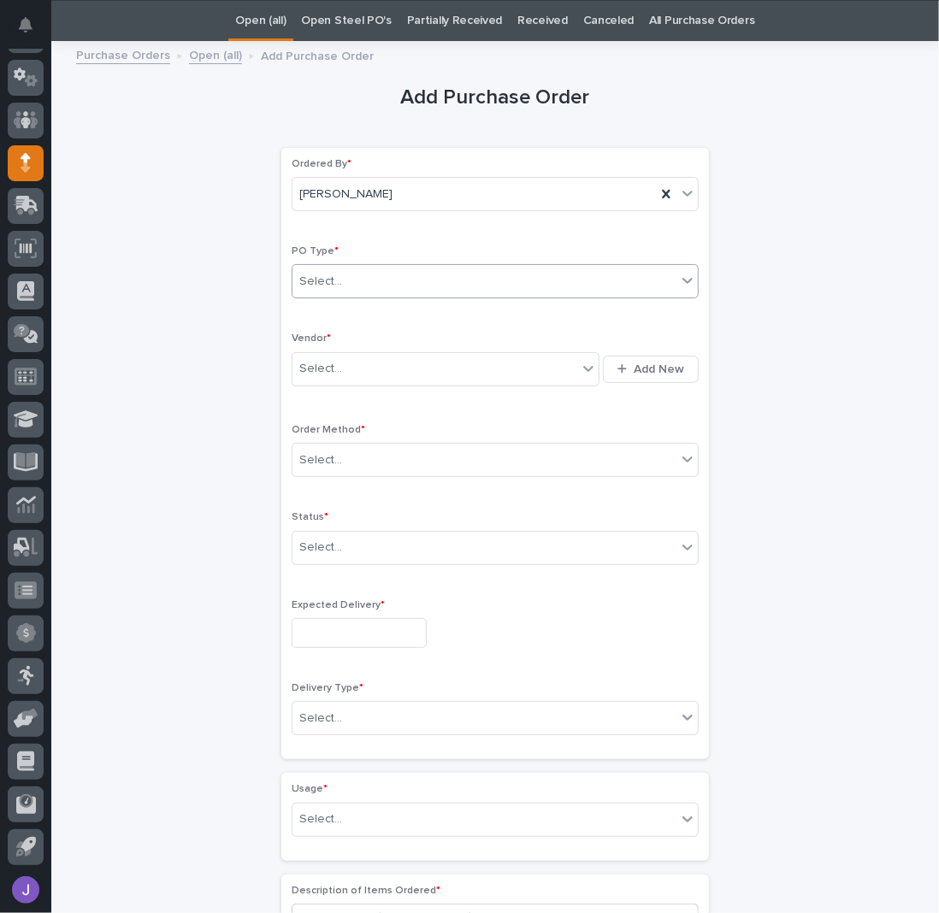
click at [360, 275] on div "Select..." at bounding box center [484, 282] width 384 height 28
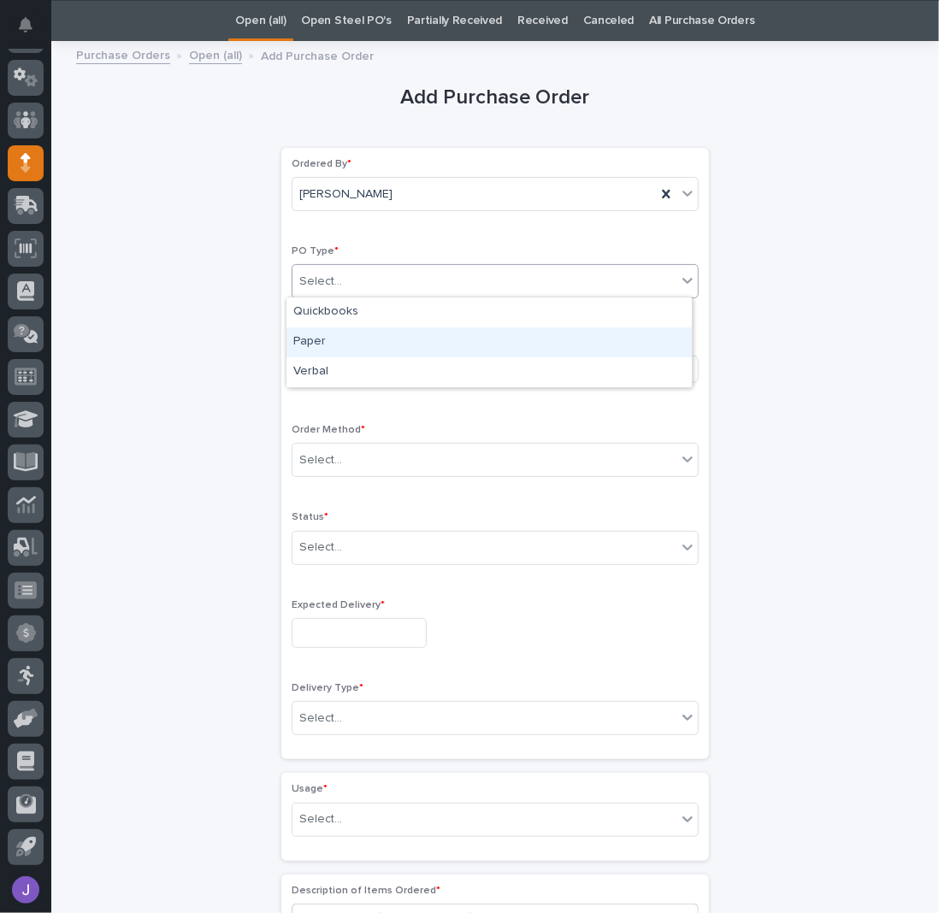
click at [327, 342] on div "Paper" at bounding box center [488, 342] width 405 height 30
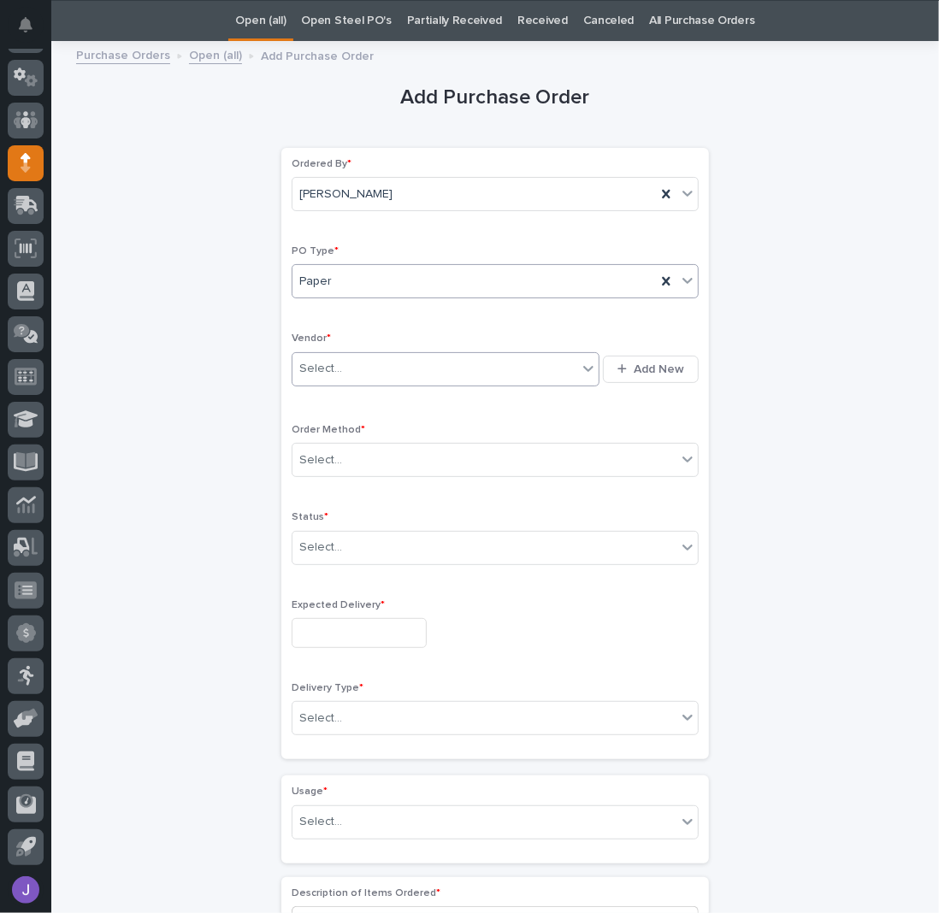
click at [326, 362] on div "Select..." at bounding box center [320, 369] width 43 height 18
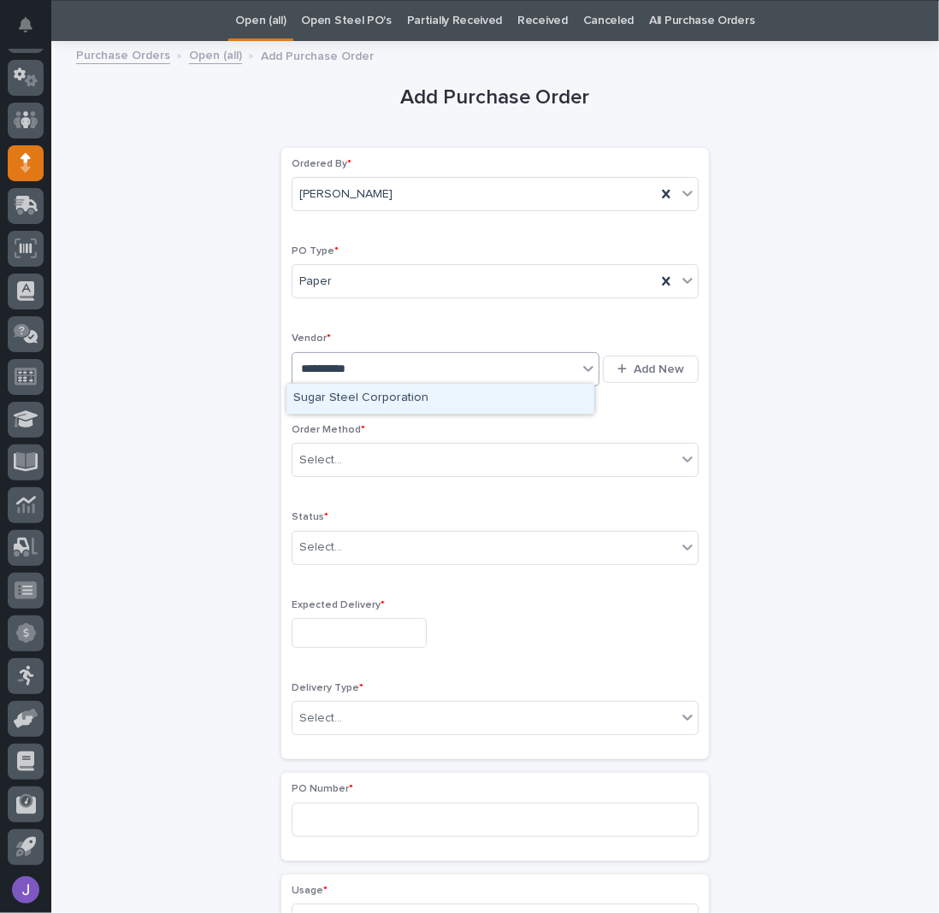
type input "**********"
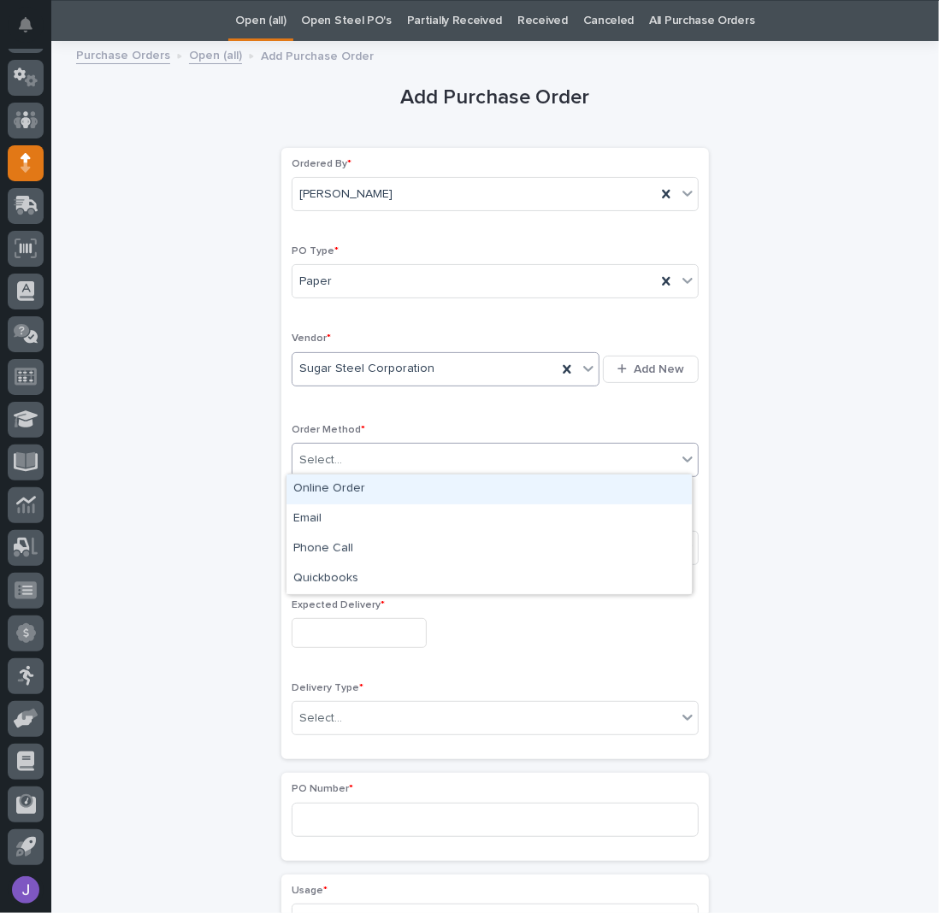
click at [339, 443] on div "Select..." at bounding box center [495, 460] width 407 height 34
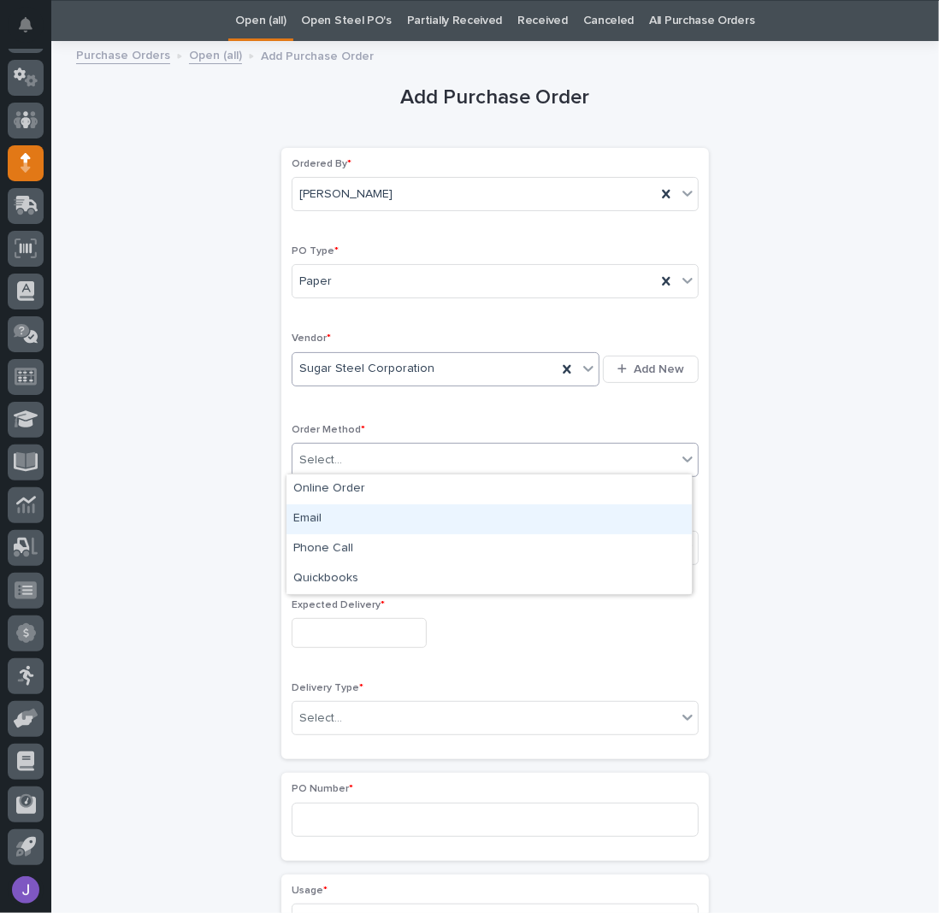
click at [321, 510] on div "Email" at bounding box center [488, 519] width 405 height 30
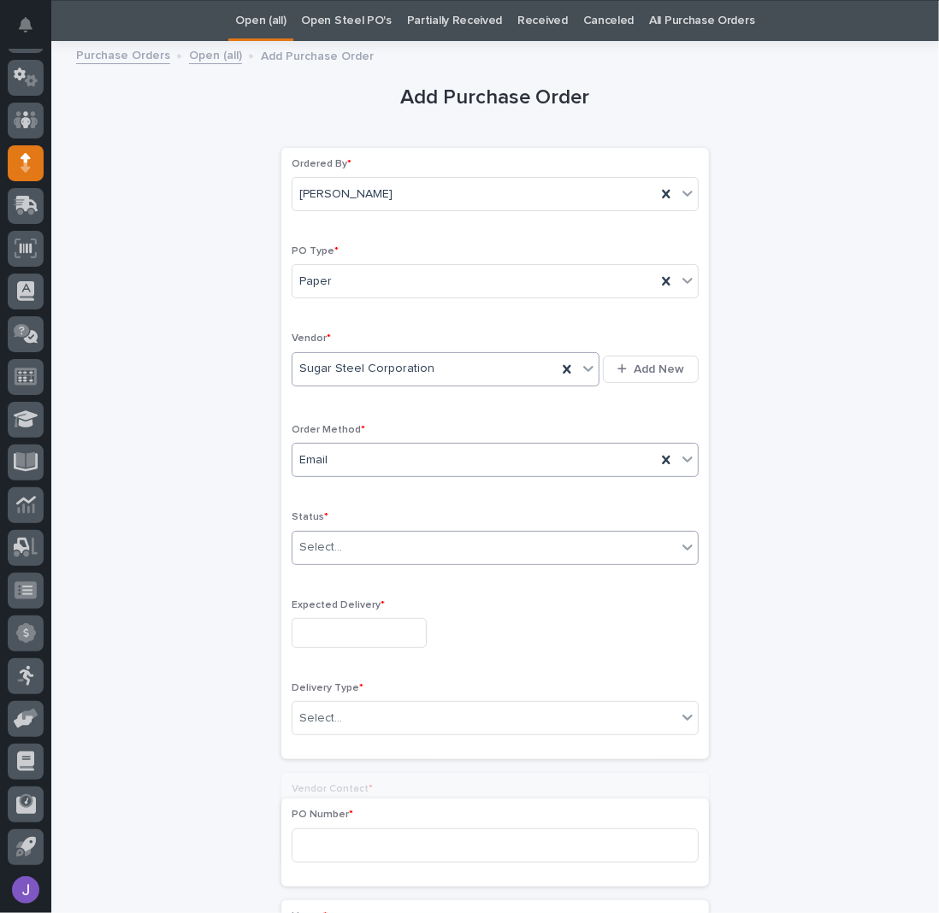
drag, startPoint x: 343, startPoint y: 535, endPoint x: 346, endPoint y: 550, distance: 14.9
click at [342, 535] on div "Select..." at bounding box center [484, 547] width 384 height 28
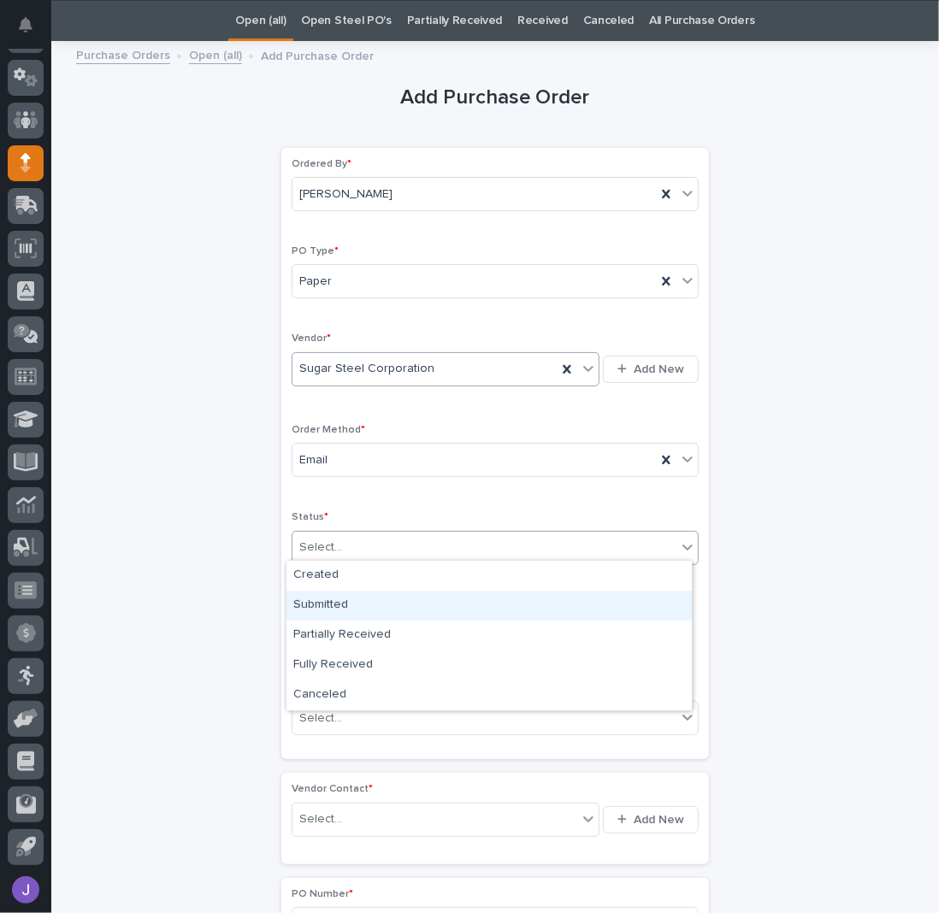
click at [326, 598] on div "Submitted" at bounding box center [488, 606] width 405 height 30
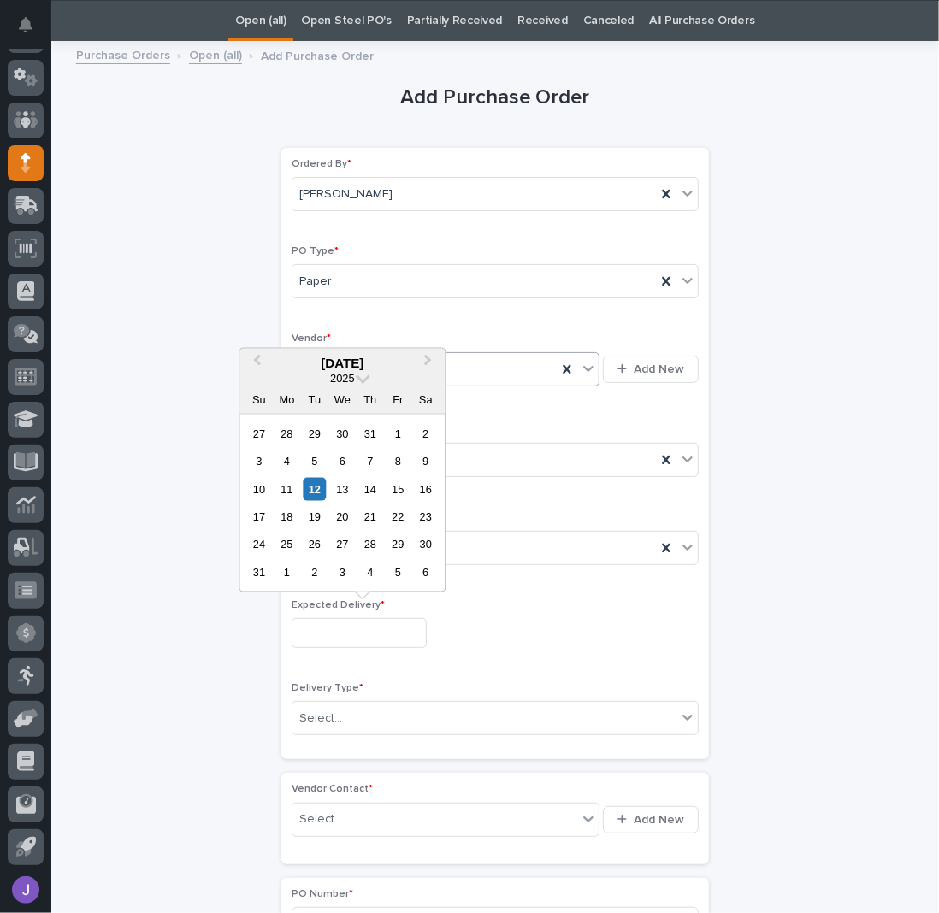
click at [339, 622] on input "text" at bounding box center [359, 633] width 135 height 30
click at [324, 517] on div "19" at bounding box center [314, 516] width 23 height 23
type input "**********"
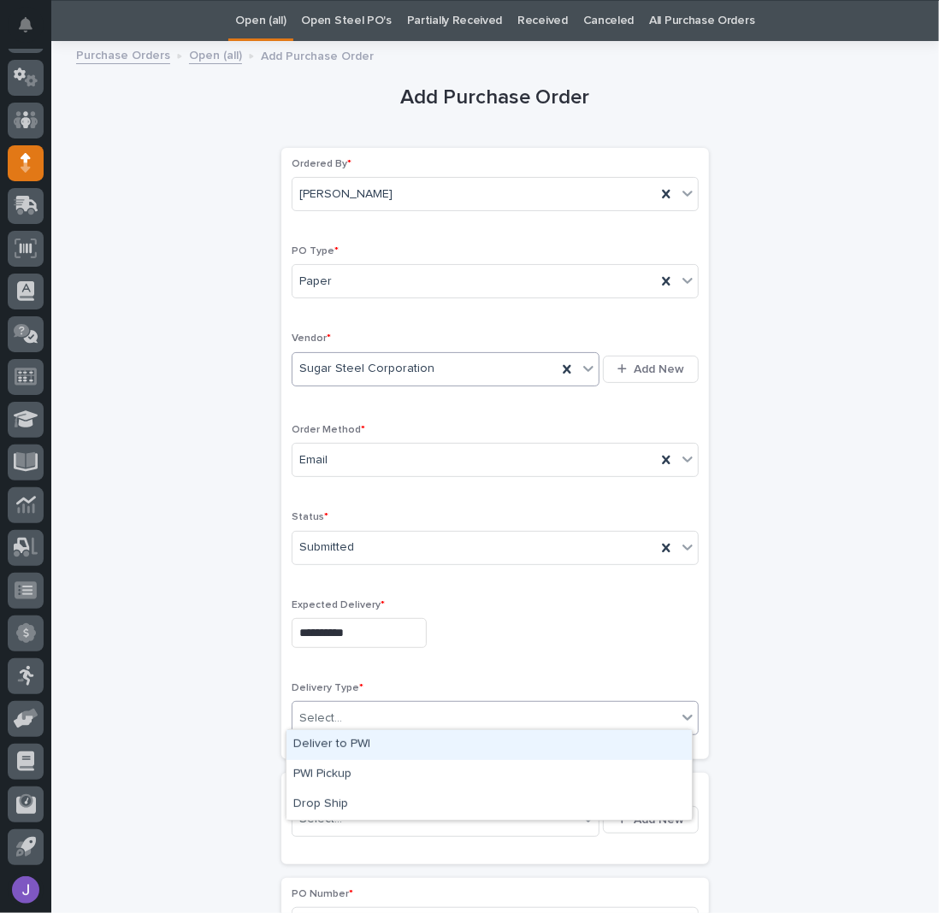
click at [338, 704] on div "Select..." at bounding box center [484, 718] width 384 height 28
click at [344, 735] on div "Deliver to PWI" at bounding box center [488, 745] width 405 height 30
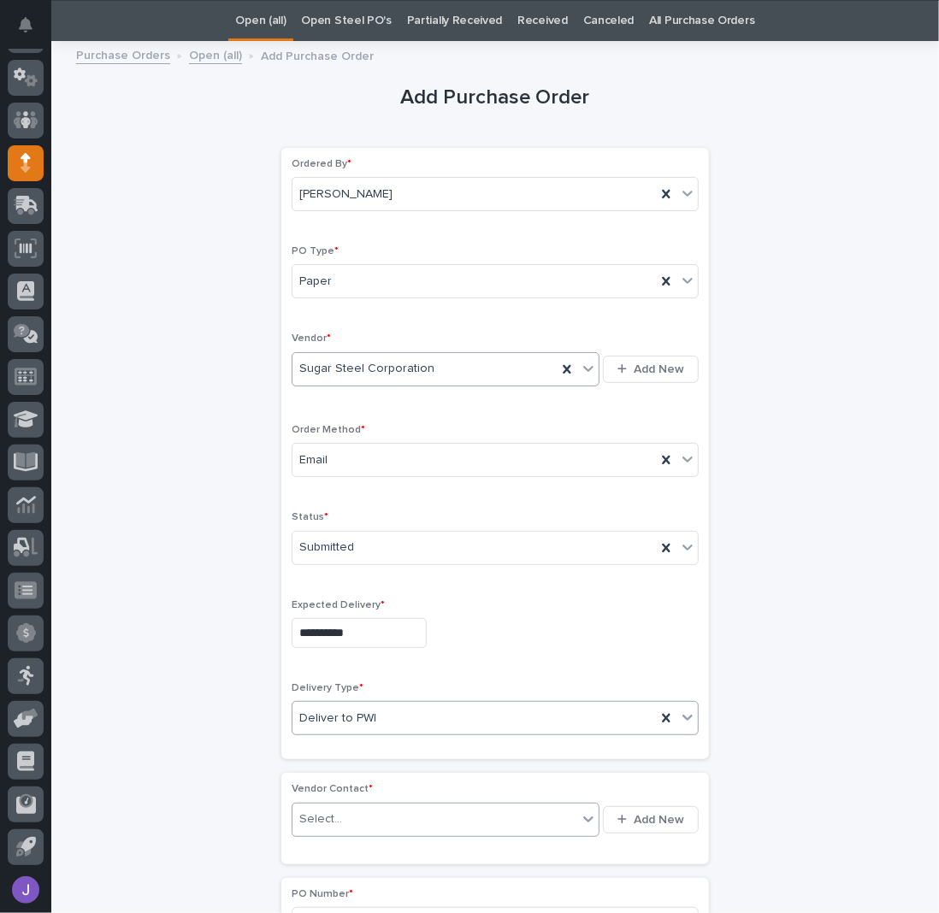
click at [355, 799] on div "Select... Add New" at bounding box center [495, 819] width 407 height 41
click at [354, 803] on div "Select..." at bounding box center [446, 820] width 308 height 34
type input "******"
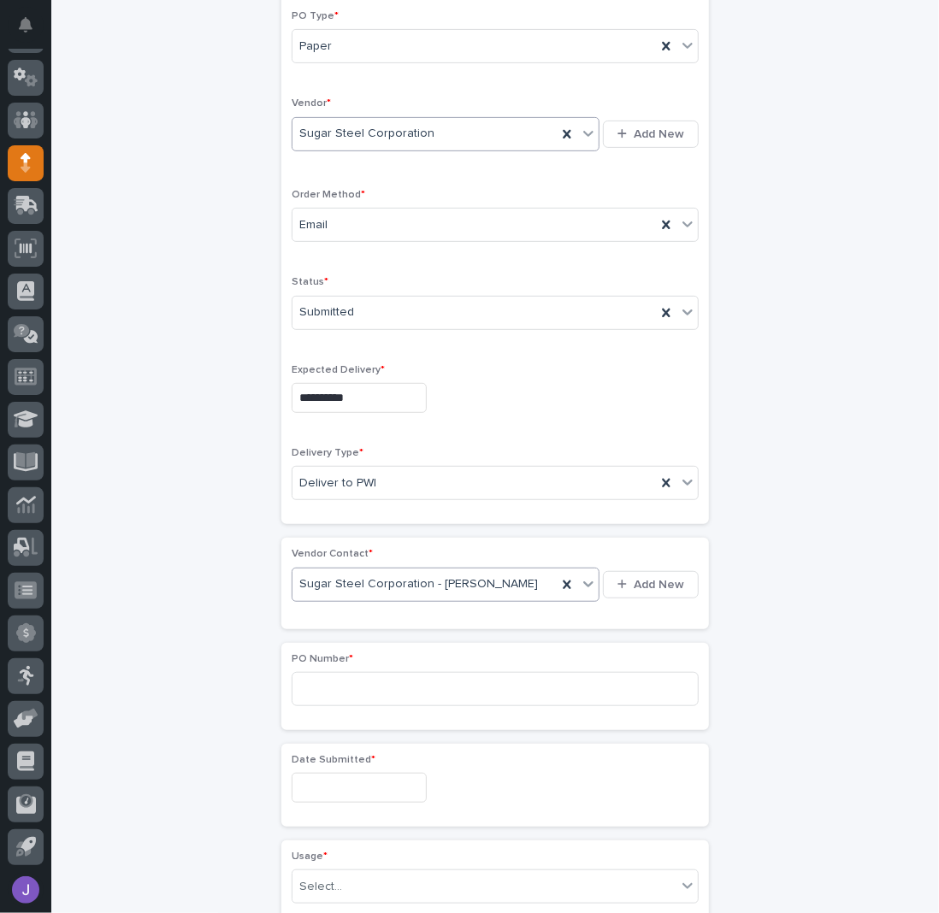
scroll to position [396, 0]
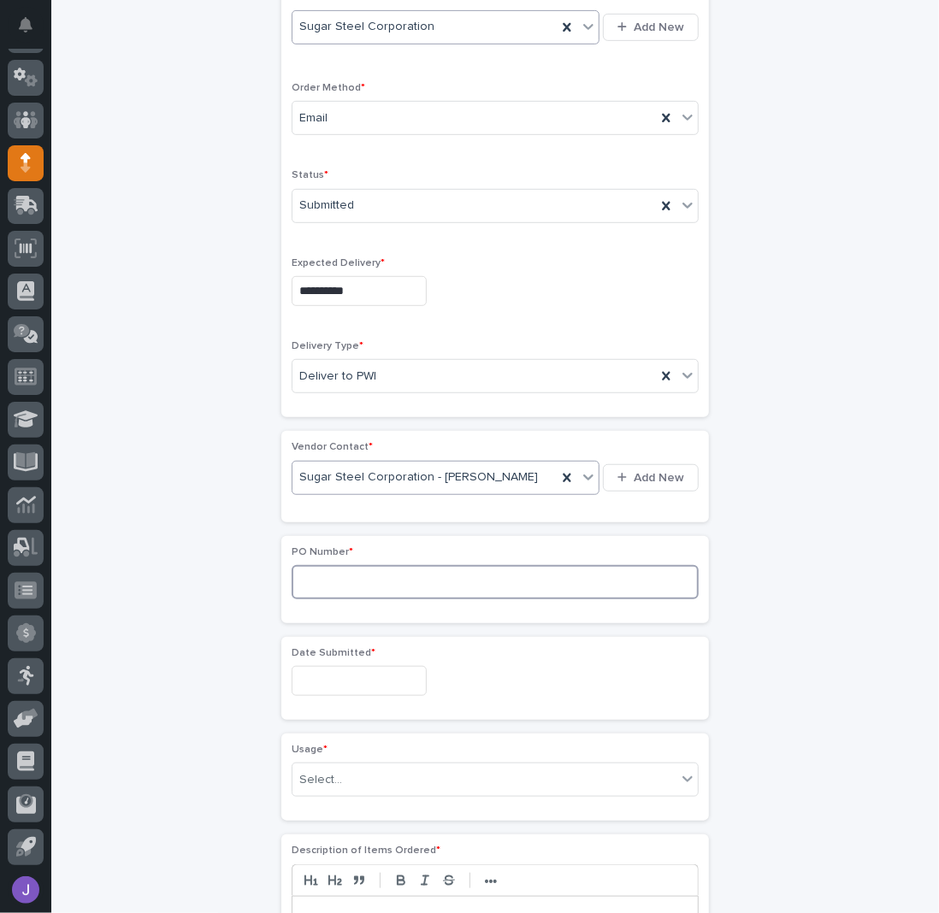
click at [329, 577] on input at bounding box center [495, 582] width 407 height 34
type input "2830J"
click at [337, 681] on input "text" at bounding box center [359, 681] width 135 height 30
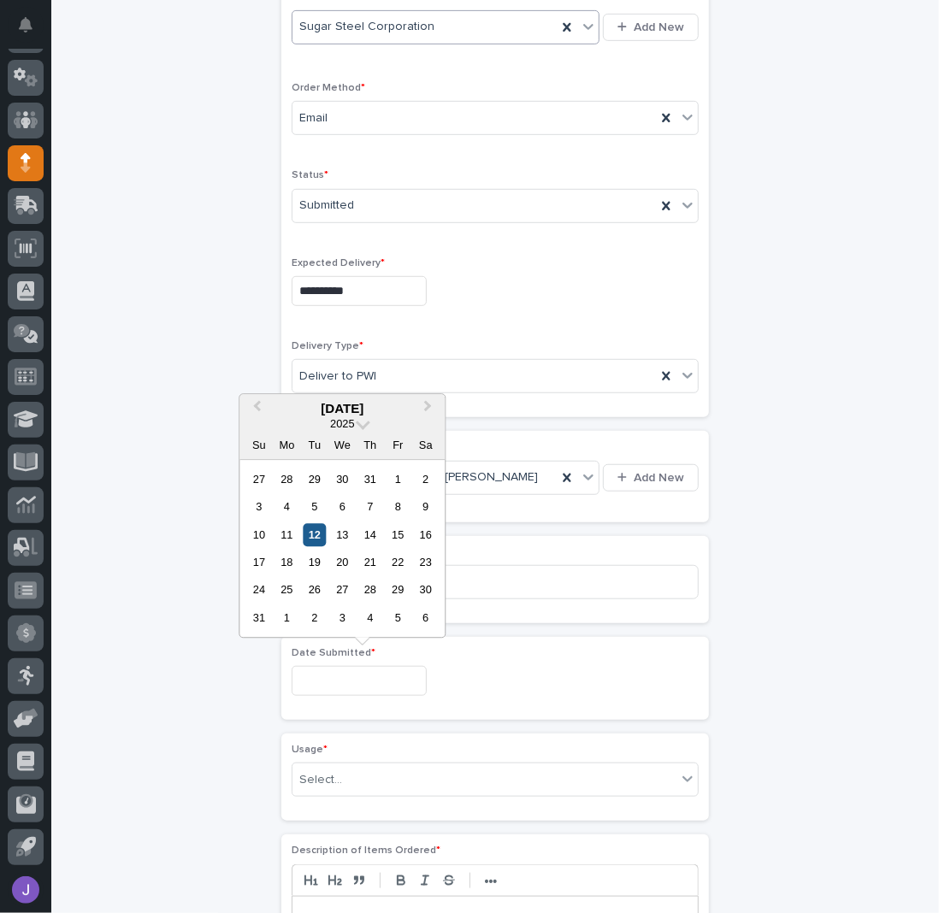
click at [318, 531] on div "12" at bounding box center [314, 534] width 23 height 23
type input "**********"
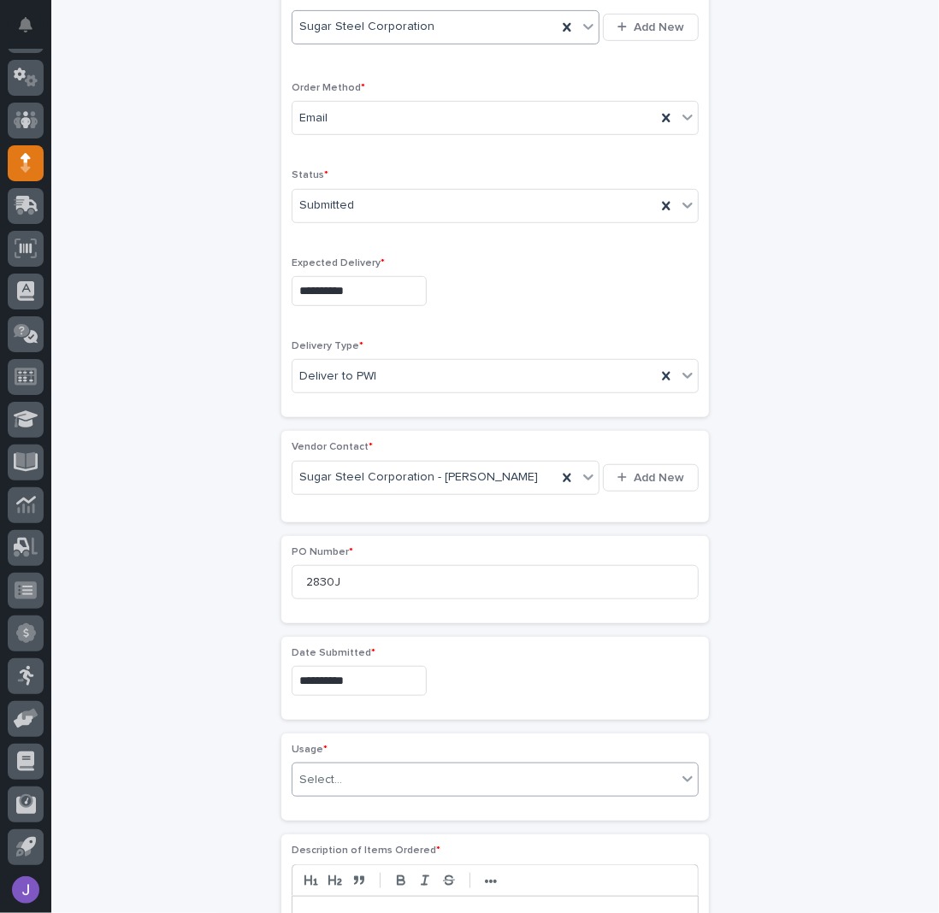
click at [318, 779] on div "Select..." at bounding box center [320, 780] width 43 height 18
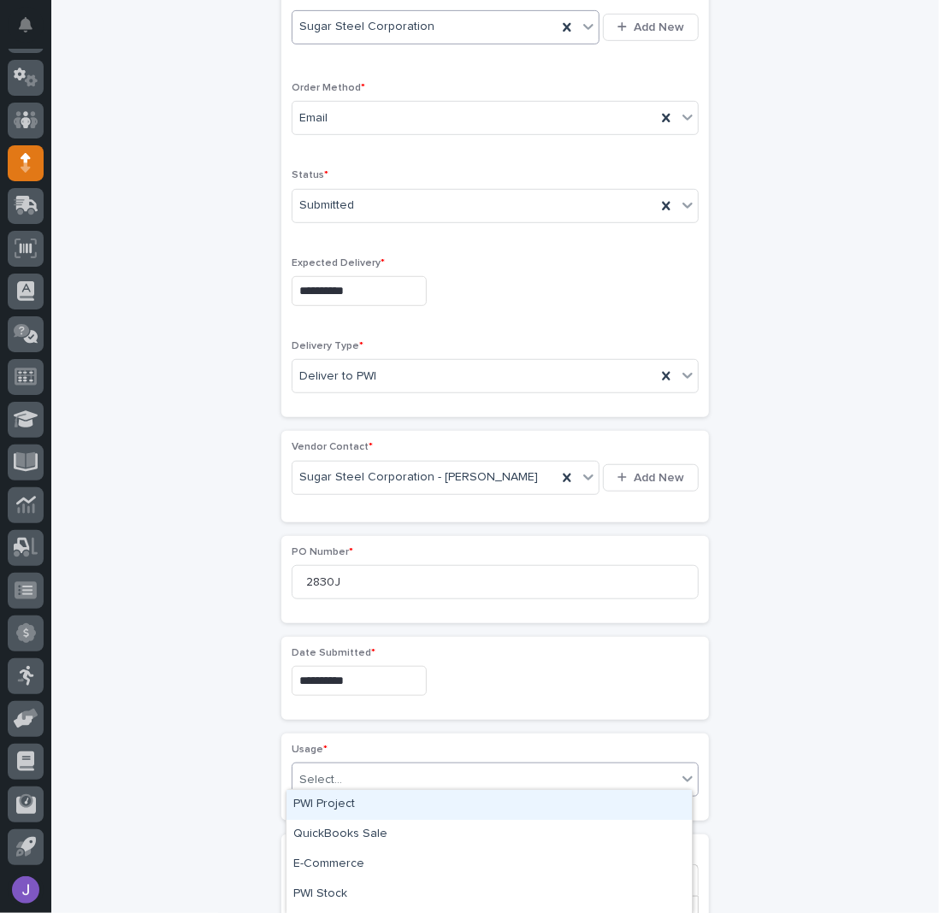
click at [309, 800] on div "PWI Project" at bounding box center [488, 805] width 405 height 30
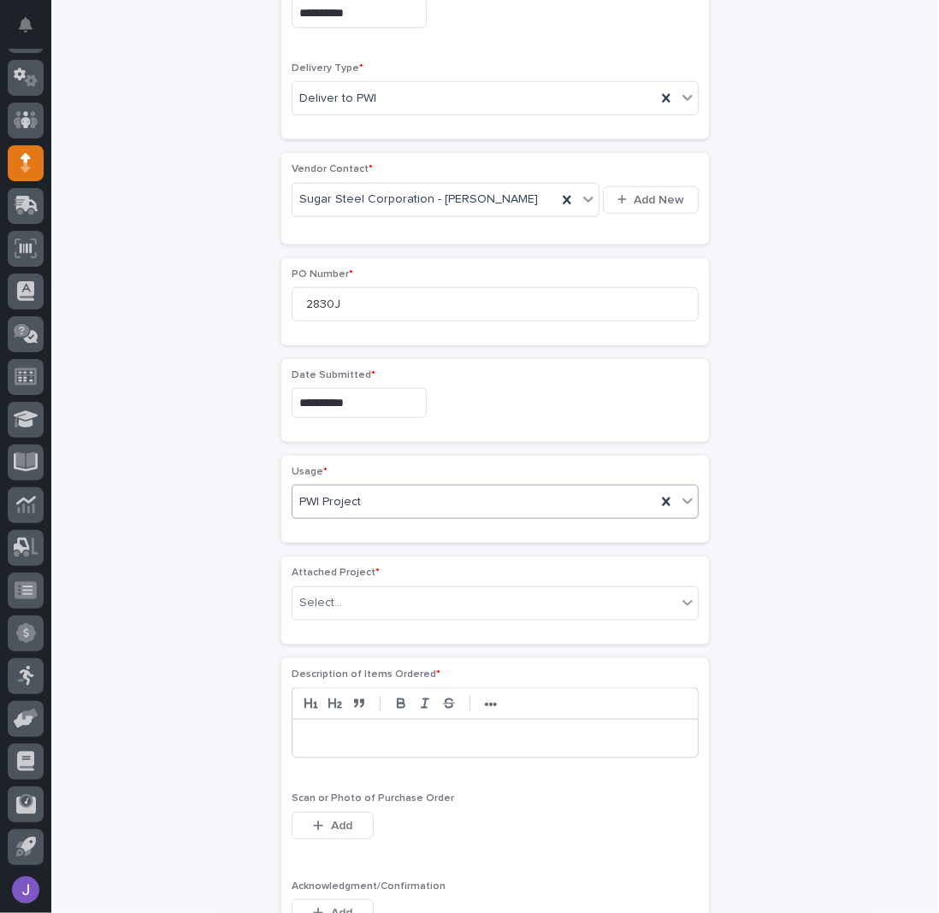
scroll to position [675, 0]
click at [327, 597] on div "Select..." at bounding box center [320, 602] width 43 height 18
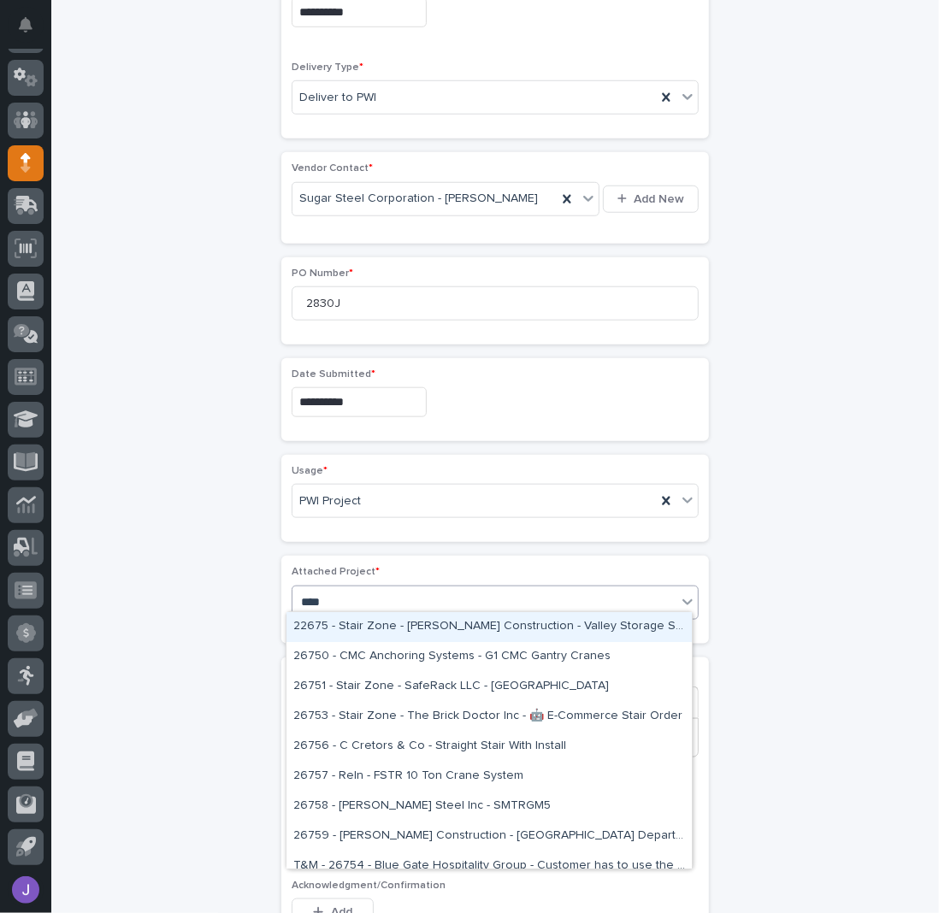
type input "*****"
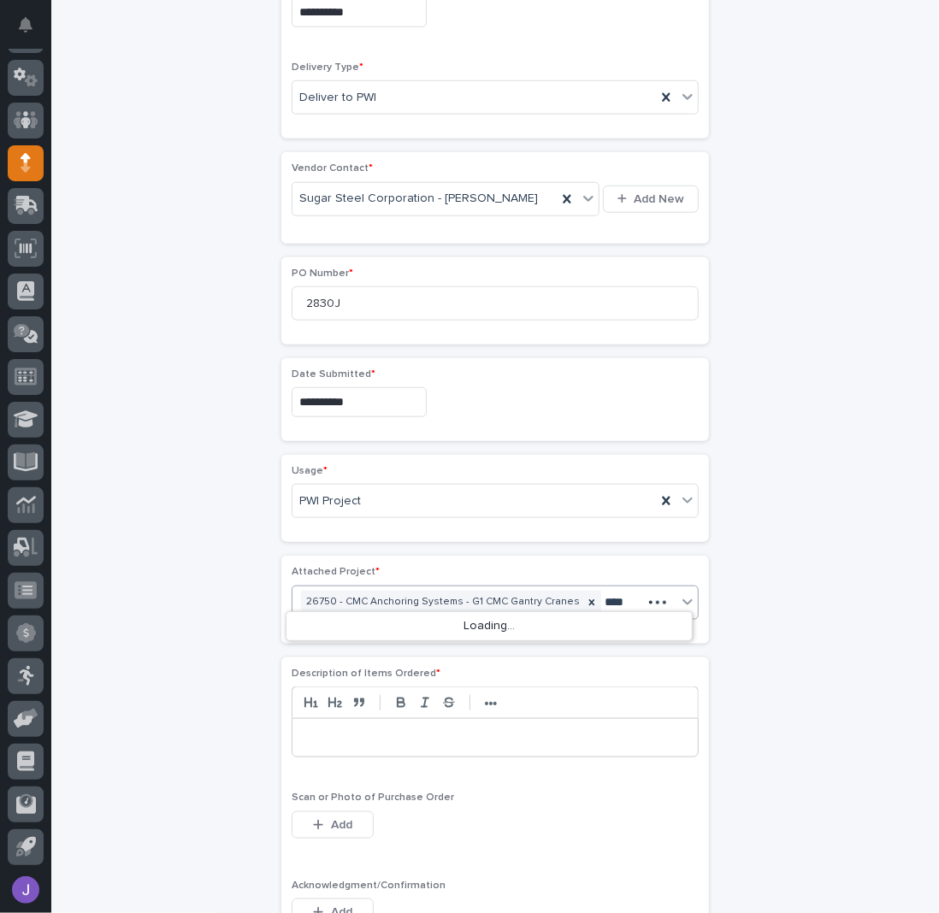
type input "*****"
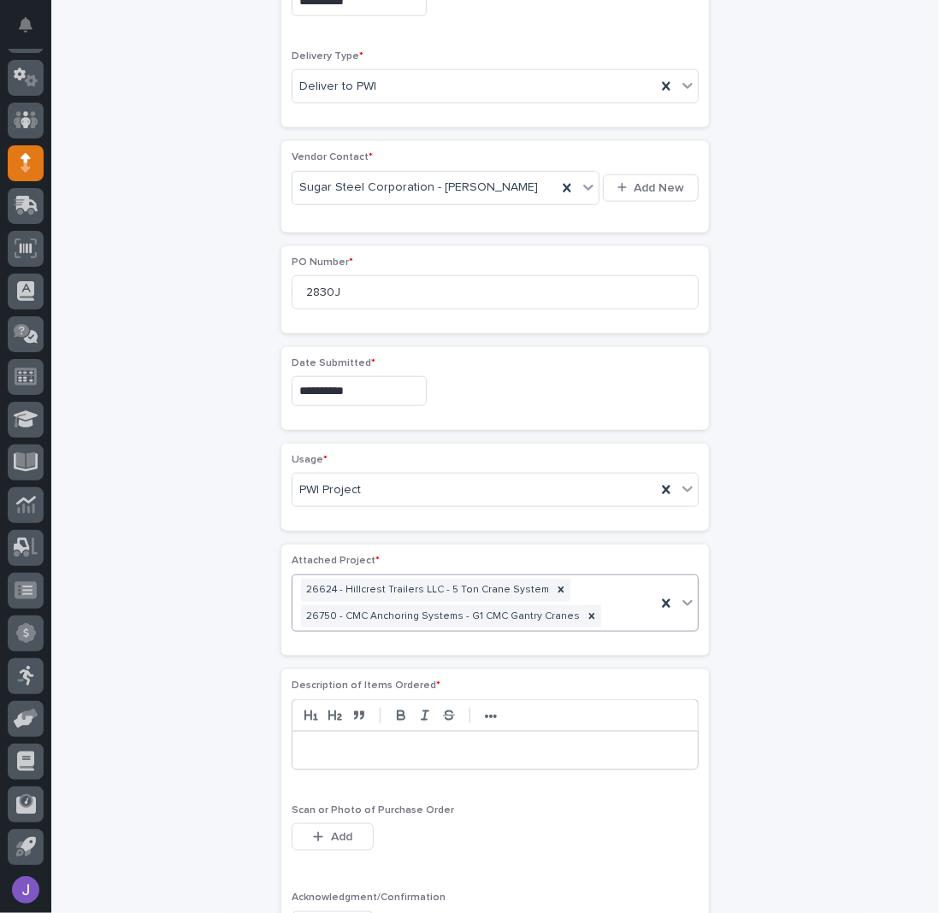
click at [324, 742] on p at bounding box center [495, 750] width 380 height 17
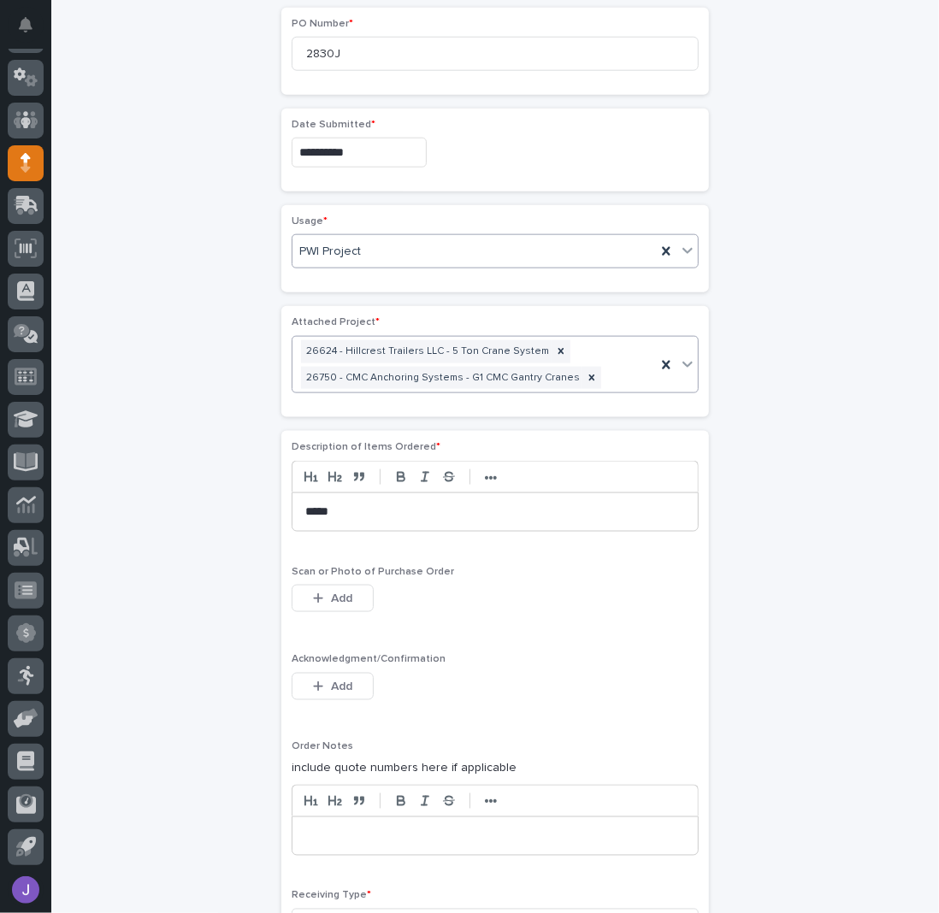
scroll to position [1028, 0]
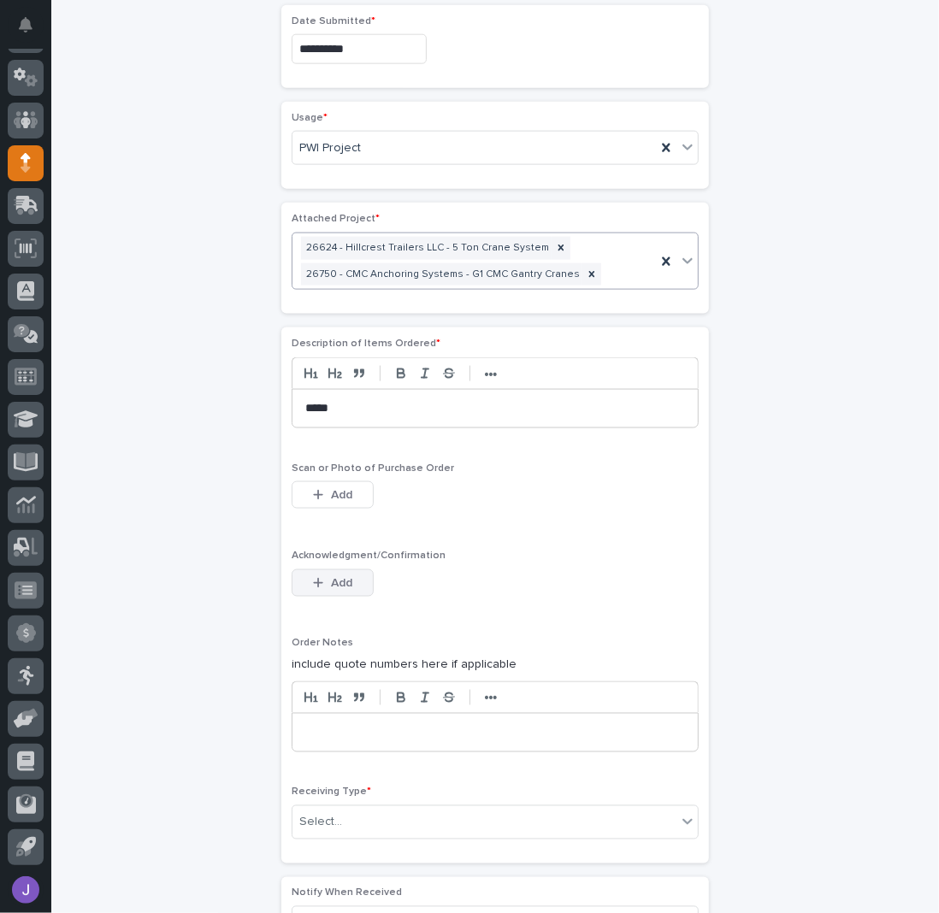
click at [321, 577] on div "button" at bounding box center [321, 583] width 17 height 12
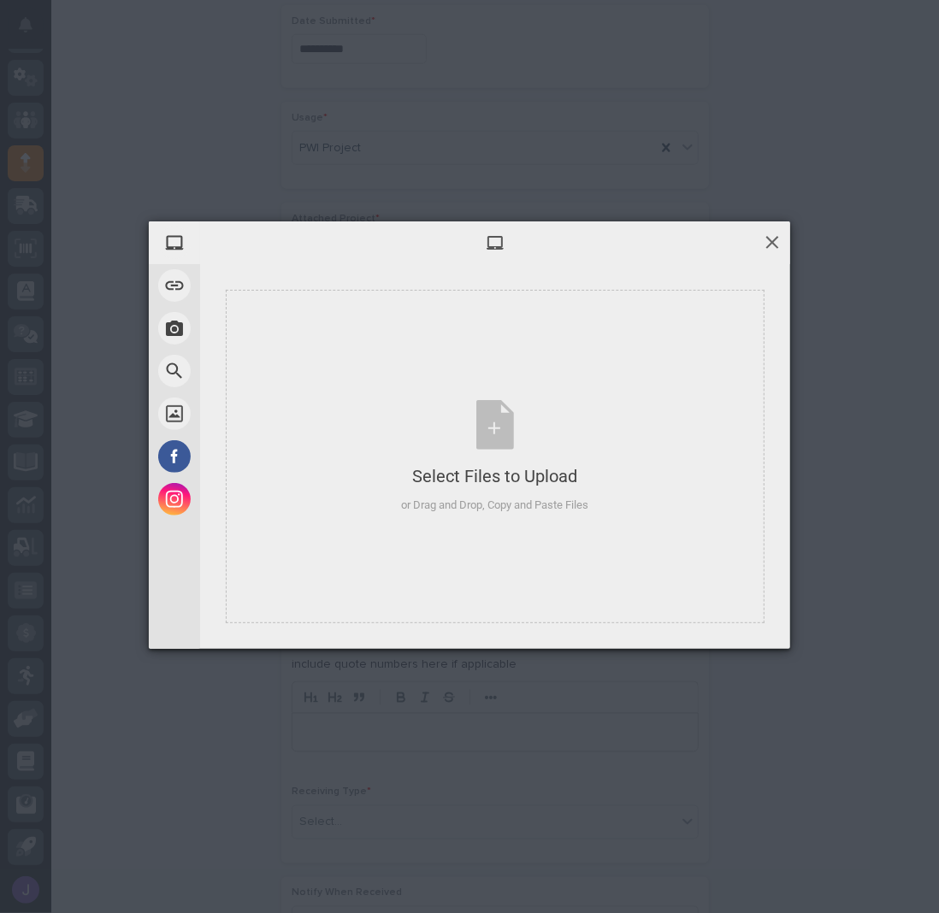
click at [772, 245] on span at bounding box center [772, 242] width 19 height 19
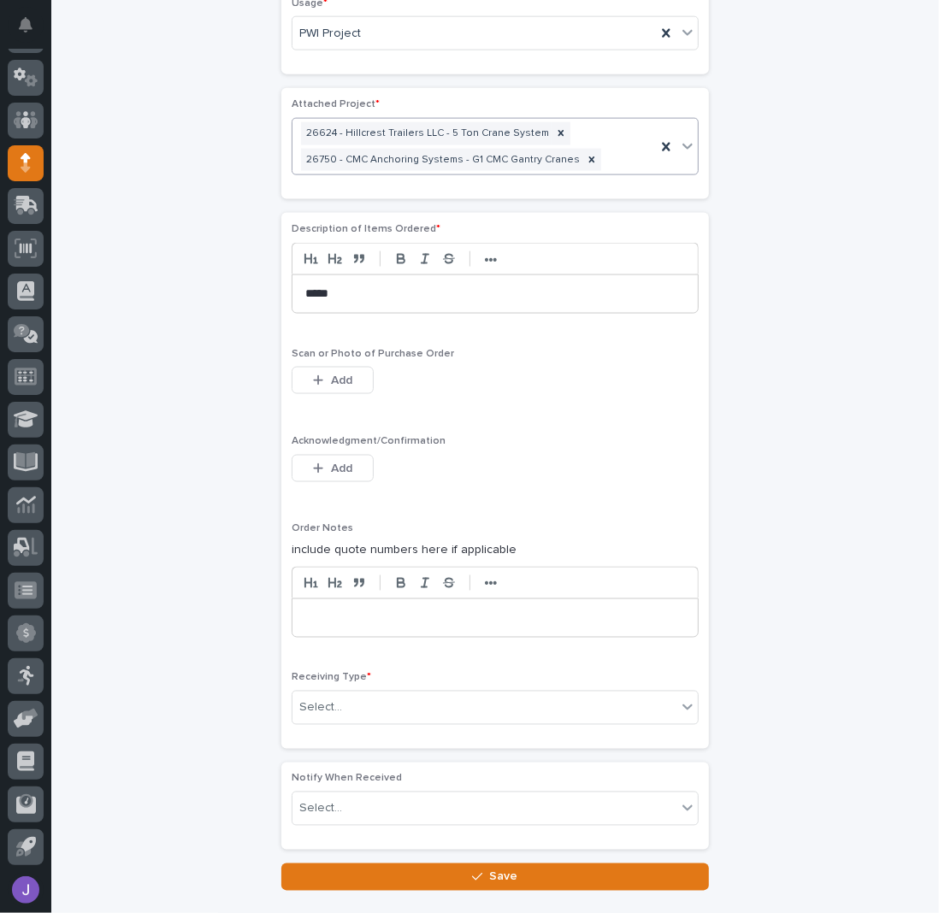
scroll to position [1242, 0]
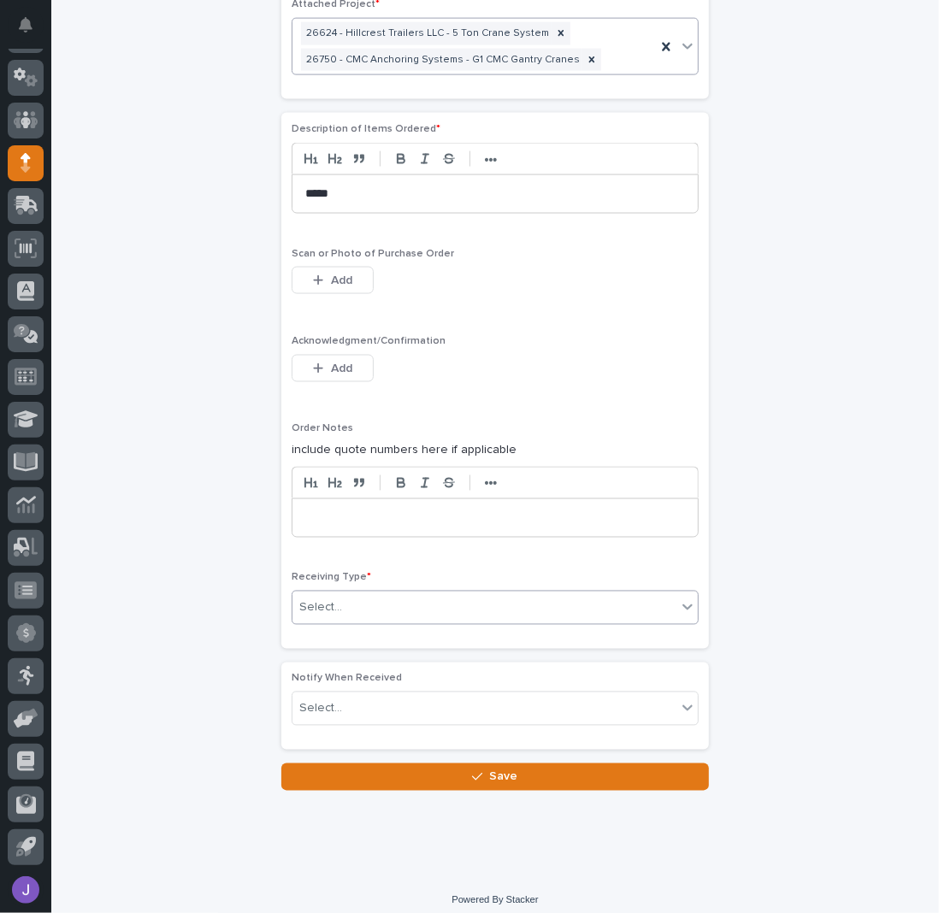
click at [343, 594] on div "Select..." at bounding box center [484, 608] width 384 height 28
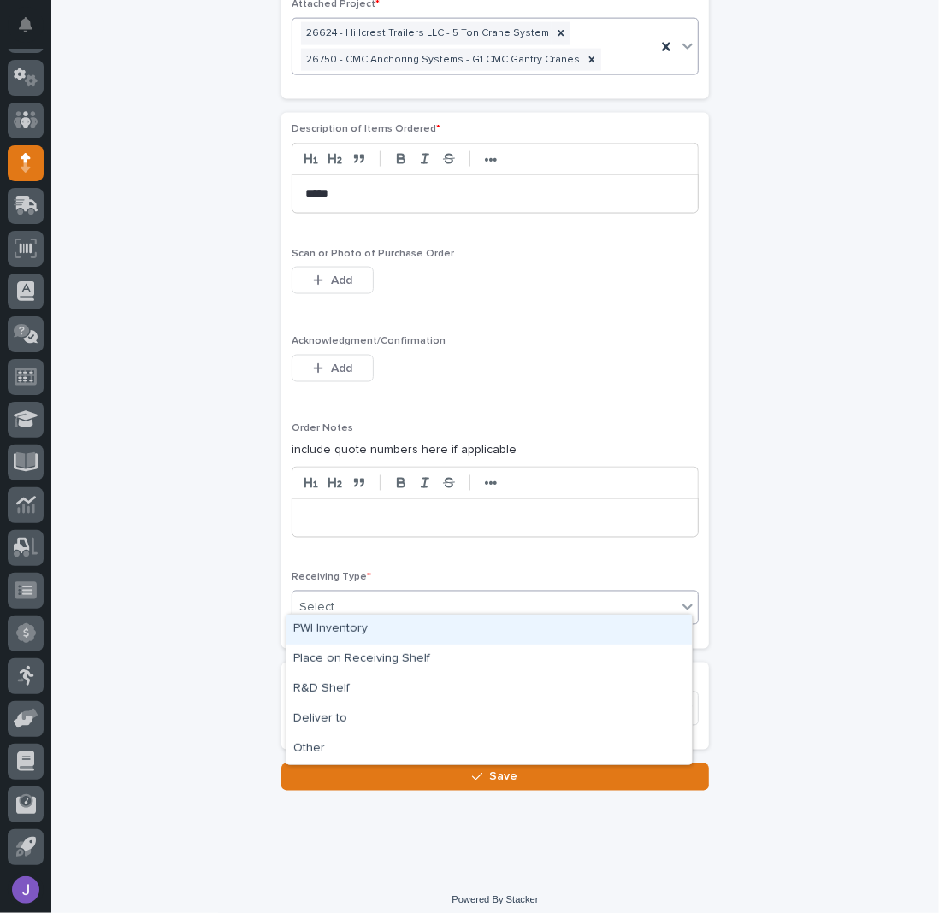
click at [337, 631] on div "PWI Inventory" at bounding box center [488, 630] width 405 height 30
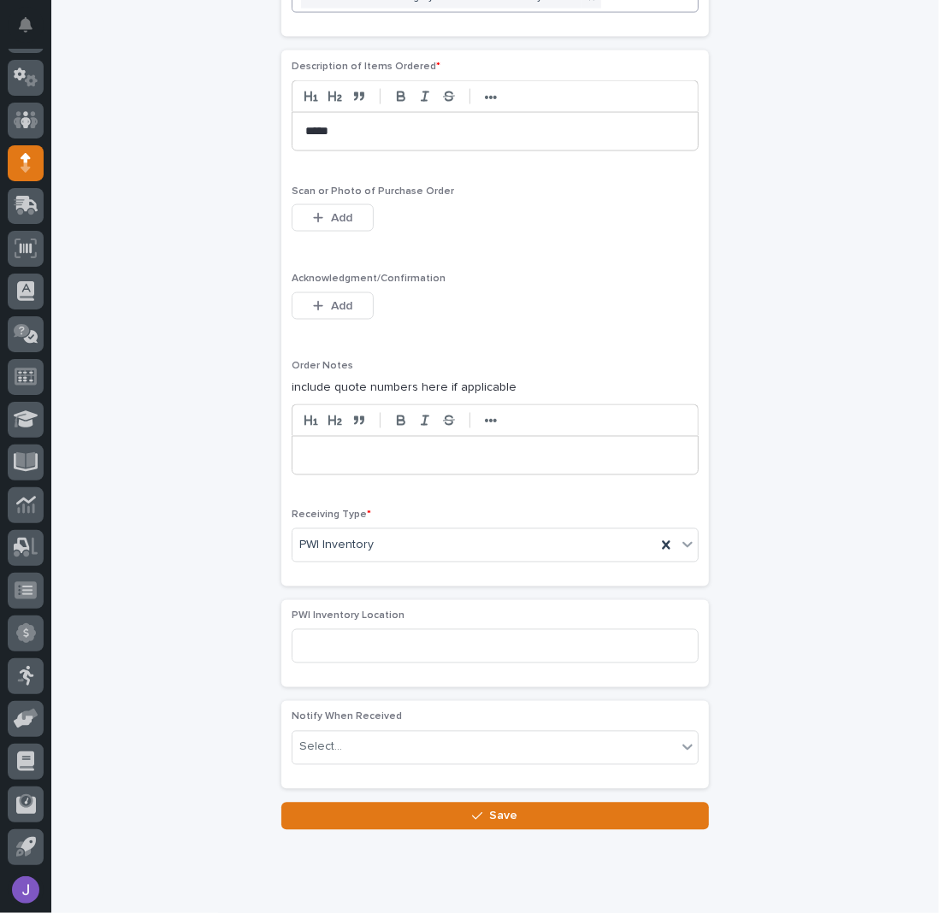
scroll to position [1305, 0]
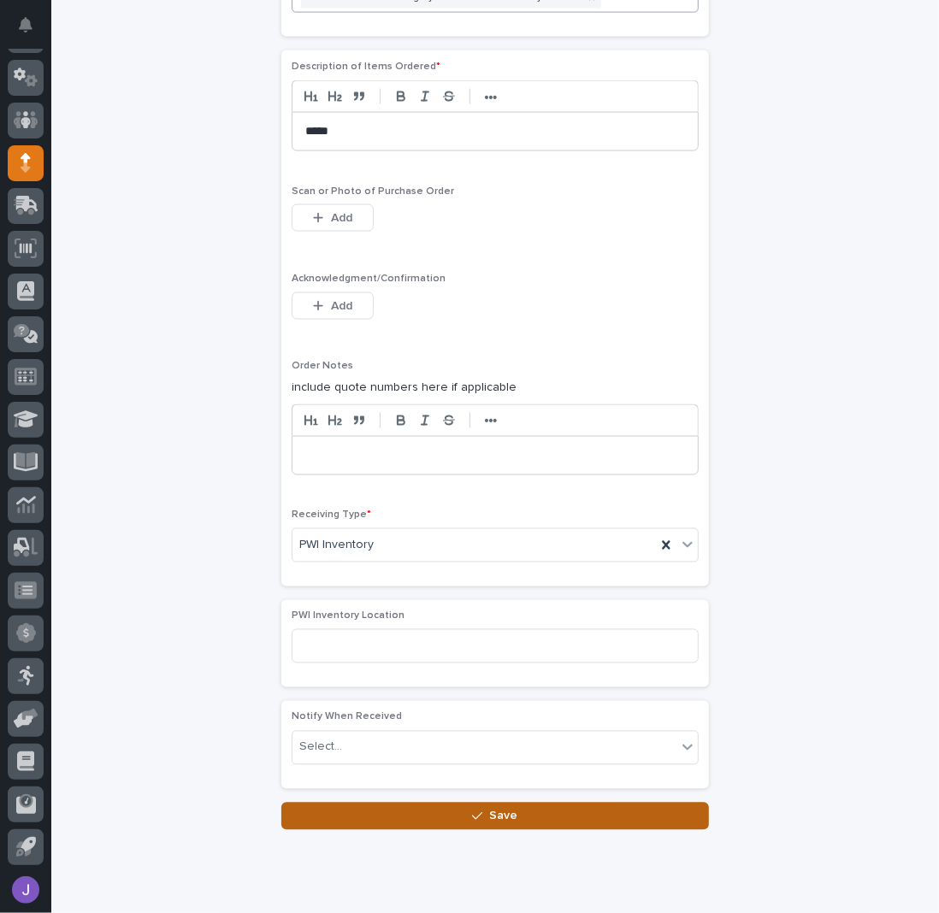
click at [377, 803] on button "Save" at bounding box center [494, 816] width 427 height 27
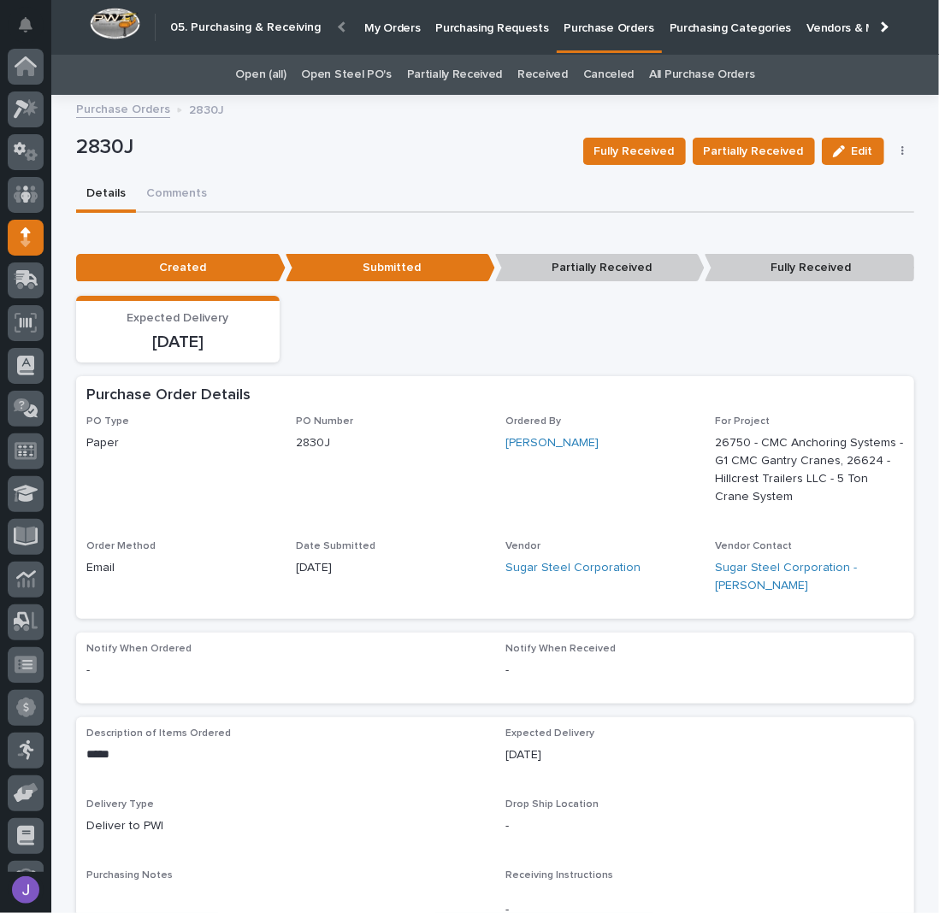
scroll to position [74, 0]
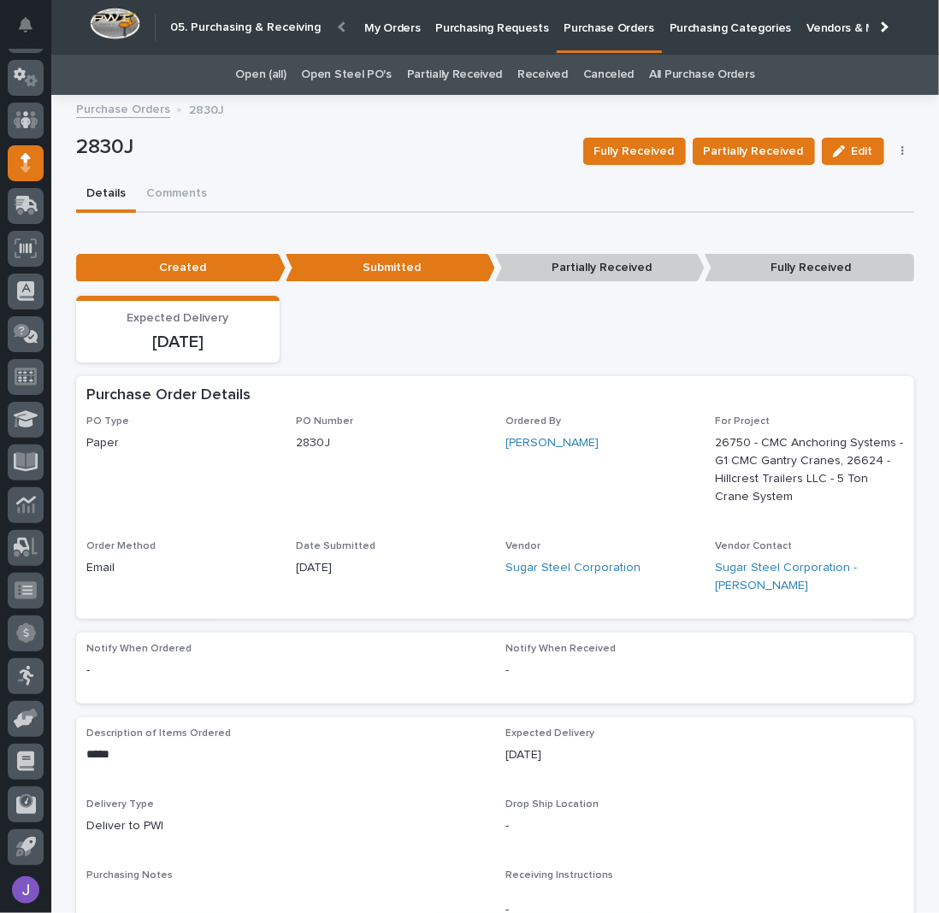
click at [456, 21] on p "Purchasing Requests" at bounding box center [491, 18] width 113 height 36
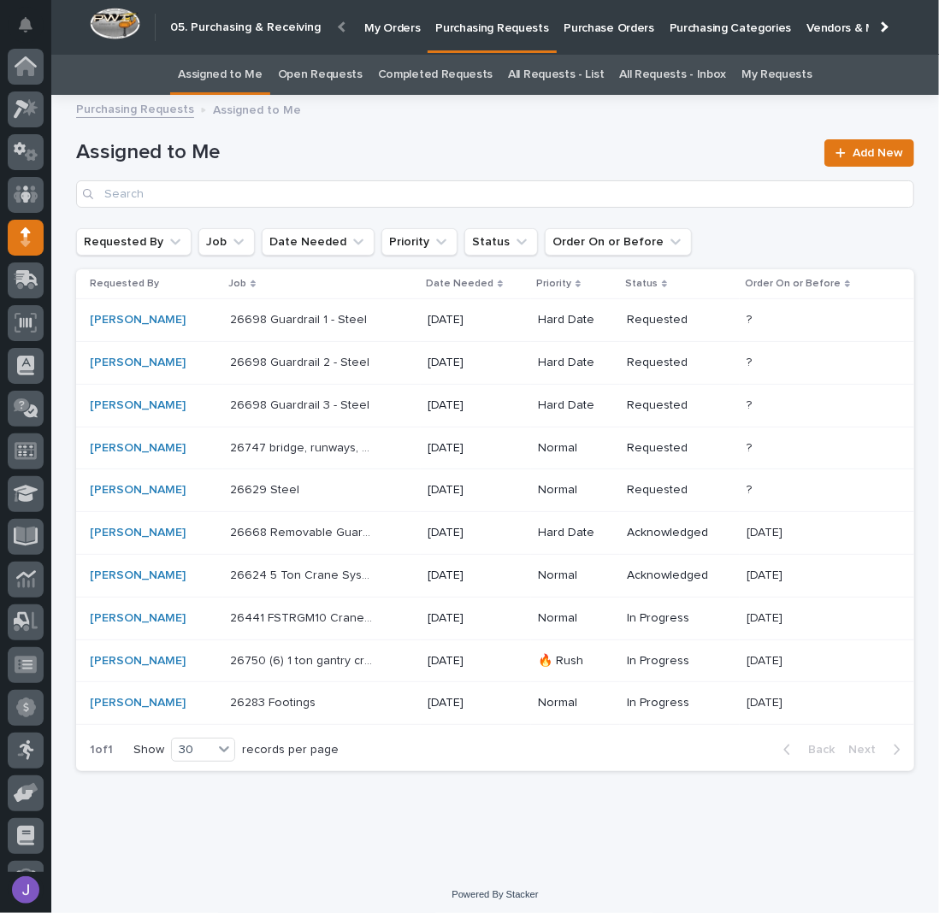
scroll to position [74, 0]
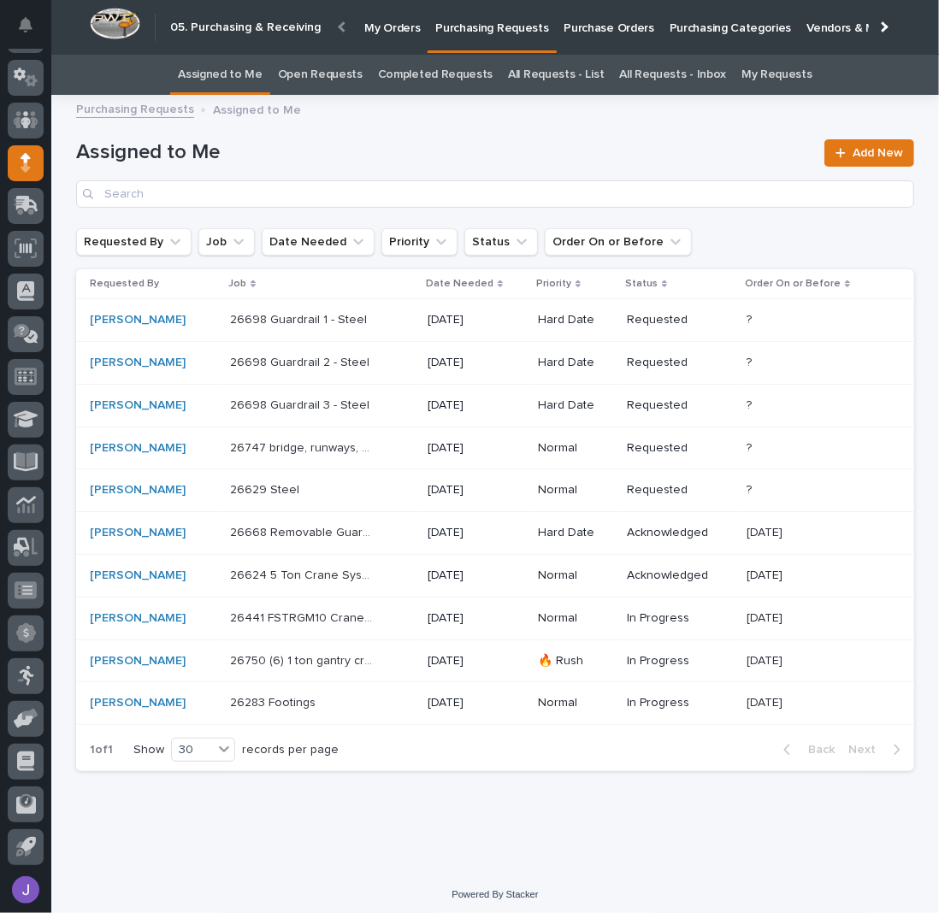
click at [368, 667] on div "26750 (6) 1 ton gantry cranes 26750 (6) 1 ton gantry cranes" at bounding box center [322, 661] width 184 height 28
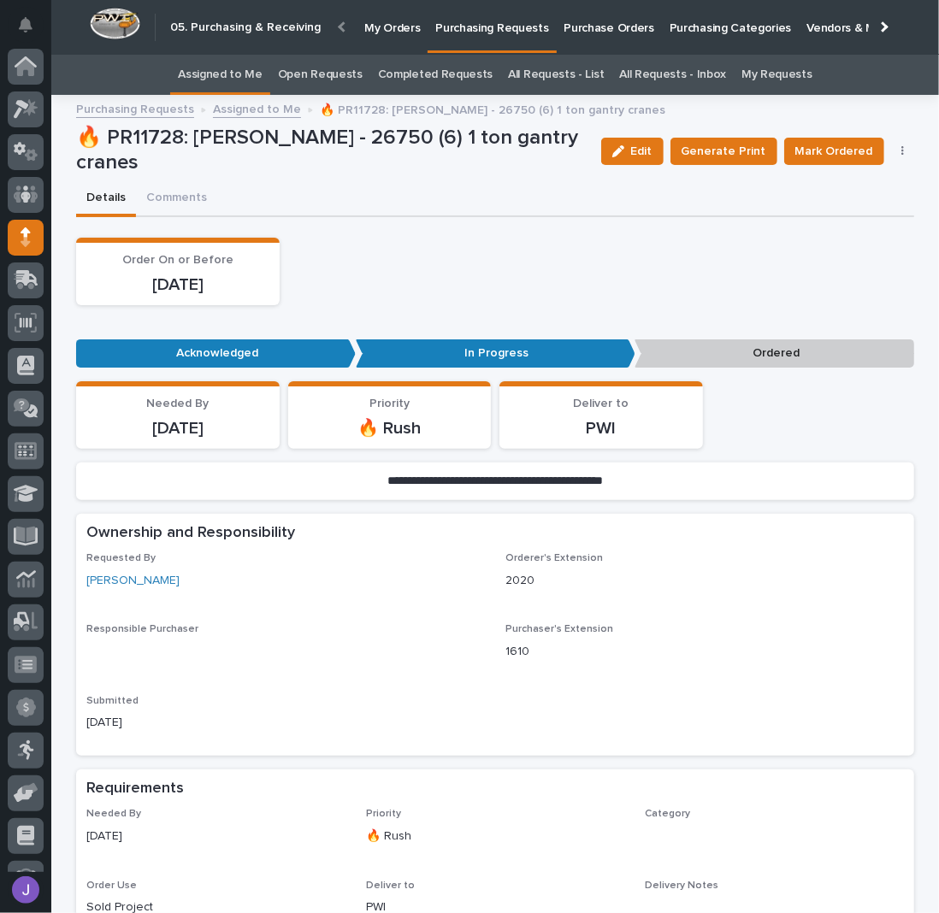
scroll to position [74, 0]
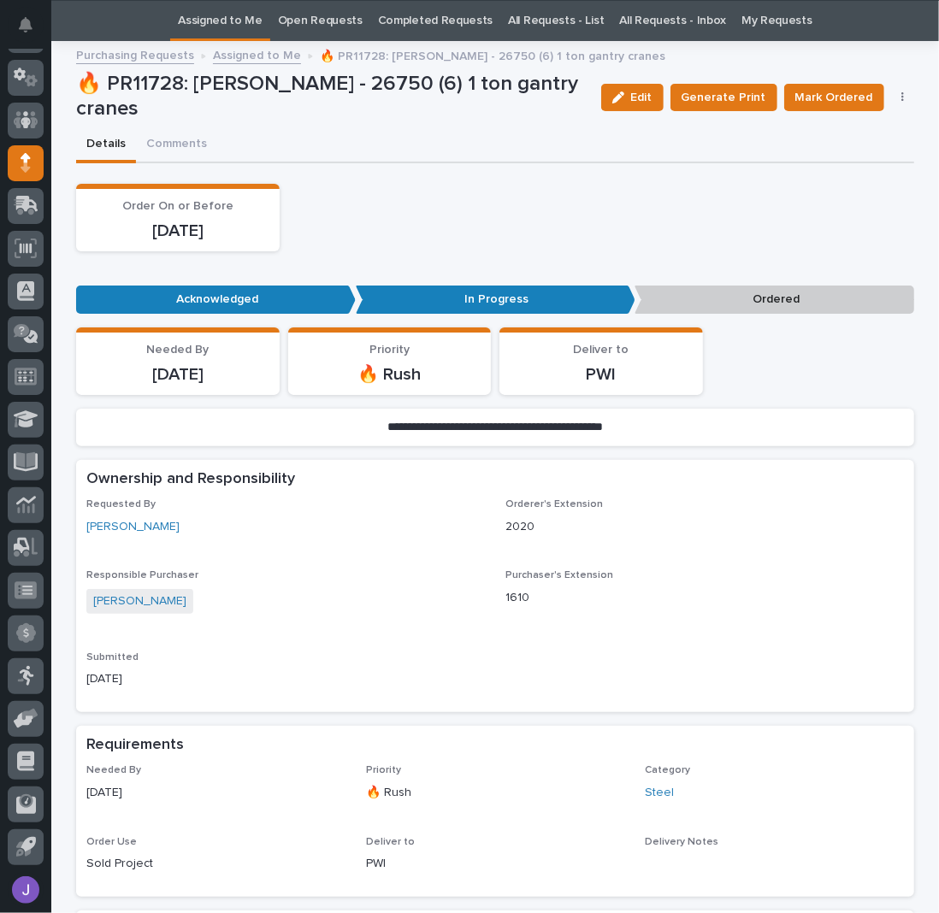
click at [901, 100] on button "button" at bounding box center [903, 97] width 24 height 12
click at [860, 160] on span "Edit Linked PO's" at bounding box center [847, 158] width 87 height 17
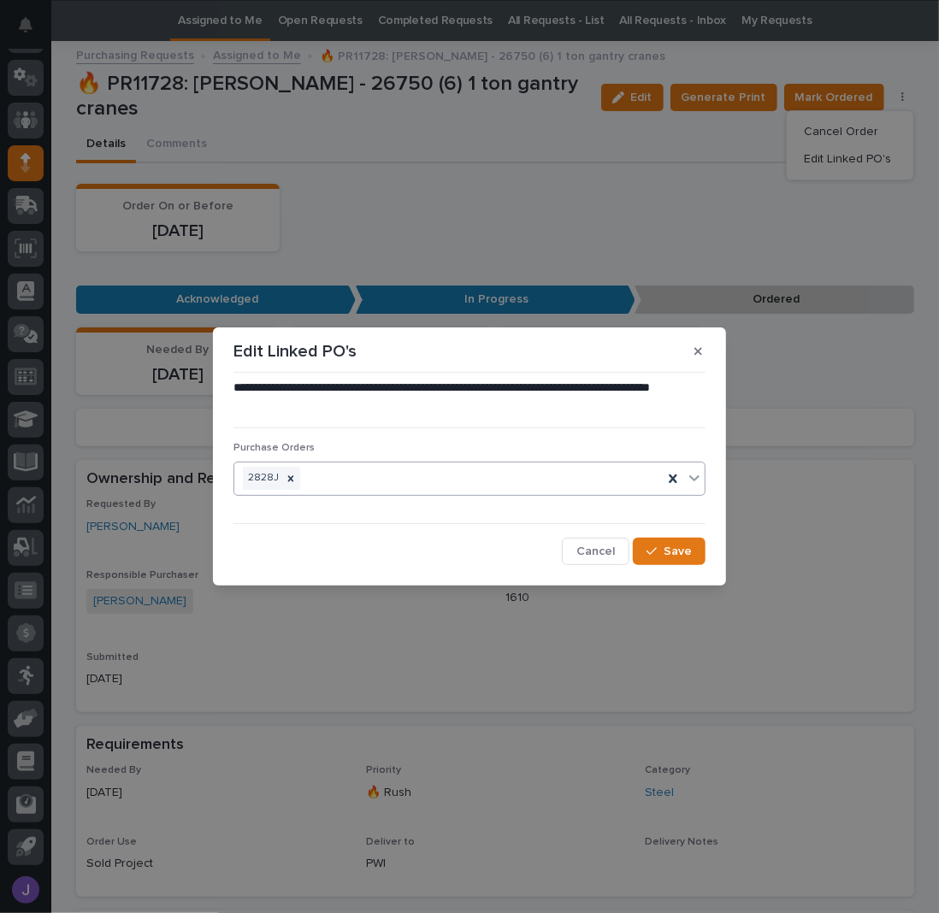
click at [376, 484] on div "2828J" at bounding box center [448, 478] width 428 height 30
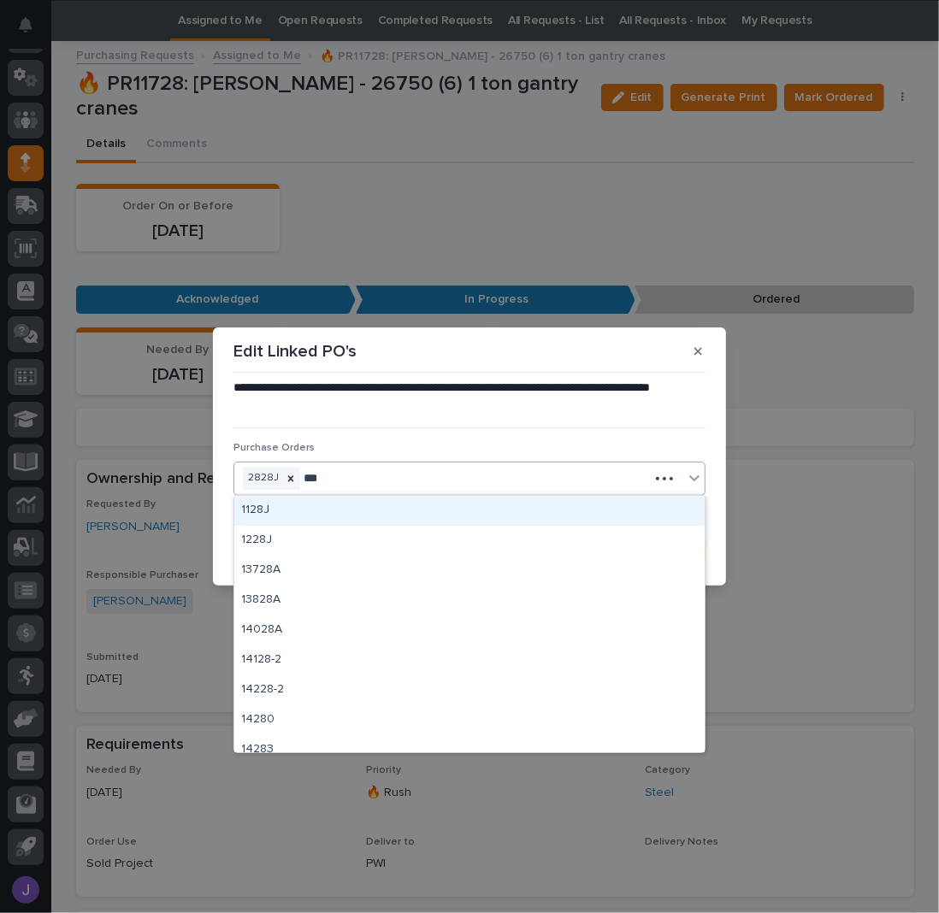
type input "****"
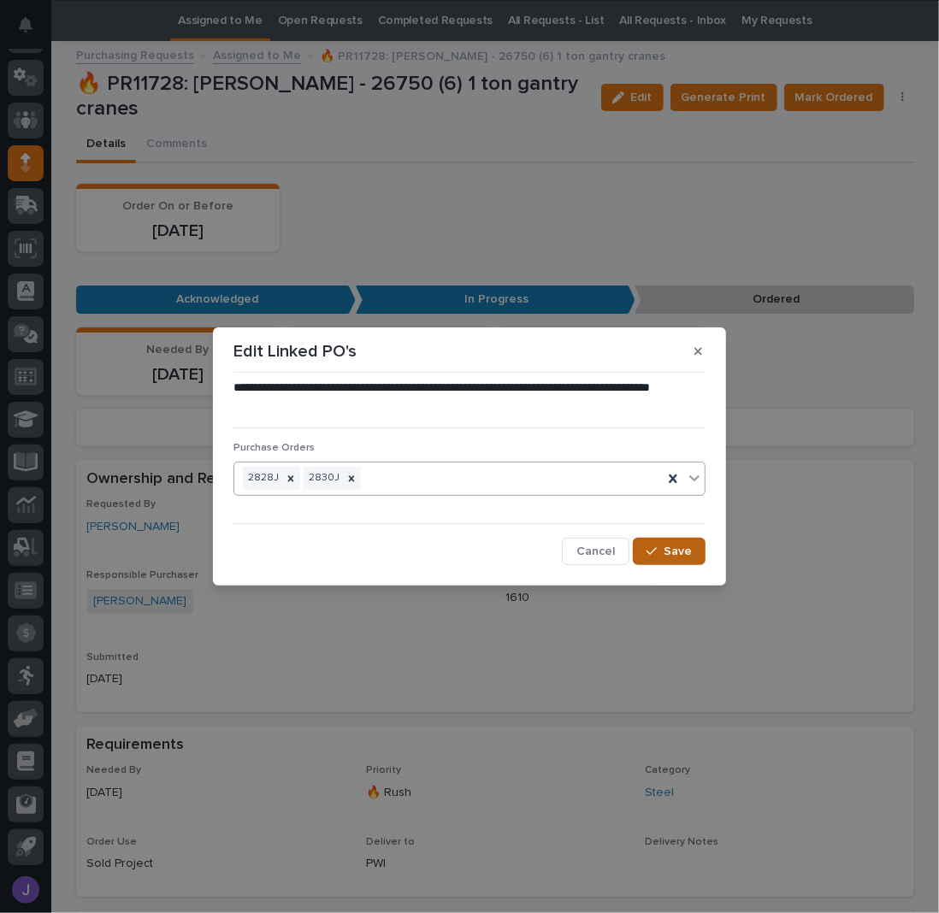
click at [697, 557] on button "Save" at bounding box center [669, 551] width 73 height 27
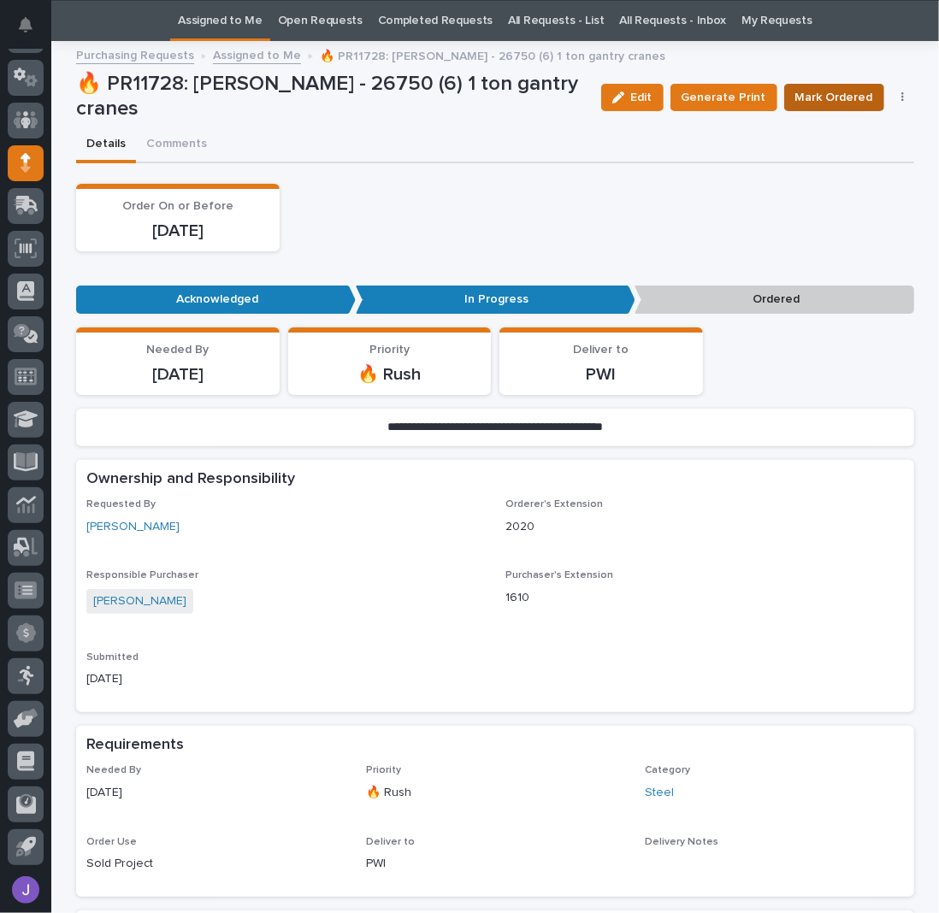
click at [810, 97] on span "Mark Ordered" at bounding box center [834, 97] width 78 height 17
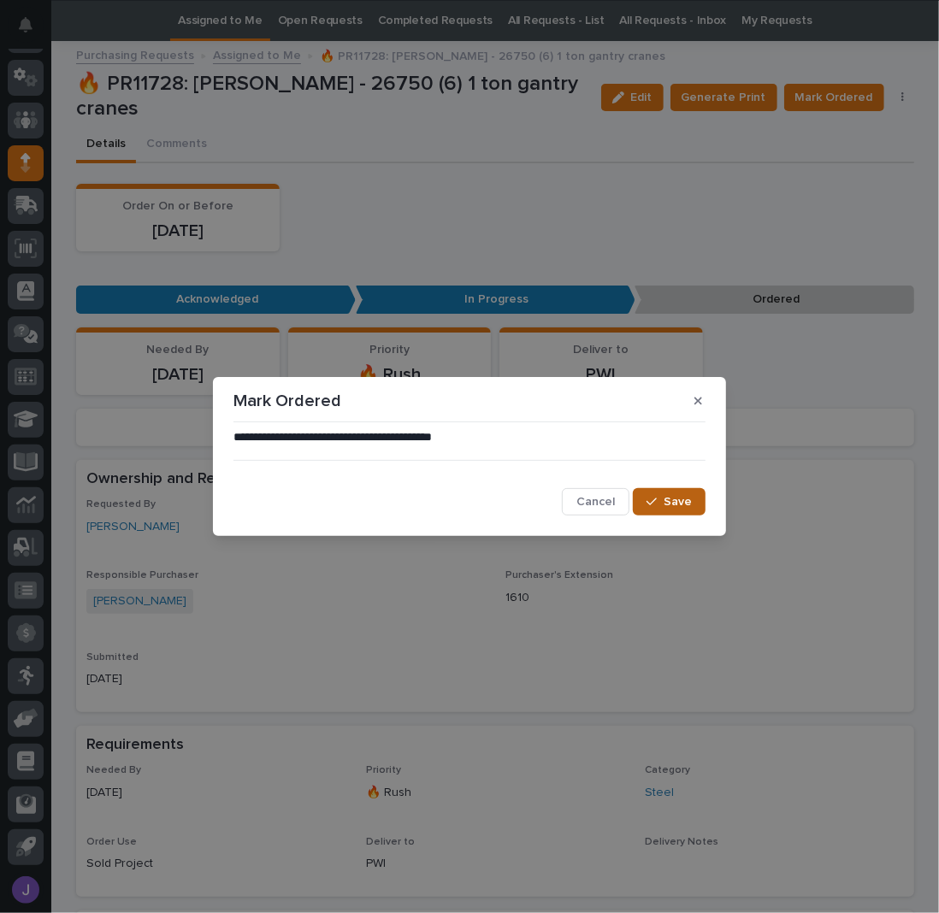
click at [669, 503] on span "Save" at bounding box center [677, 502] width 28 height 12
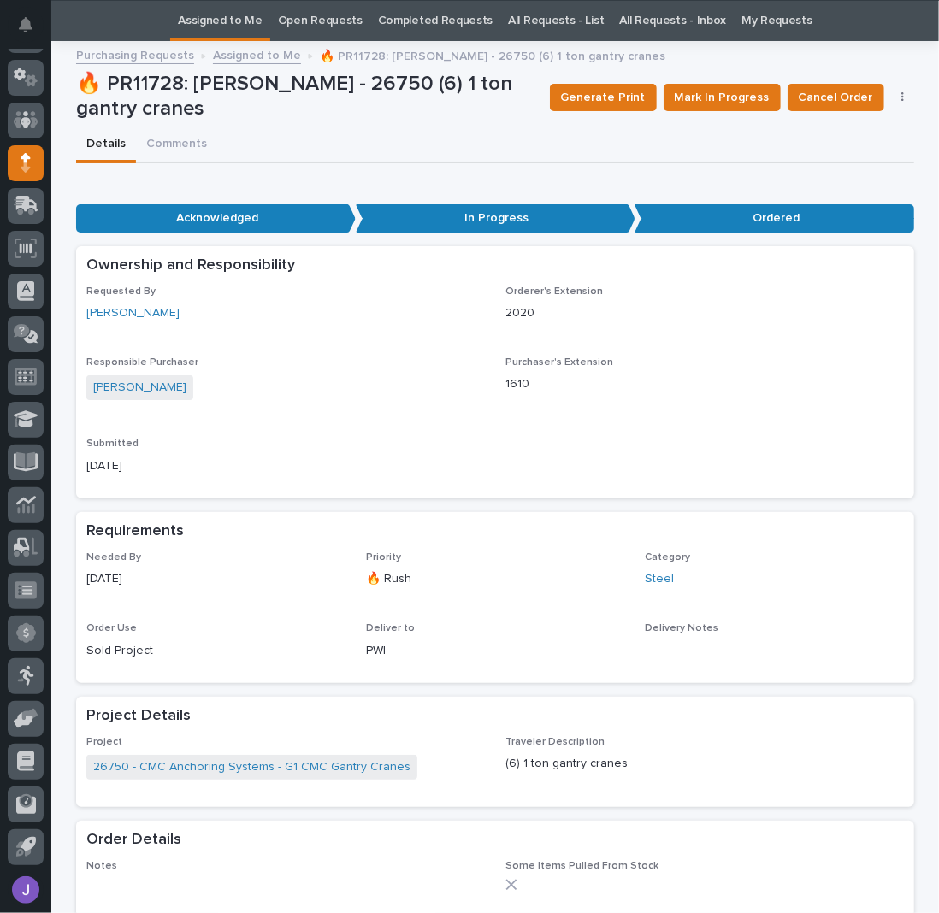
click at [240, 23] on link "Assigned to Me" at bounding box center [220, 21] width 85 height 40
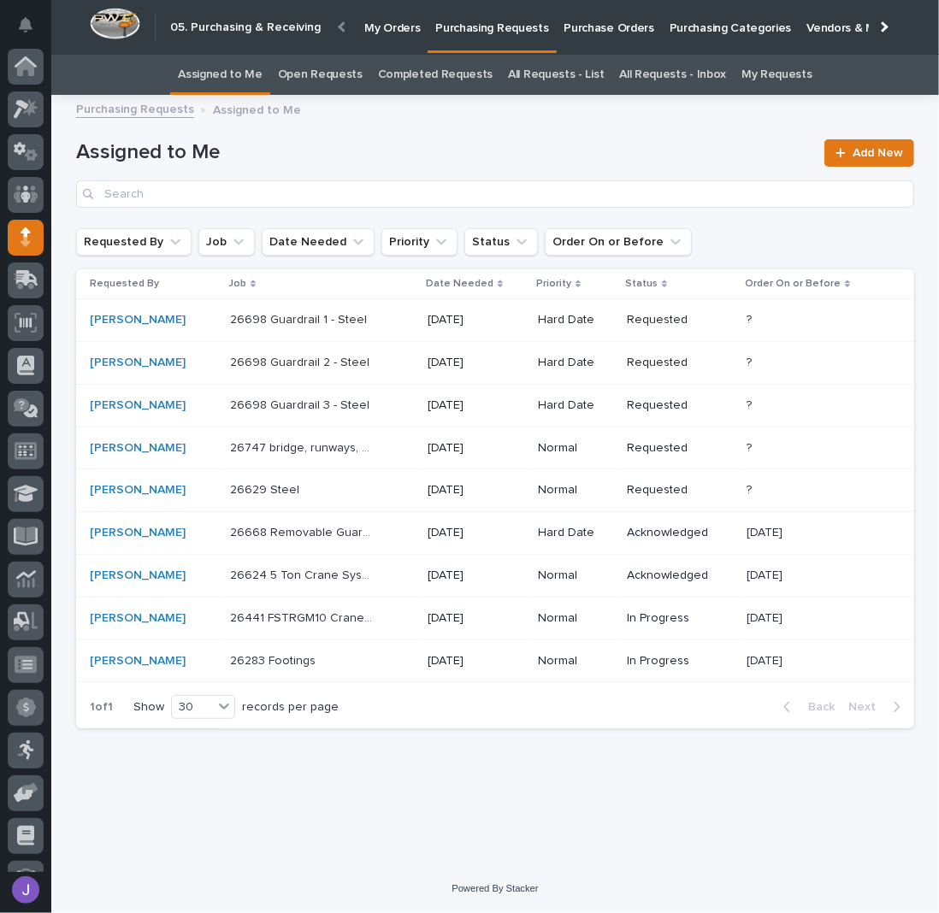
scroll to position [74, 0]
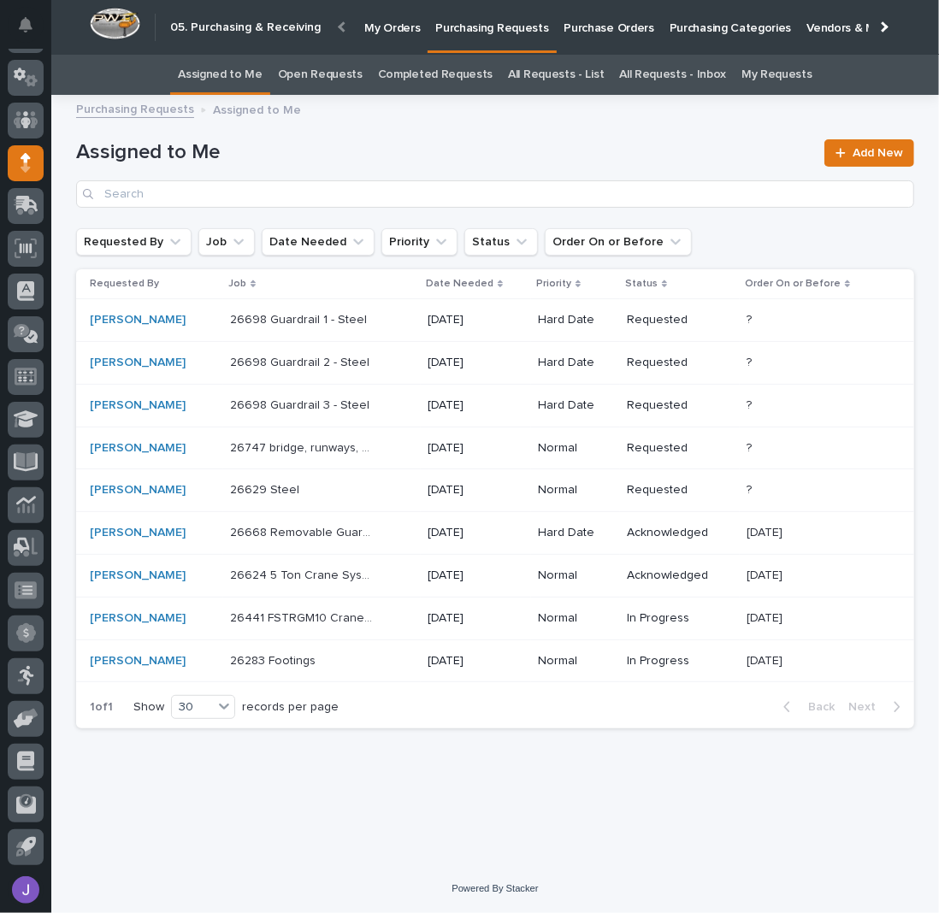
click at [445, 745] on div "Loading... Saving… Loading... Saving… Assigned to Me Add New Requested By Job D…" at bounding box center [495, 463] width 855 height 716
click at [374, 458] on div "26747 bridge, runways, headers, Electrotrack 26747 bridge, runways, headers, El…" at bounding box center [322, 448] width 184 height 28
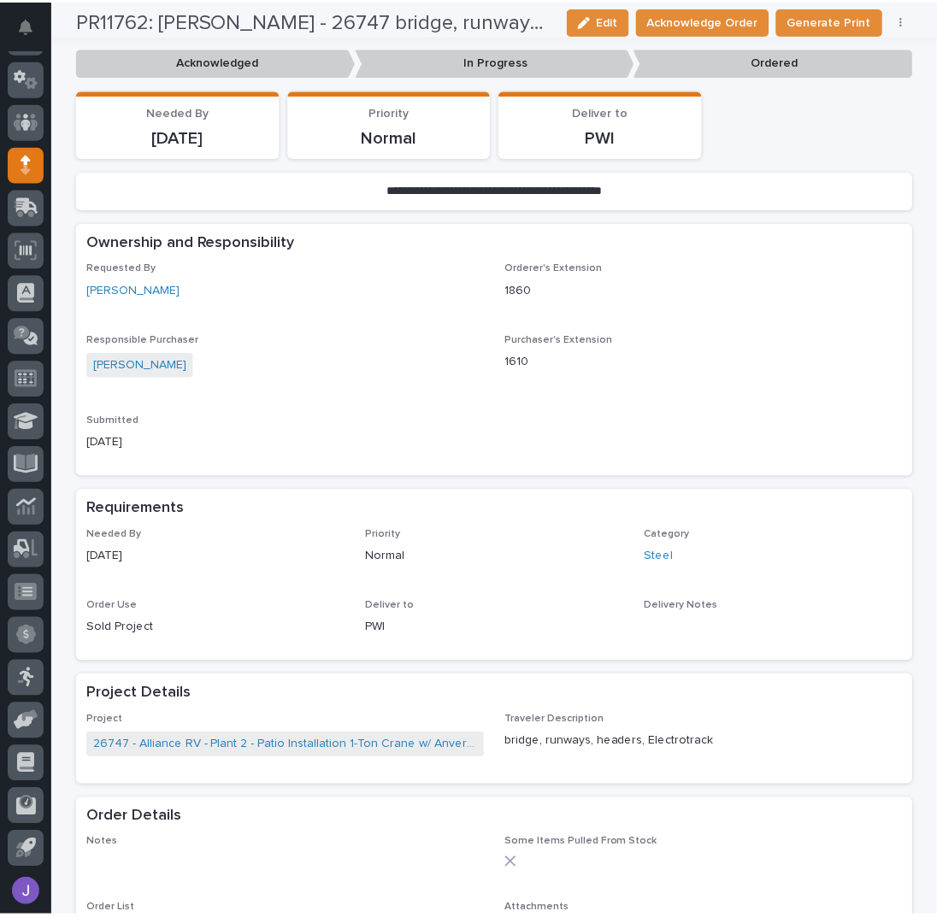
scroll to position [114, 0]
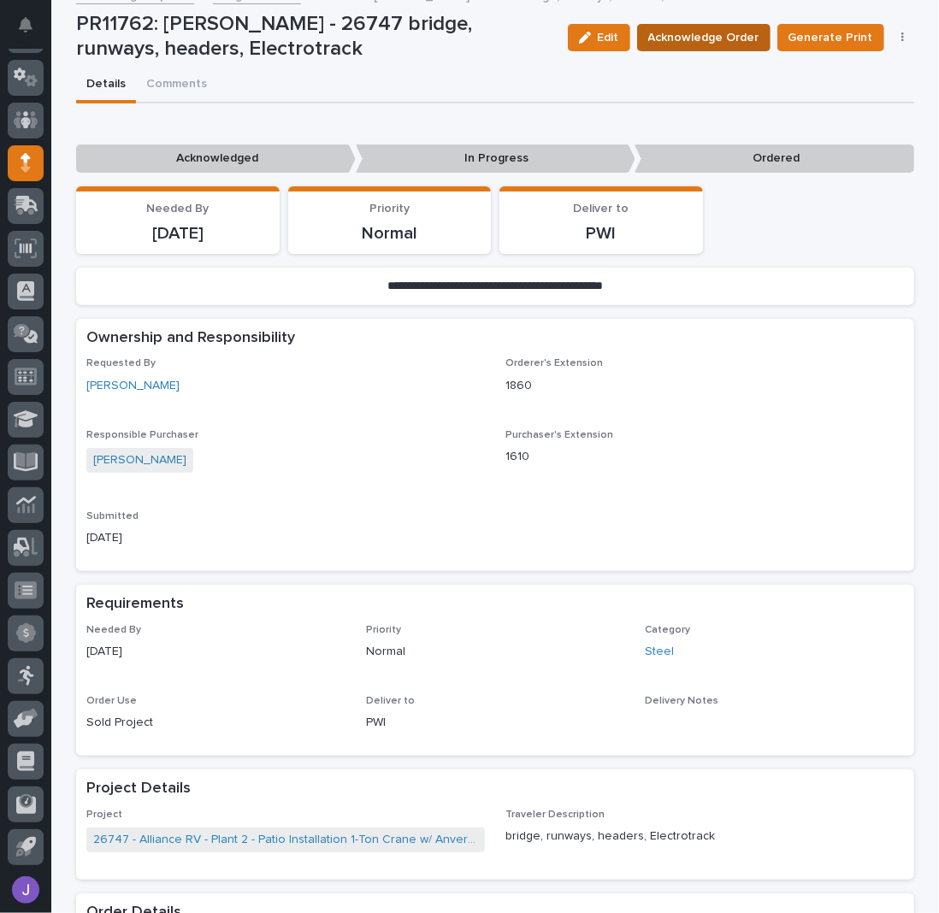
click at [688, 34] on span "Acknowledge Order" at bounding box center [703, 37] width 111 height 17
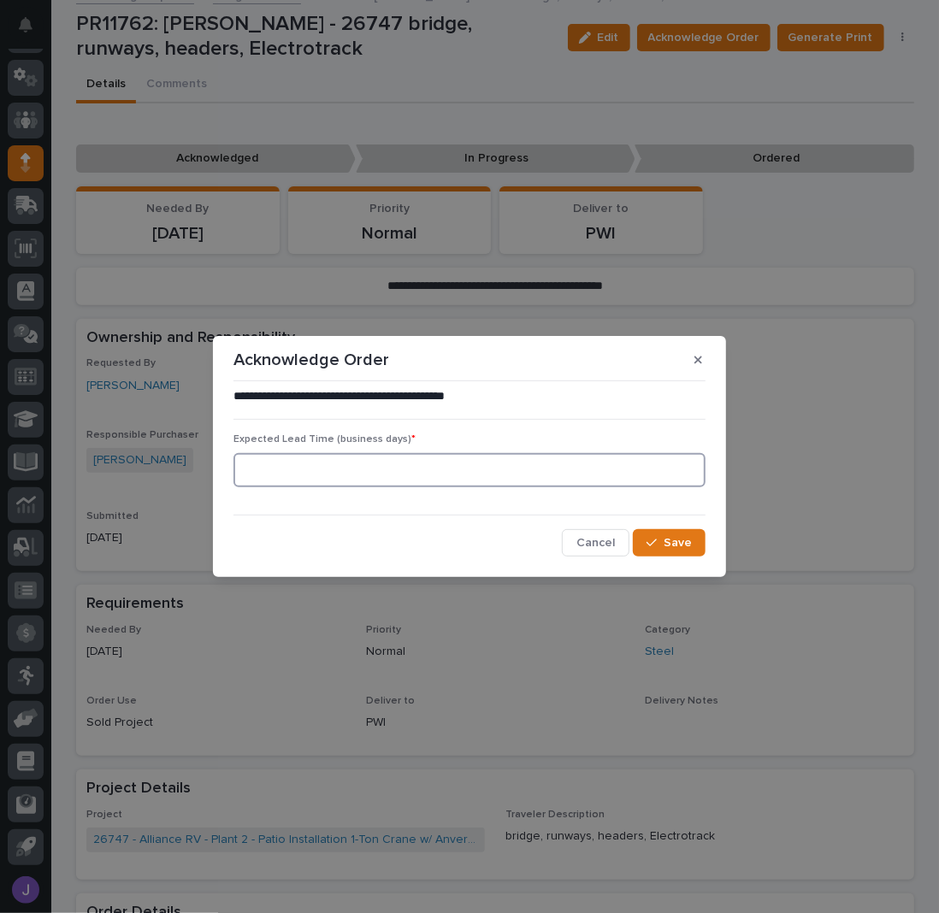
click at [435, 474] on input at bounding box center [469, 470] width 472 height 34
click at [609, 542] on span "Cancel" at bounding box center [595, 543] width 38 height 12
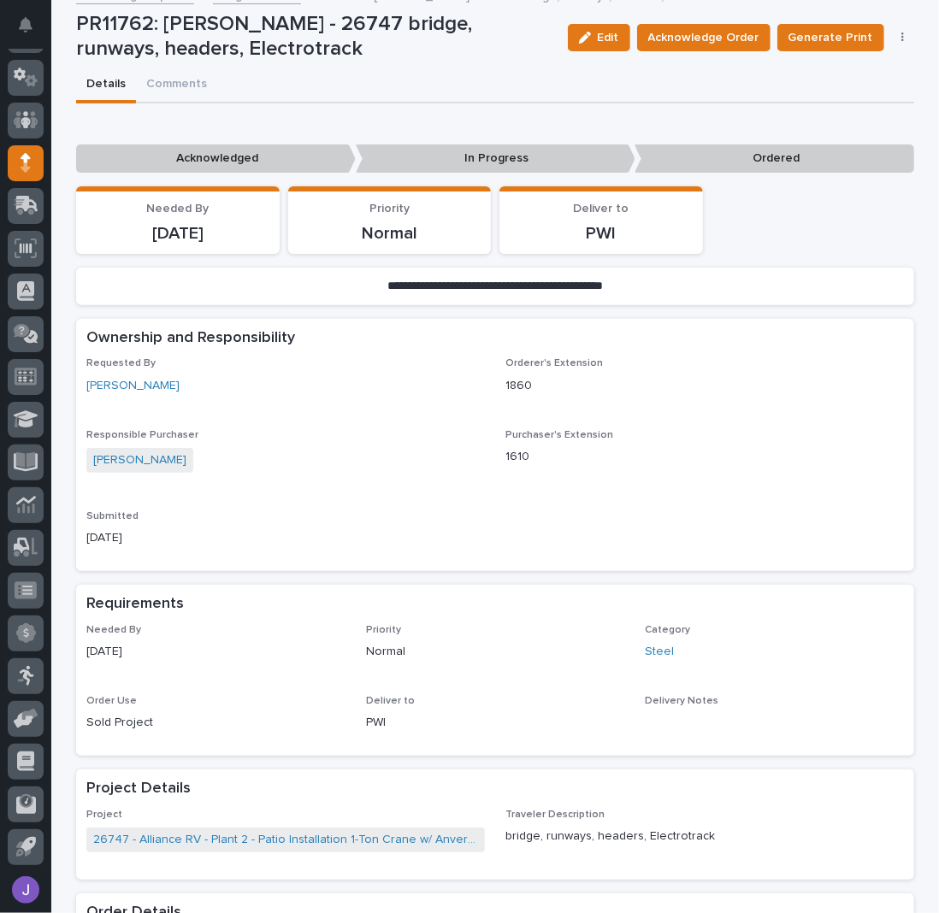
click at [609, 41] on span "Edit" at bounding box center [608, 38] width 21 height 12
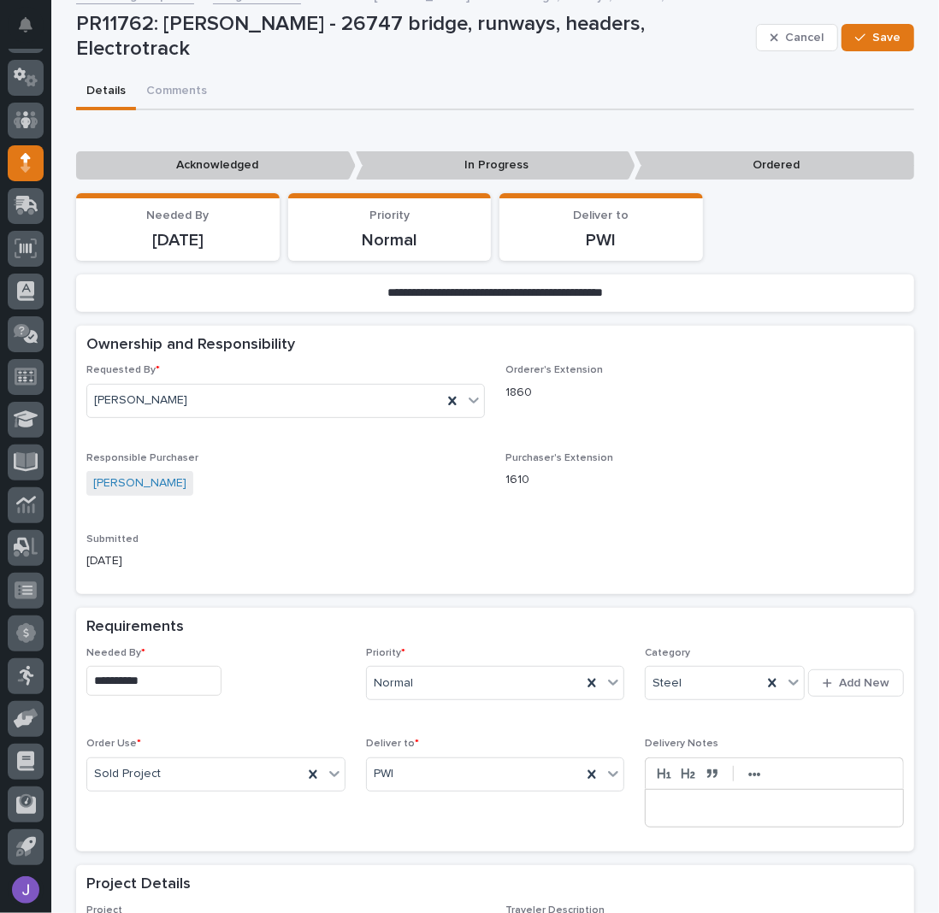
click at [190, 668] on input "**********" at bounding box center [153, 681] width 135 height 30
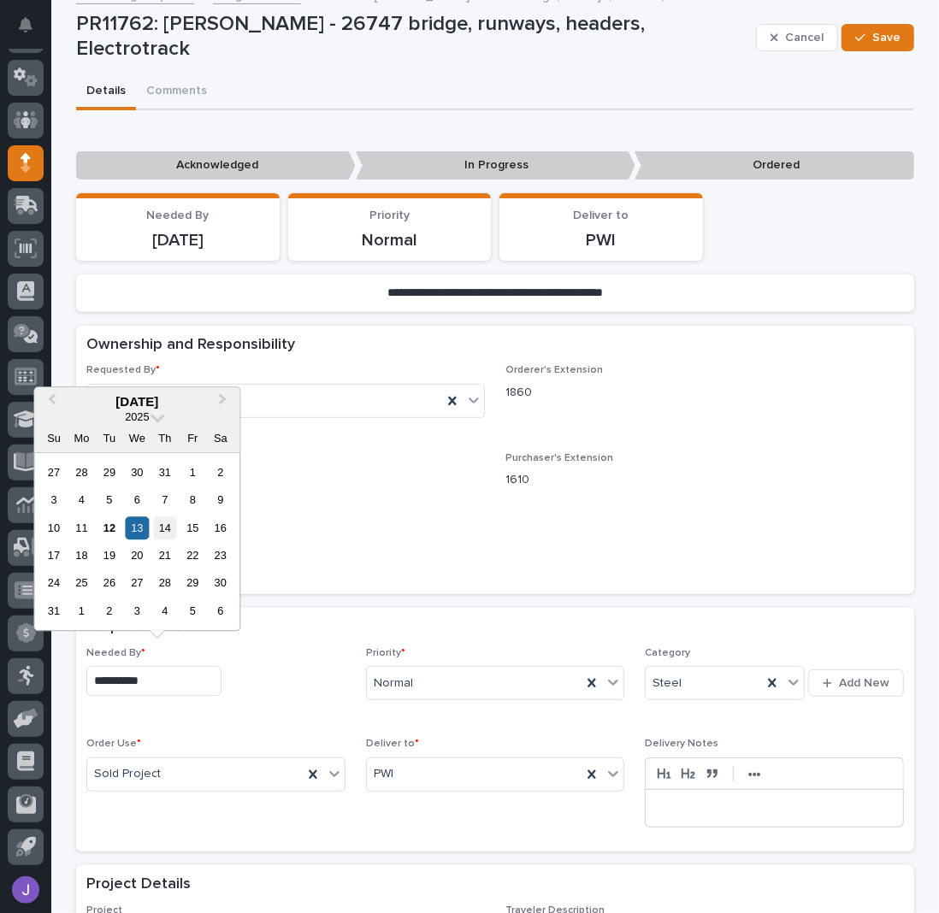
click at [172, 535] on div "14" at bounding box center [164, 527] width 23 height 23
type input "**********"
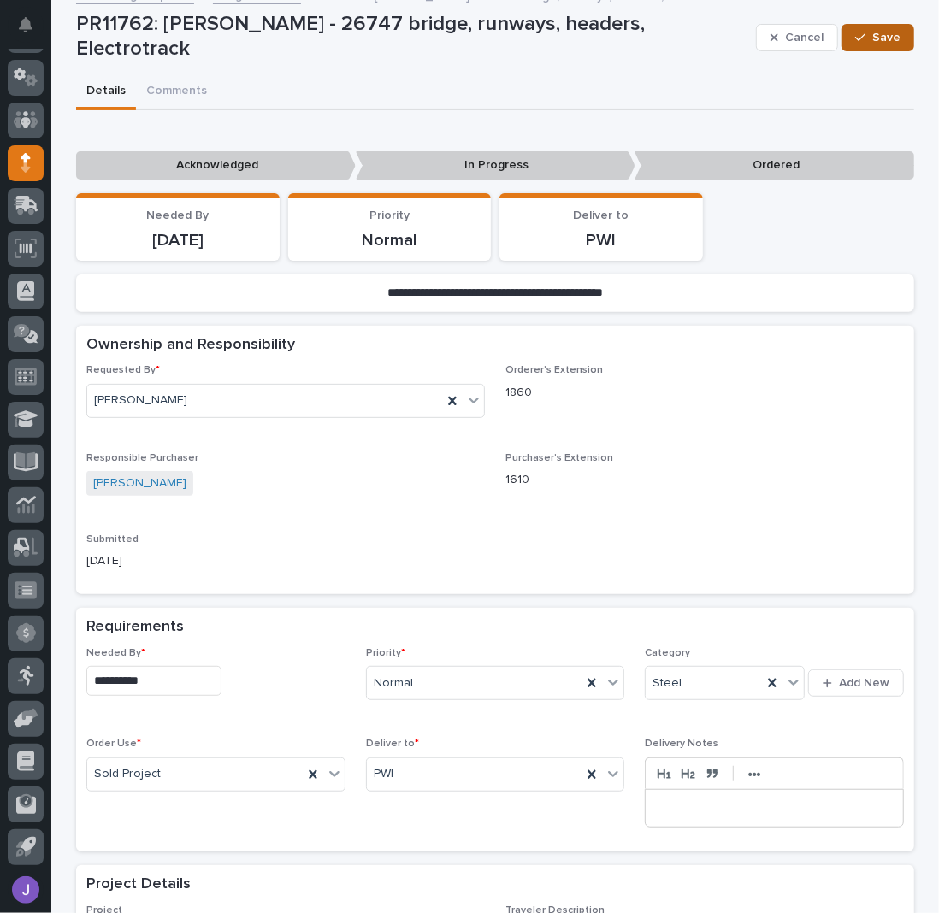
click at [872, 34] on span "Save" at bounding box center [886, 38] width 28 height 12
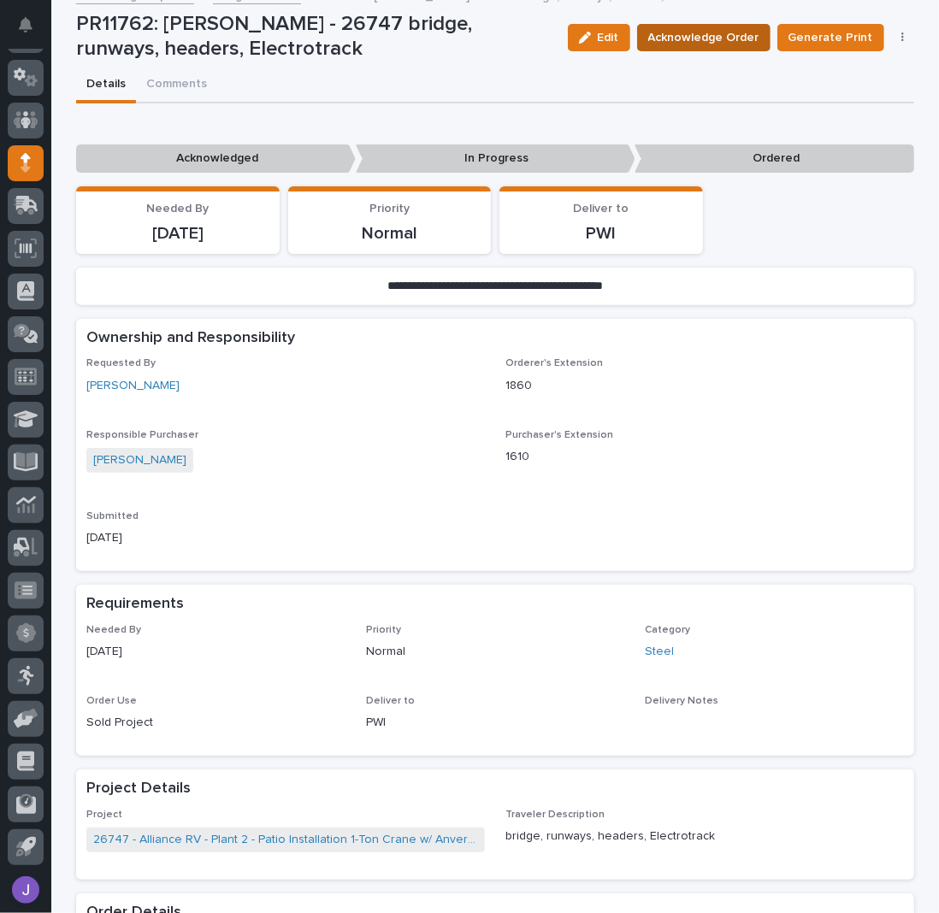
click at [690, 33] on span "Acknowledge Order" at bounding box center [703, 37] width 111 height 17
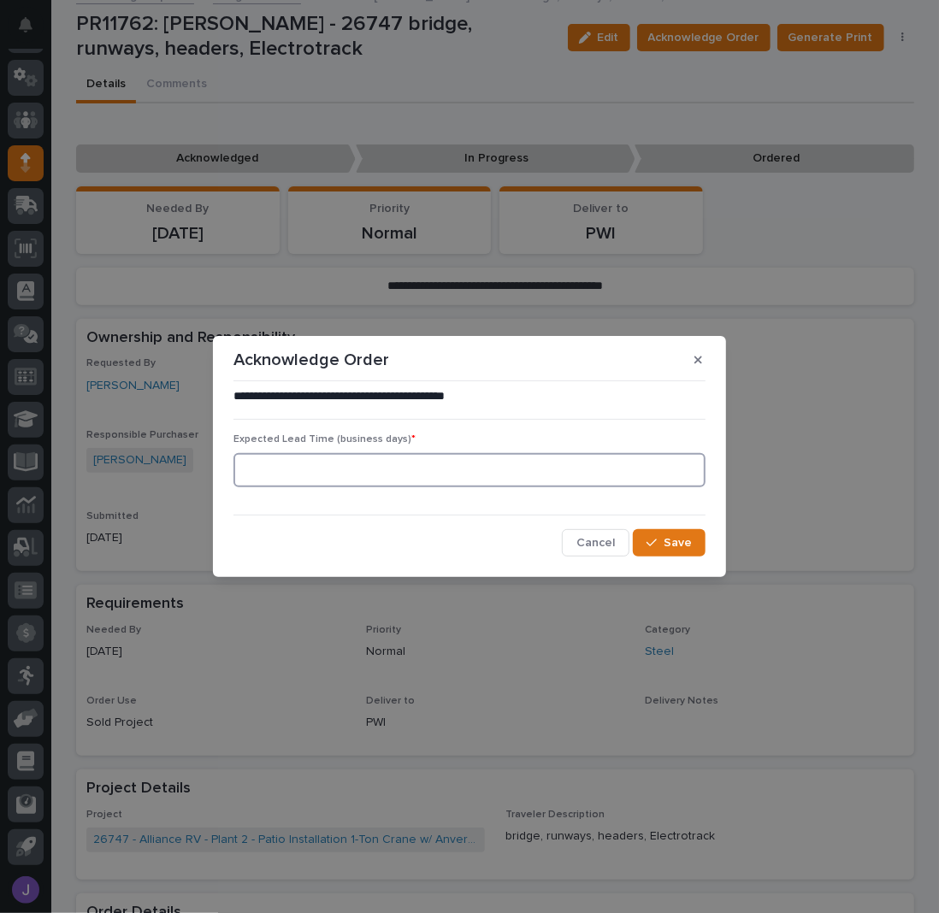
click at [325, 484] on input at bounding box center [469, 470] width 472 height 34
type input "0"
click at [675, 545] on span "Save" at bounding box center [677, 543] width 28 height 12
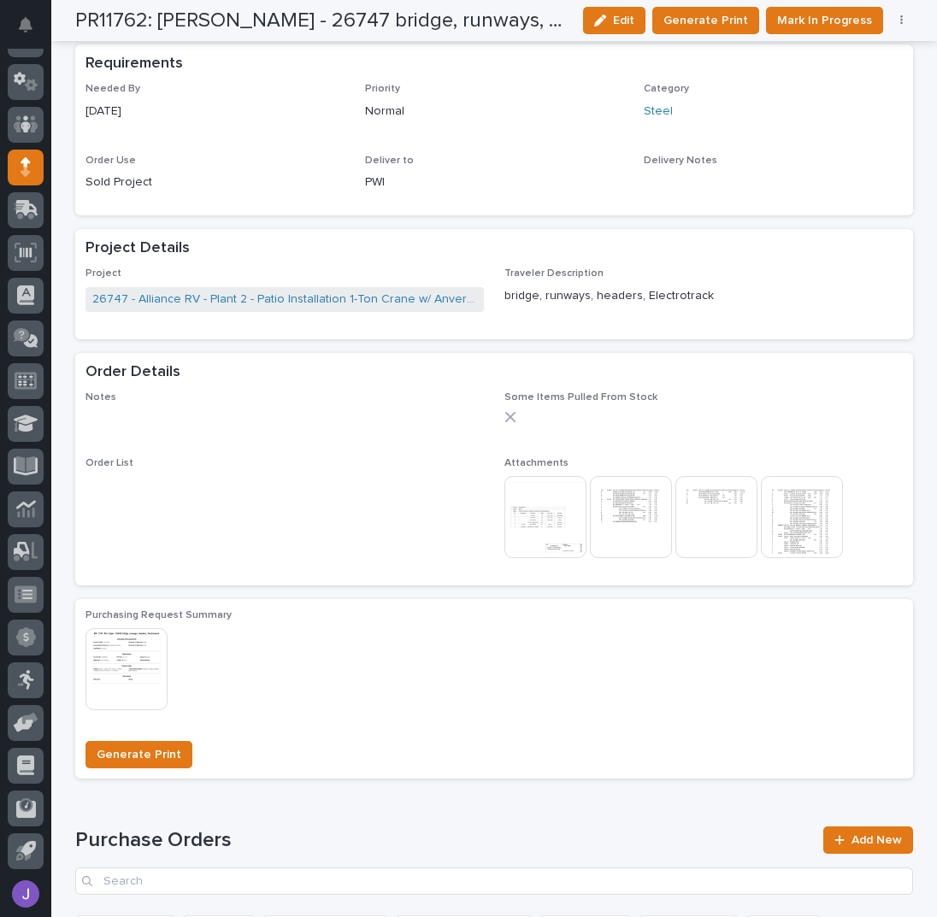
scroll to position [798, 0]
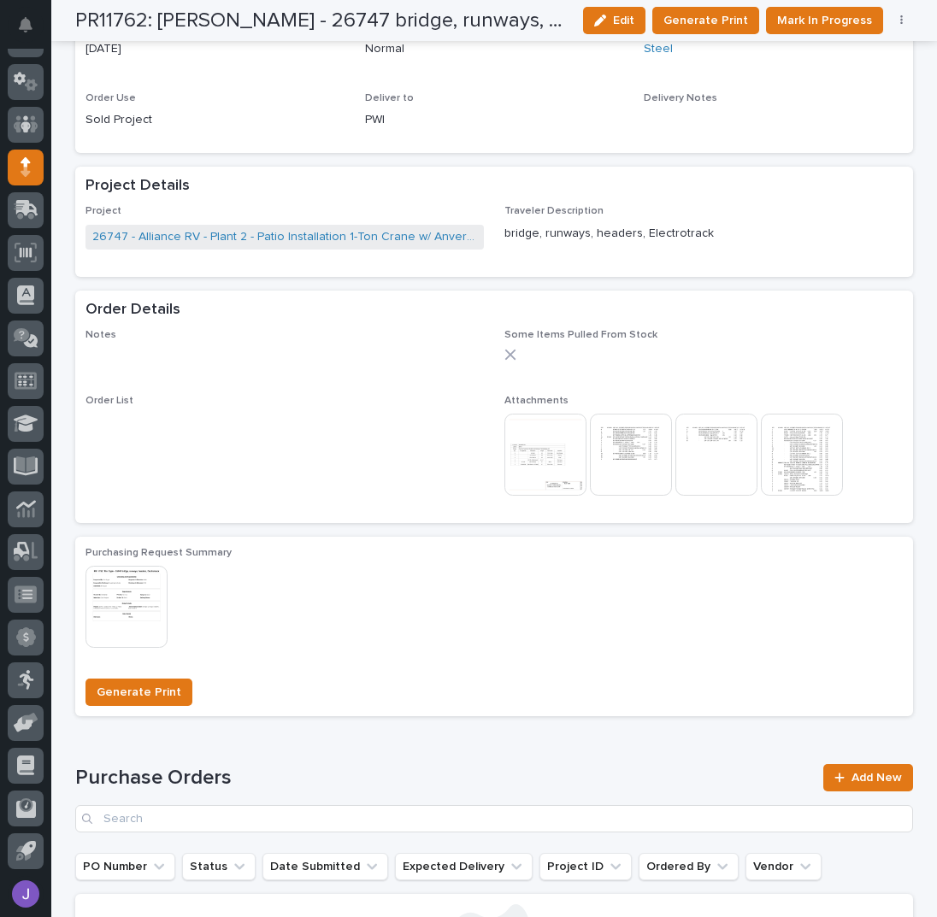
click at [510, 462] on img at bounding box center [545, 455] width 82 height 82
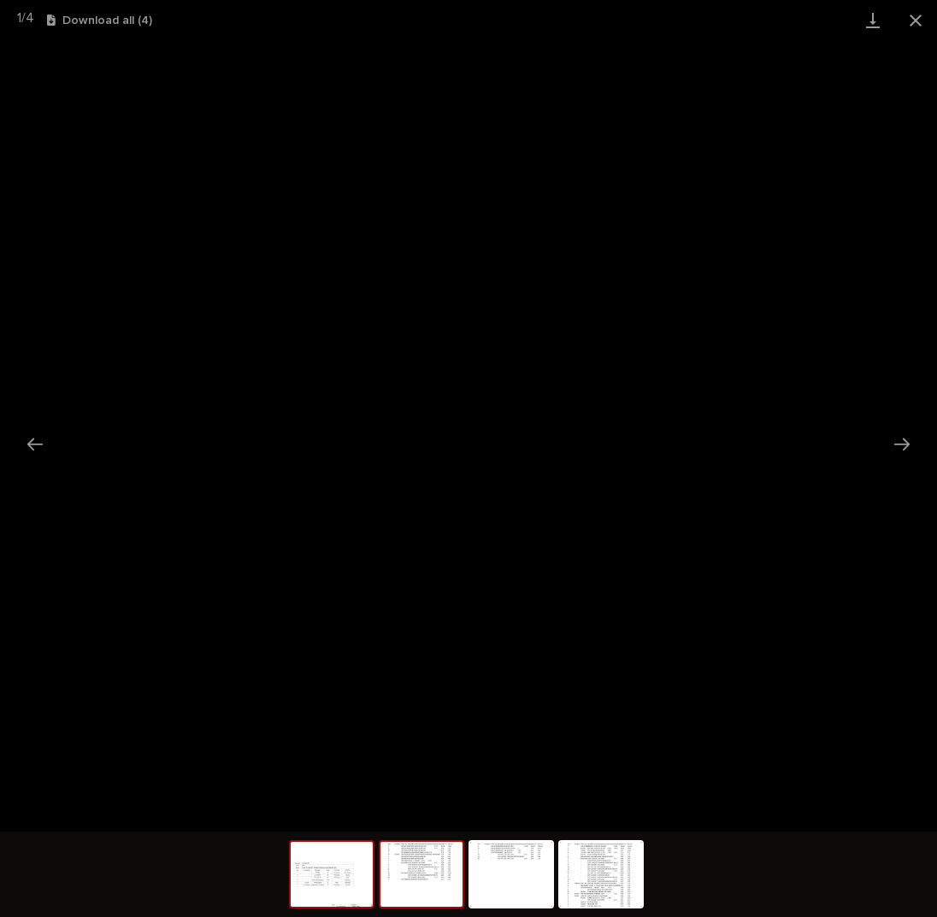
click at [443, 881] on img at bounding box center [421, 874] width 82 height 65
click at [451, 445] on span "Download File" at bounding box center [477, 451] width 80 height 12
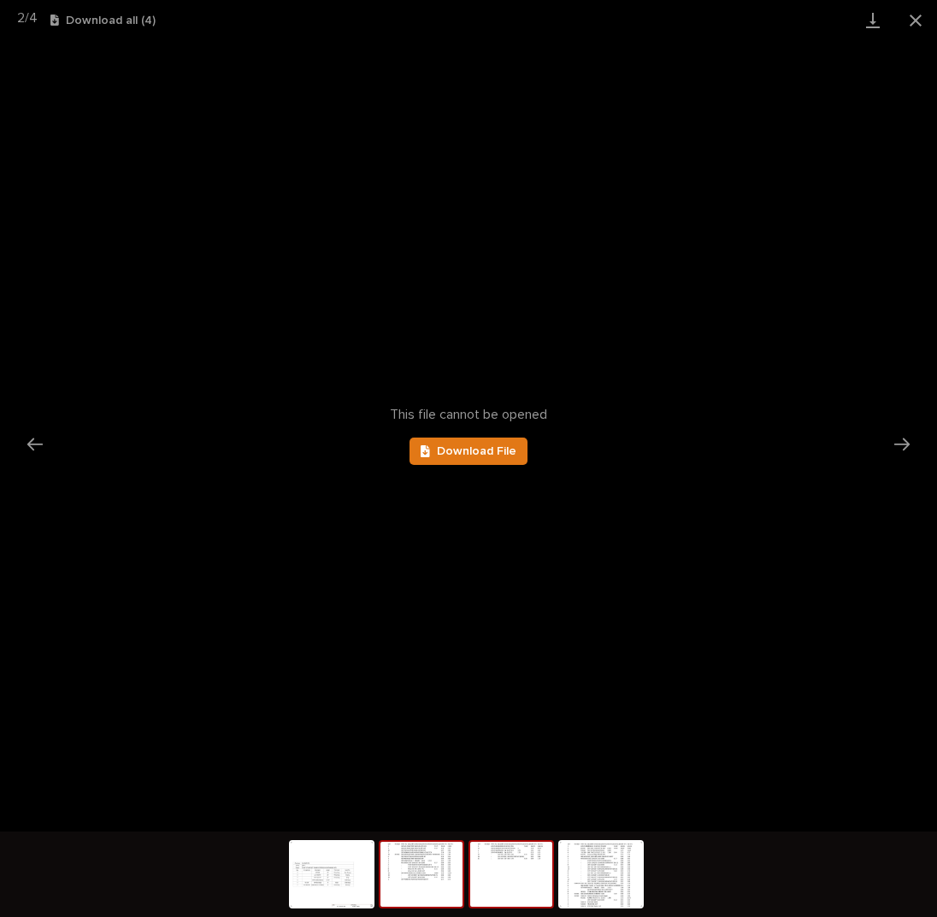
click at [517, 902] on img at bounding box center [511, 874] width 82 height 65
click at [471, 445] on span "Download File" at bounding box center [477, 451] width 80 height 12
click at [523, 886] on img at bounding box center [511, 874] width 82 height 65
click at [488, 463] on link "Download File" at bounding box center [469, 451] width 118 height 27
click at [628, 871] on img at bounding box center [601, 874] width 82 height 65
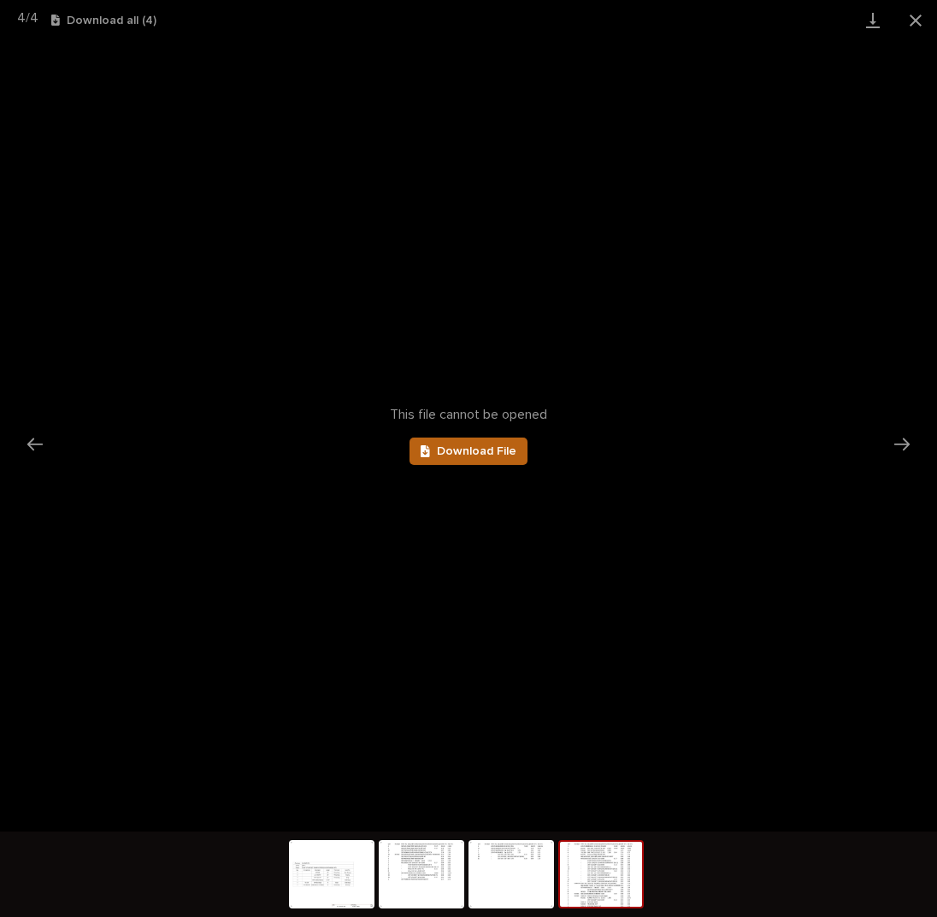
click at [503, 451] on span "Download File" at bounding box center [477, 451] width 80 height 12
click at [913, 20] on button "Close gallery" at bounding box center [915, 20] width 43 height 40
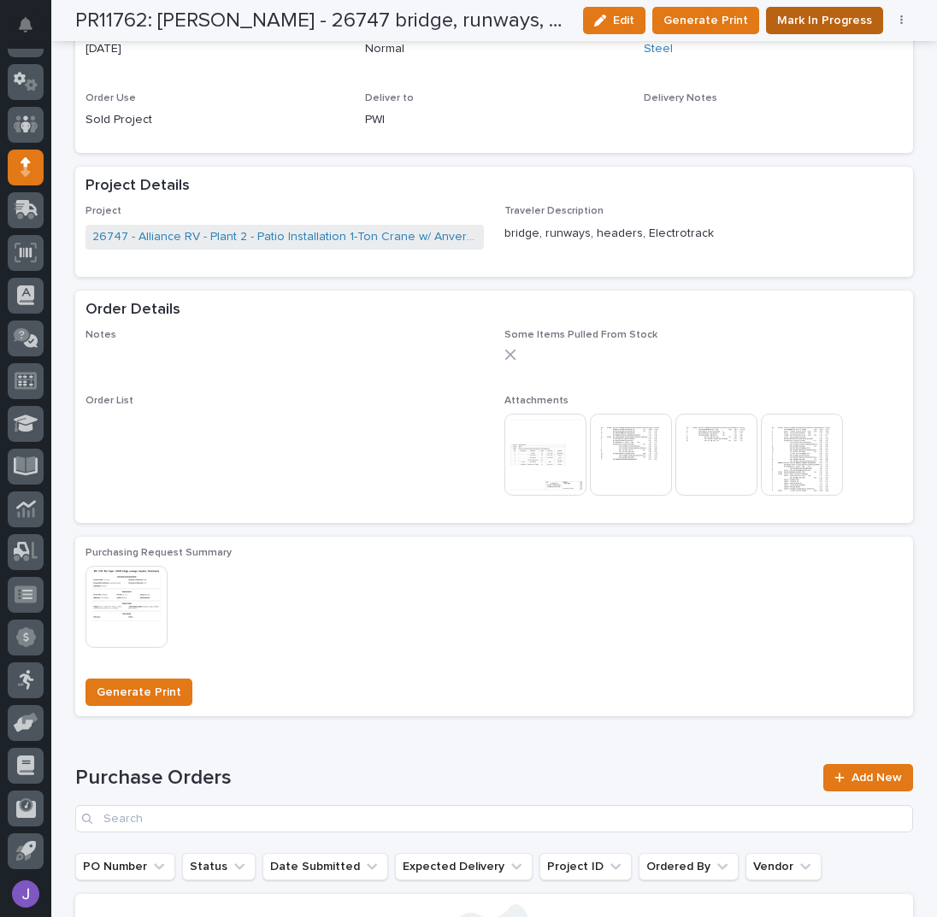
click at [802, 15] on span "Mark In Progress" at bounding box center [824, 20] width 95 height 17
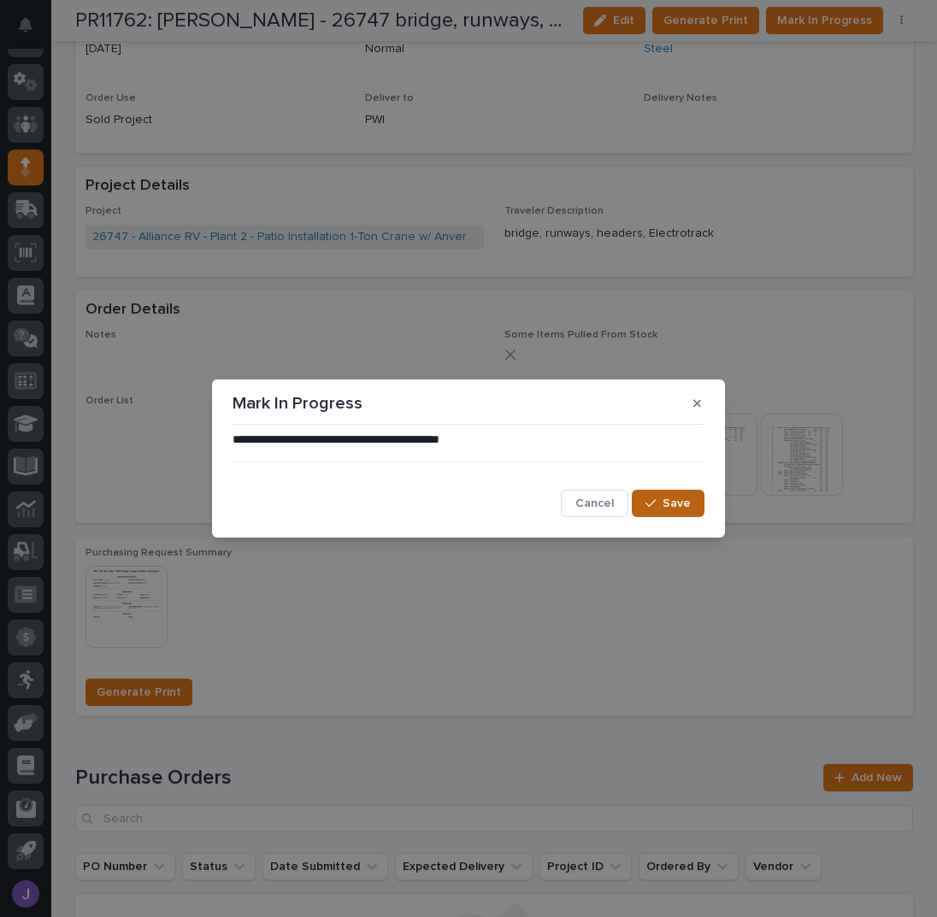
click at [667, 503] on span "Save" at bounding box center [677, 504] width 28 height 12
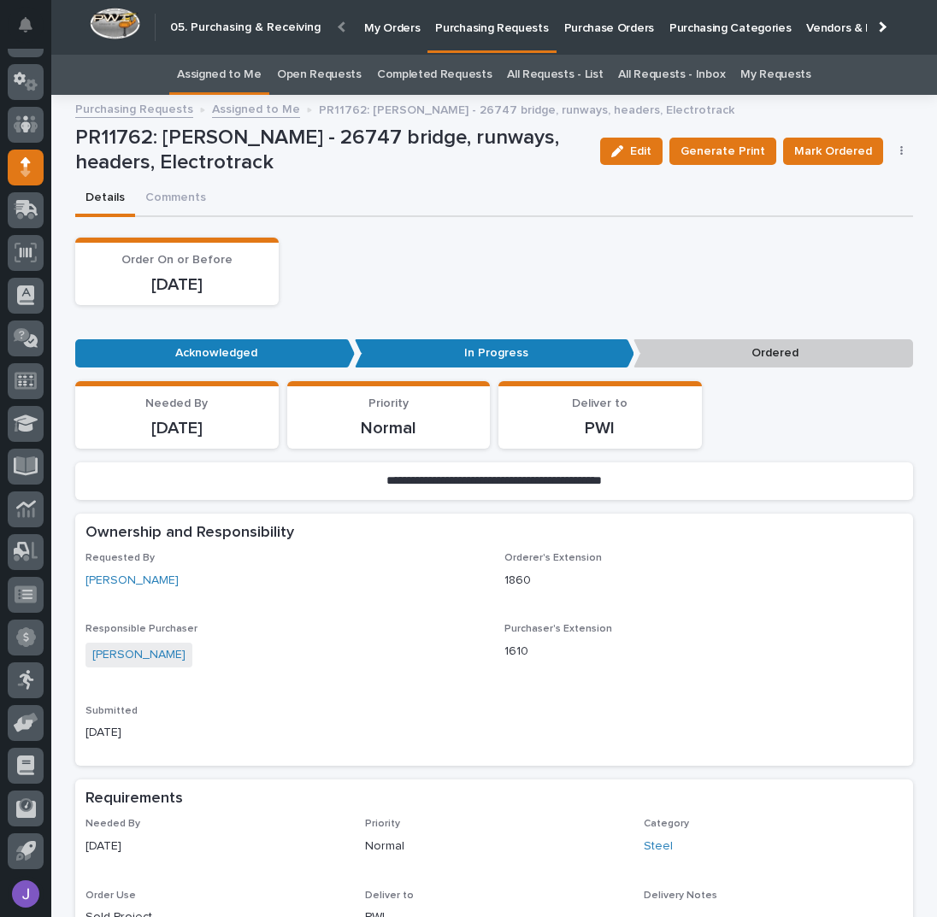
click at [251, 68] on link "Assigned to Me" at bounding box center [219, 75] width 85 height 40
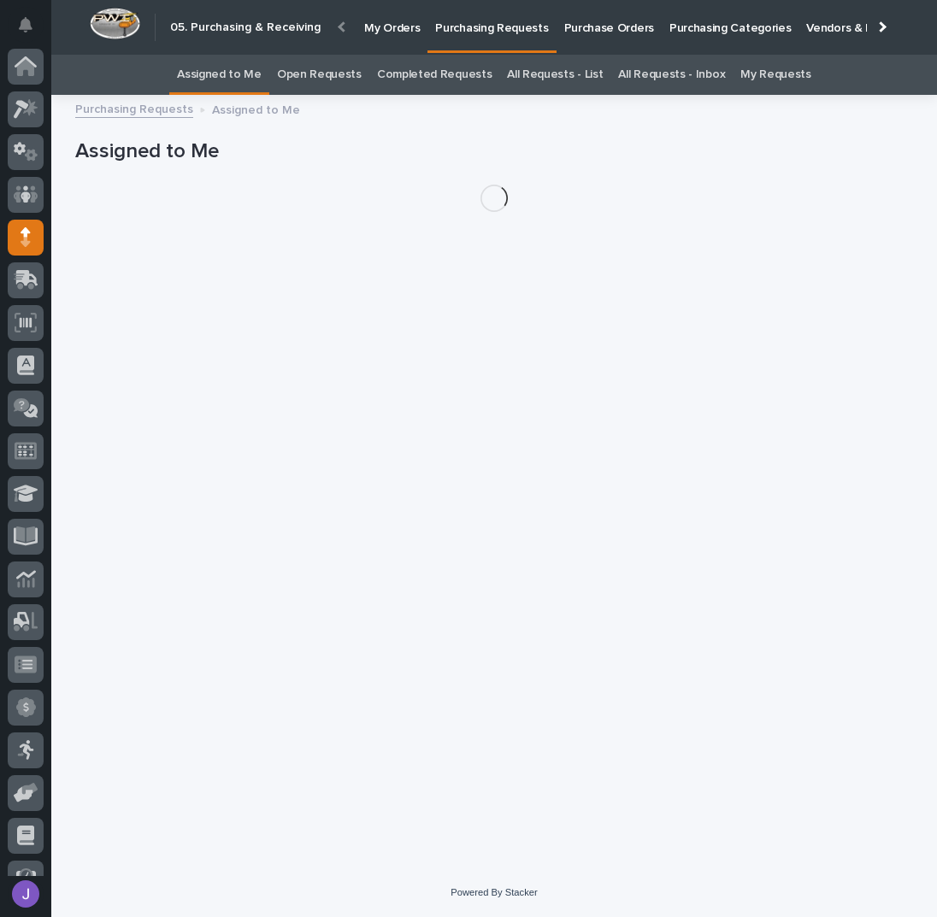
scroll to position [70, 0]
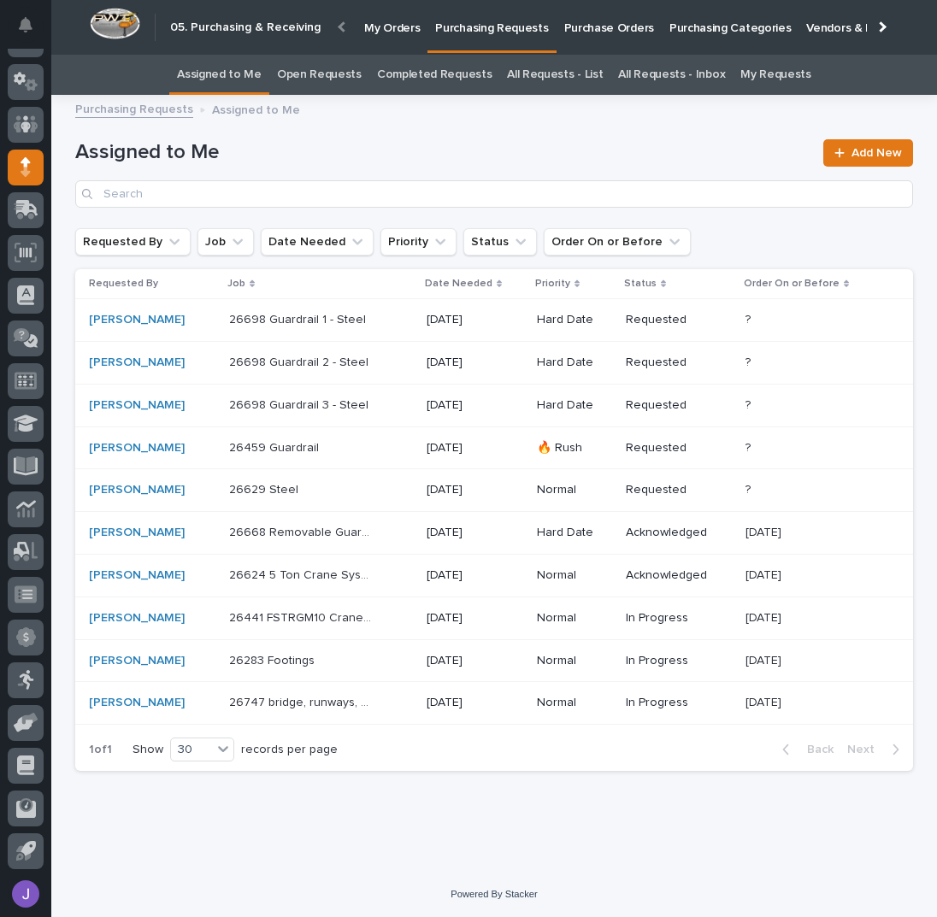
click at [383, 446] on div "26459 Guardrail 26459 Guardrail" at bounding box center [321, 448] width 184 height 28
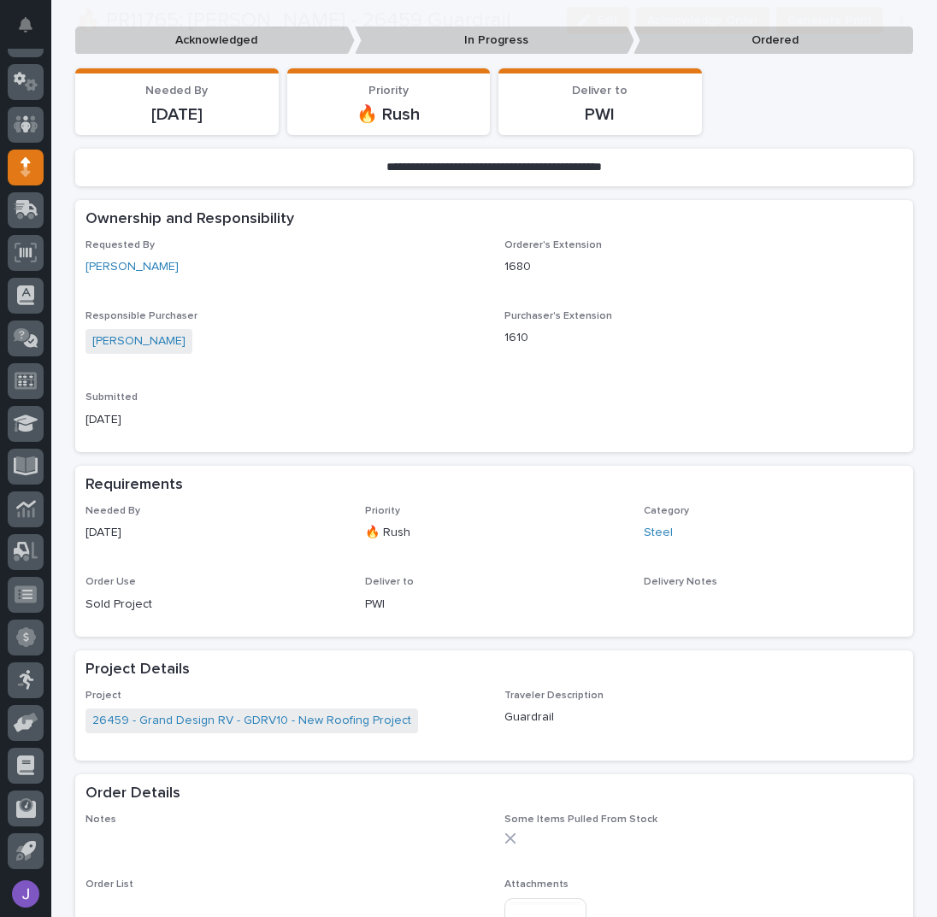
scroll to position [456, 0]
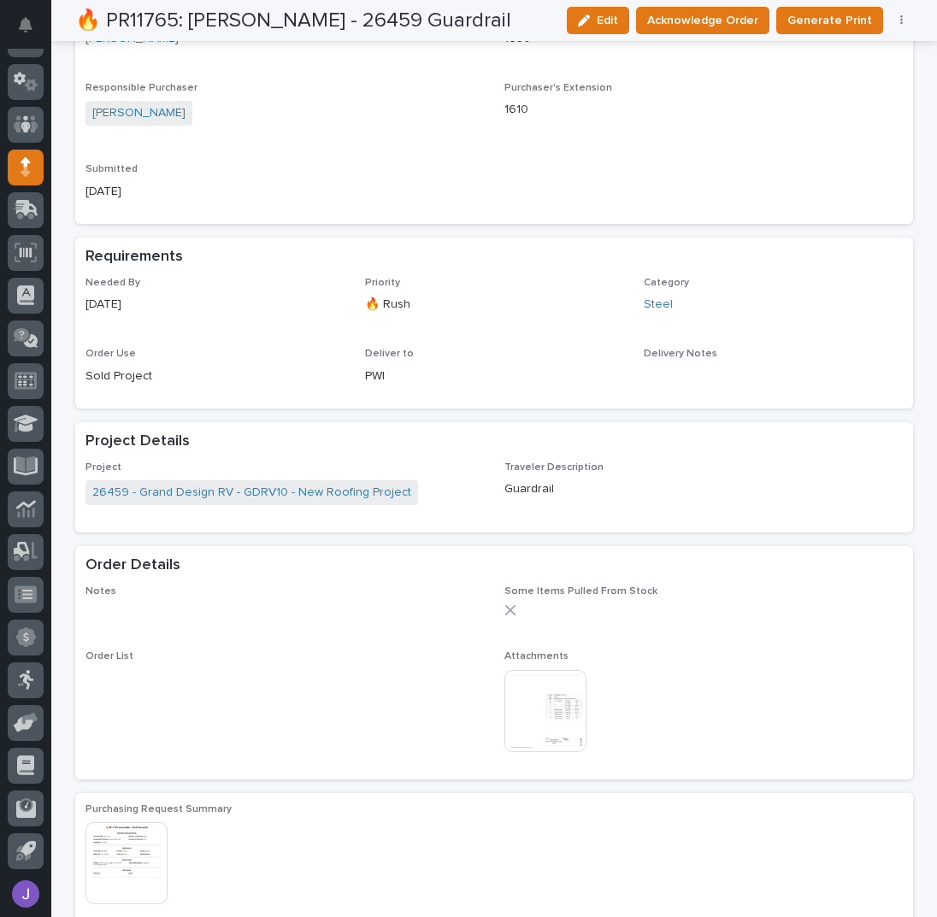
click at [537, 703] on img at bounding box center [545, 711] width 82 height 82
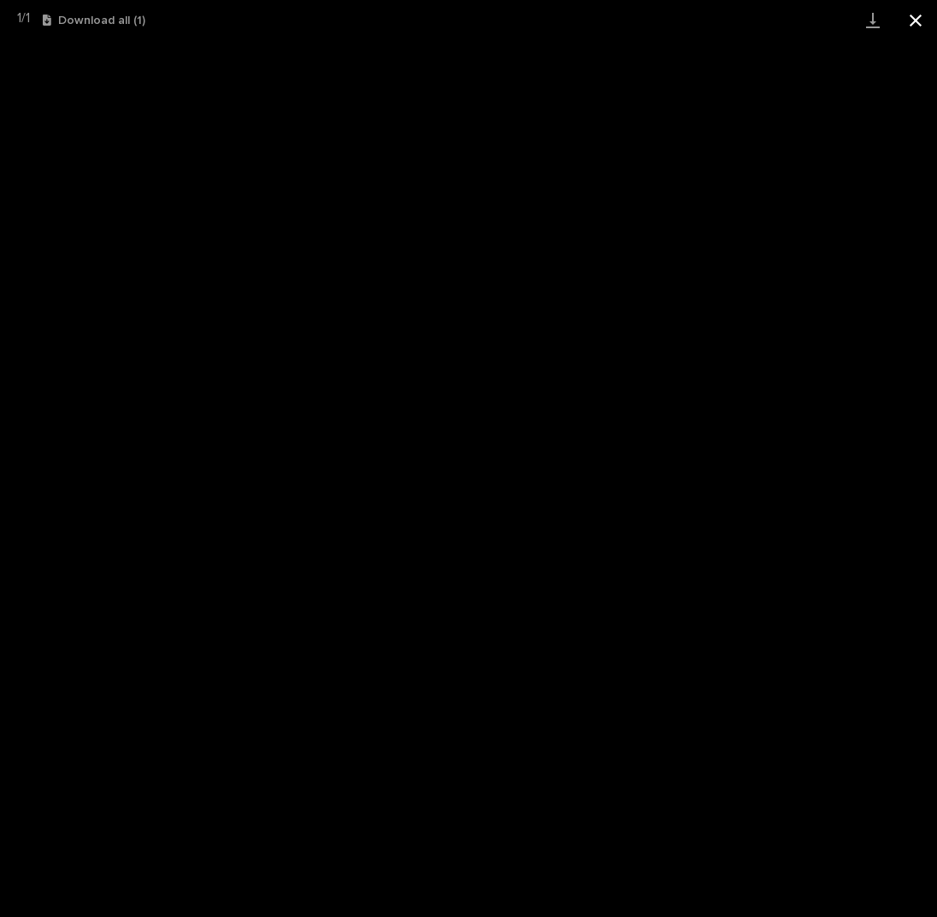
drag, startPoint x: 916, startPoint y: 15, endPoint x: 906, endPoint y: 24, distance: 13.3
click at [917, 15] on button "Close gallery" at bounding box center [915, 20] width 43 height 40
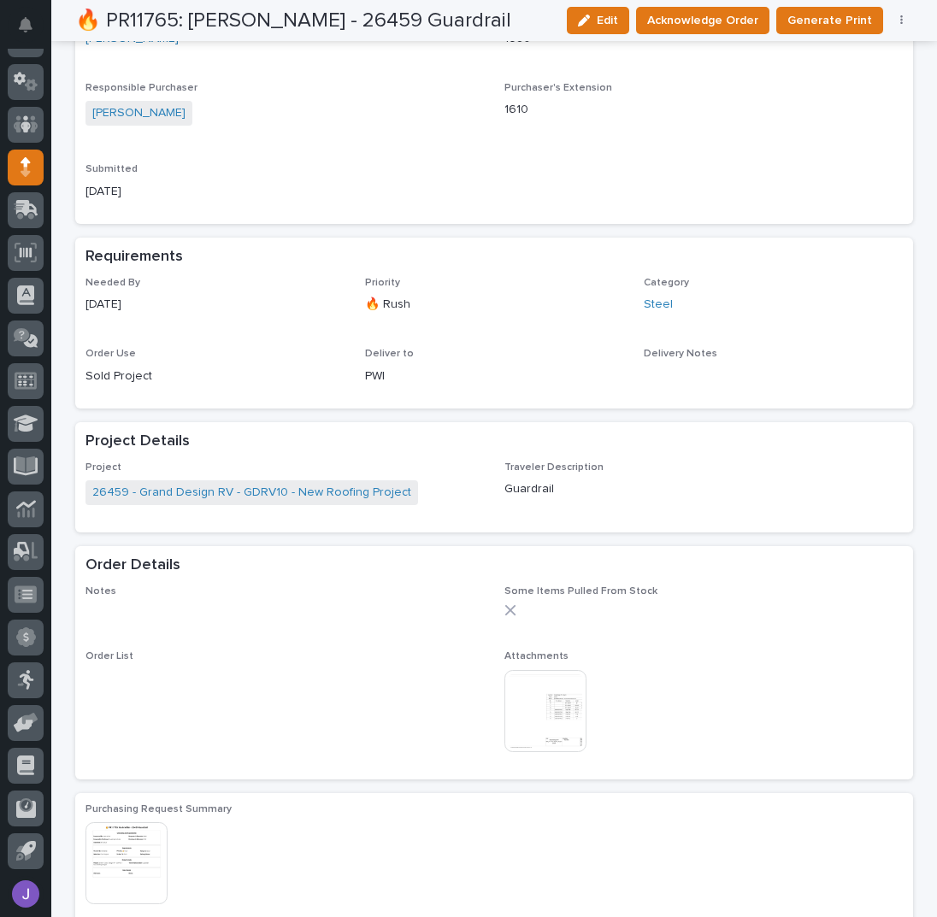
scroll to position [0, 0]
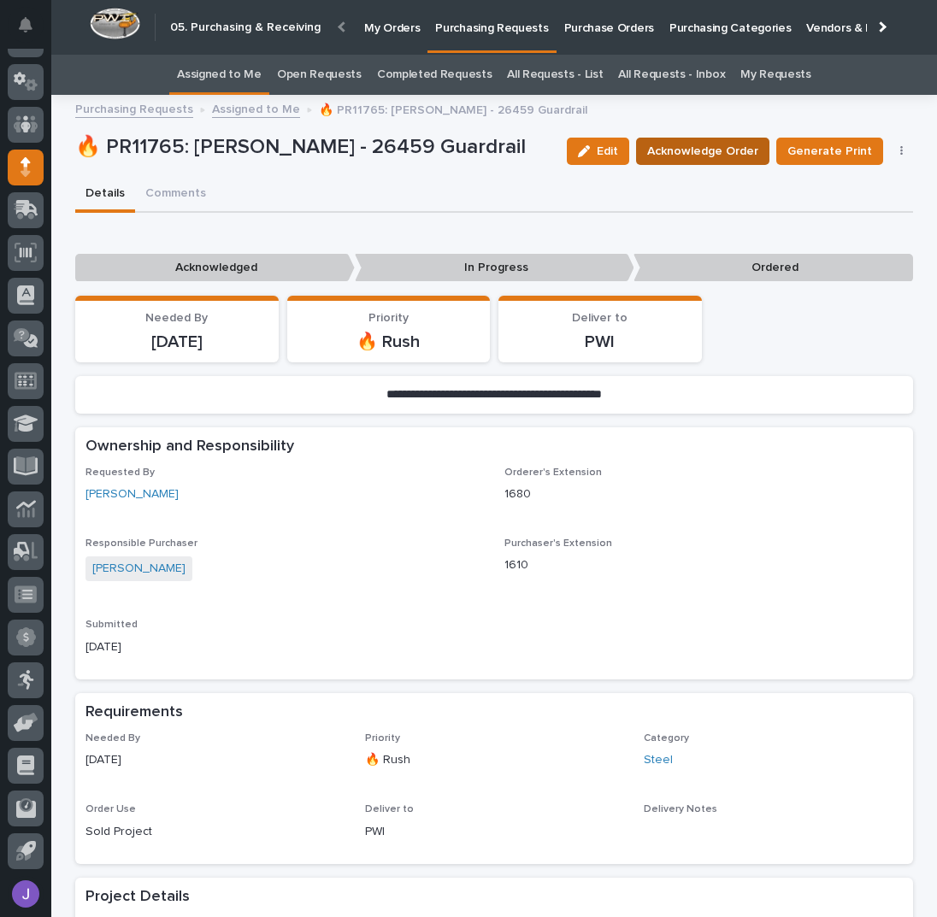
click at [681, 142] on button "Acknowledge Order" at bounding box center [702, 151] width 133 height 27
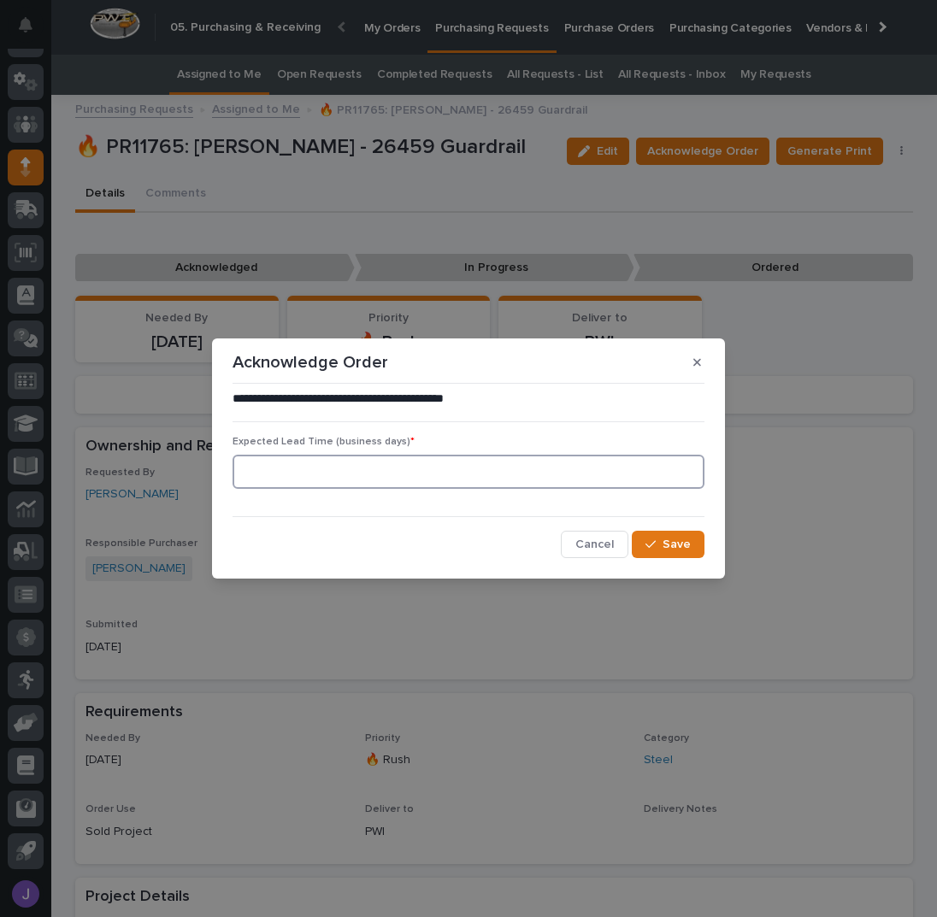
click at [374, 470] on input at bounding box center [469, 472] width 472 height 34
type input "0"
click at [664, 547] on span "Save" at bounding box center [677, 545] width 28 height 12
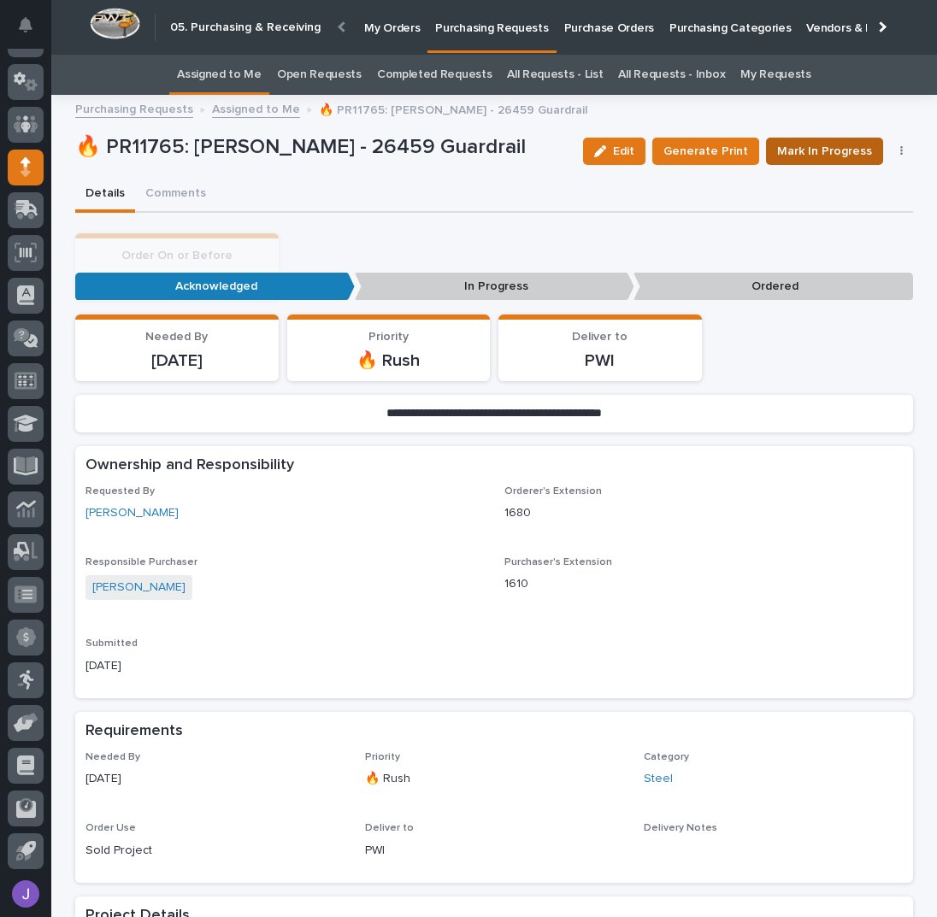
click at [800, 147] on span "Mark In Progress" at bounding box center [824, 151] width 95 height 17
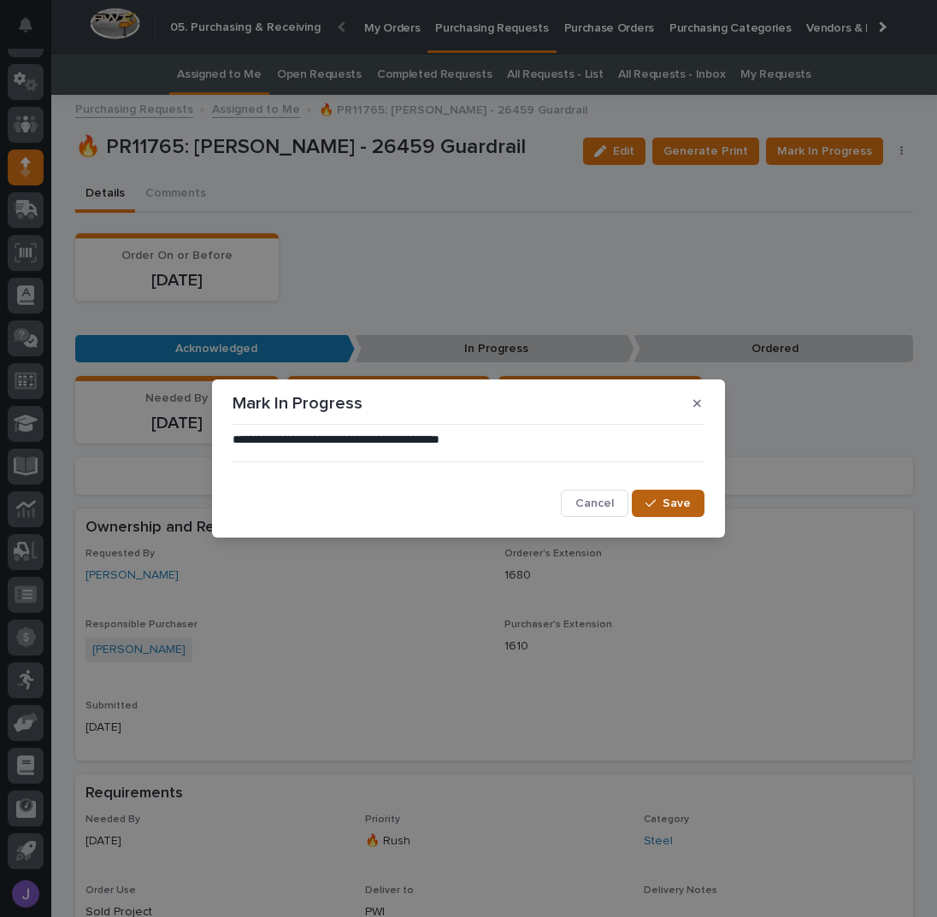
click at [692, 498] on button "Save" at bounding box center [668, 503] width 73 height 27
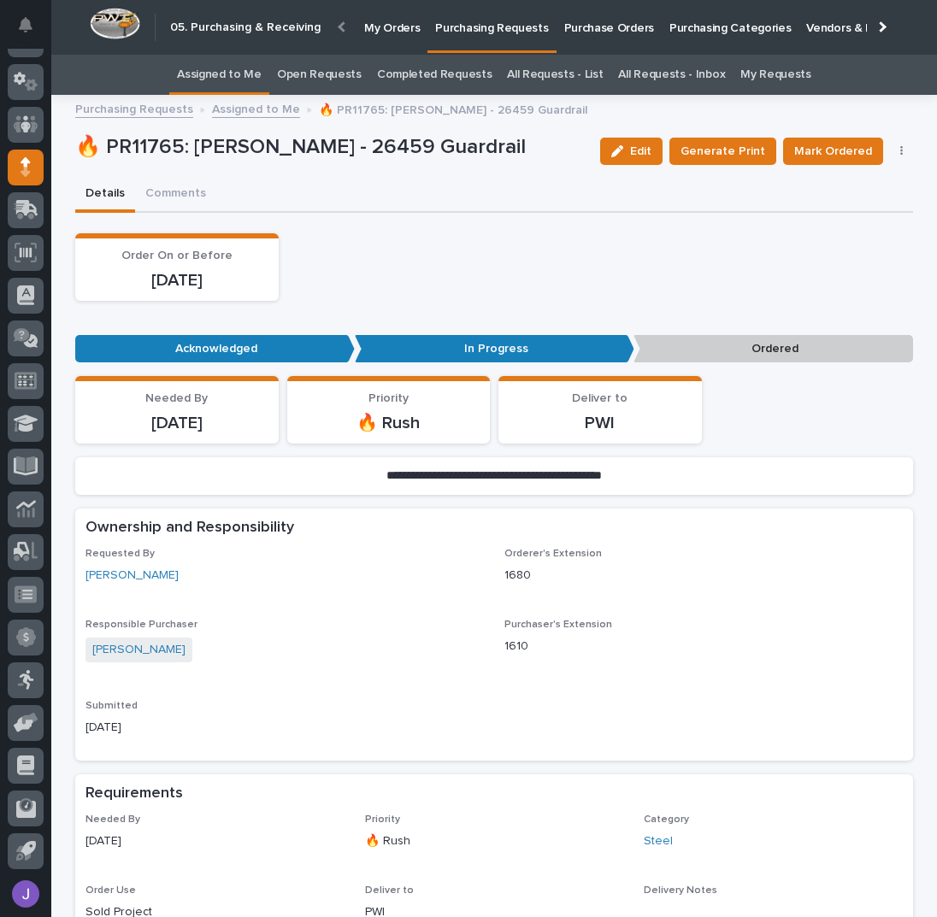
click at [245, 70] on link "Assigned to Me" at bounding box center [219, 75] width 85 height 40
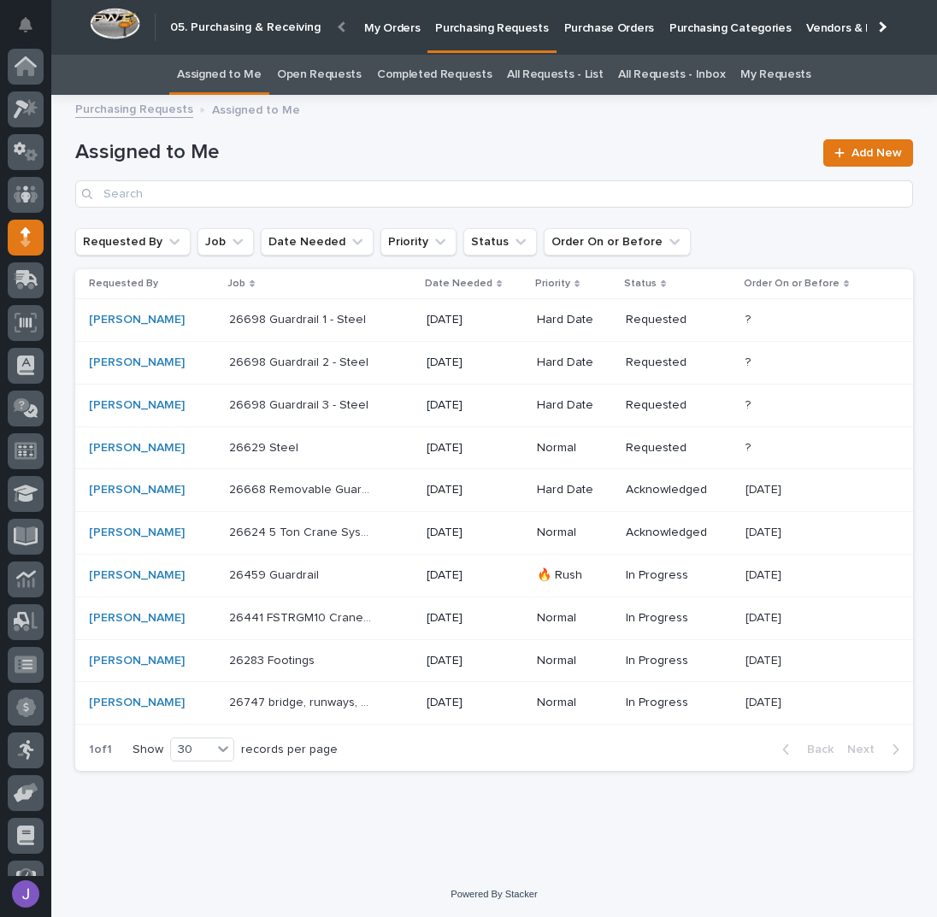
scroll to position [70, 0]
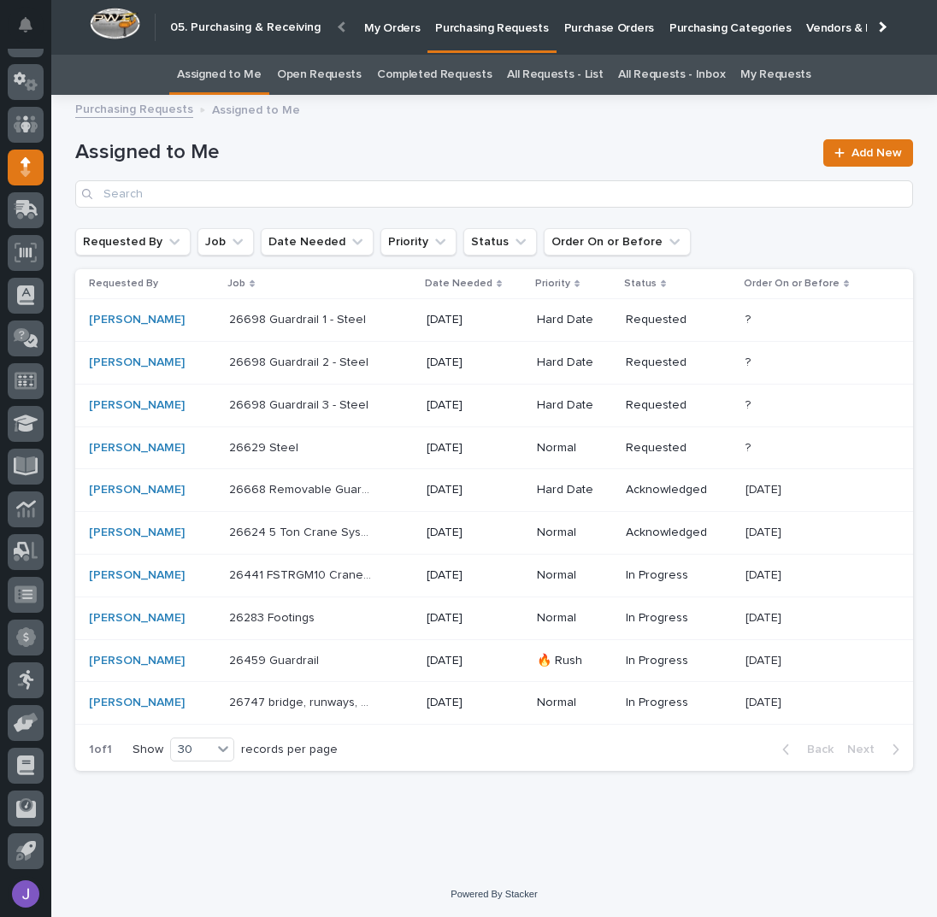
click at [333, 436] on div "26629 Steel 26629 Steel" at bounding box center [321, 448] width 184 height 28
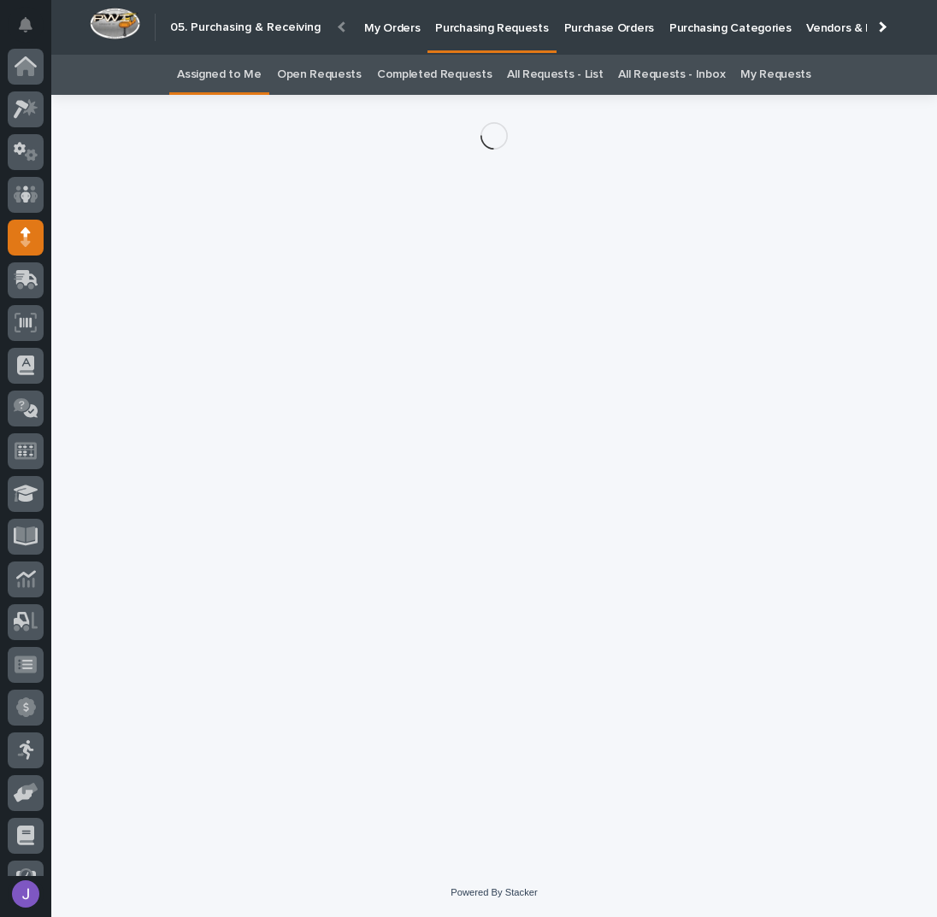
scroll to position [70, 0]
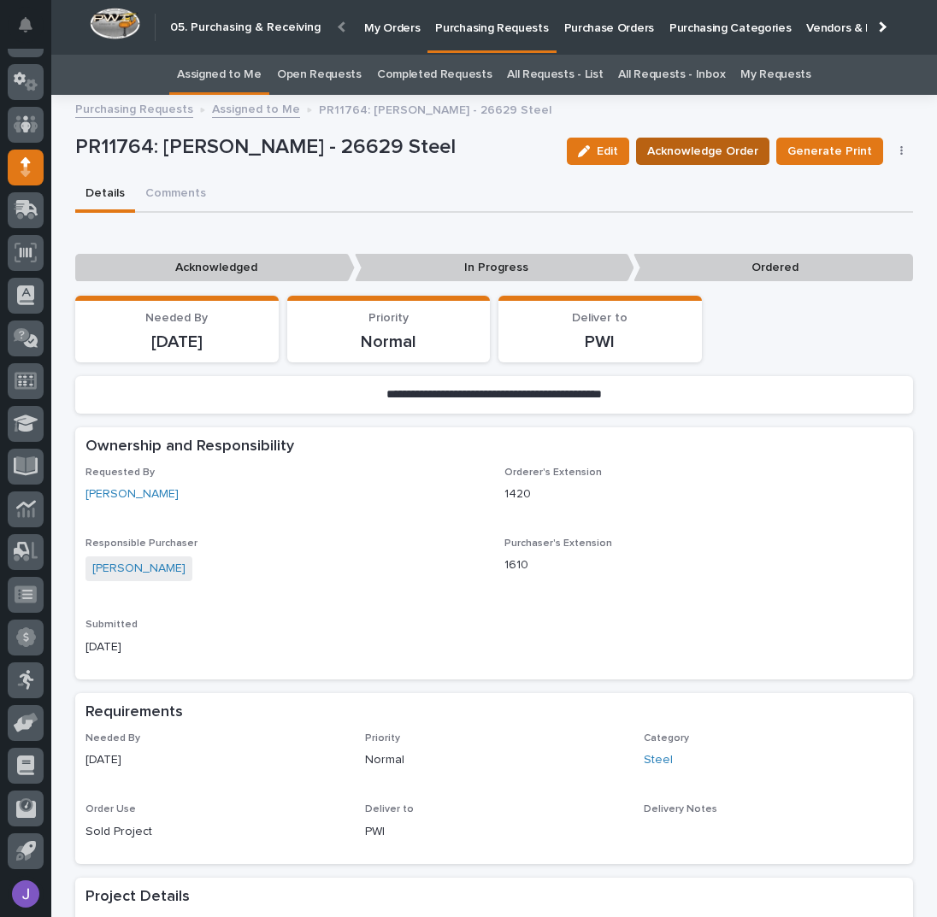
click at [698, 153] on span "Acknowledge Order" at bounding box center [702, 151] width 111 height 17
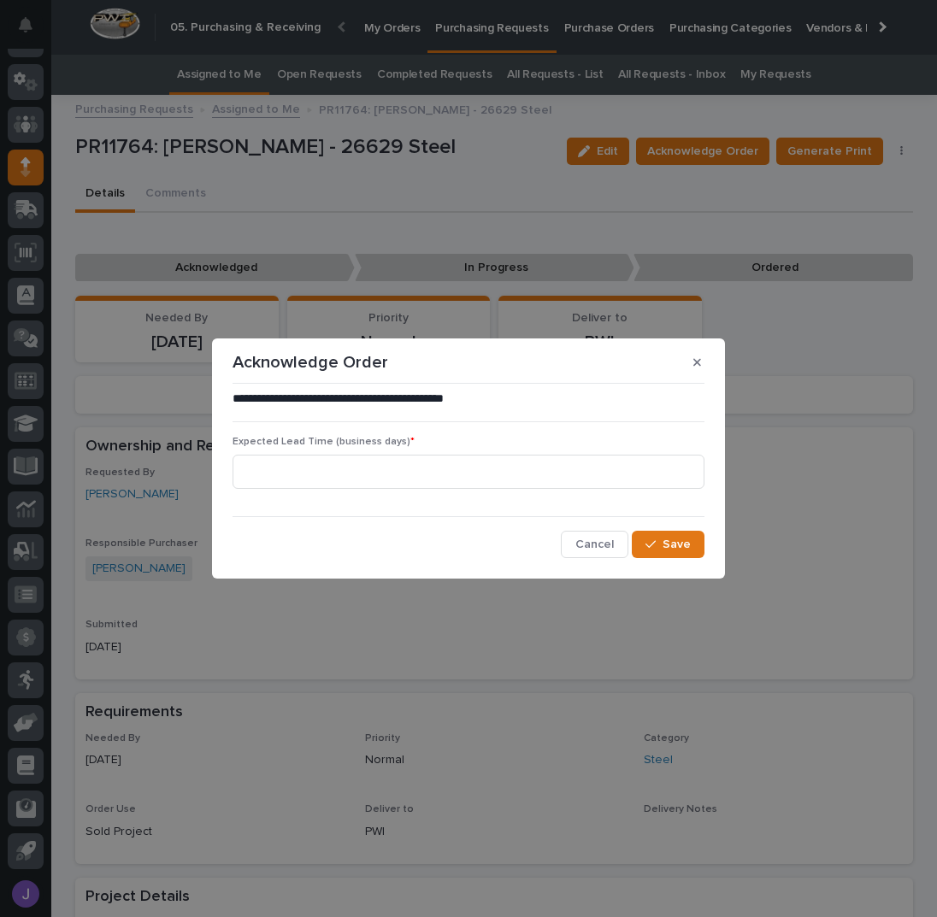
click at [390, 450] on div "Expected Lead Time (business days) *" at bounding box center [469, 469] width 472 height 67
click at [388, 459] on input at bounding box center [469, 472] width 472 height 34
type input "0"
click at [652, 540] on icon "button" at bounding box center [650, 545] width 10 height 12
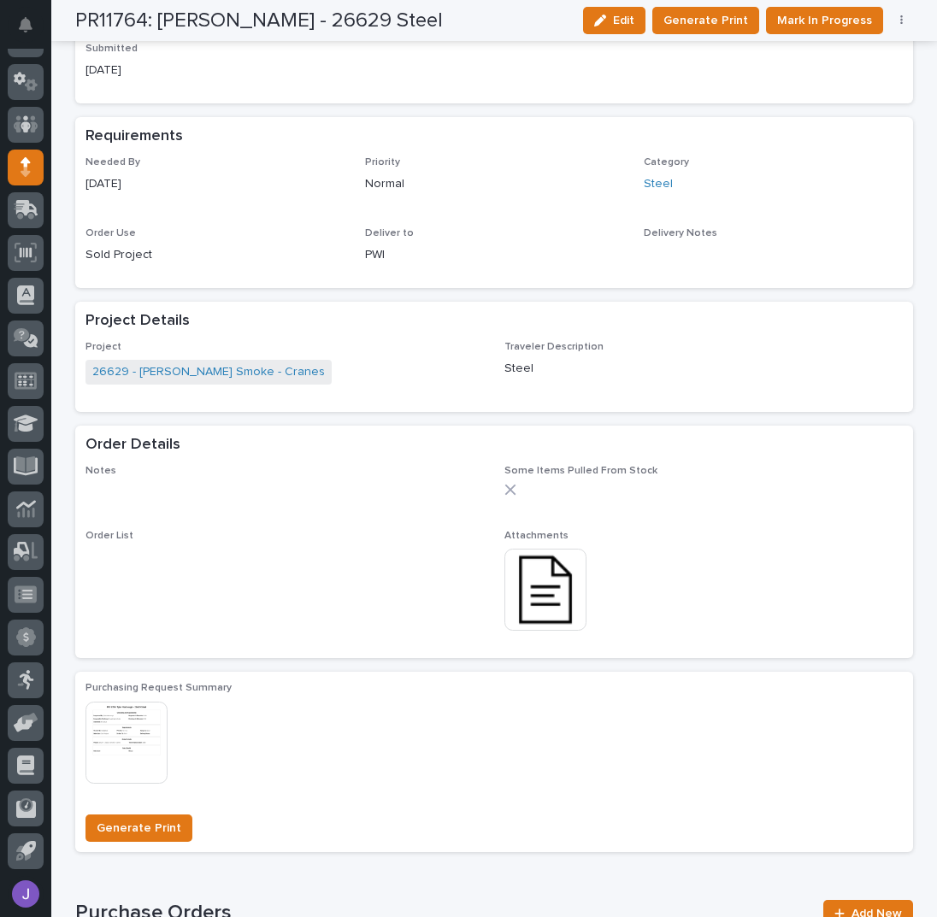
scroll to position [684, 0]
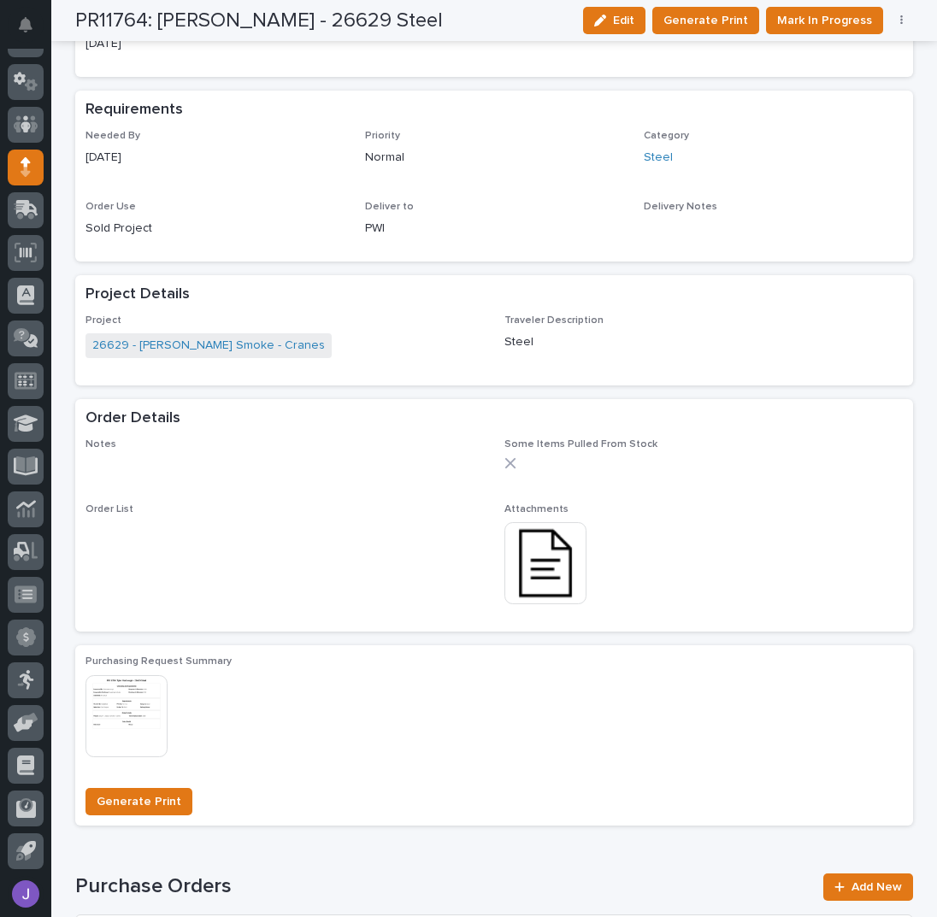
click at [537, 553] on img at bounding box center [545, 563] width 82 height 82
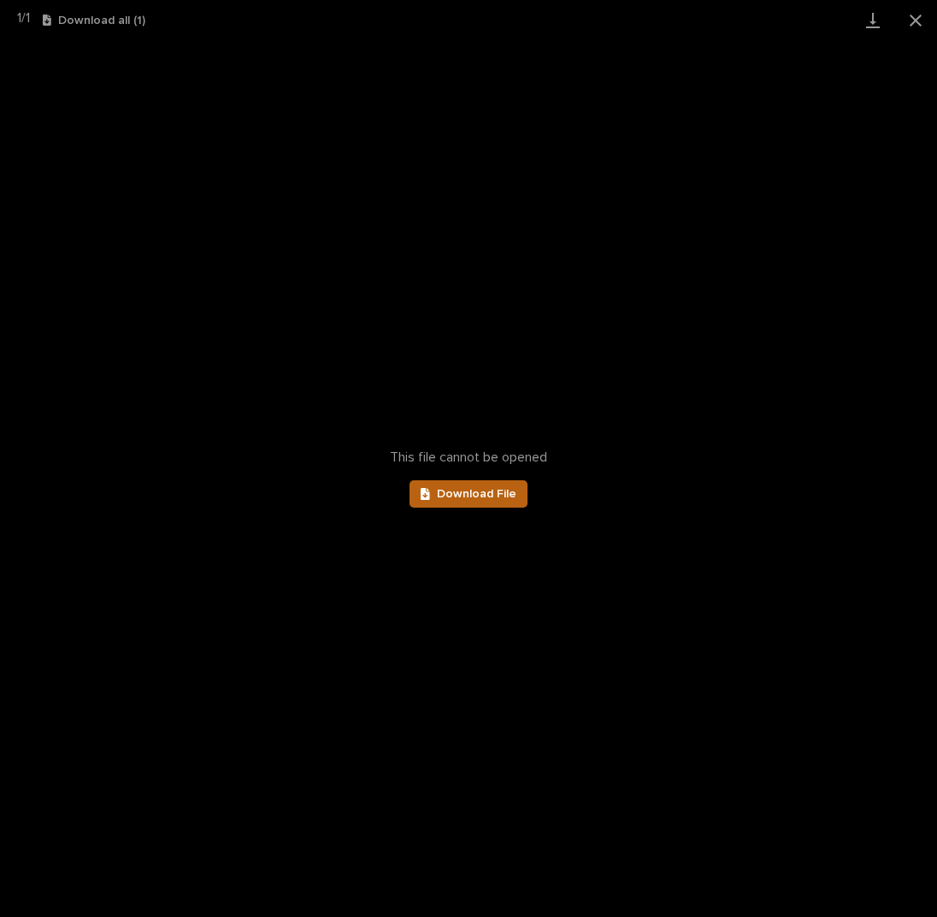
click at [500, 486] on link "Download File" at bounding box center [469, 493] width 118 height 27
click at [914, 19] on button "Close gallery" at bounding box center [915, 20] width 43 height 40
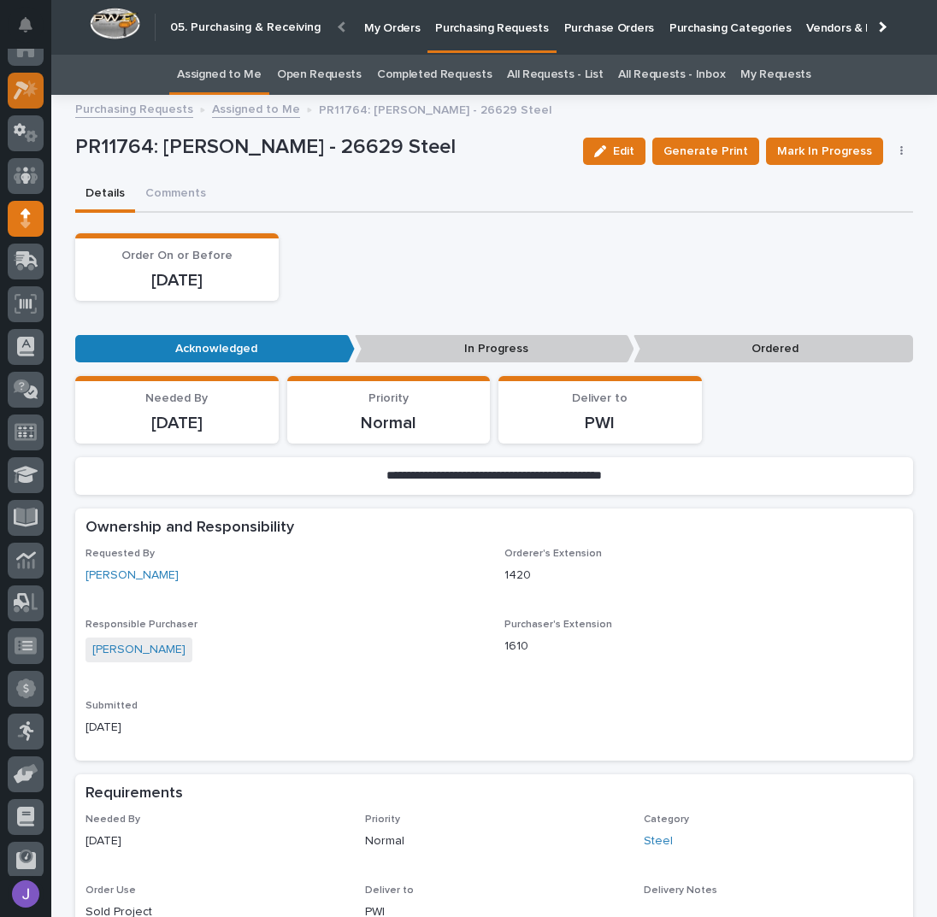
scroll to position [0, 0]
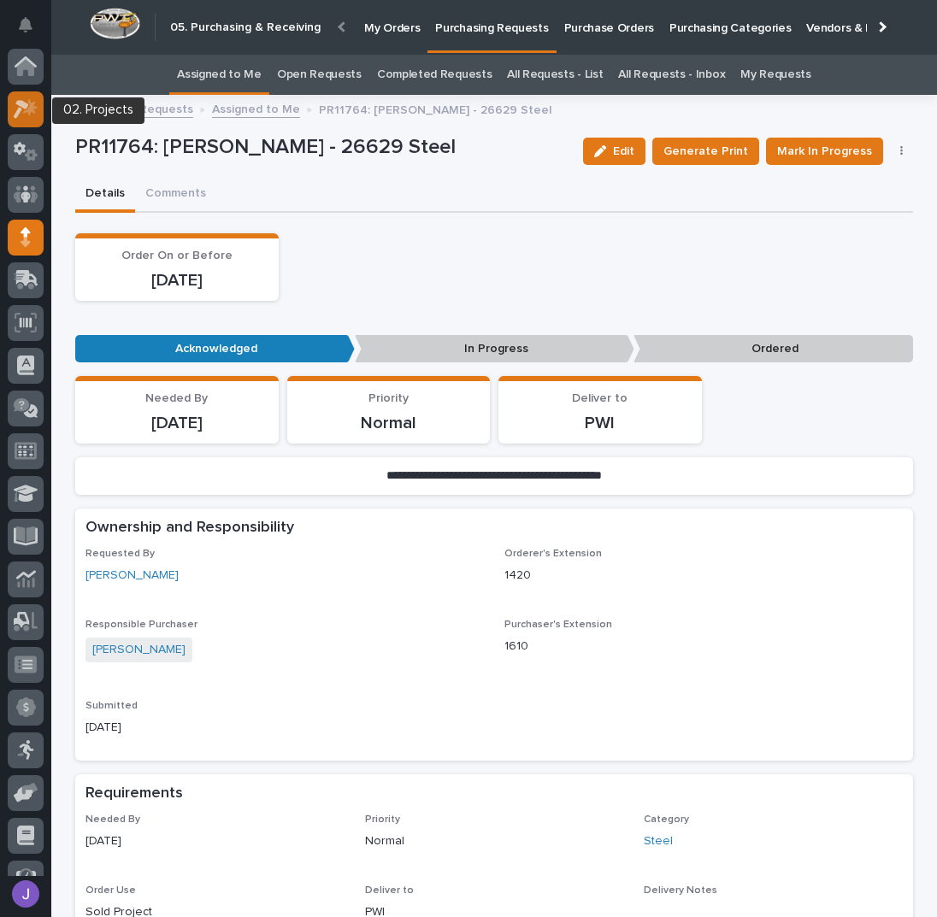
click at [25, 109] on icon at bounding box center [21, 109] width 15 height 19
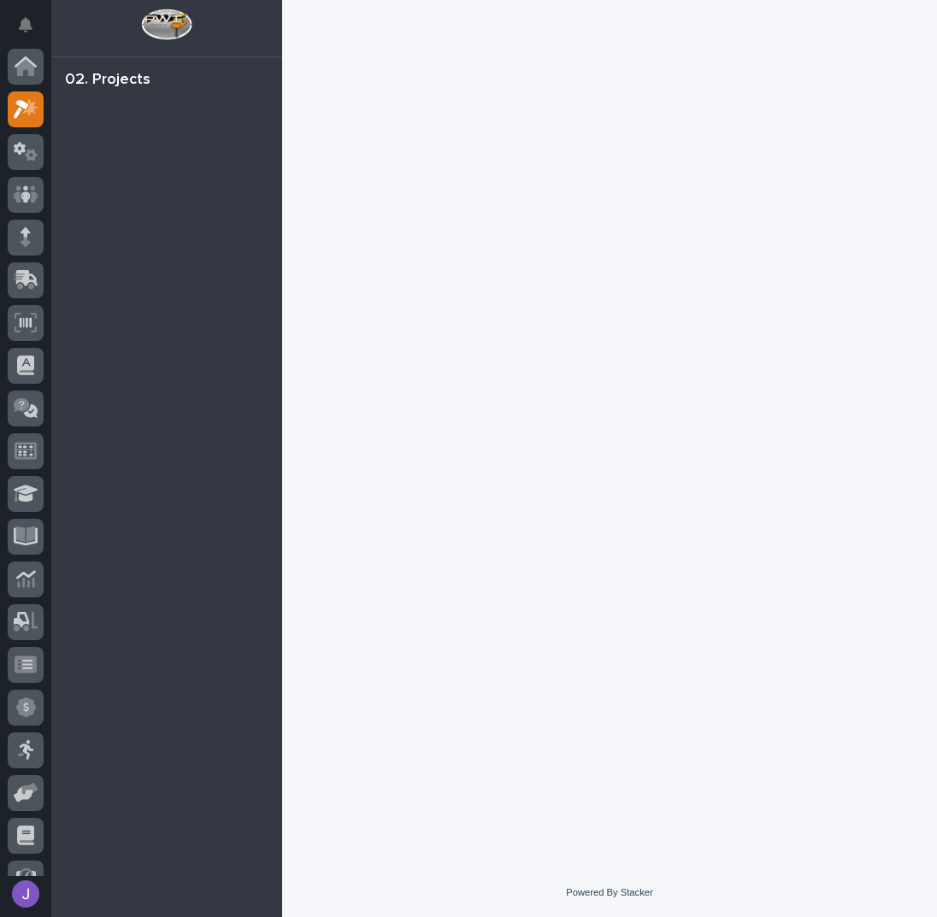
scroll to position [43, 0]
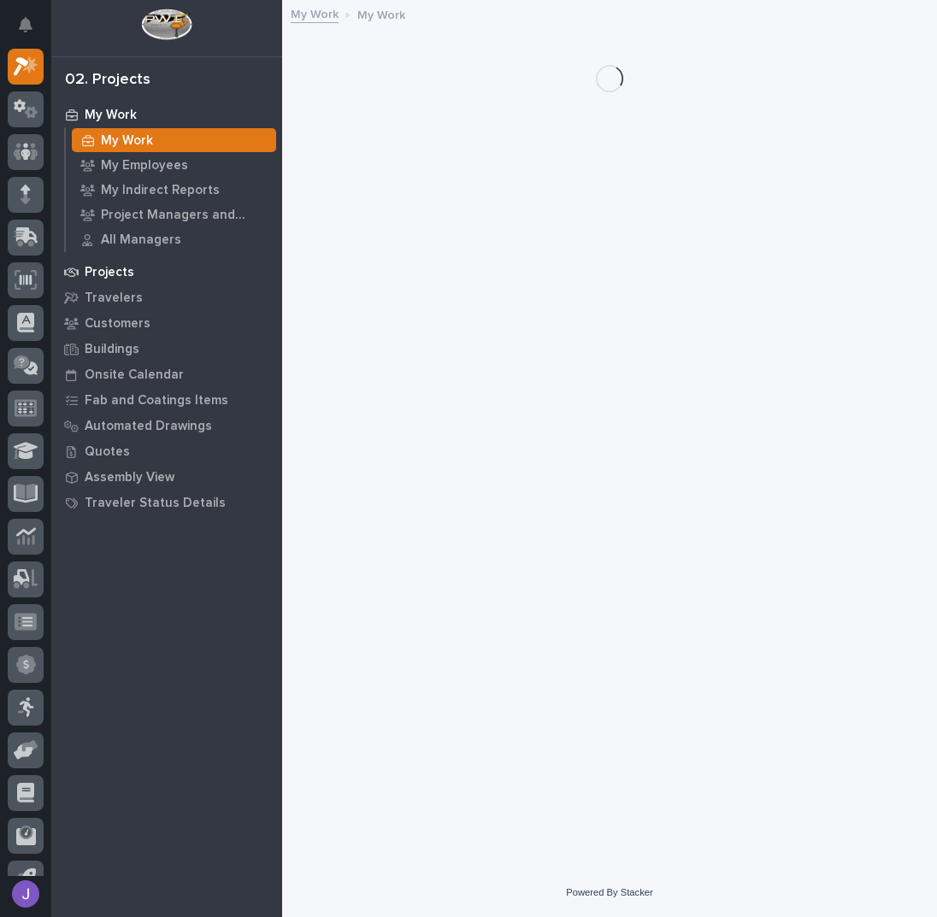
click at [127, 272] on p "Projects" at bounding box center [110, 272] width 50 height 15
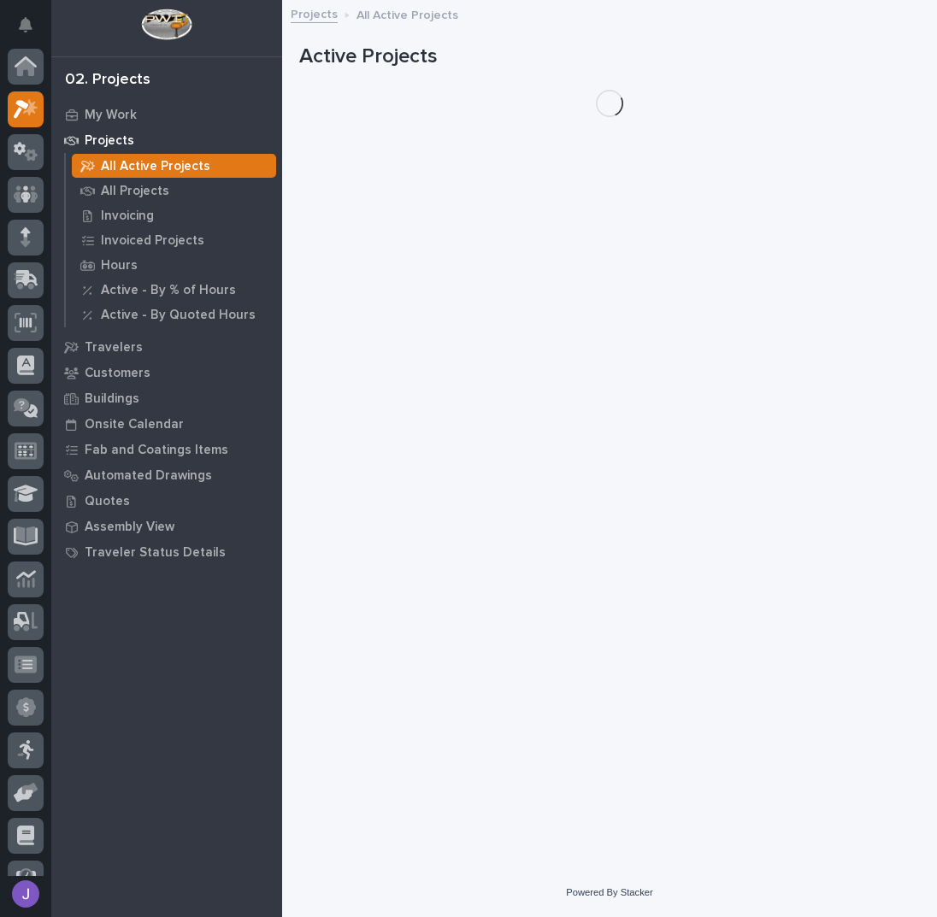
scroll to position [43, 0]
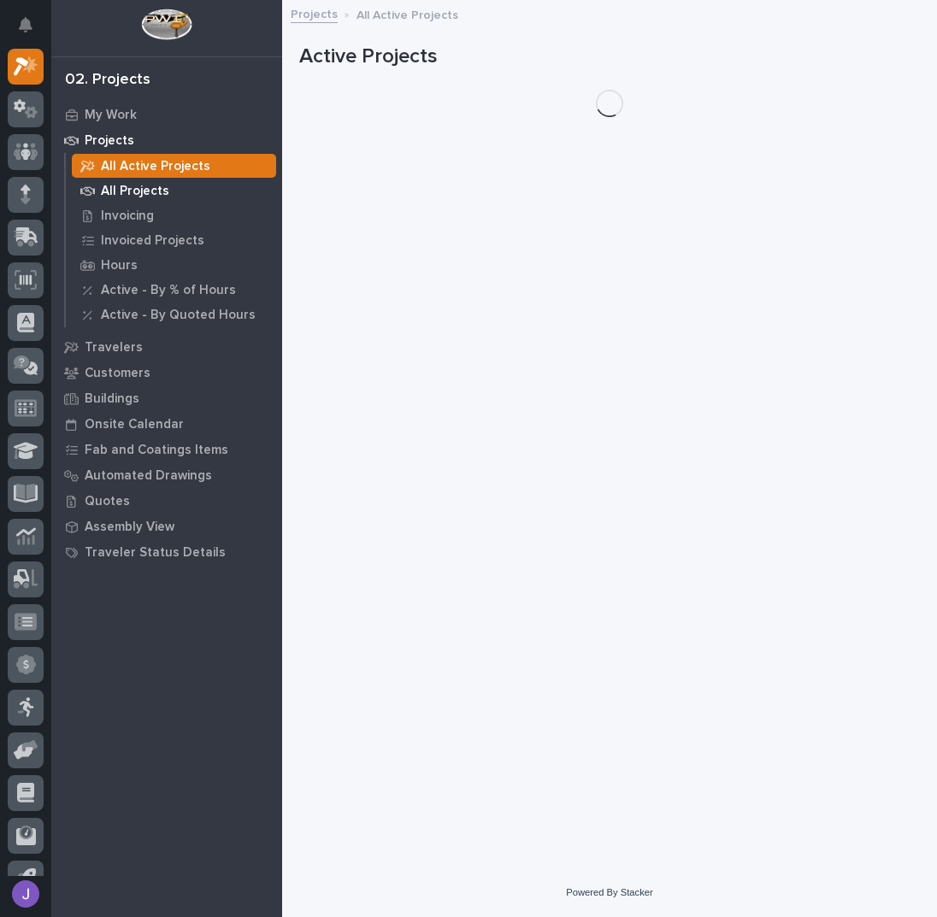
click at [129, 186] on p "All Projects" at bounding box center [135, 191] width 68 height 15
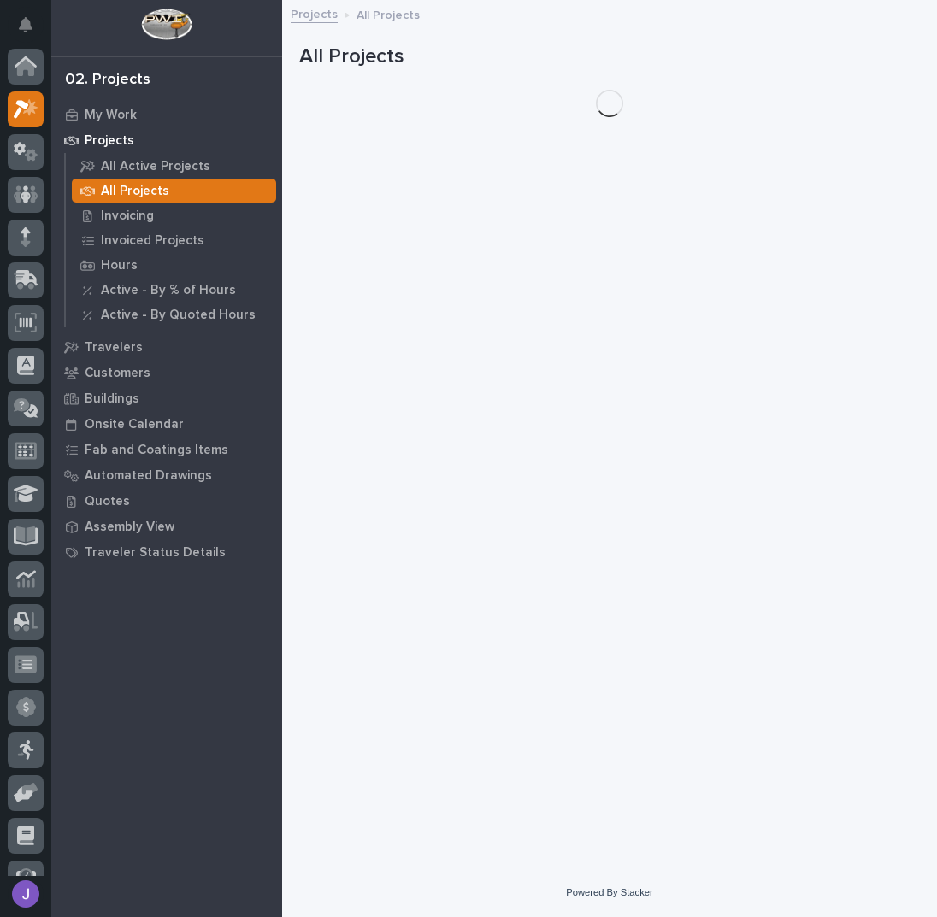
scroll to position [43, 0]
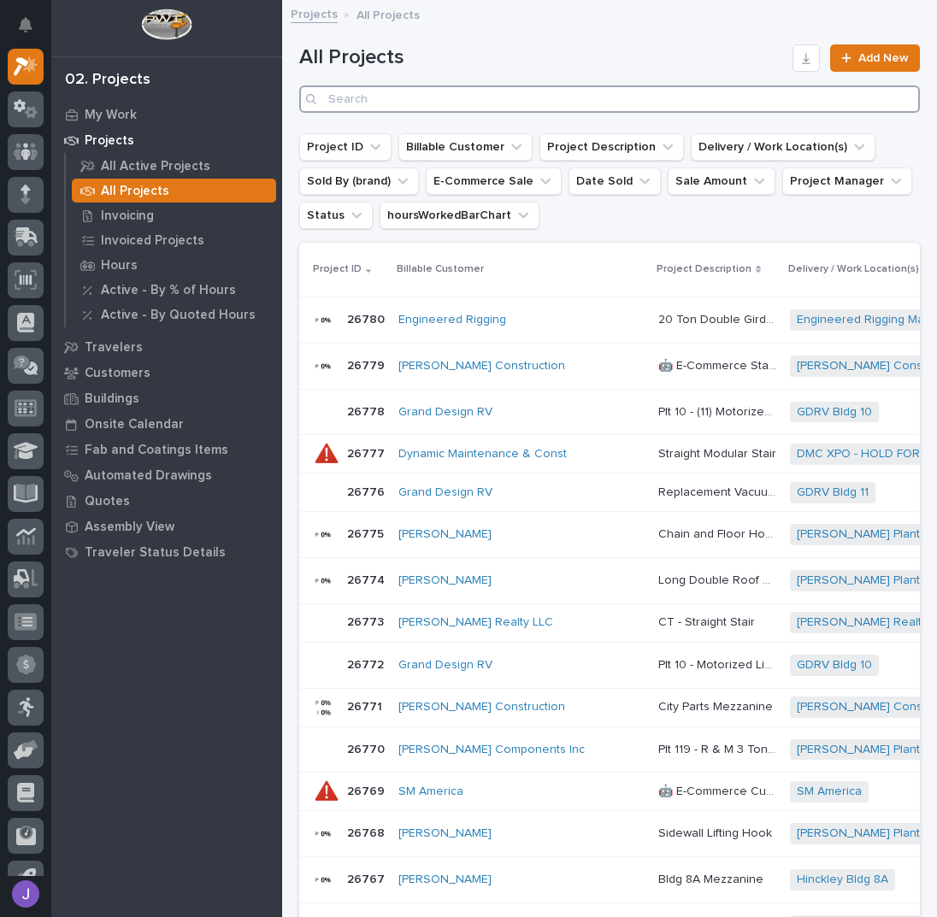
click at [350, 96] on input "Search" at bounding box center [609, 98] width 621 height 27
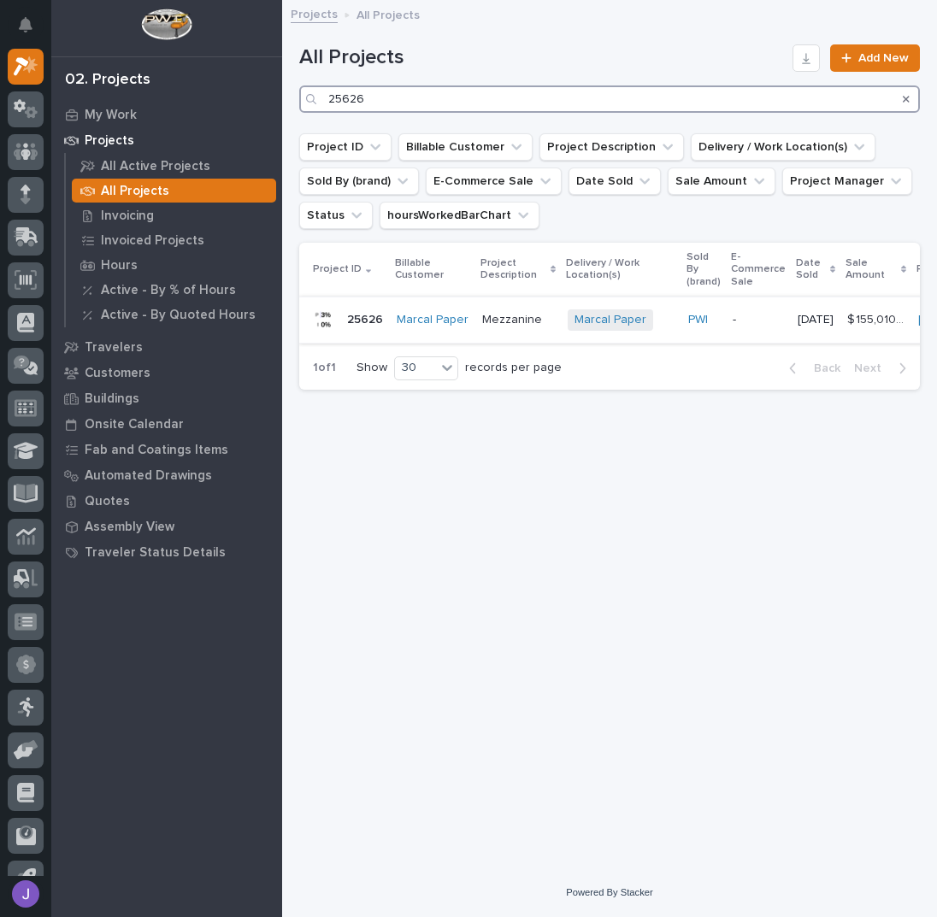
type input "25626"
click at [516, 317] on p "Mezzanine" at bounding box center [513, 318] width 63 height 18
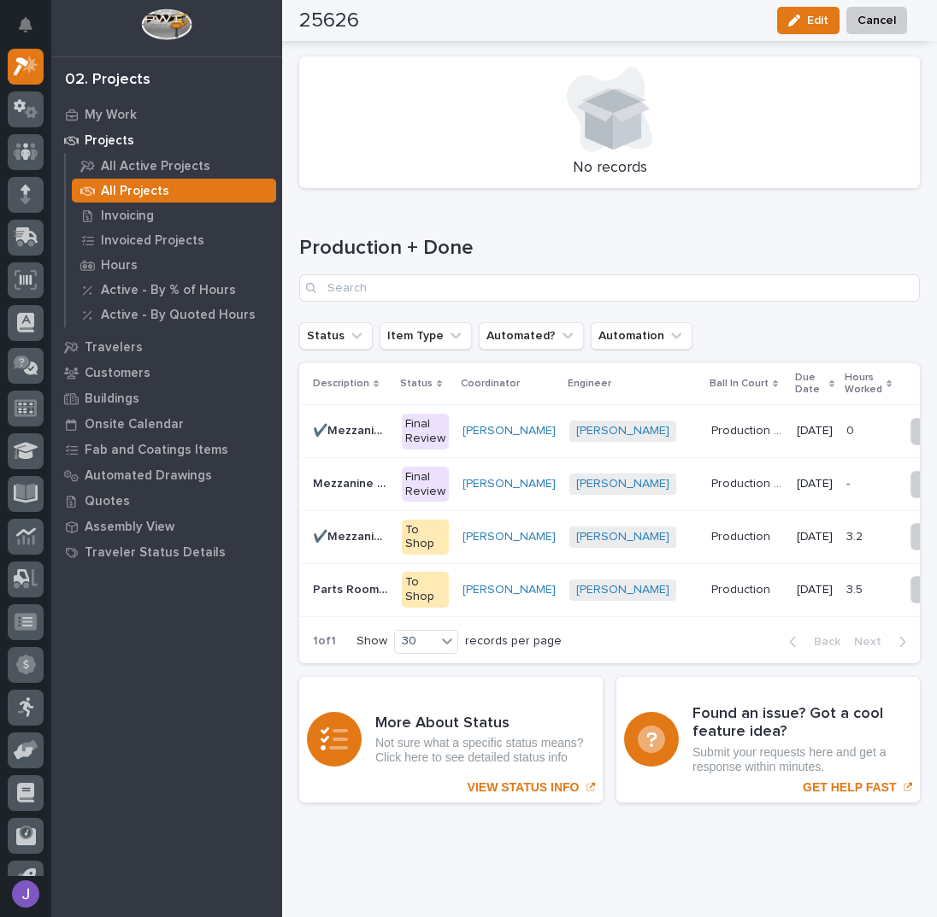
scroll to position [2394, 0]
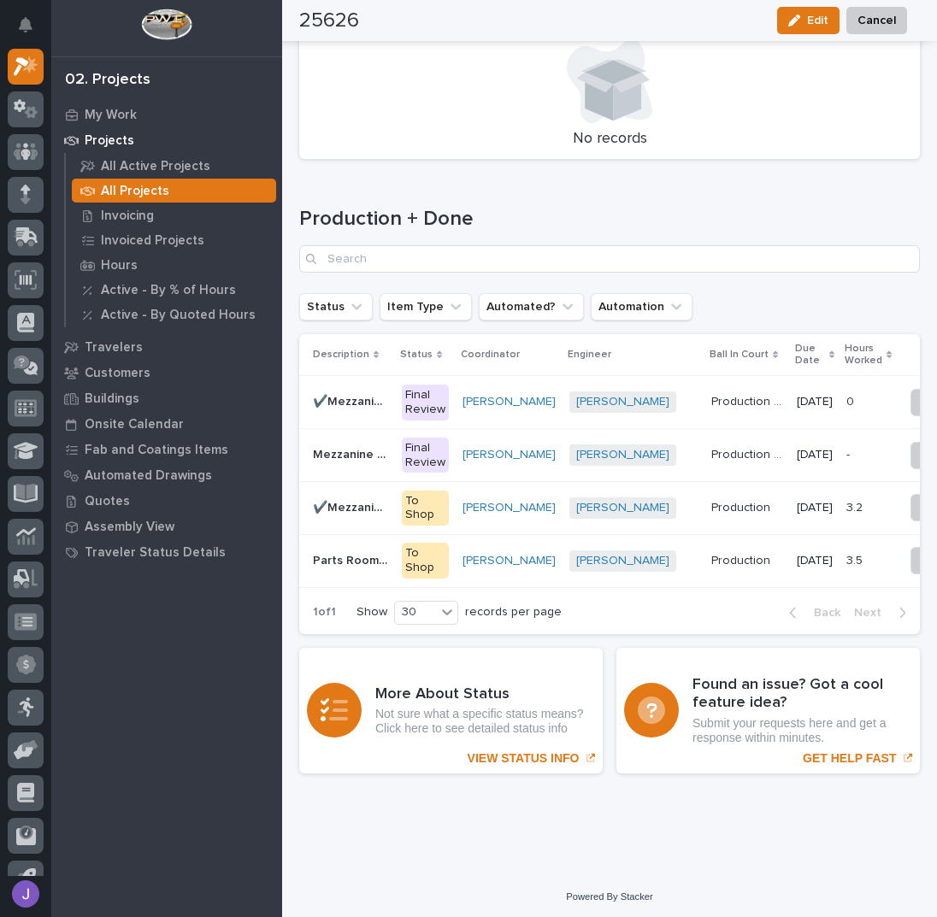
click at [374, 392] on p "✔️Mezzanine Stairway" at bounding box center [352, 401] width 79 height 18
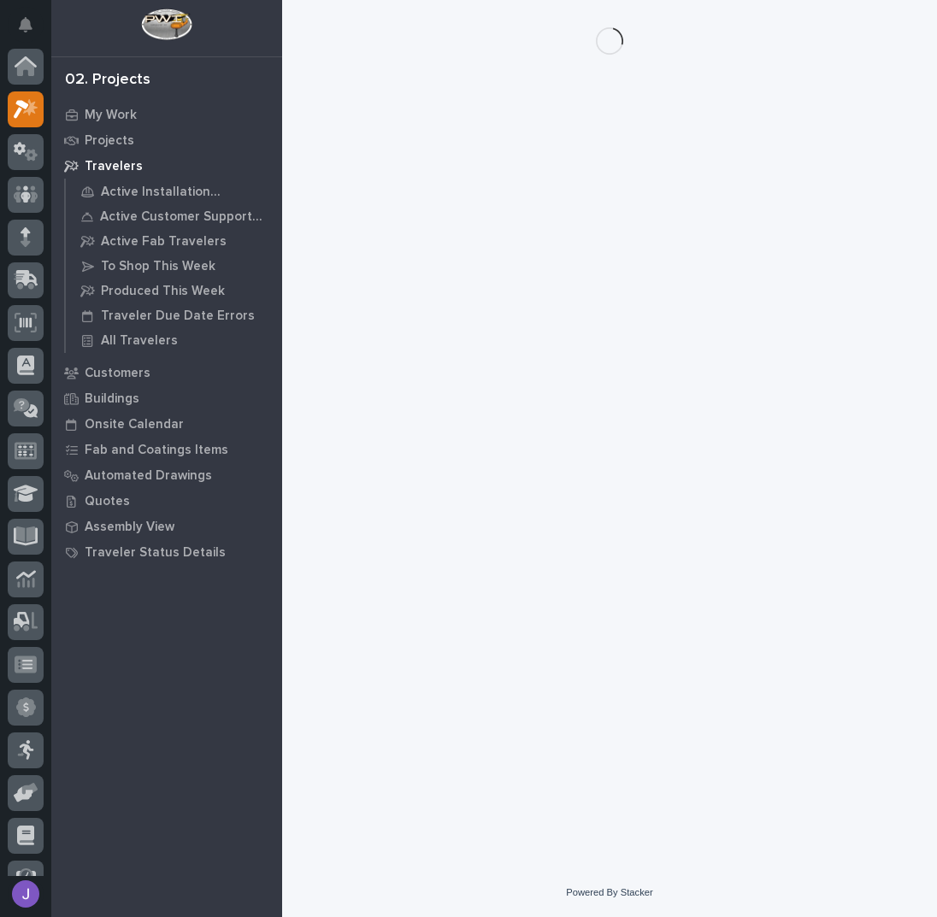
scroll to position [43, 0]
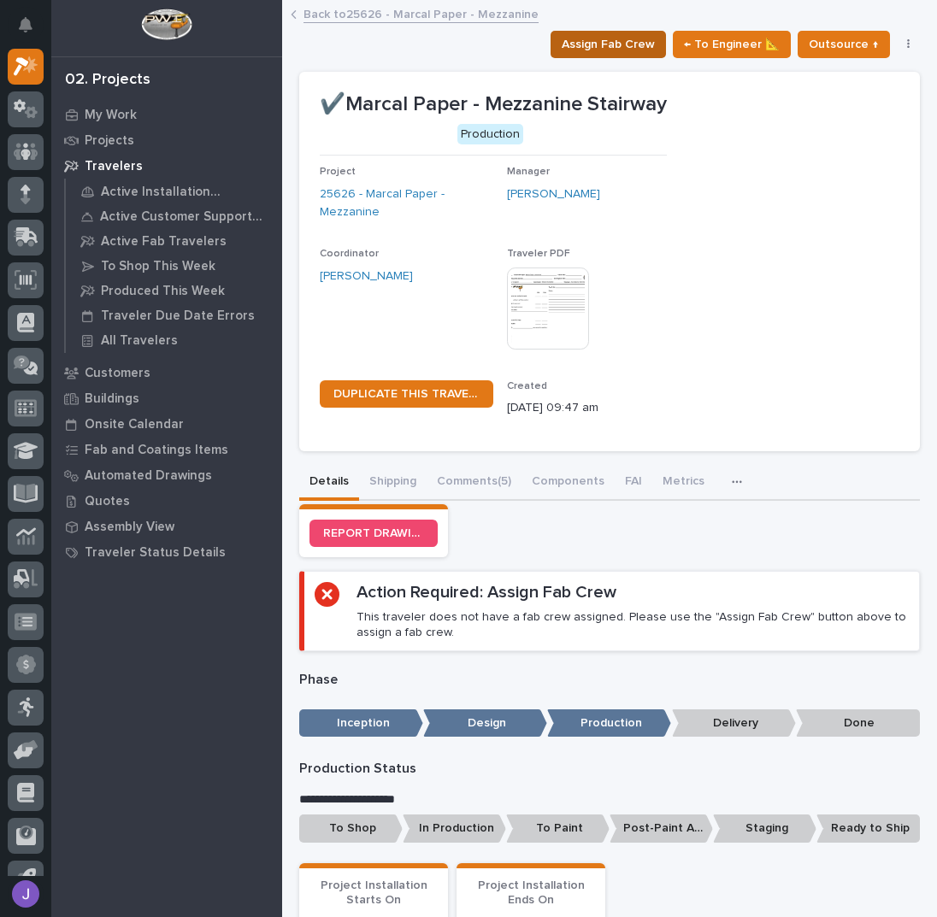
click at [623, 42] on span "Assign Fab Crew" at bounding box center [608, 44] width 93 height 21
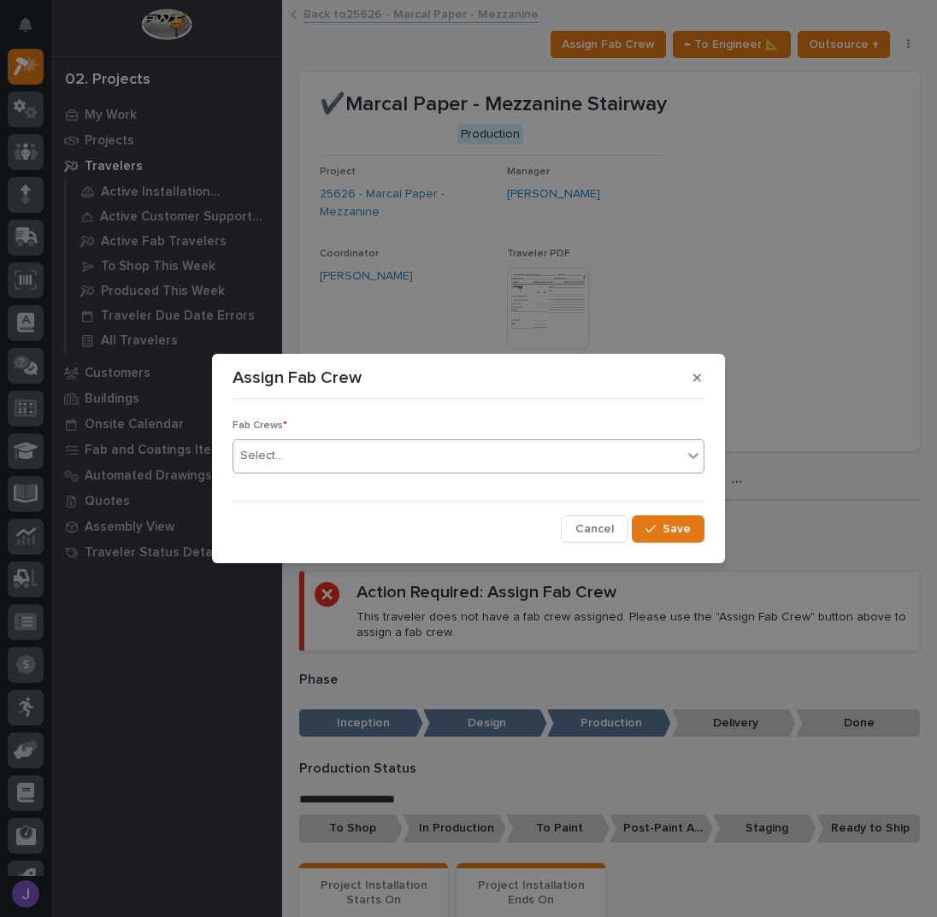
click at [365, 457] on div "Select..." at bounding box center [457, 456] width 449 height 28
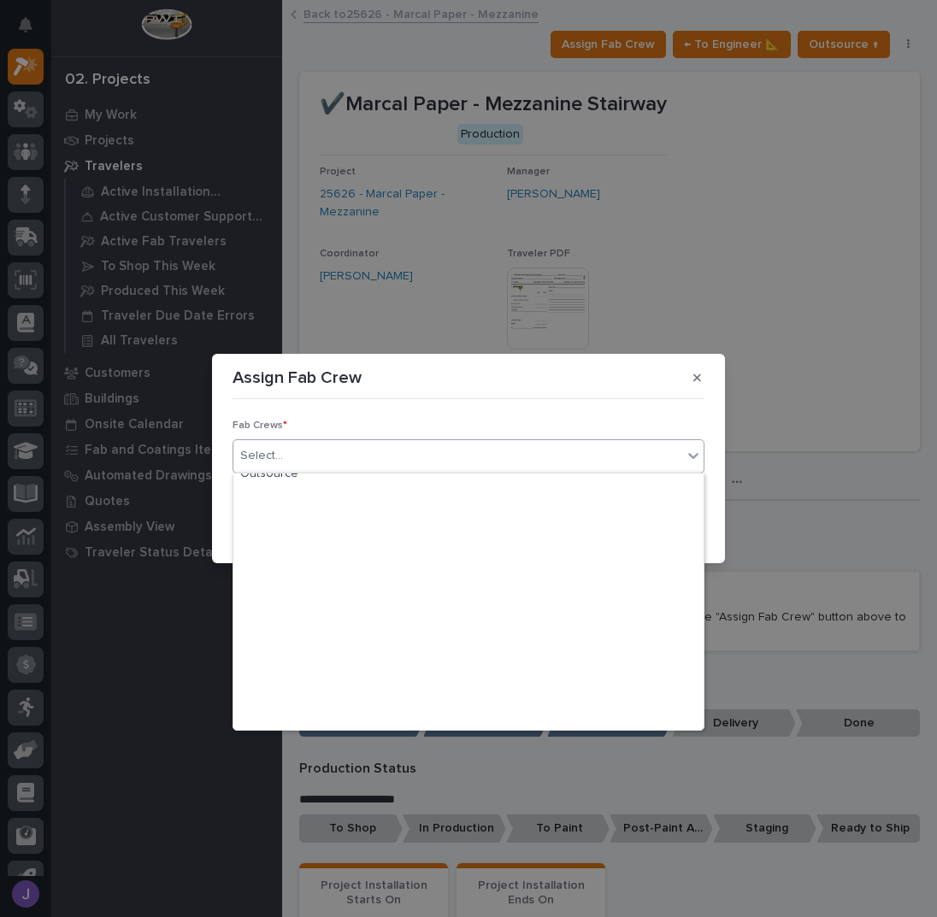
scroll to position [402, 0]
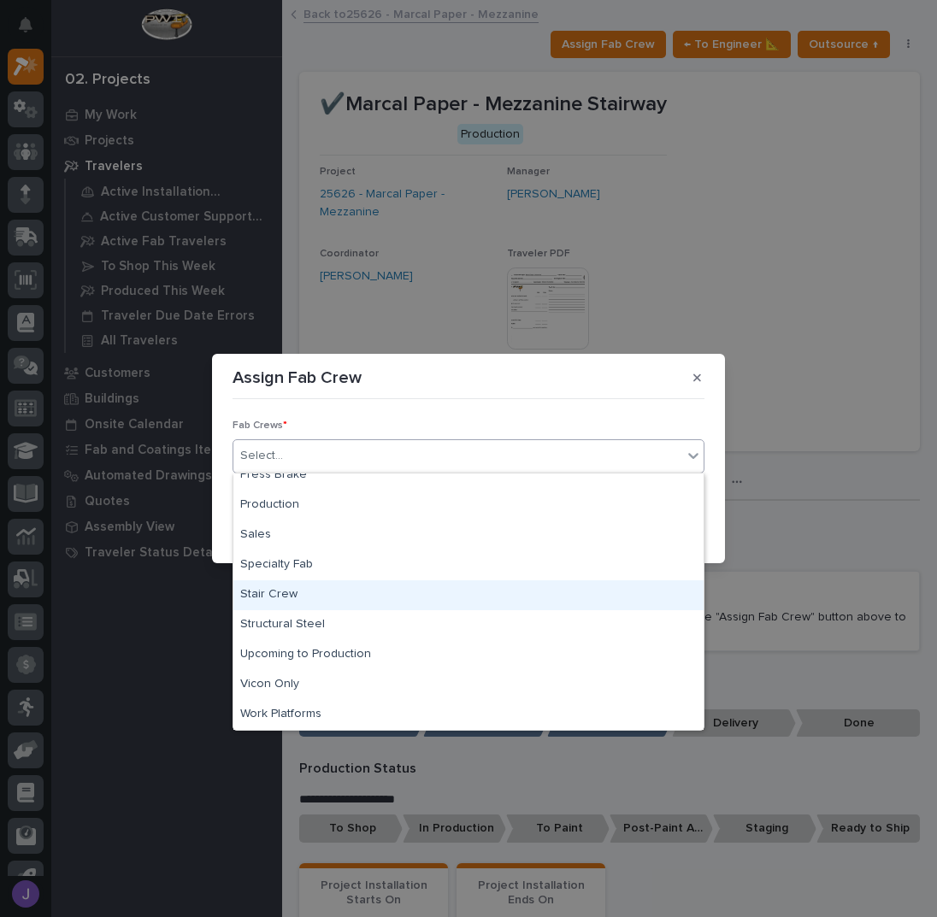
click at [302, 592] on div "Stair Crew" at bounding box center [468, 596] width 470 height 30
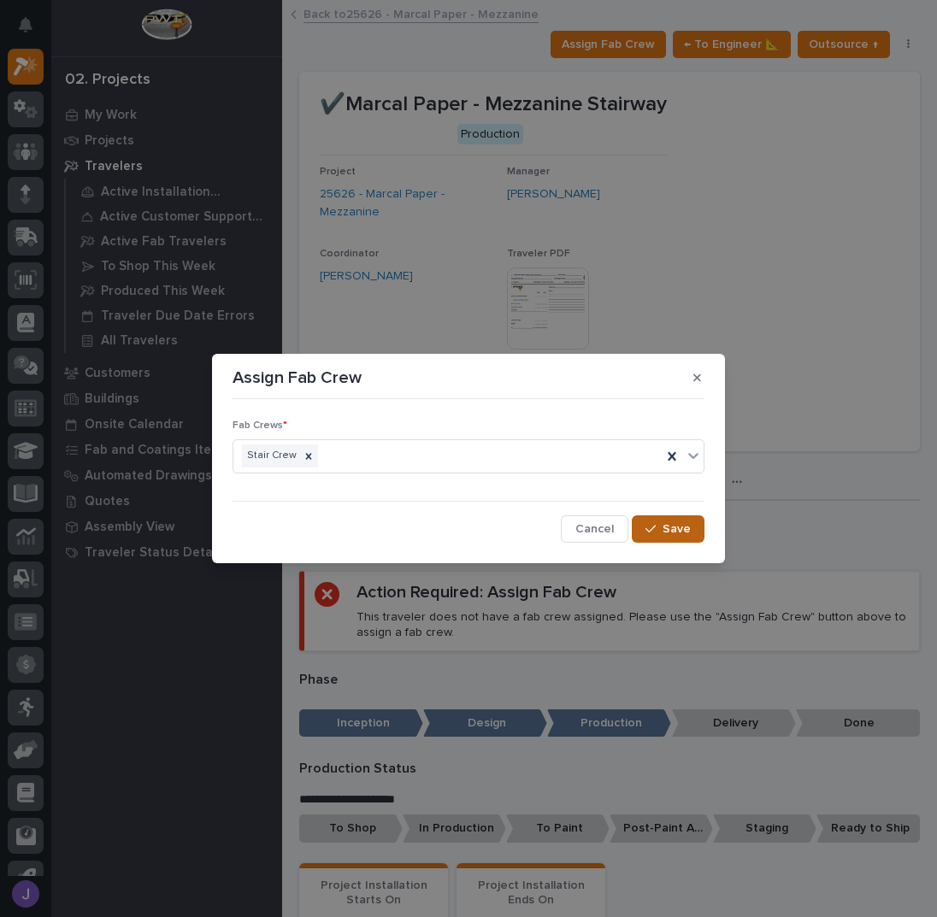
click at [675, 524] on span "Save" at bounding box center [677, 529] width 28 height 15
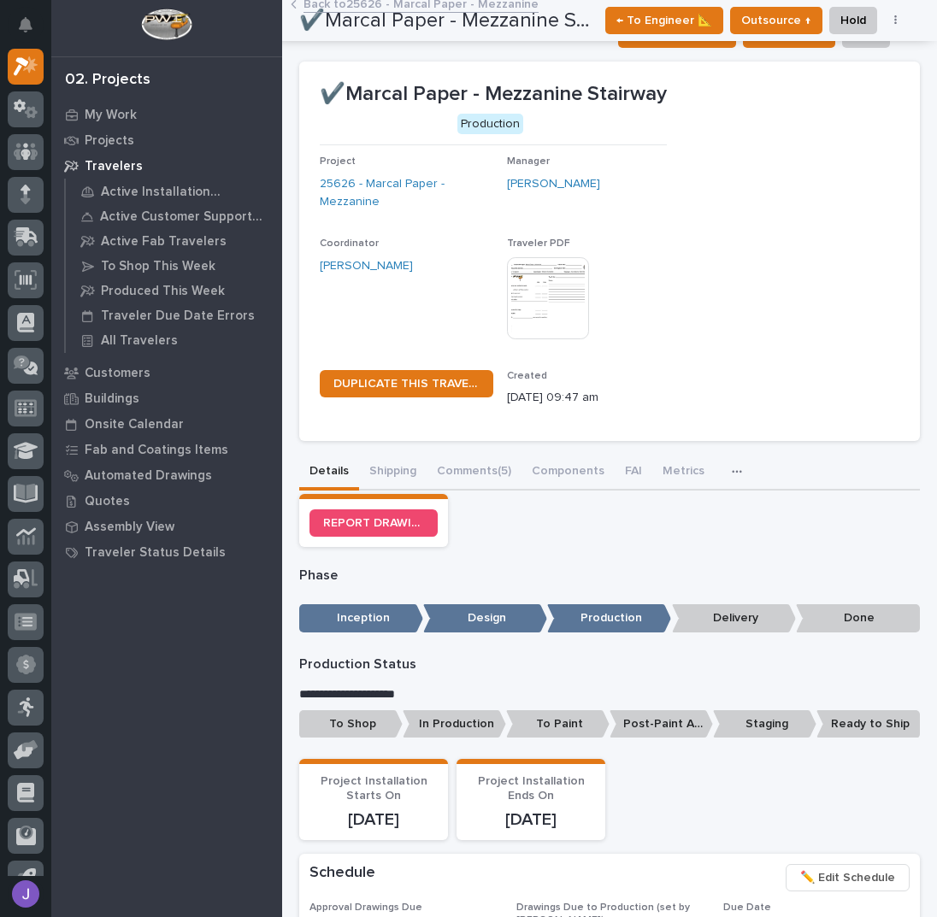
scroll to position [0, 0]
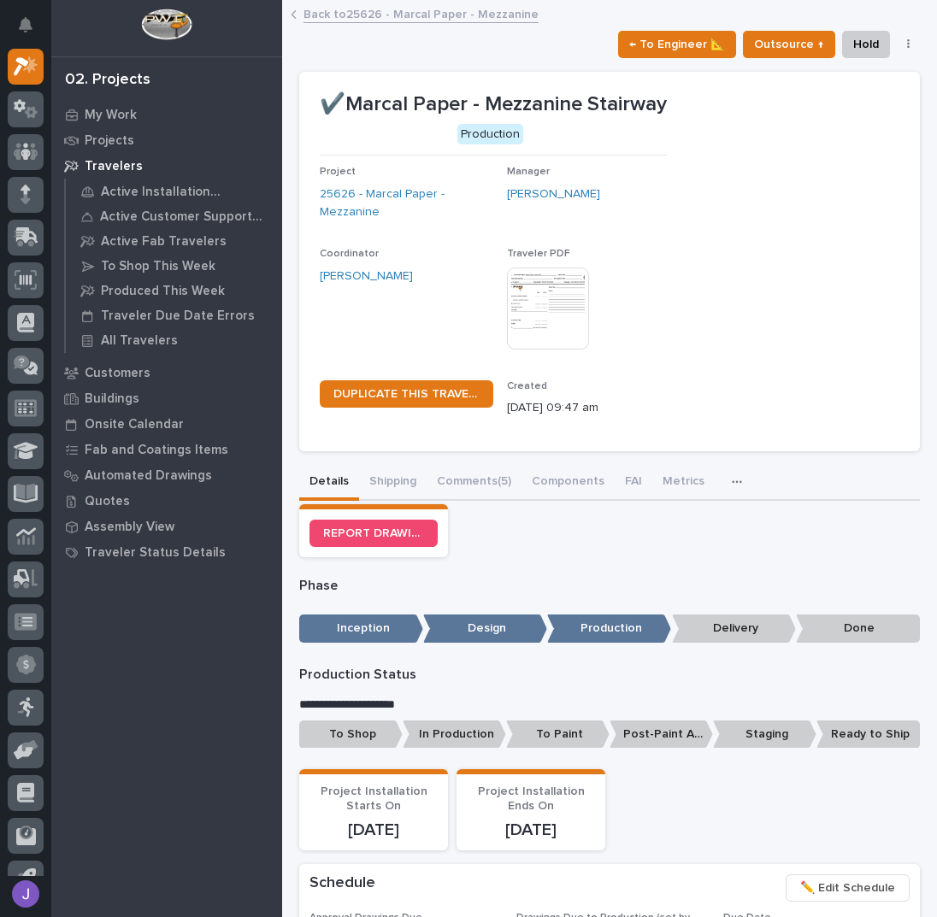
click at [364, 734] on p "To Shop" at bounding box center [350, 735] width 103 height 28
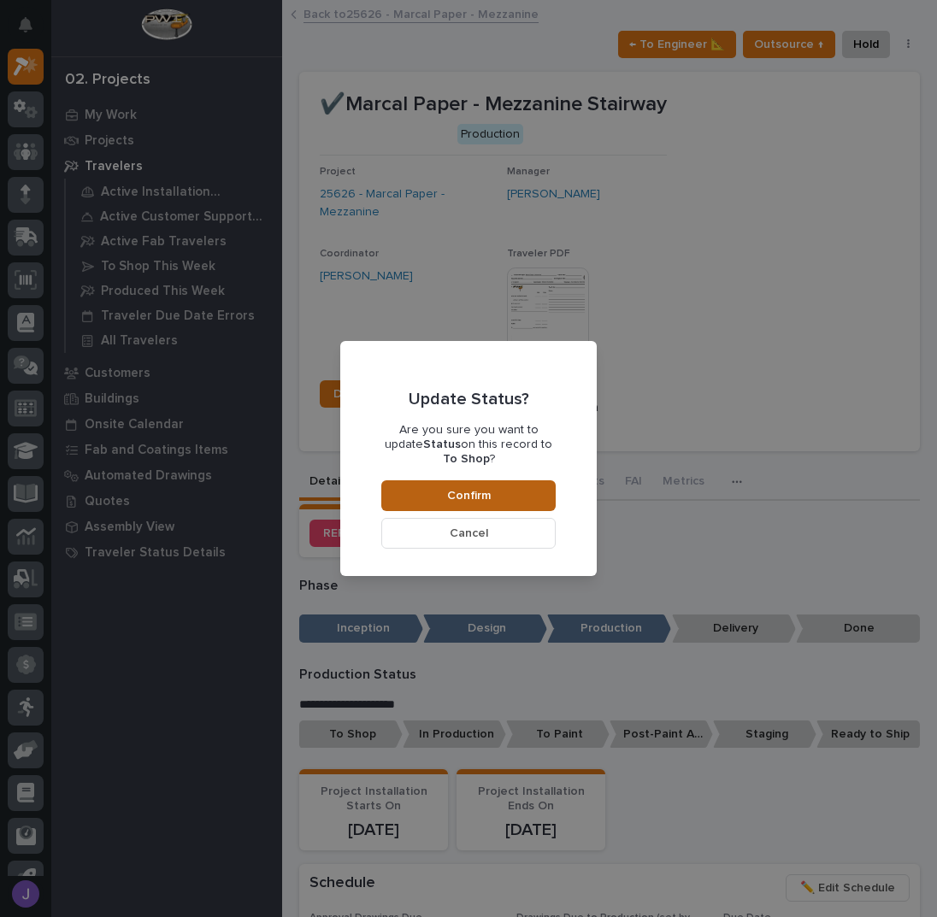
click at [481, 493] on span "Confirm" at bounding box center [469, 495] width 44 height 15
